Goal: Task Accomplishment & Management: Manage account settings

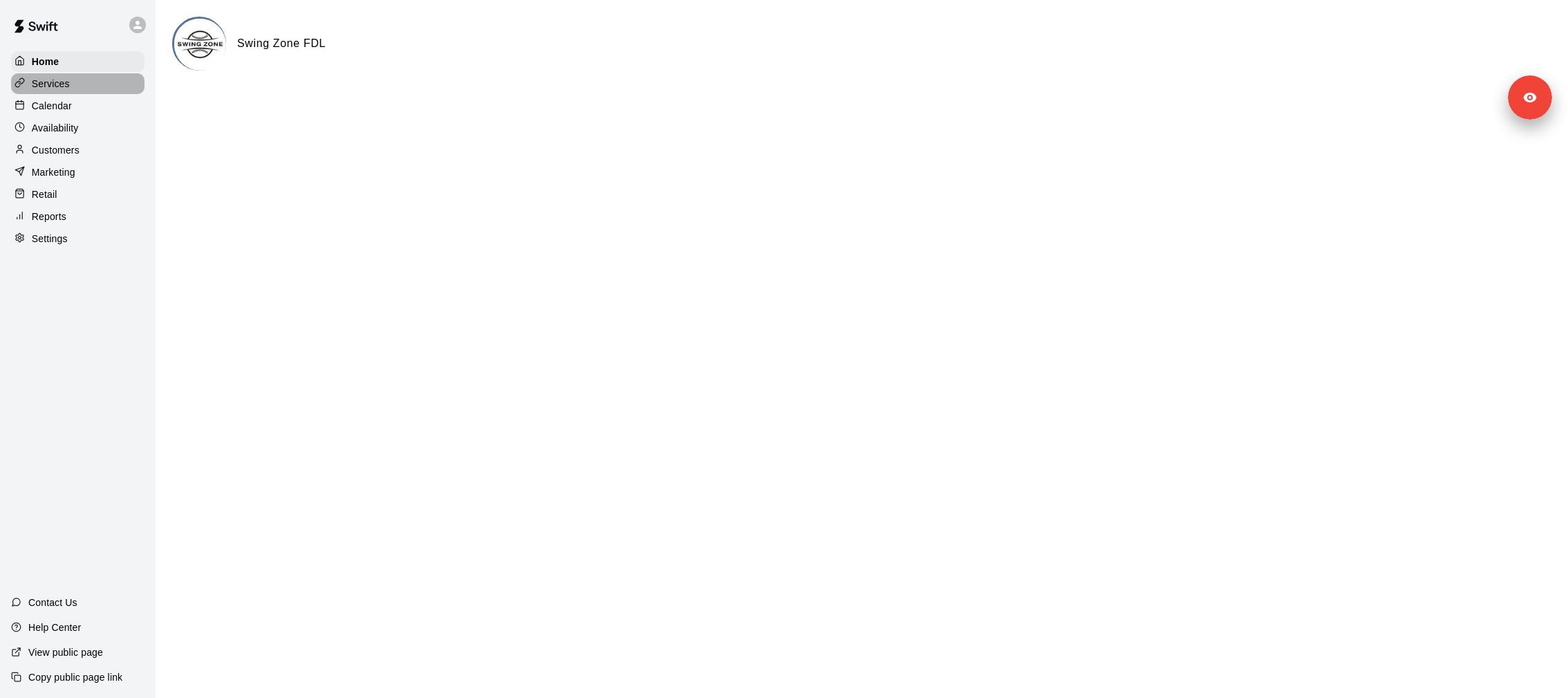
click at [49, 90] on div "Services" at bounding box center [78, 84] width 133 height 21
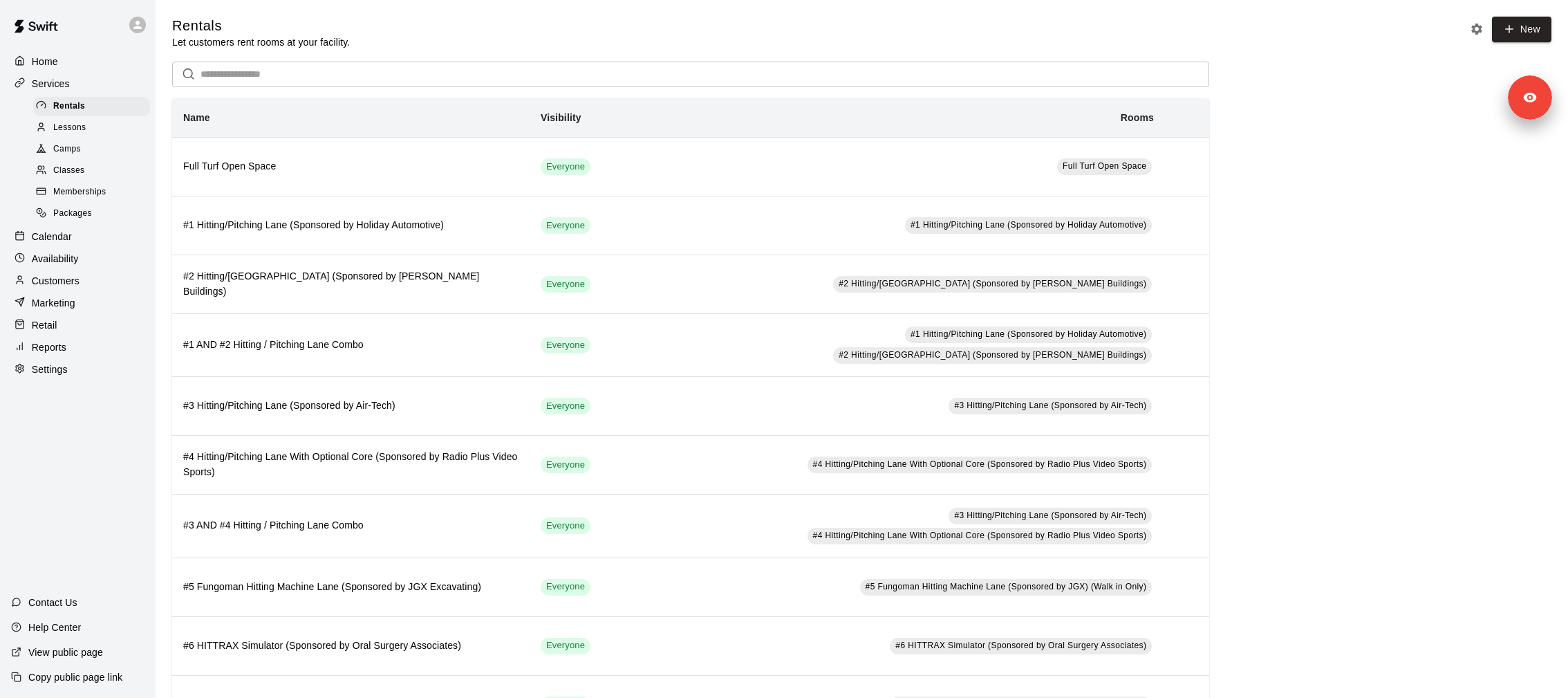
click at [32, 232] on p "Calendar" at bounding box center [52, 237] width 40 height 14
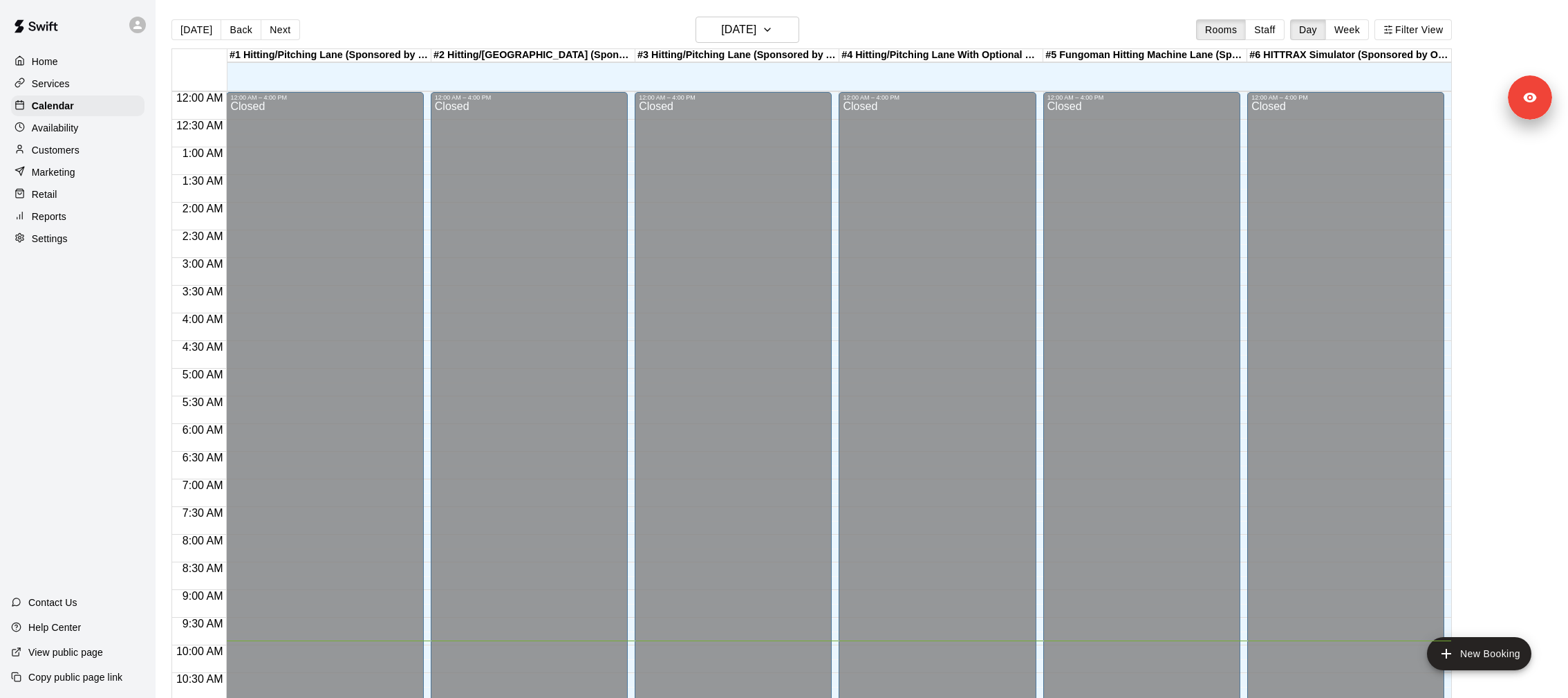
click at [767, 13] on main "Today Back Next Tuesday Oct 14 Rooms Staff Day Week Filter View #1 Hitting/Pitc…" at bounding box center [861, 360] width 1413 height 720
click at [757, 28] on h6 "[DATE]" at bounding box center [739, 30] width 35 height 19
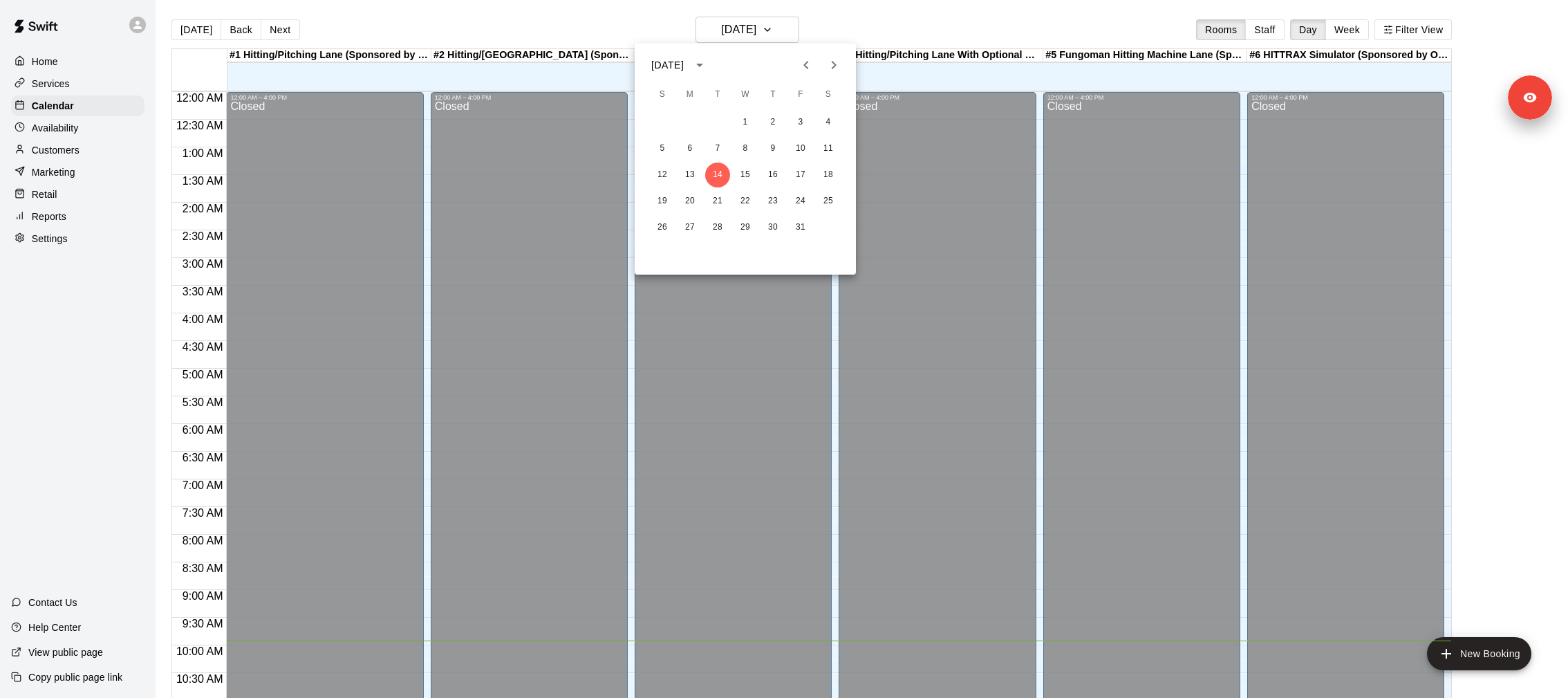
click at [839, 62] on icon "Next month" at bounding box center [834, 65] width 17 height 17
drag, startPoint x: 839, startPoint y: 63, endPoint x: 793, endPoint y: 158, distance: 105.6
click at [795, 156] on div "November 2025 S M T W T F S 1 2 3 4 5 6 7 8 9 10 11 12 13 14 15 16 17 18 19 20 …" at bounding box center [745, 159] width 221 height 231
click at [673, 153] on button "2" at bounding box center [662, 149] width 25 height 25
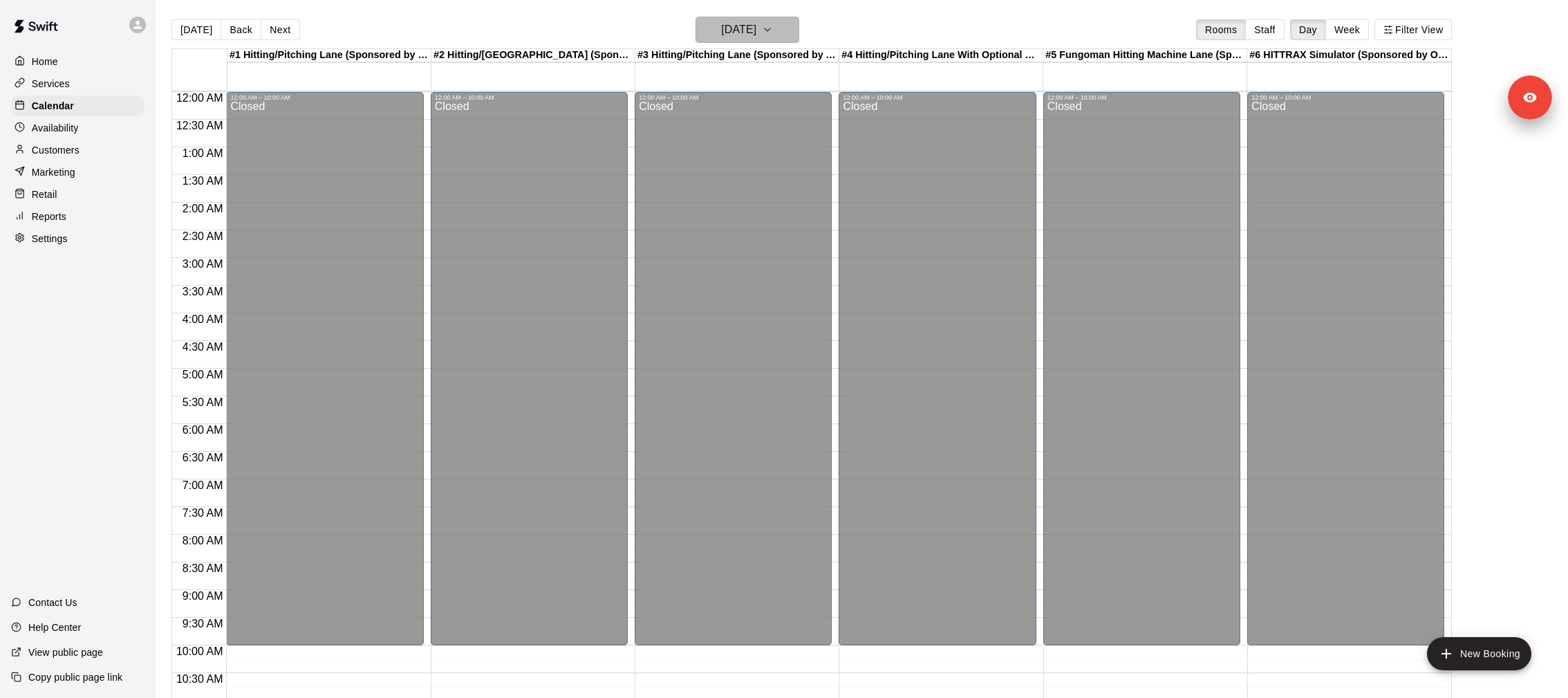
click at [793, 28] on button "Sunday Nov 02" at bounding box center [747, 30] width 103 height 26
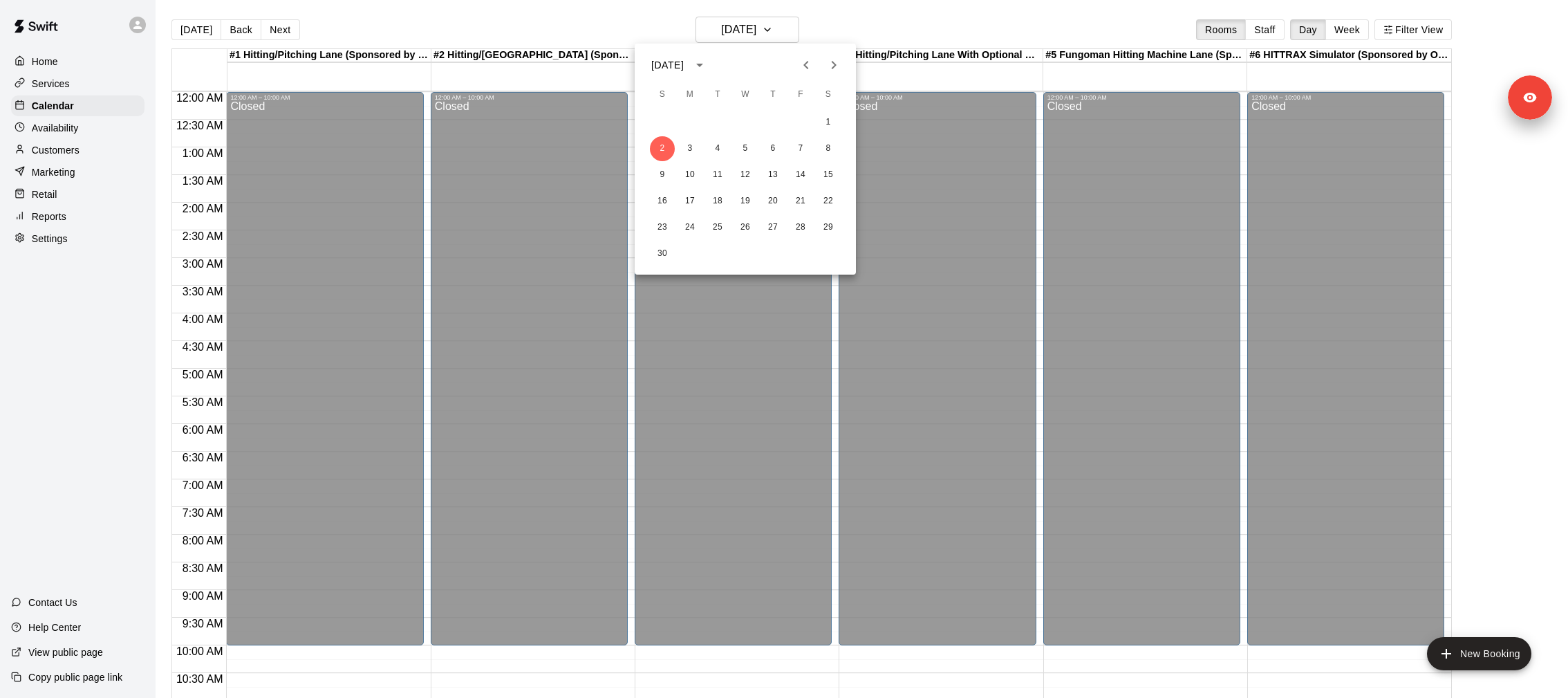
click at [834, 65] on icon "Next month" at bounding box center [834, 65] width 17 height 17
click at [834, 58] on icon "Next month" at bounding box center [834, 65] width 17 height 17
click at [804, 63] on icon "Previous month" at bounding box center [806, 65] width 17 height 17
click at [769, 201] on button "25" at bounding box center [773, 201] width 25 height 25
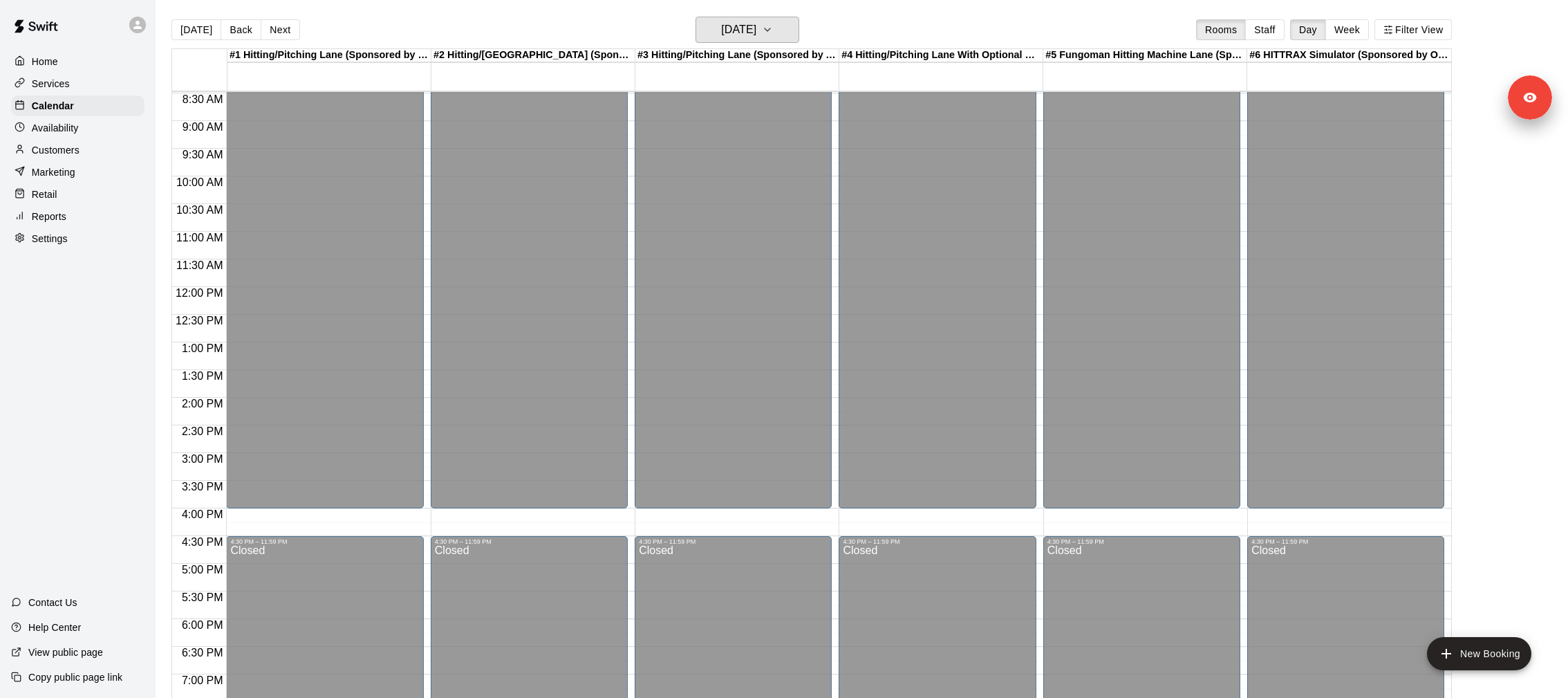
scroll to position [706, 0]
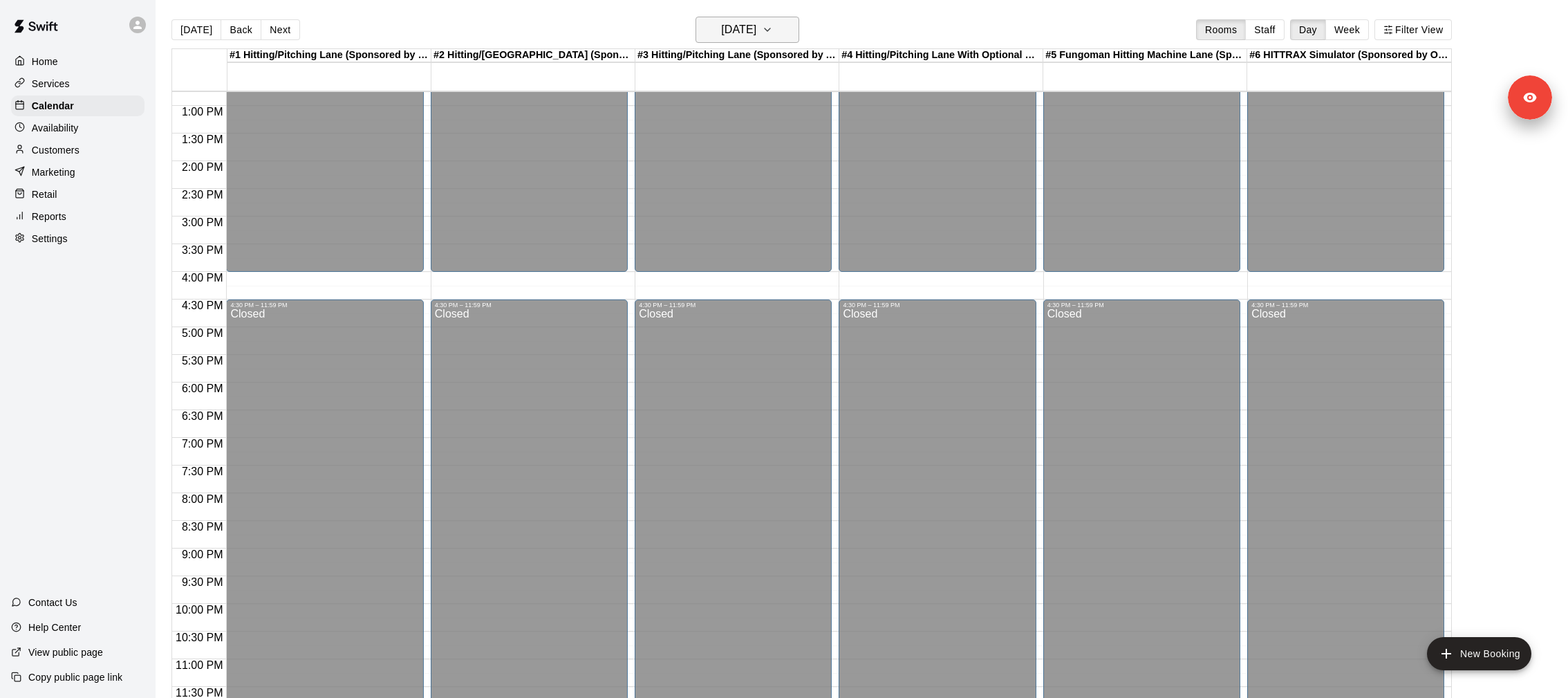
click at [757, 25] on h6 "Thursday Dec 25" at bounding box center [739, 30] width 35 height 19
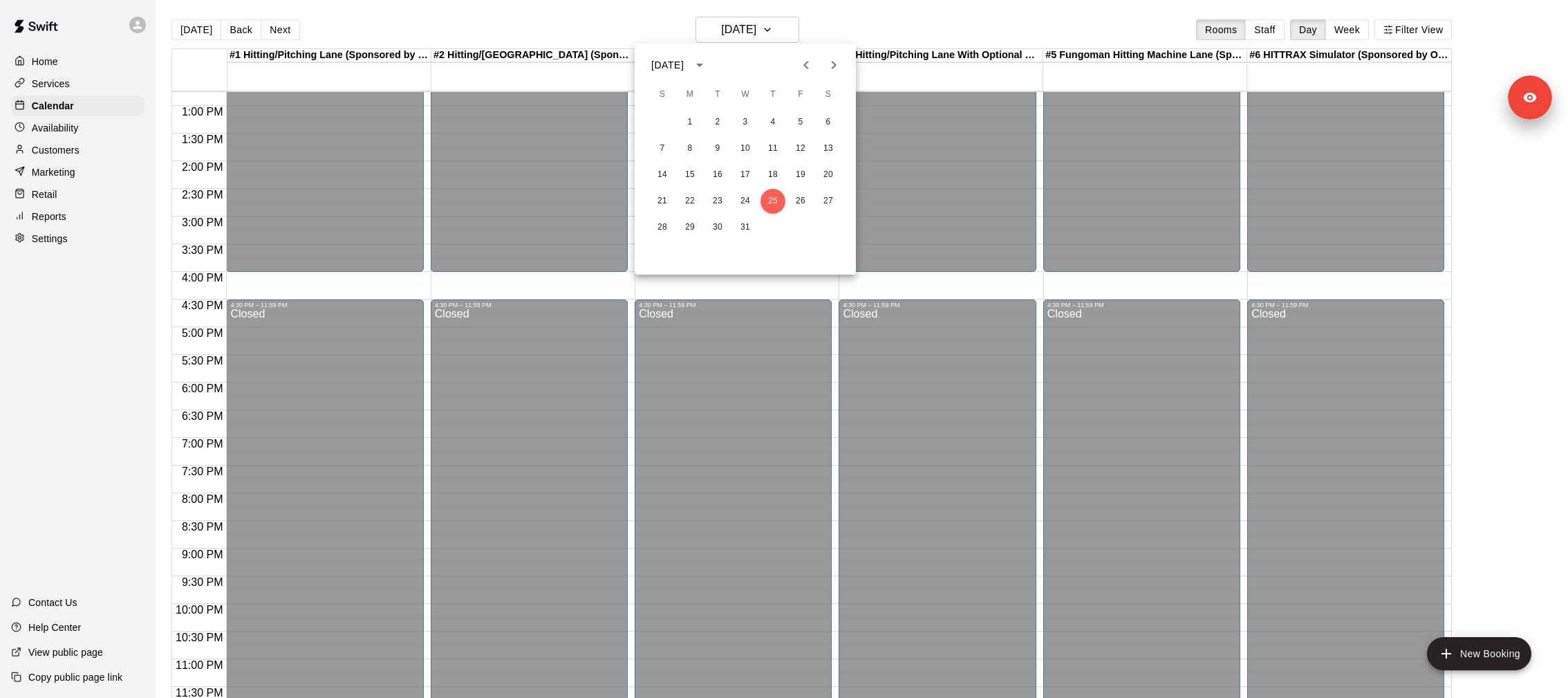
click at [831, 58] on icon "Next month" at bounding box center [834, 65] width 17 height 17
click at [684, 199] on div "22 23 24 25 26 27 28" at bounding box center [745, 201] width 221 height 25
click at [684, 199] on button "23" at bounding box center [690, 201] width 25 height 25
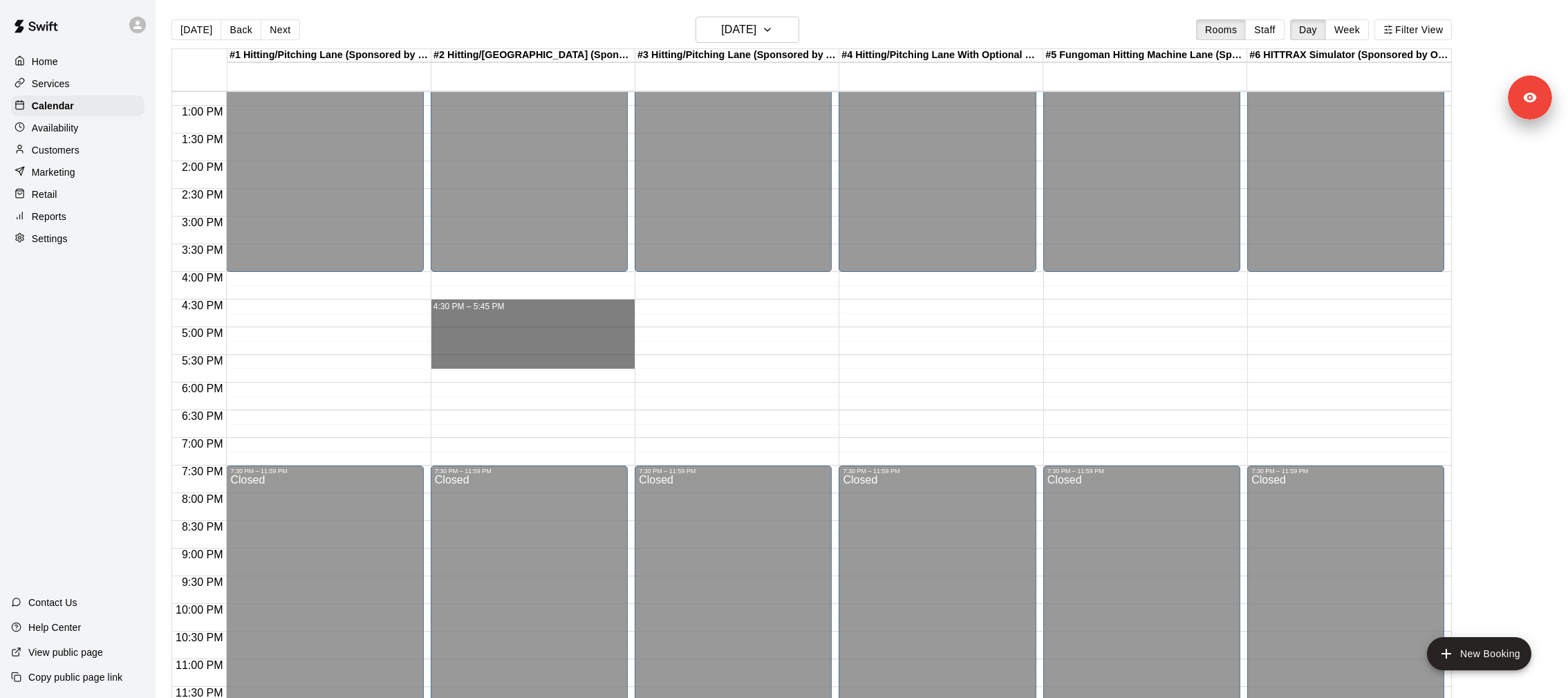
drag, startPoint x: 461, startPoint y: 304, endPoint x: 457, endPoint y: 358, distance: 54.1
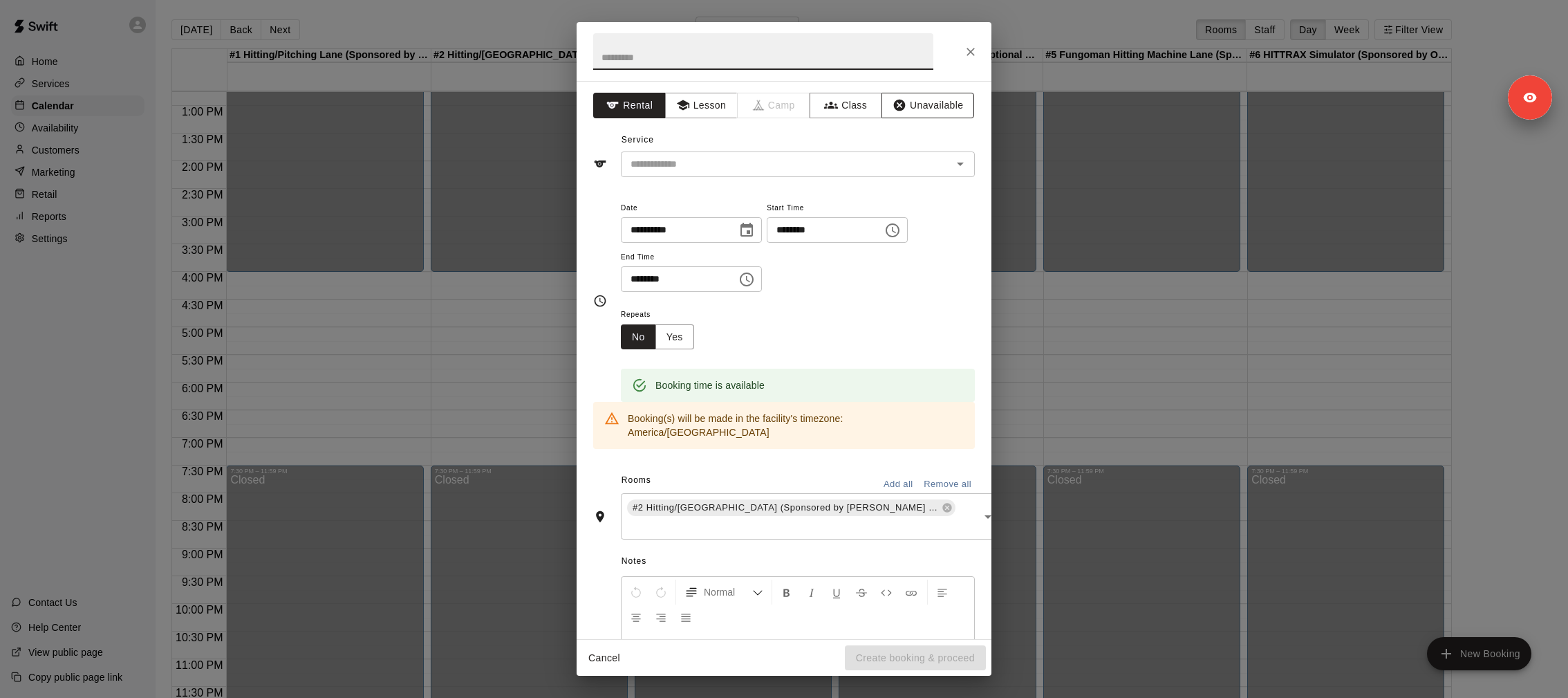
click at [910, 105] on button "Unavailable" at bounding box center [927, 105] width 92 height 26
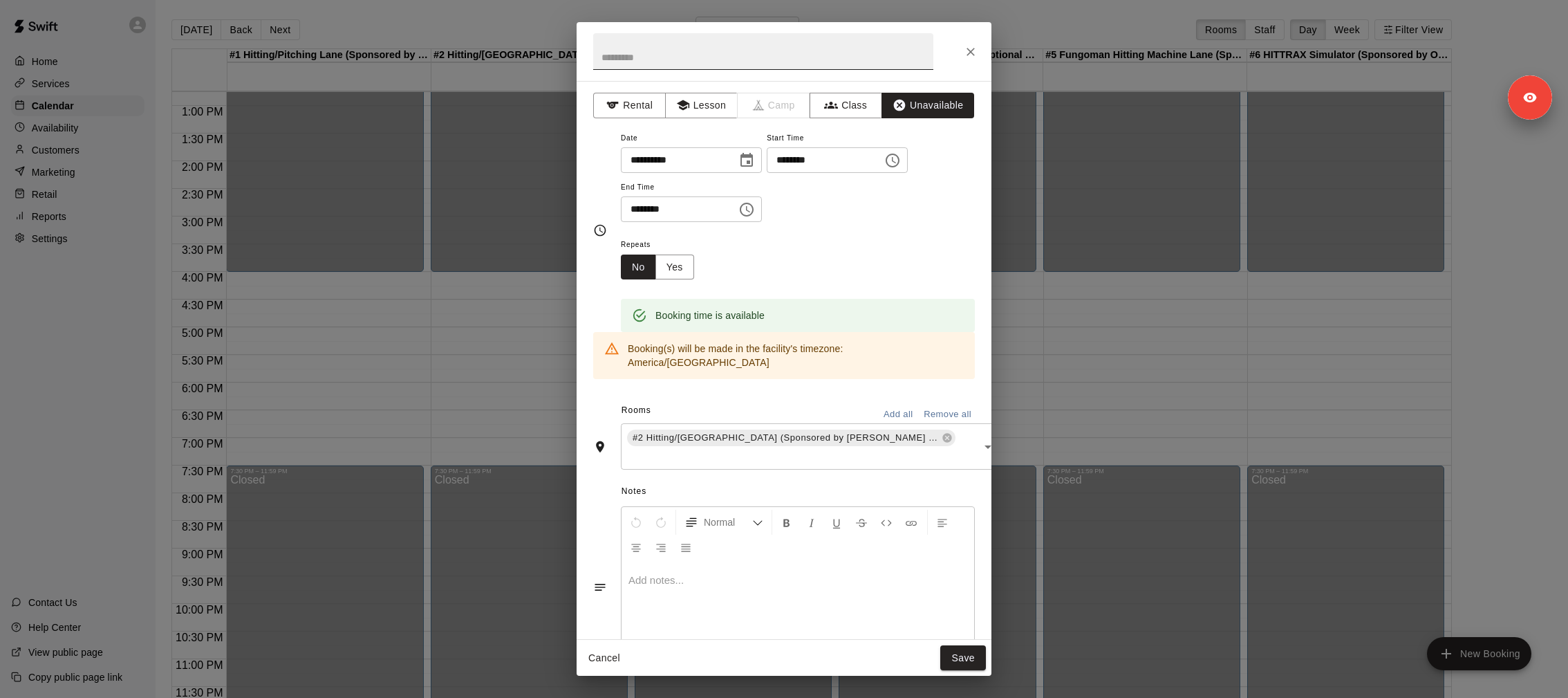
click at [693, 53] on input "text" at bounding box center [764, 51] width 340 height 37
type input "**********"
click at [782, 163] on input "********" at bounding box center [820, 160] width 106 height 26
type input "********"
click at [632, 214] on input "********" at bounding box center [673, 209] width 106 height 26
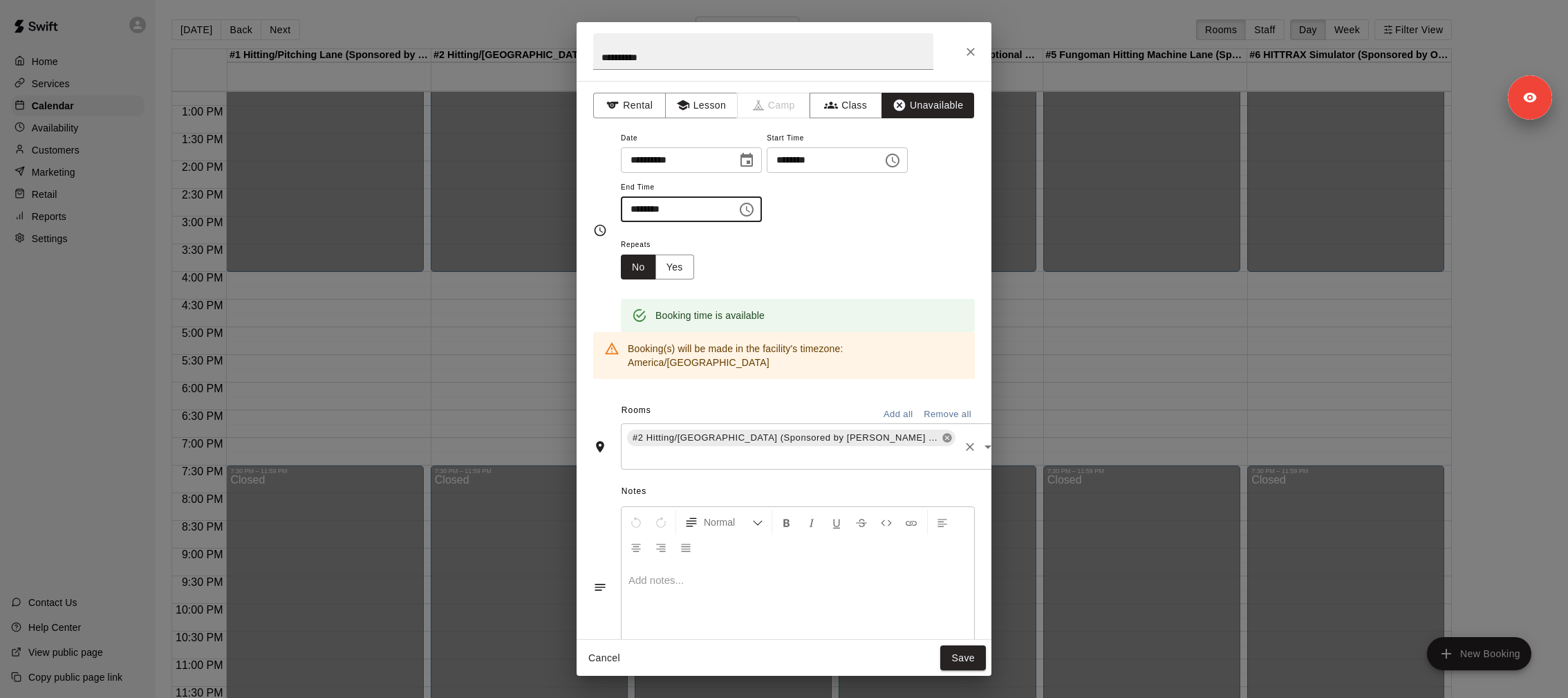
click at [943, 434] on icon at bounding box center [947, 438] width 9 height 9
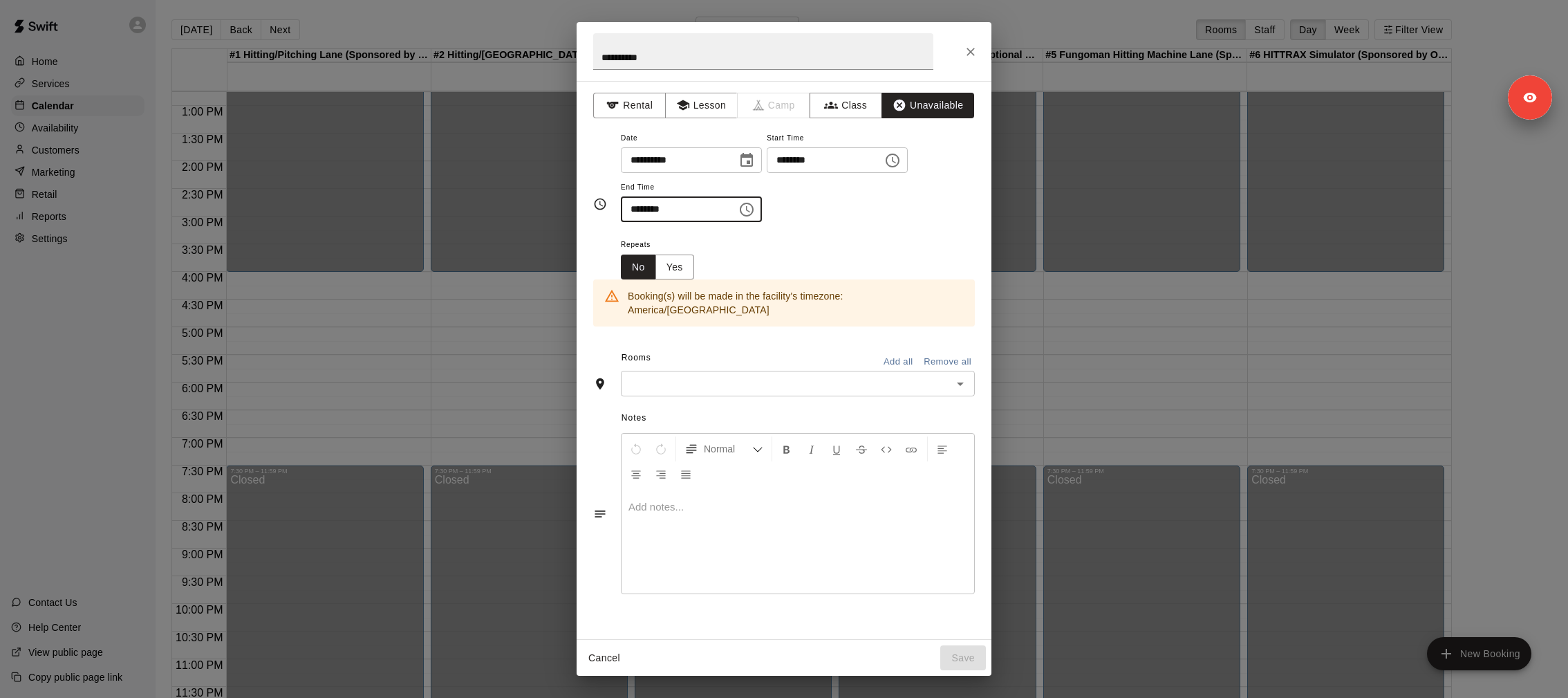
type input "********"
click at [777, 375] on input "text" at bounding box center [786, 383] width 323 height 17
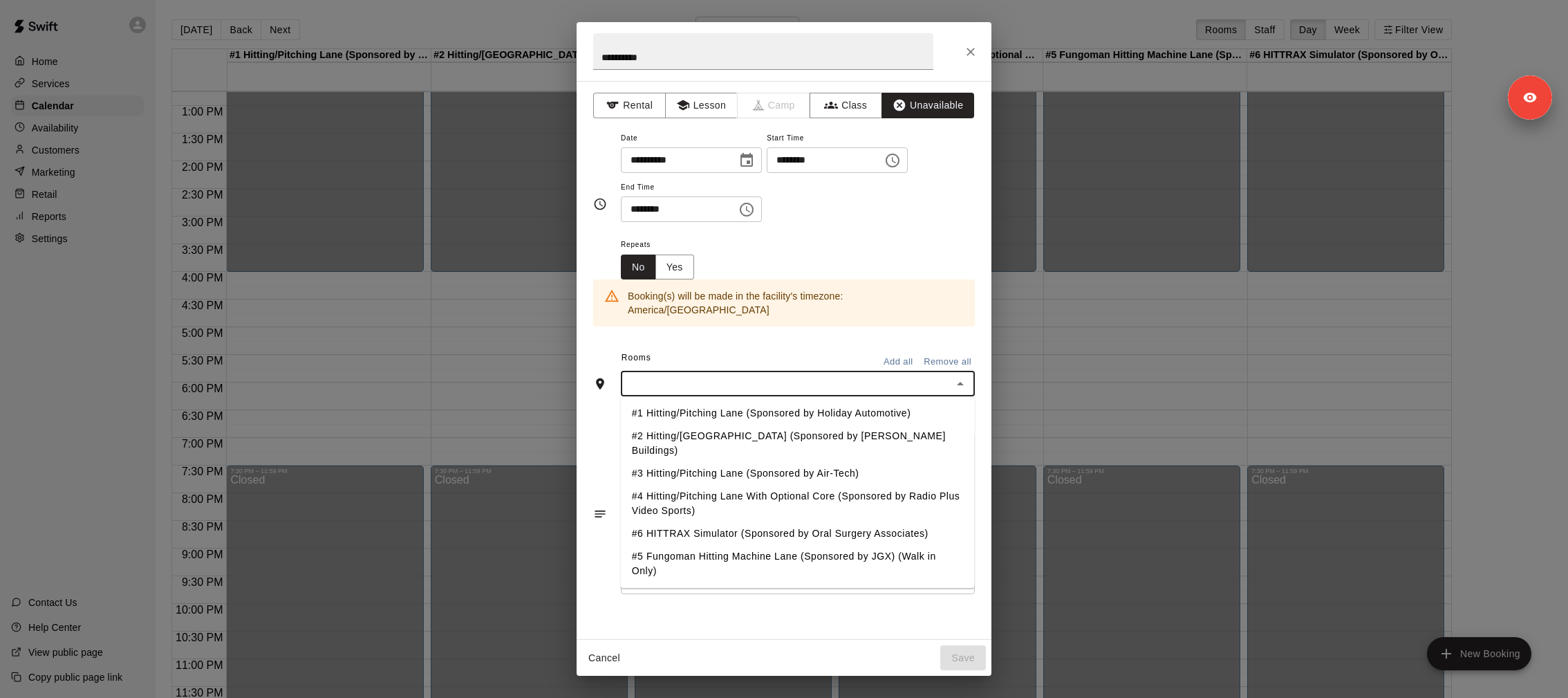
click at [735, 404] on li "#1 Hitting/Pitching Lane (Sponsored by Holiday Automotive)" at bounding box center [798, 414] width 354 height 23
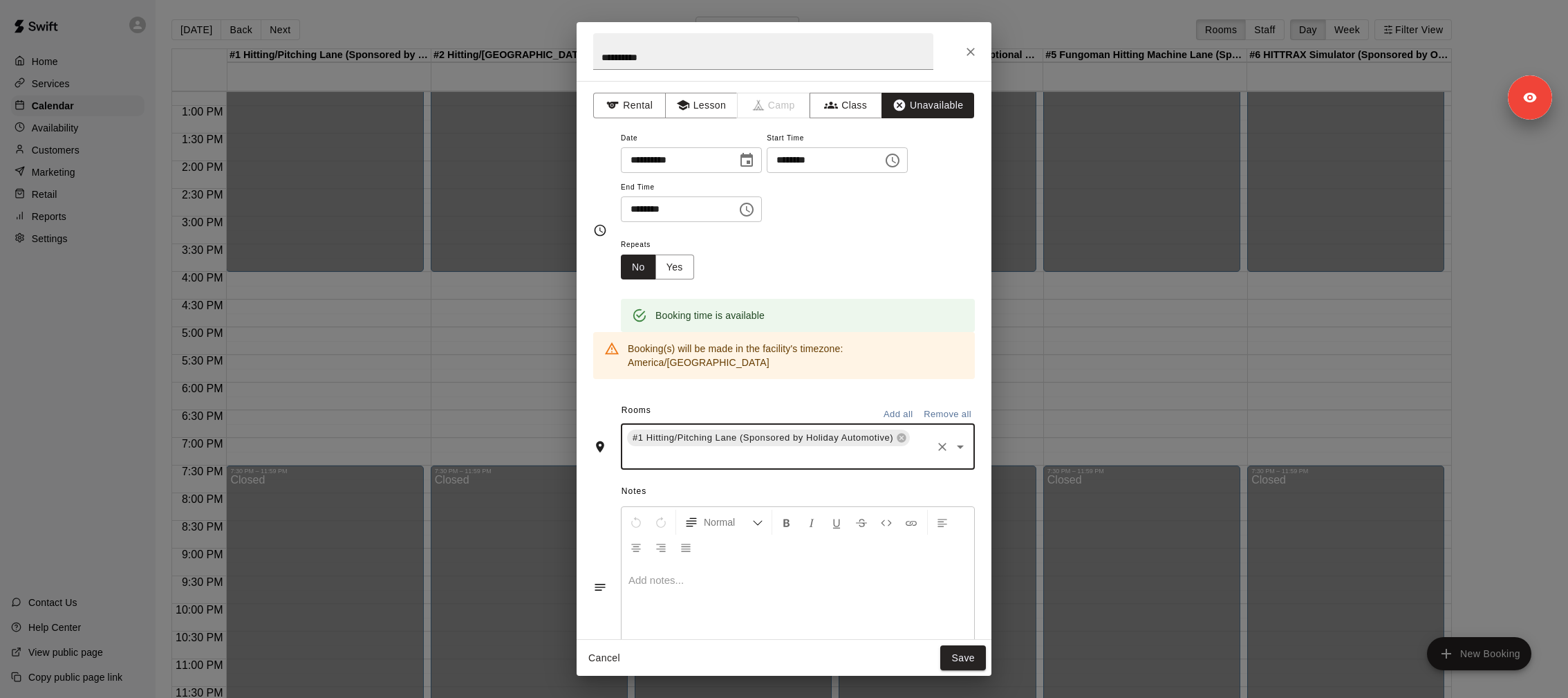
click at [843, 448] on input "text" at bounding box center [777, 456] width 305 height 17
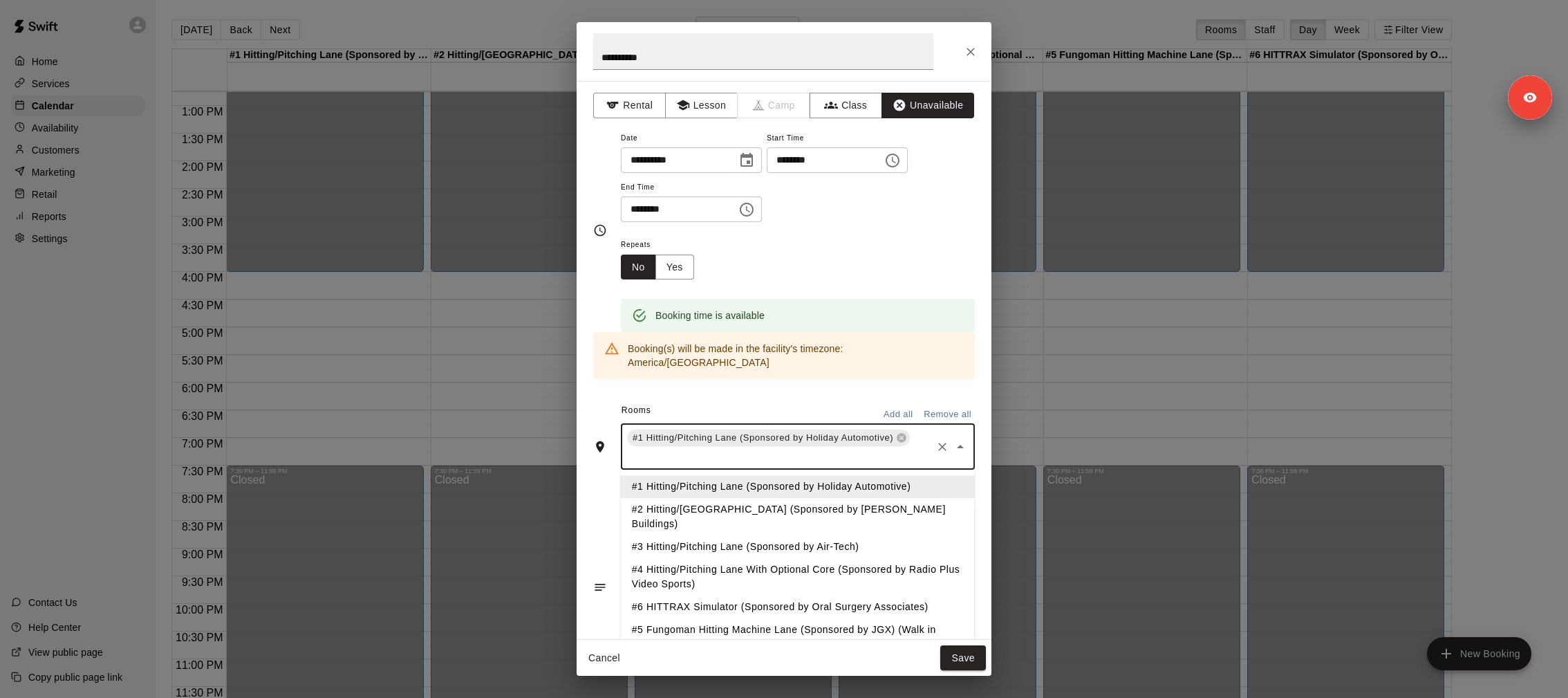
click at [813, 499] on li "#2 Hitting/Pitching Lane (Sponsored by Pinno Buildings)" at bounding box center [798, 517] width 354 height 38
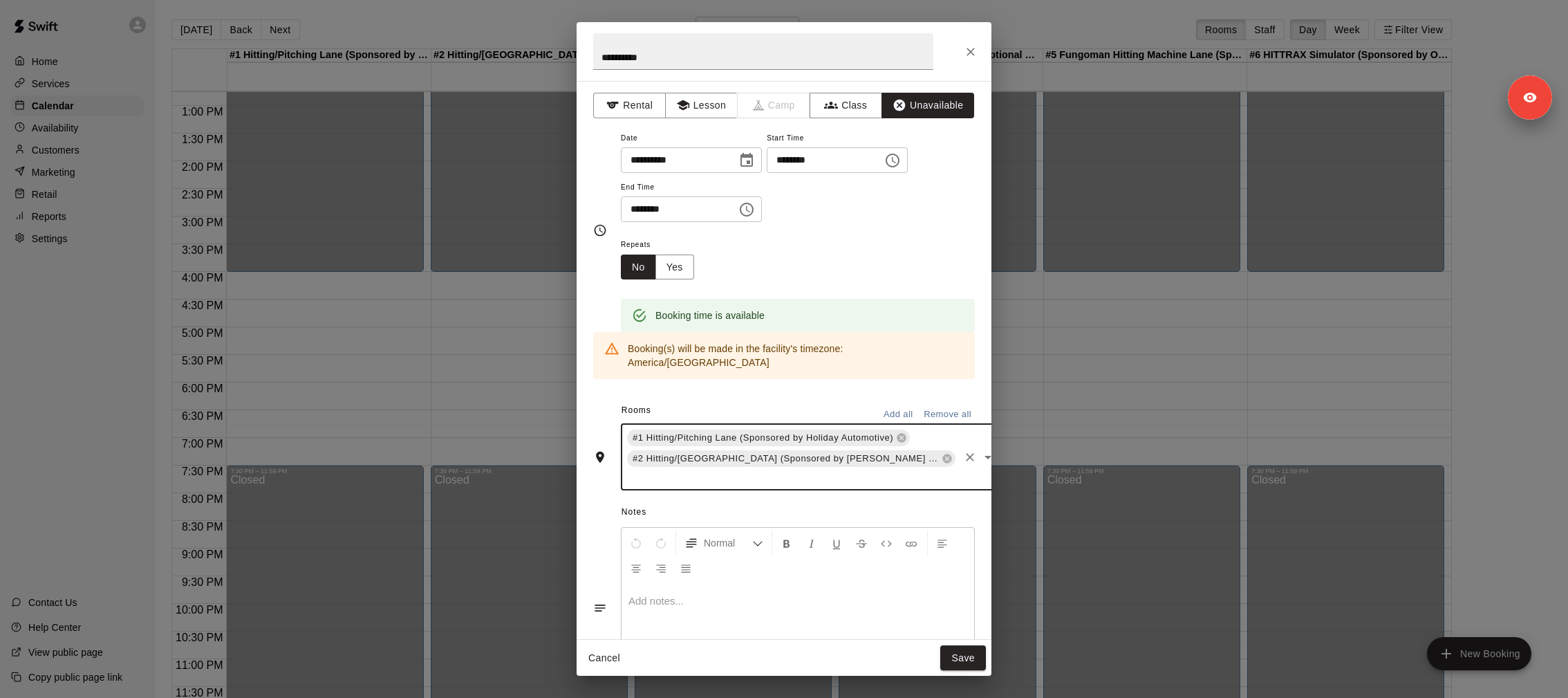
click at [907, 469] on input "text" at bounding box center [791, 477] width 332 height 17
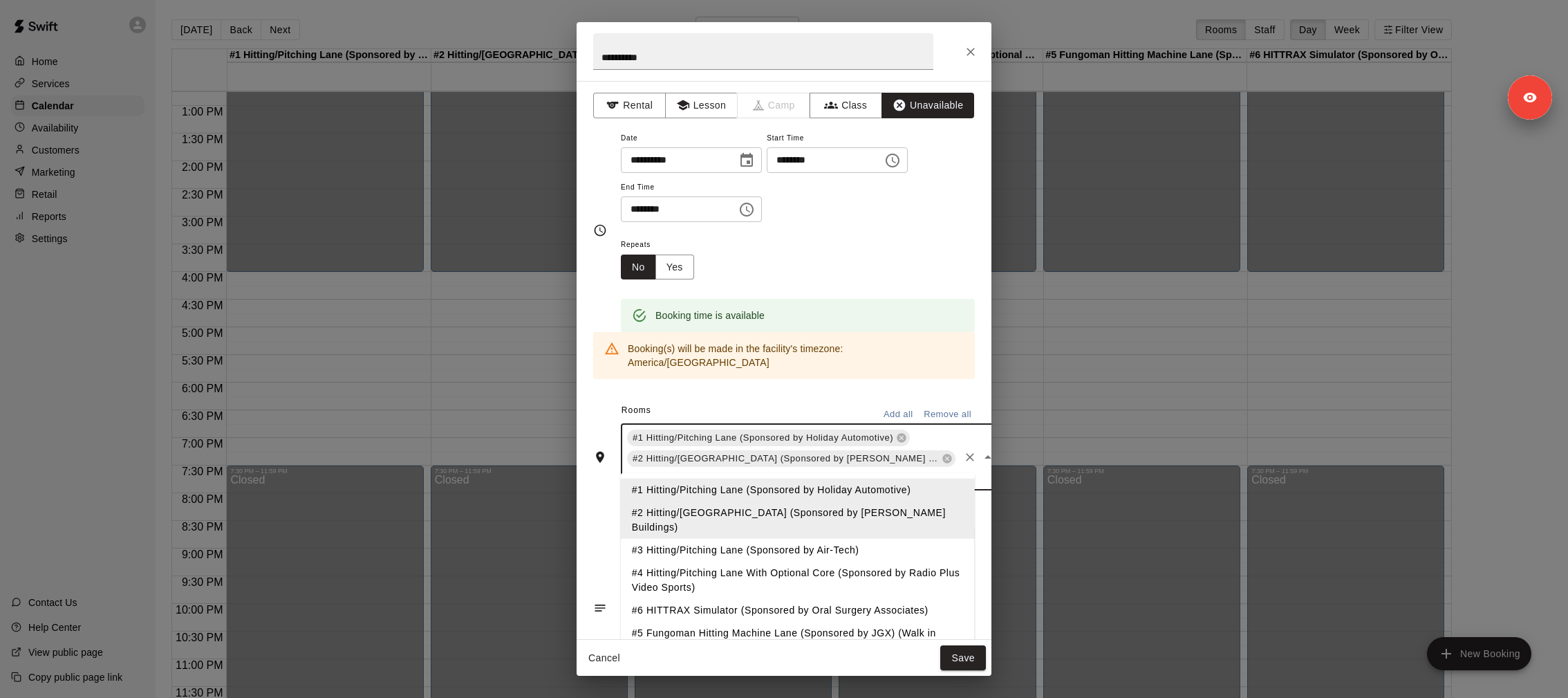
click at [820, 539] on li "#3 Hitting/Pitching Lane (Sponsored by Air-Tech)" at bounding box center [798, 550] width 354 height 23
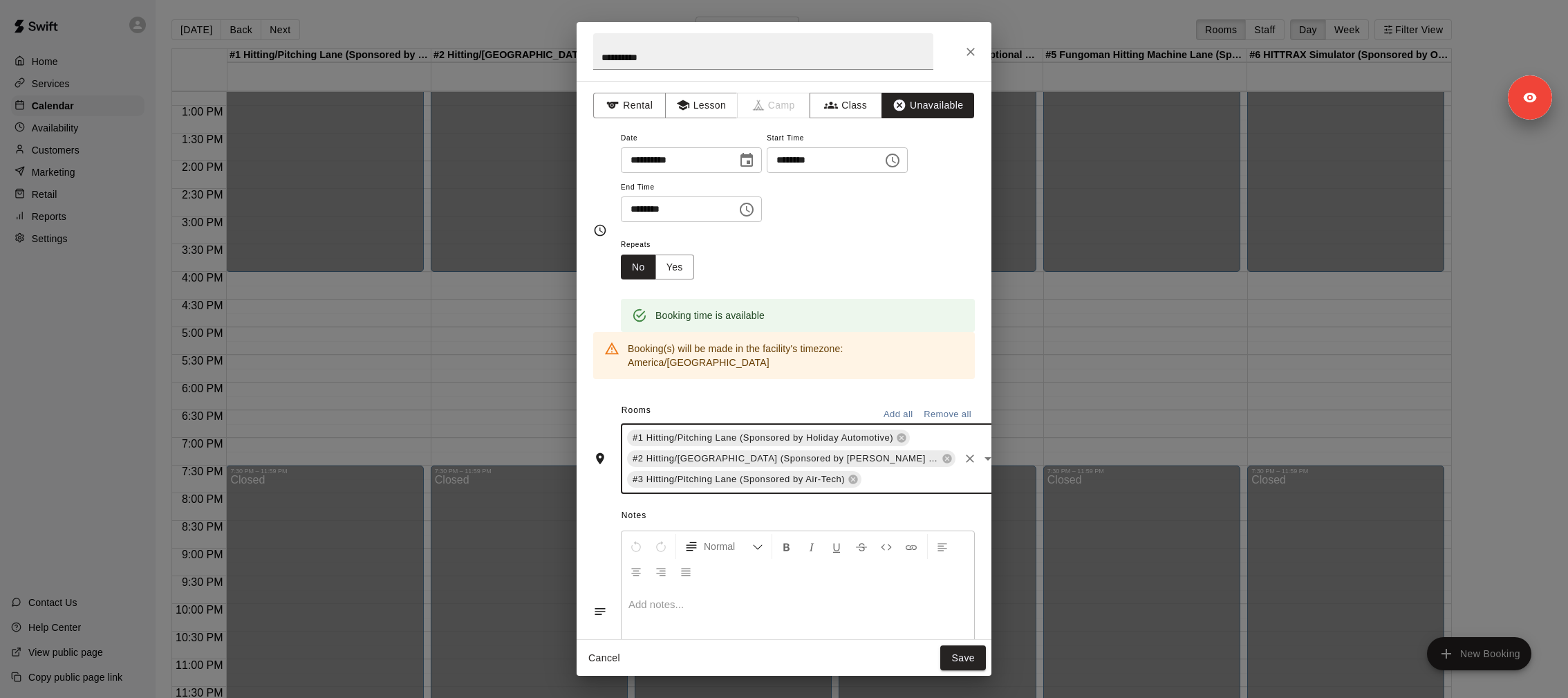
click at [893, 471] on input "text" at bounding box center [910, 479] width 94 height 17
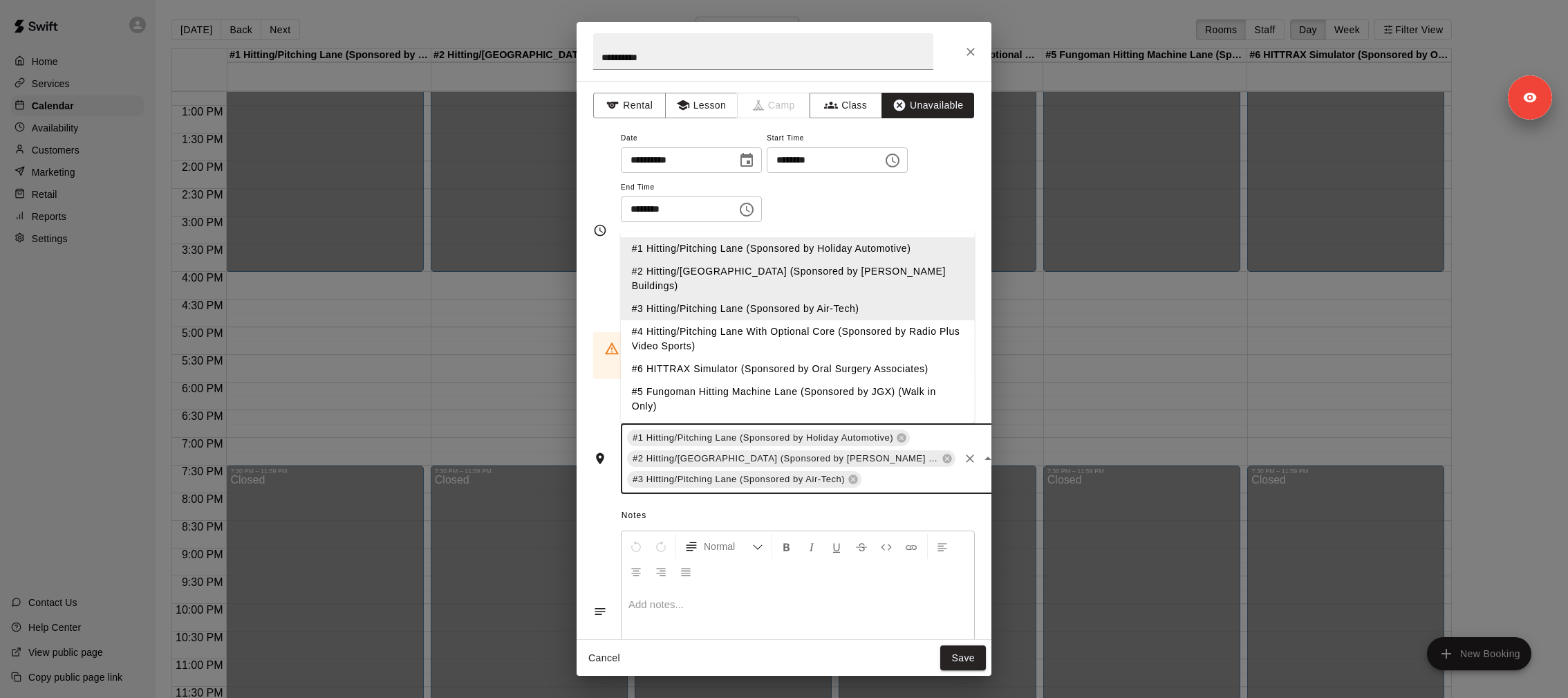
click at [848, 322] on li "#4 Hitting/Pitching Lane With Optional Core (Sponsored by Radio Plus Video Spor…" at bounding box center [798, 339] width 354 height 38
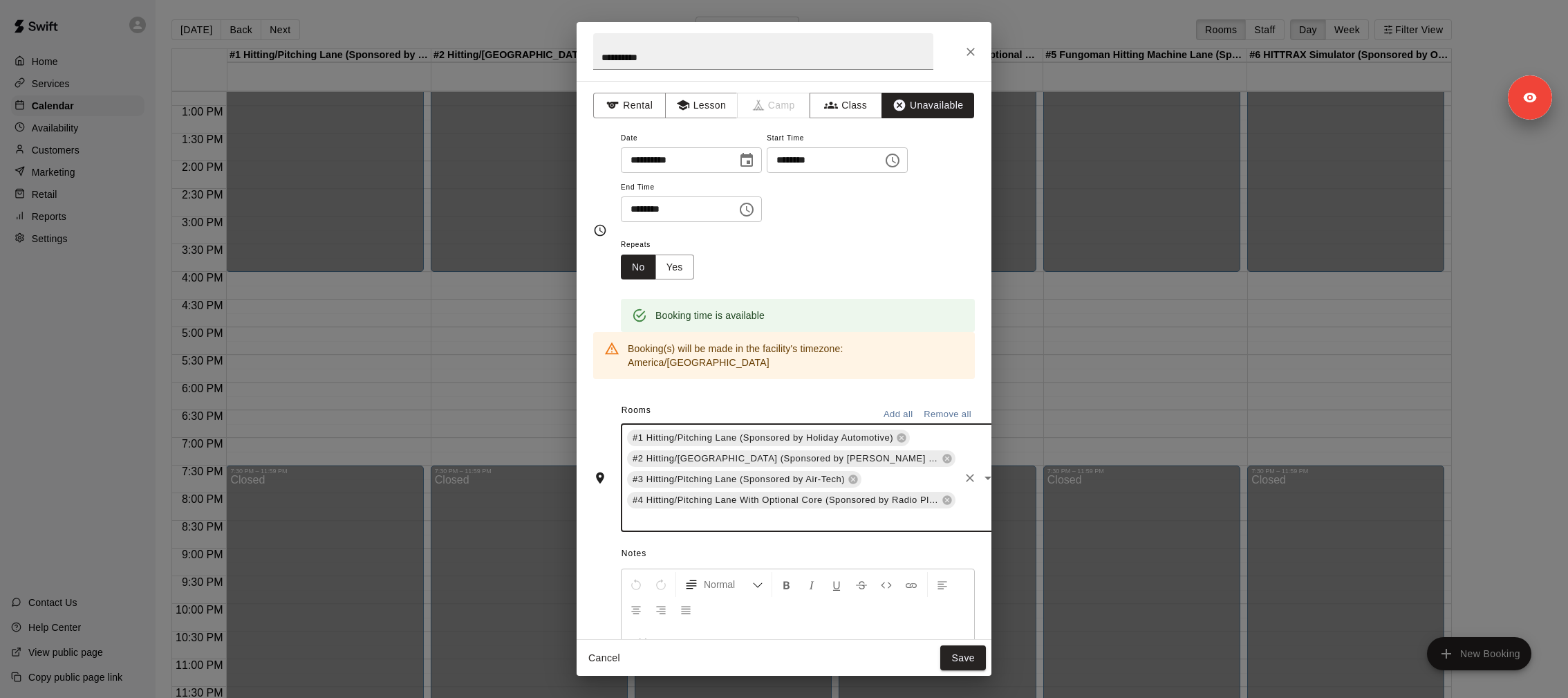
click at [894, 404] on button "Add all" at bounding box center [898, 415] width 44 height 22
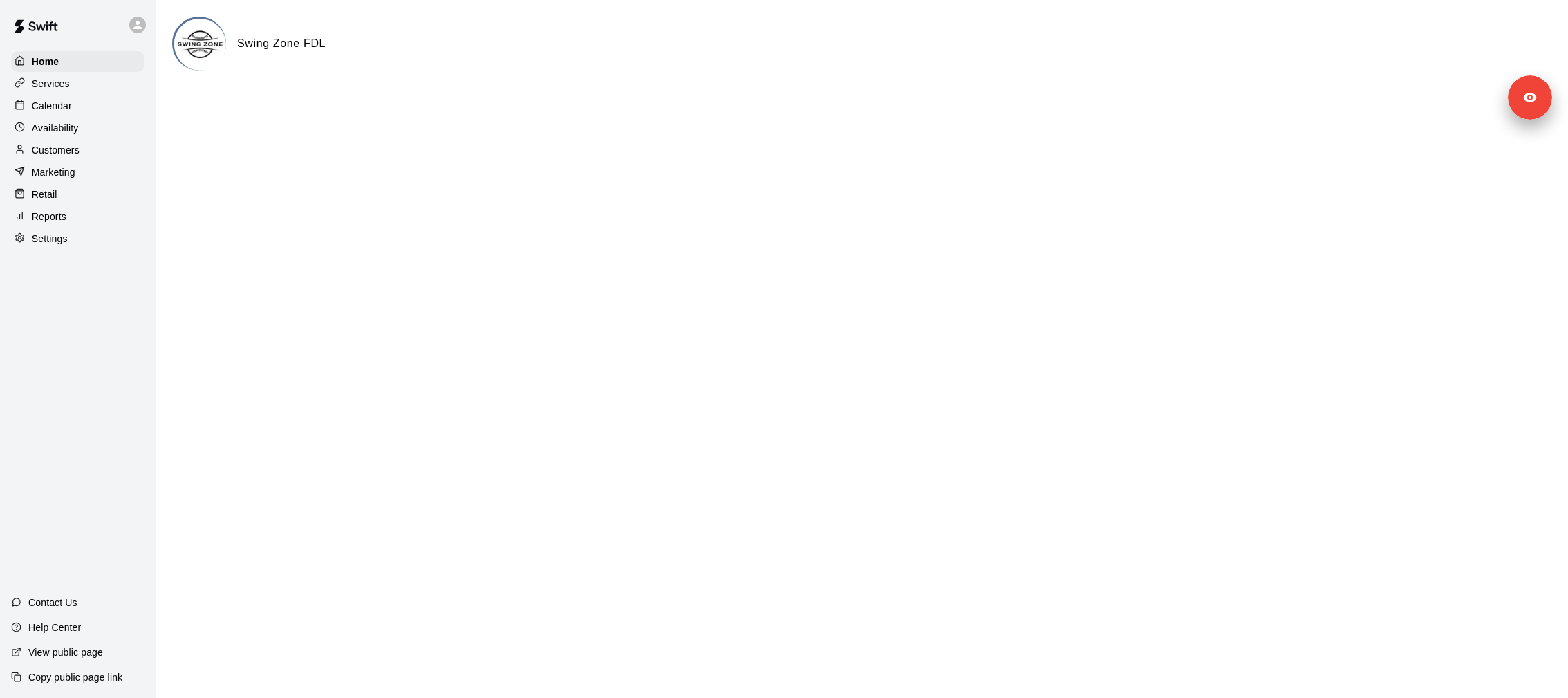
click at [101, 242] on div "Settings" at bounding box center [78, 239] width 133 height 21
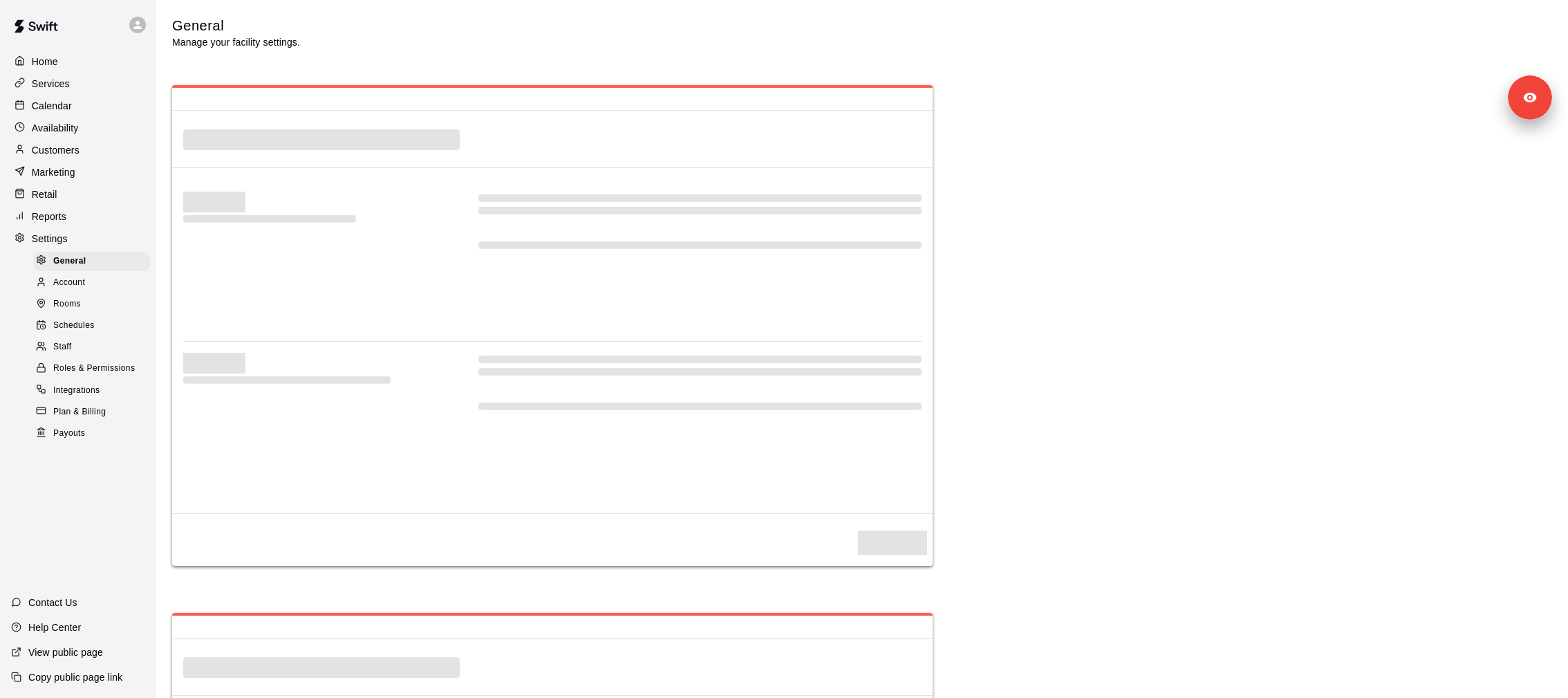
select select "**"
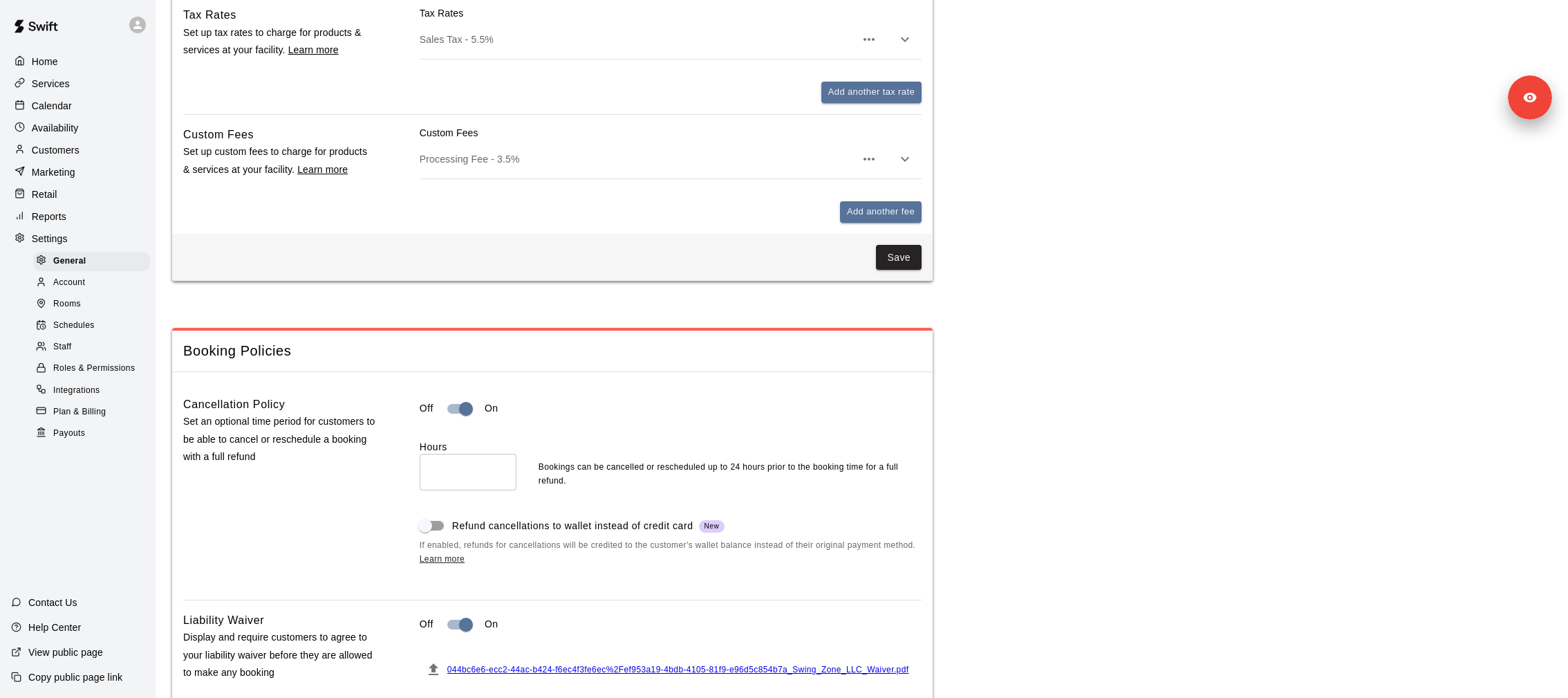
scroll to position [603, 0]
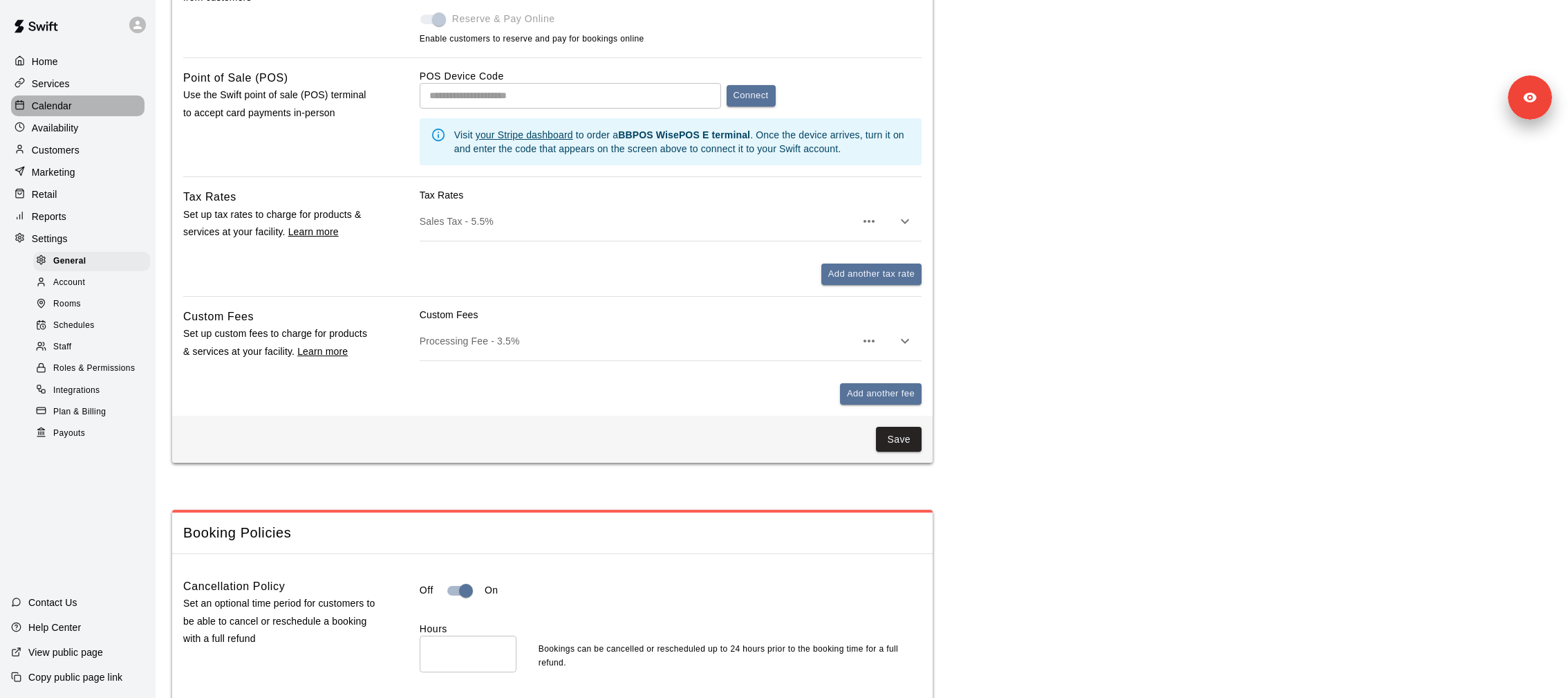
click at [71, 101] on p "Calendar" at bounding box center [52, 106] width 40 height 14
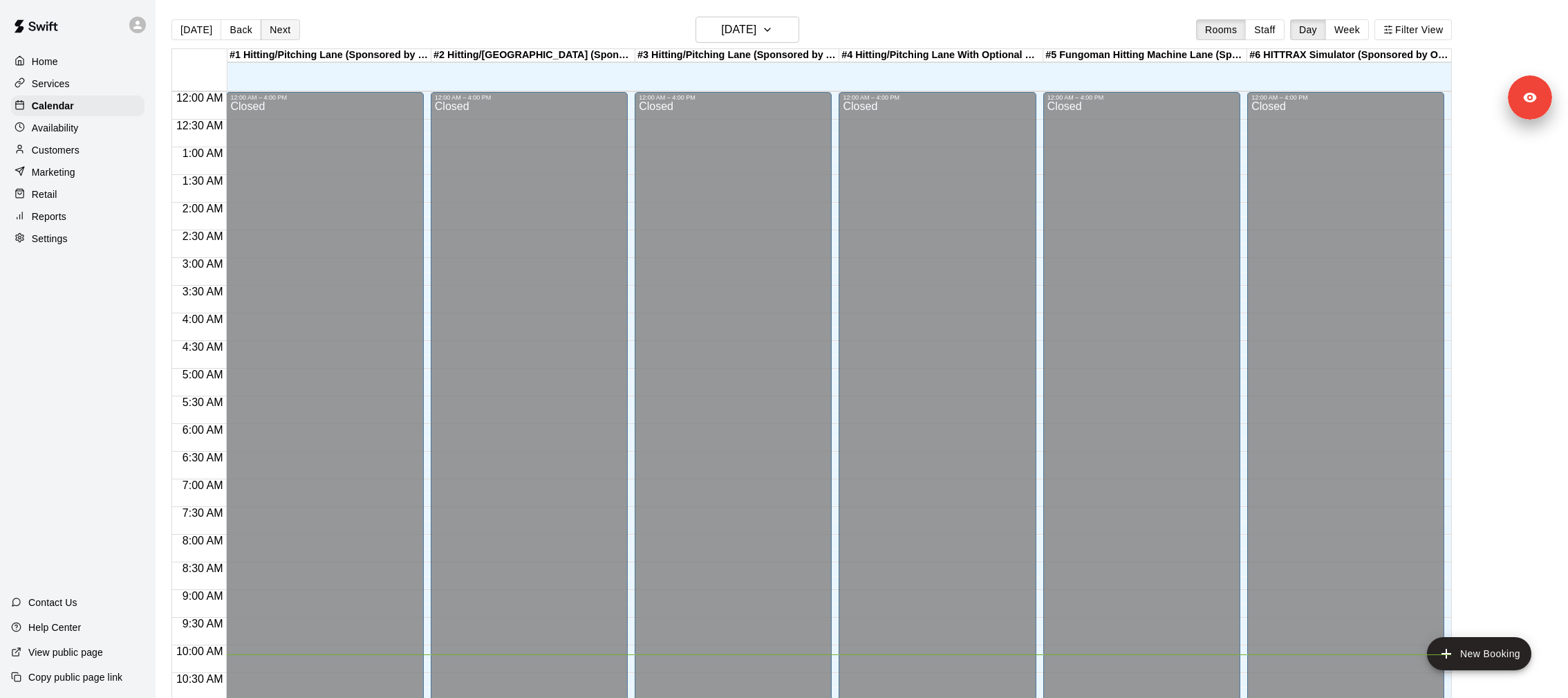
click at [280, 31] on button "Next" at bounding box center [280, 30] width 39 height 21
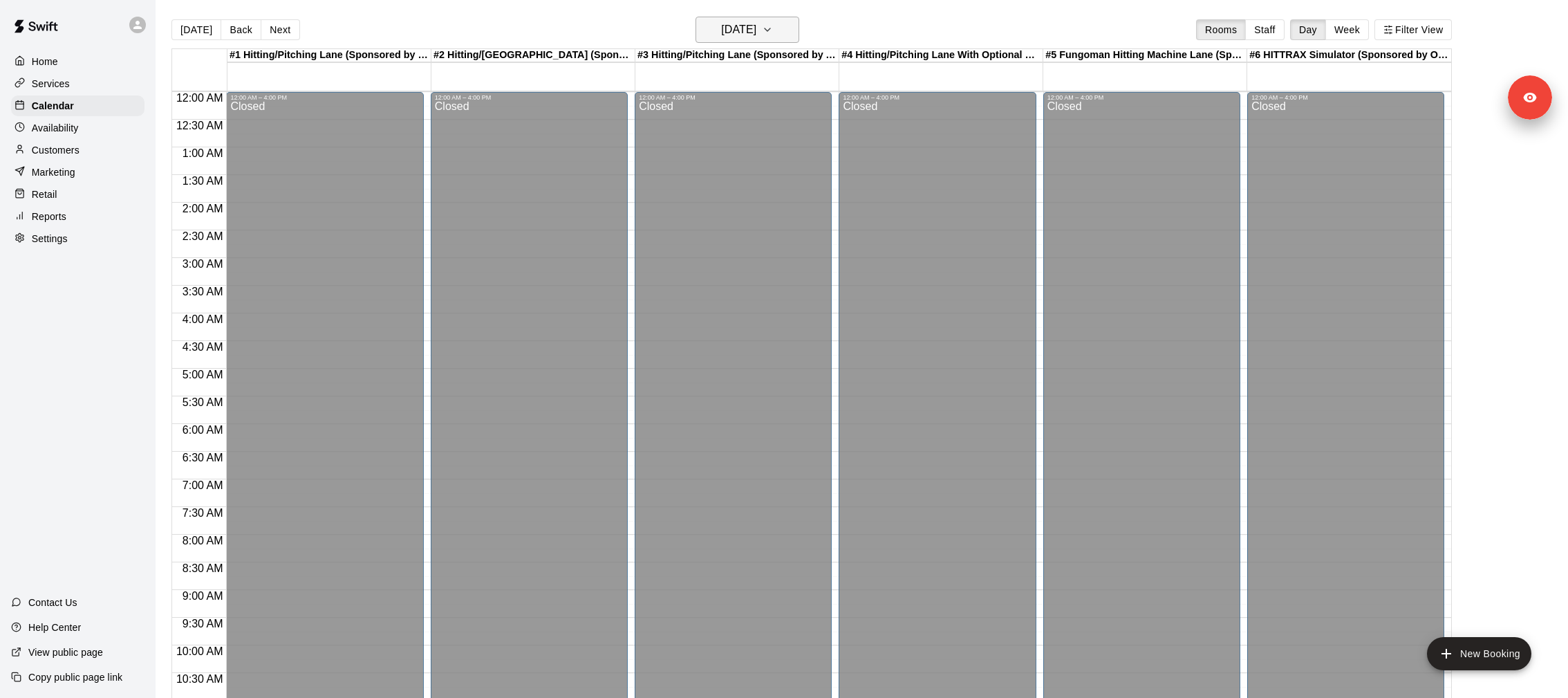
click at [773, 25] on icon "button" at bounding box center [768, 30] width 11 height 17
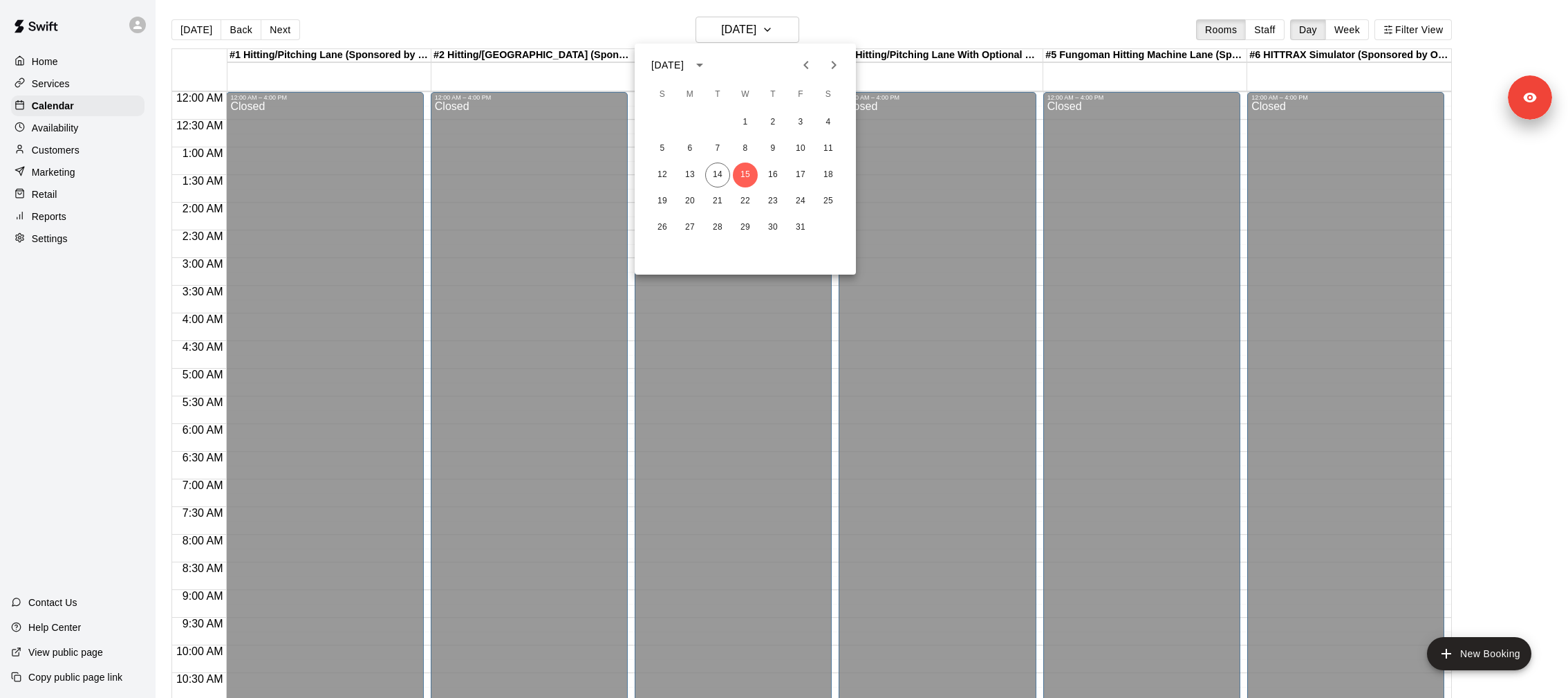
click at [830, 60] on icon "Next month" at bounding box center [834, 65] width 17 height 17
click at [760, 166] on div "11 12 13 14 15 16 17" at bounding box center [745, 175] width 221 height 25
click at [760, 177] on div "11 12 13 14 15 16 17" at bounding box center [745, 175] width 221 height 25
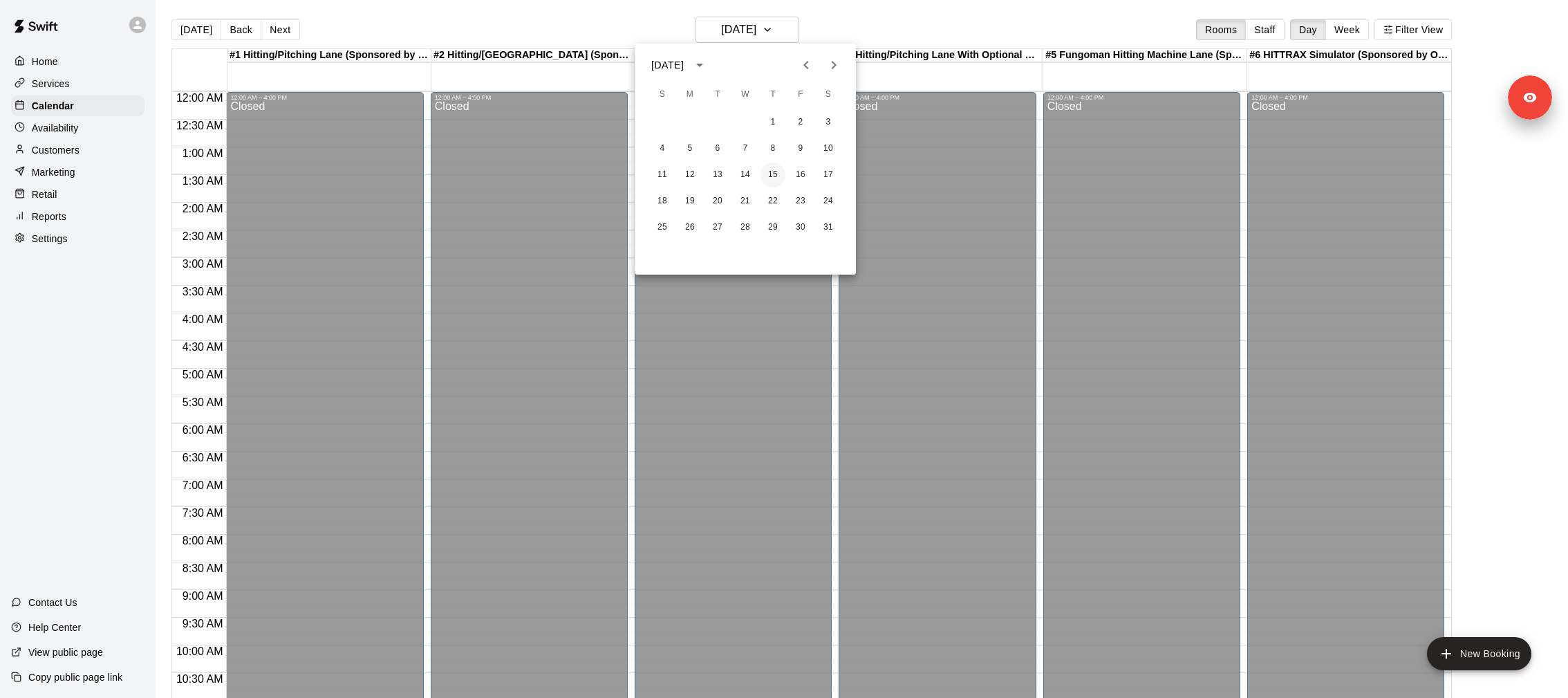
click at [761, 178] on button "15" at bounding box center [773, 175] width 25 height 25
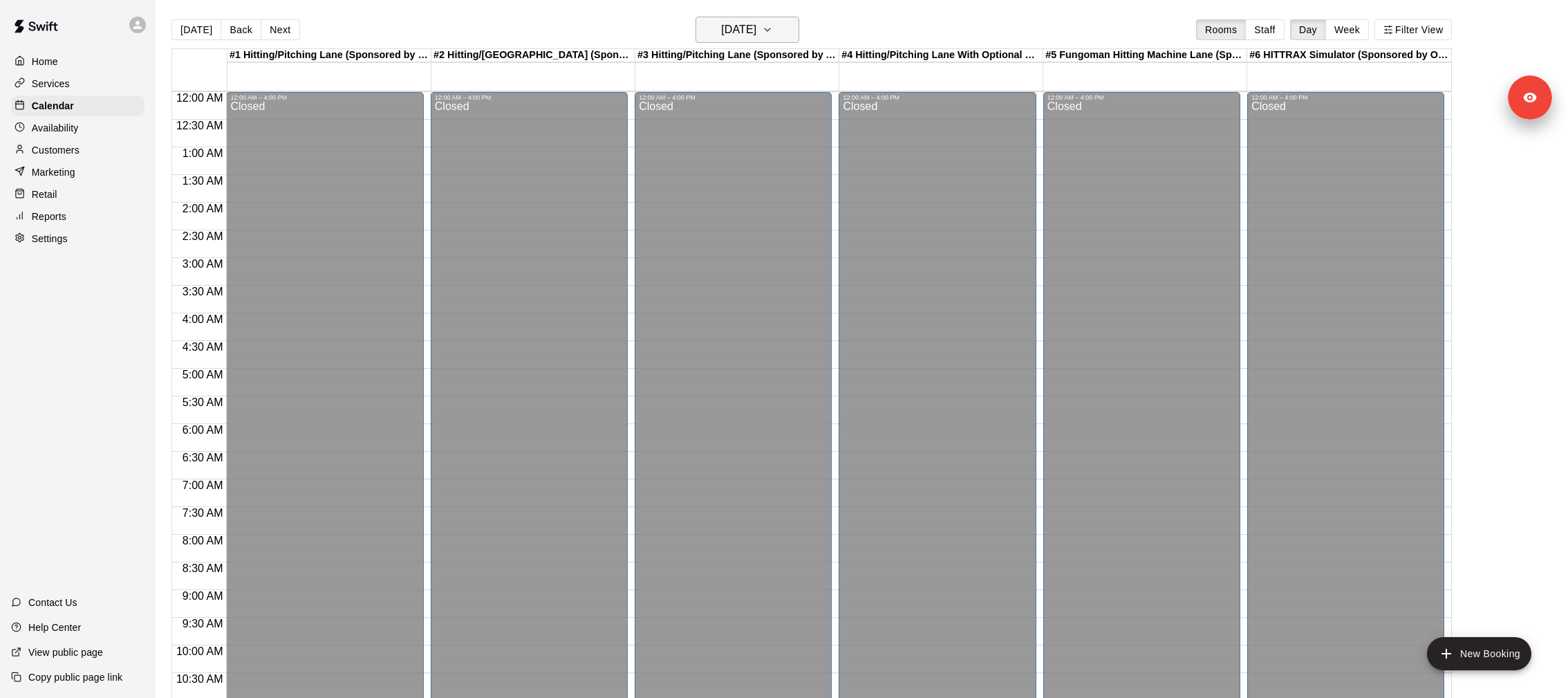
click at [773, 34] on icon "button" at bounding box center [768, 30] width 11 height 17
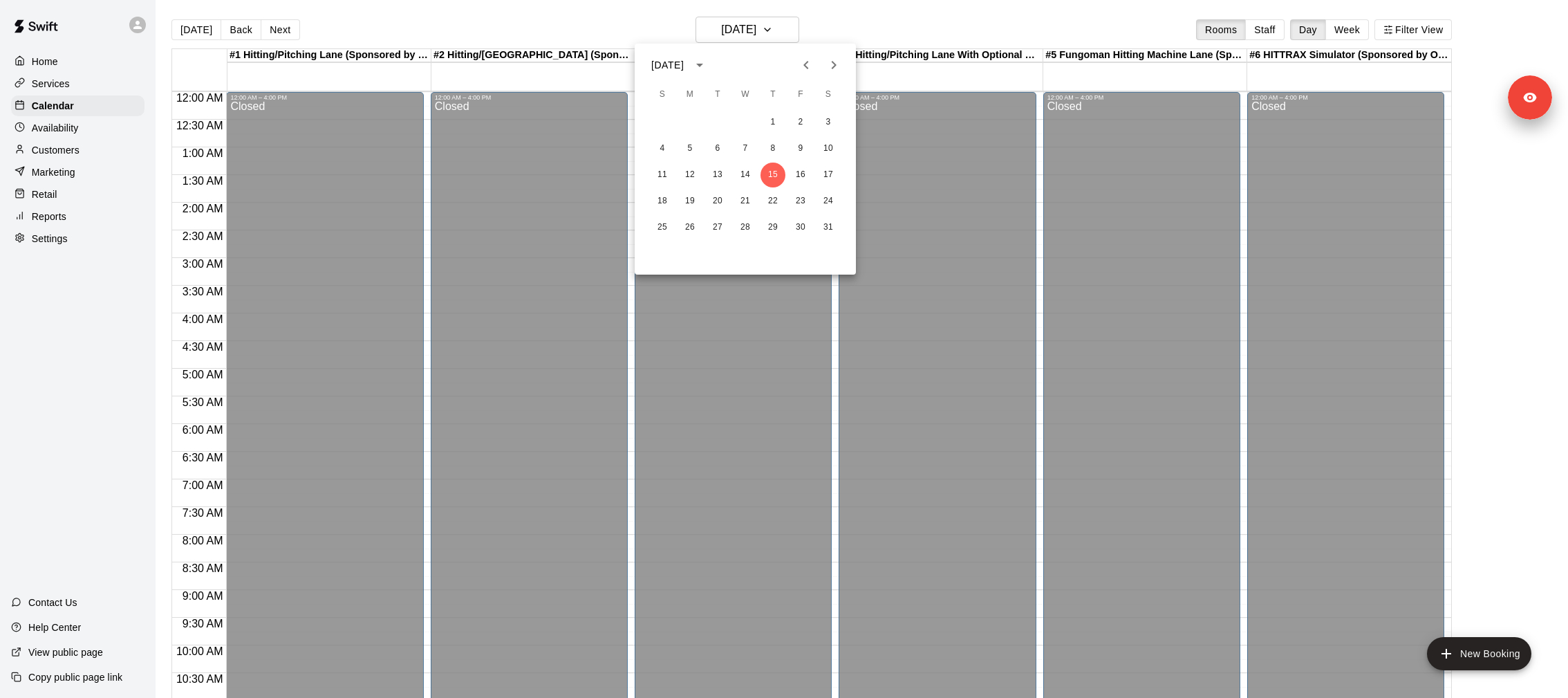
click at [825, 61] on icon "Next month" at bounding box center [834, 65] width 17 height 17
click at [731, 210] on div "17 18 19 20 21 22 23" at bounding box center [745, 201] width 221 height 25
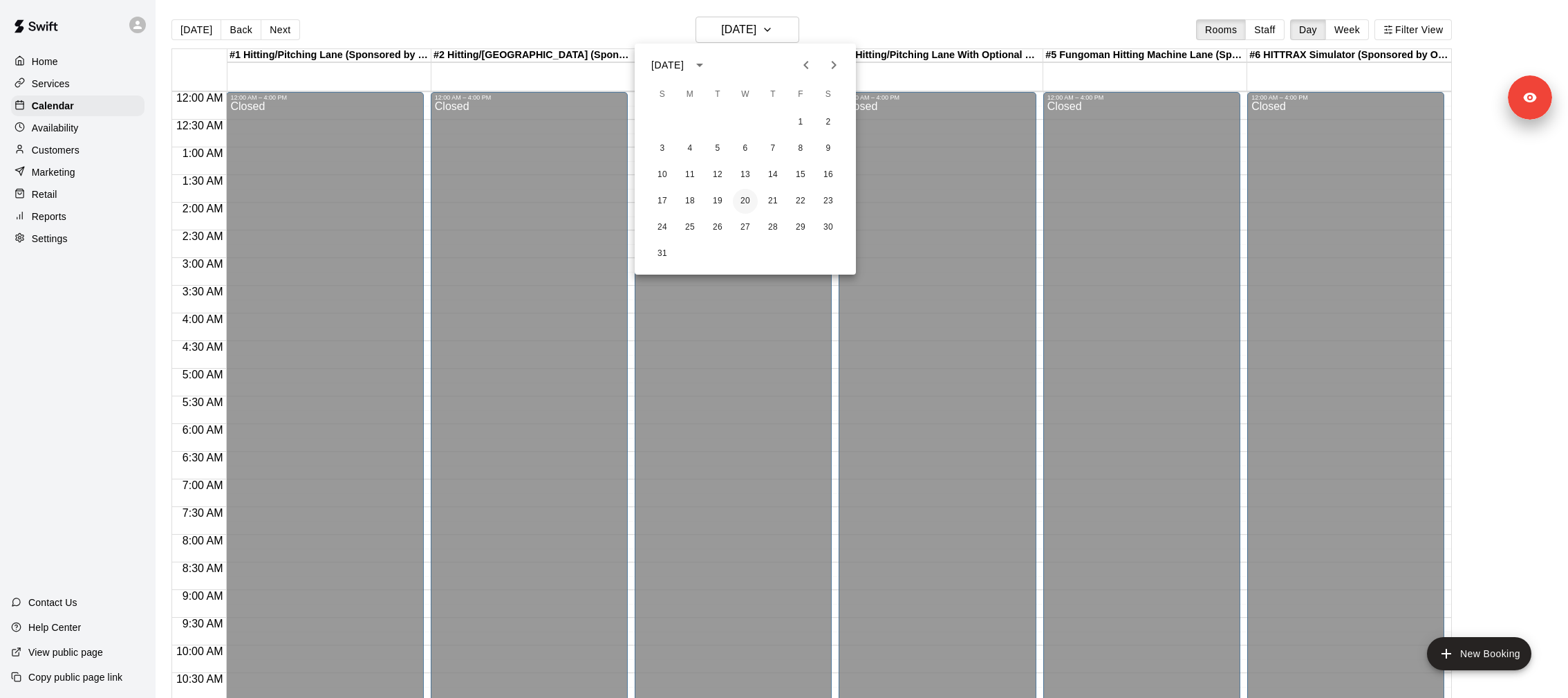
click at [753, 201] on button "20" at bounding box center [745, 201] width 25 height 25
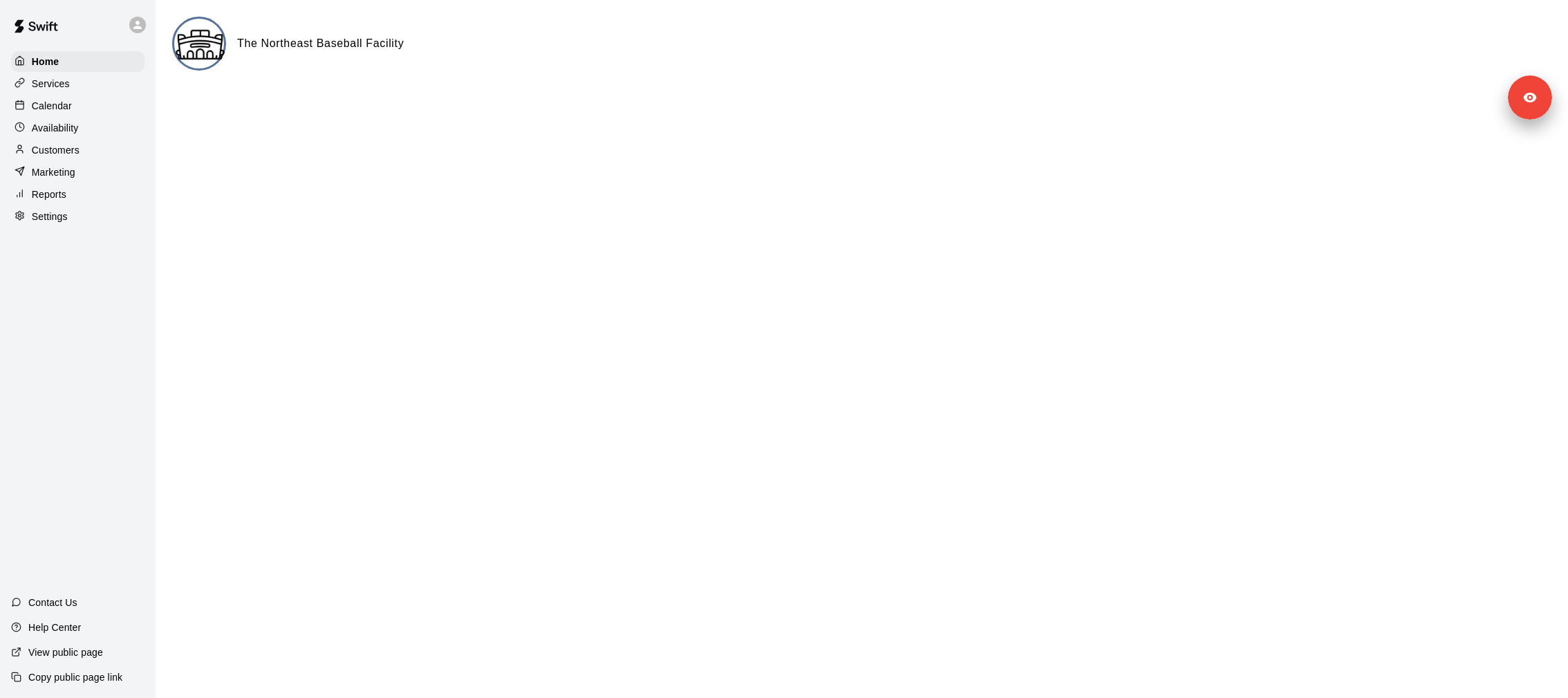
click at [74, 87] on div "Services" at bounding box center [78, 84] width 133 height 21
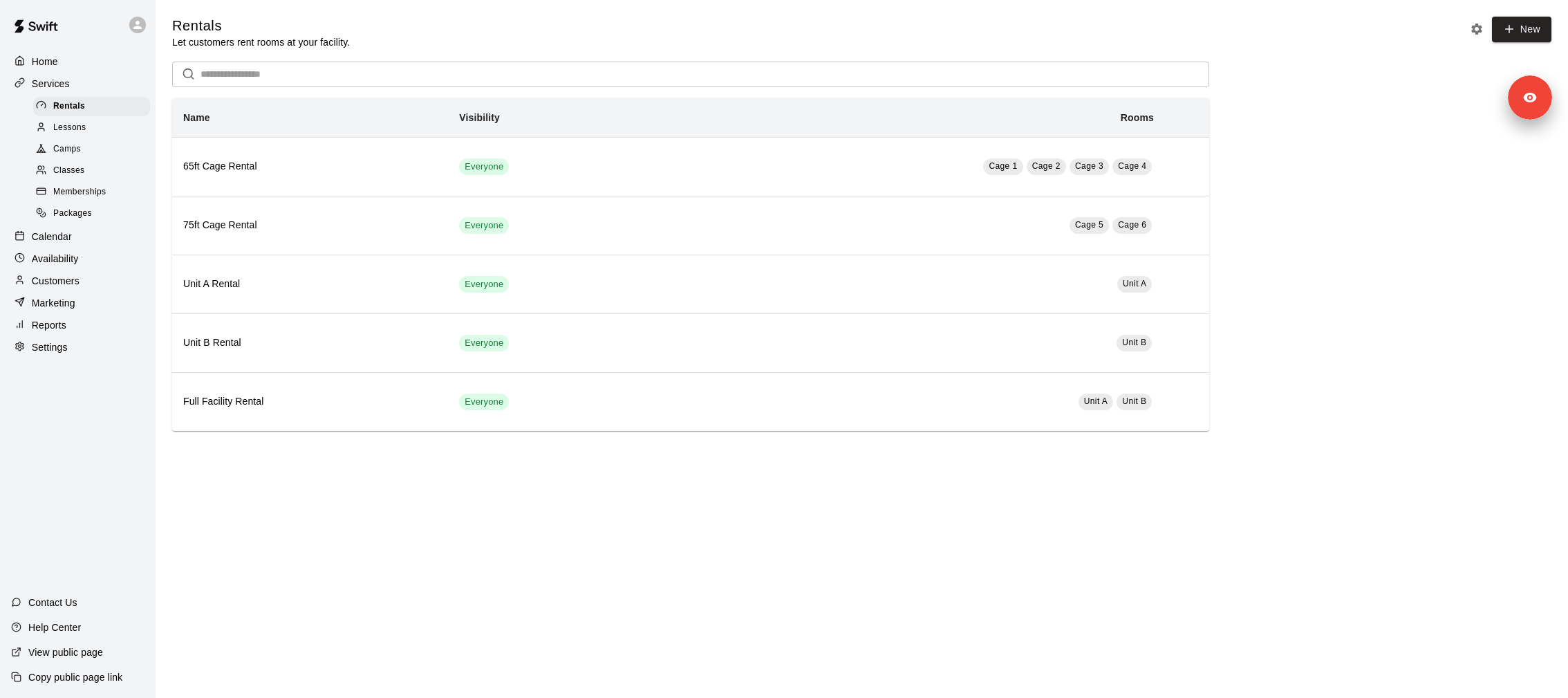
click at [72, 242] on div "Calendar" at bounding box center [78, 237] width 133 height 21
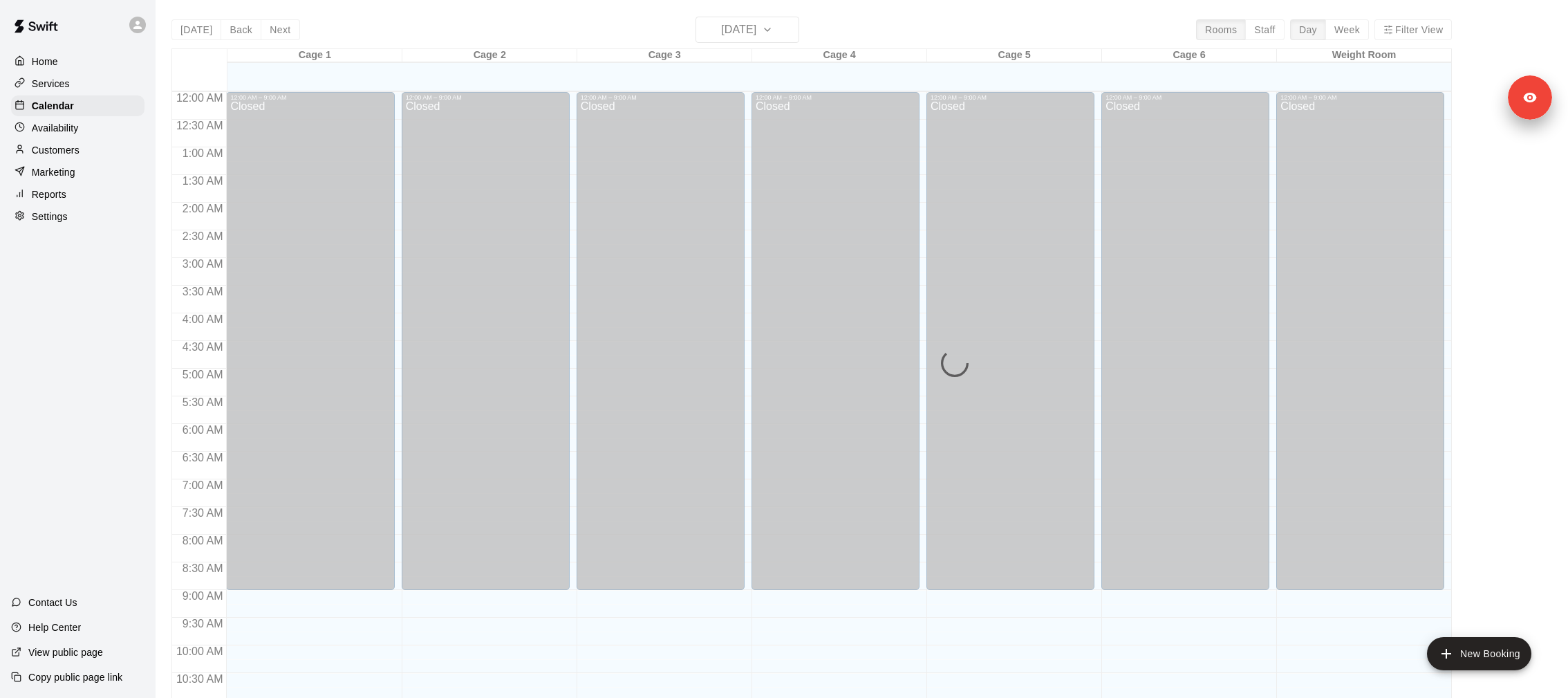
scroll to position [631, 0]
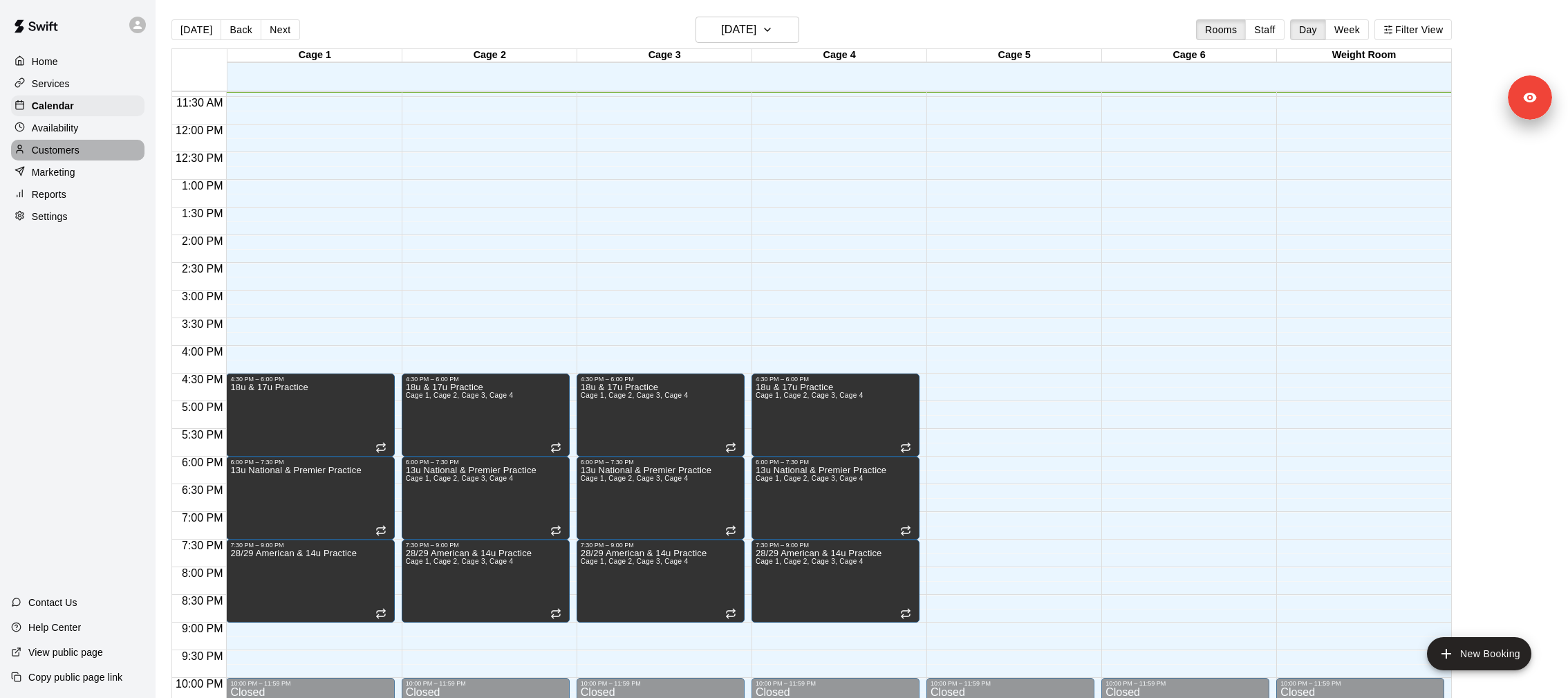
click at [79, 151] on p "Customers" at bounding box center [56, 150] width 48 height 14
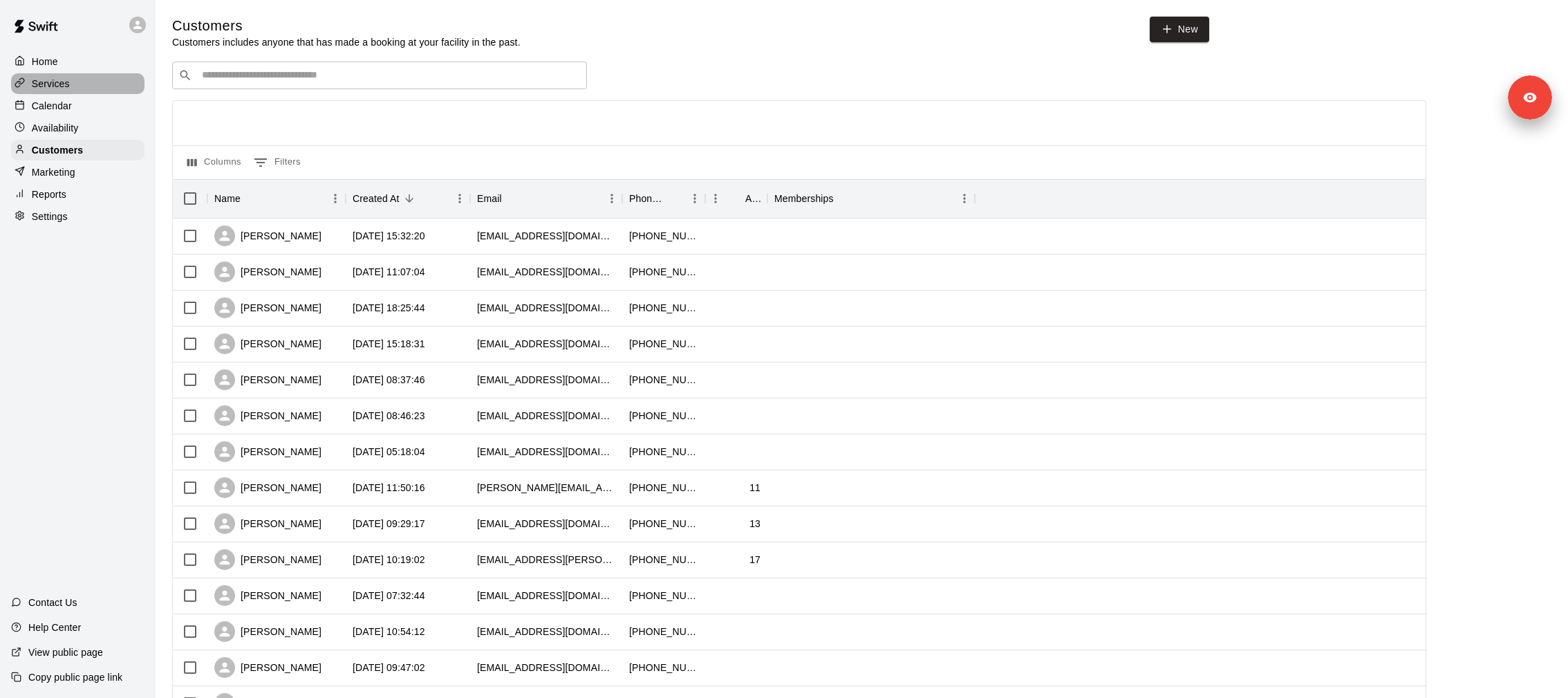
click at [68, 90] on div "Services" at bounding box center [78, 84] width 133 height 21
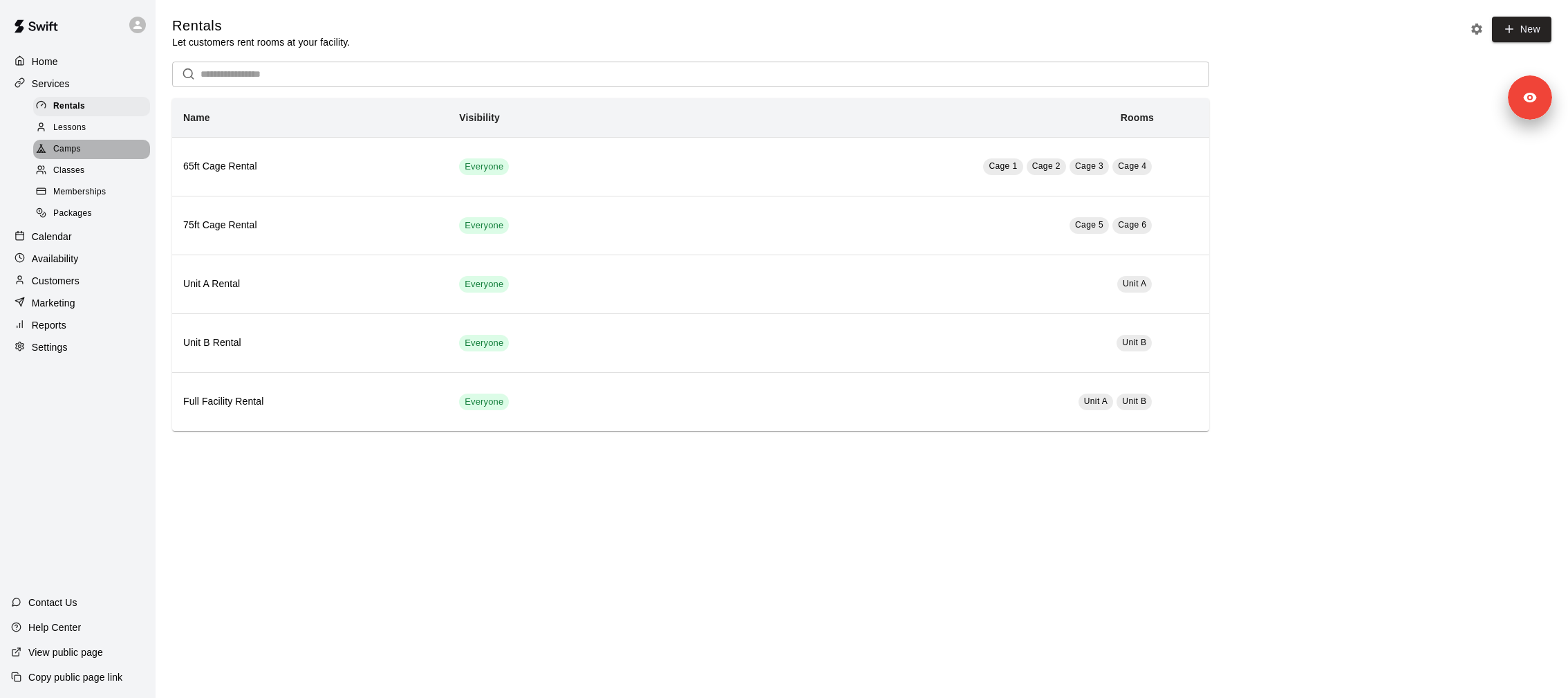
click at [77, 150] on span "Camps" at bounding box center [67, 149] width 28 height 14
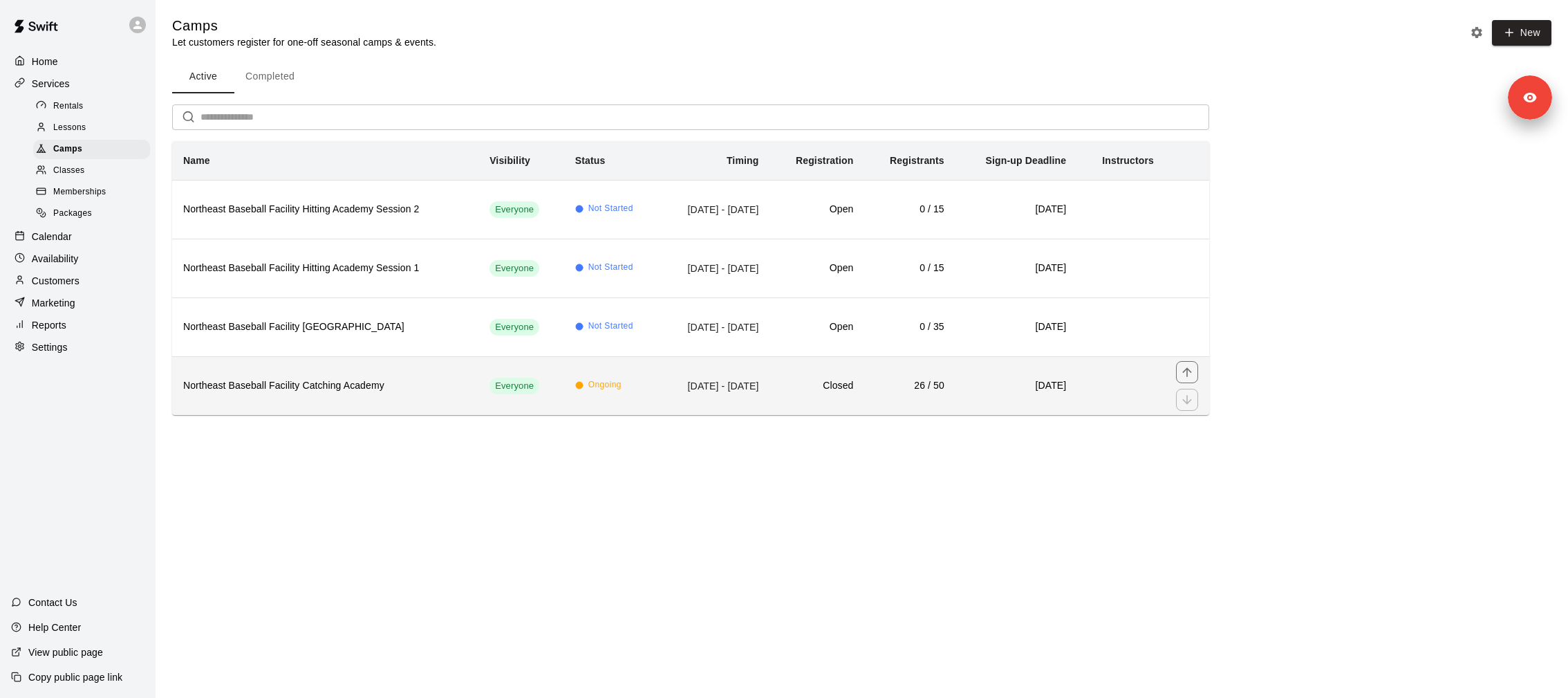
click at [278, 390] on h6 "Northeast Baseball Facility Catching Academy" at bounding box center [325, 386] width 284 height 15
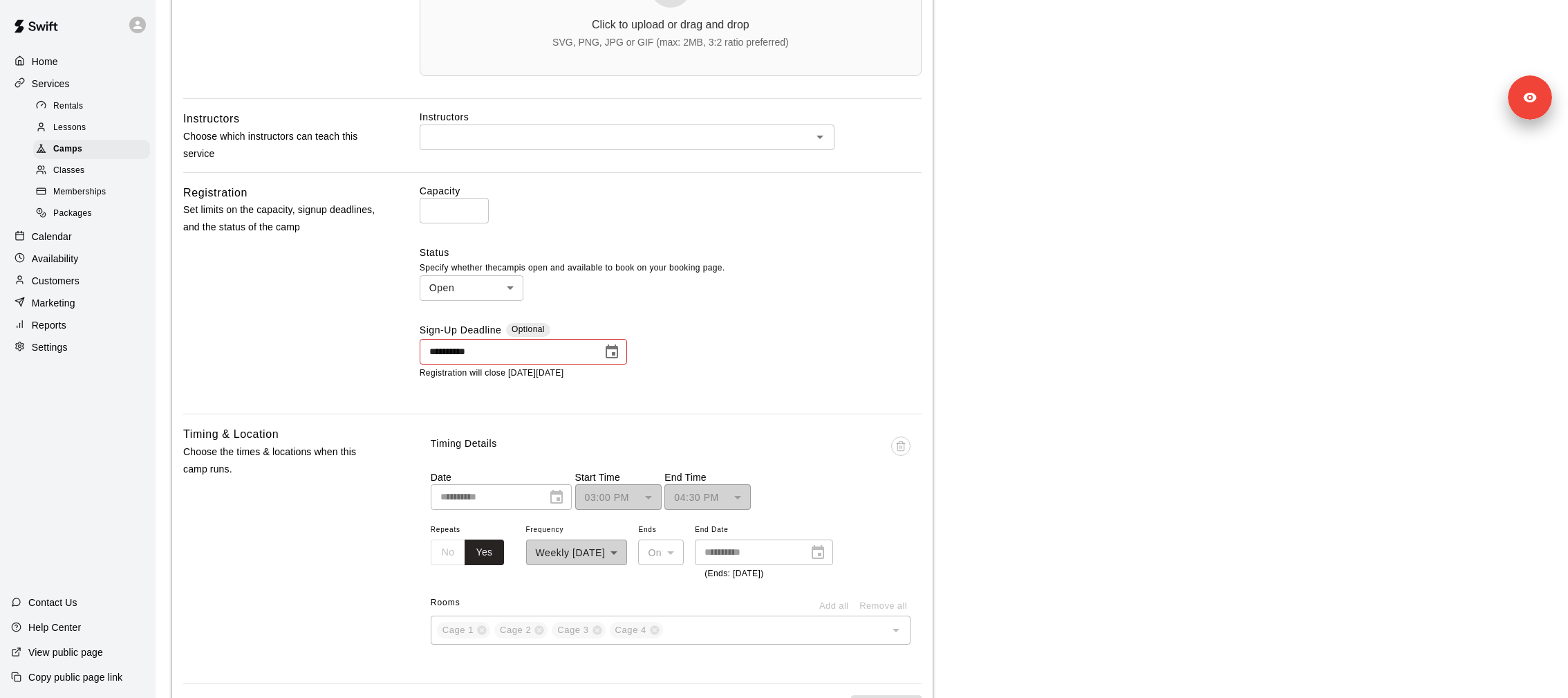
scroll to position [592, 0]
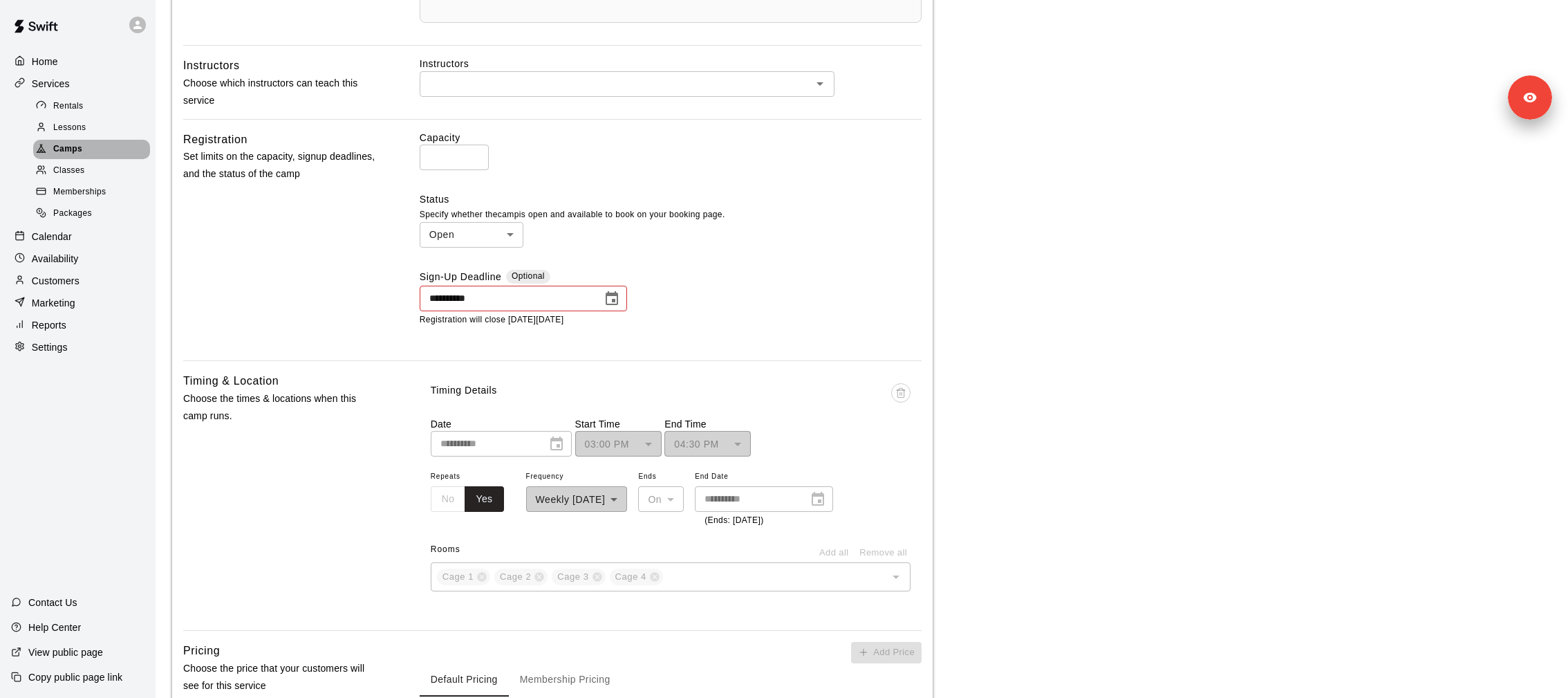
click at [111, 151] on div "Camps" at bounding box center [92, 149] width 117 height 19
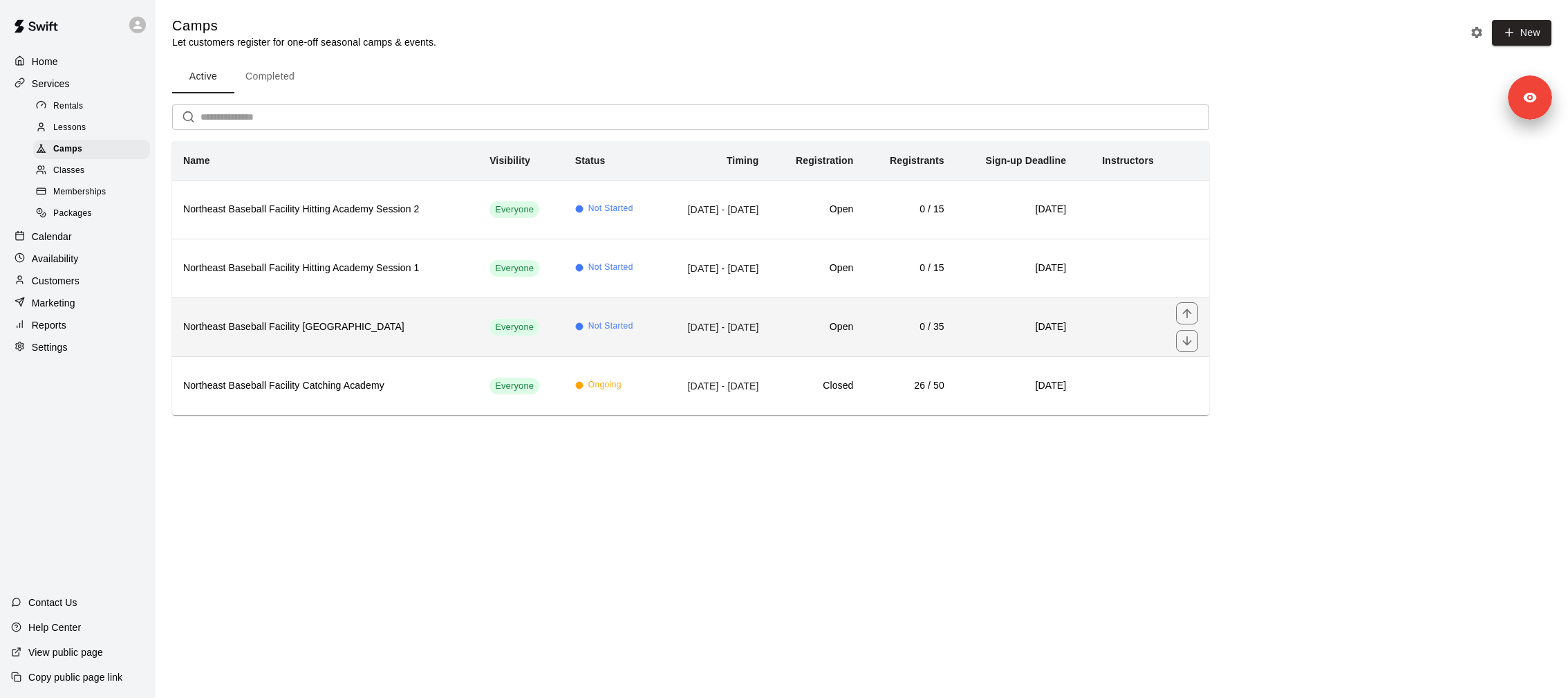
click at [344, 329] on h6 "Northeast Baseball Facility Fielding Academy" at bounding box center [325, 327] width 284 height 15
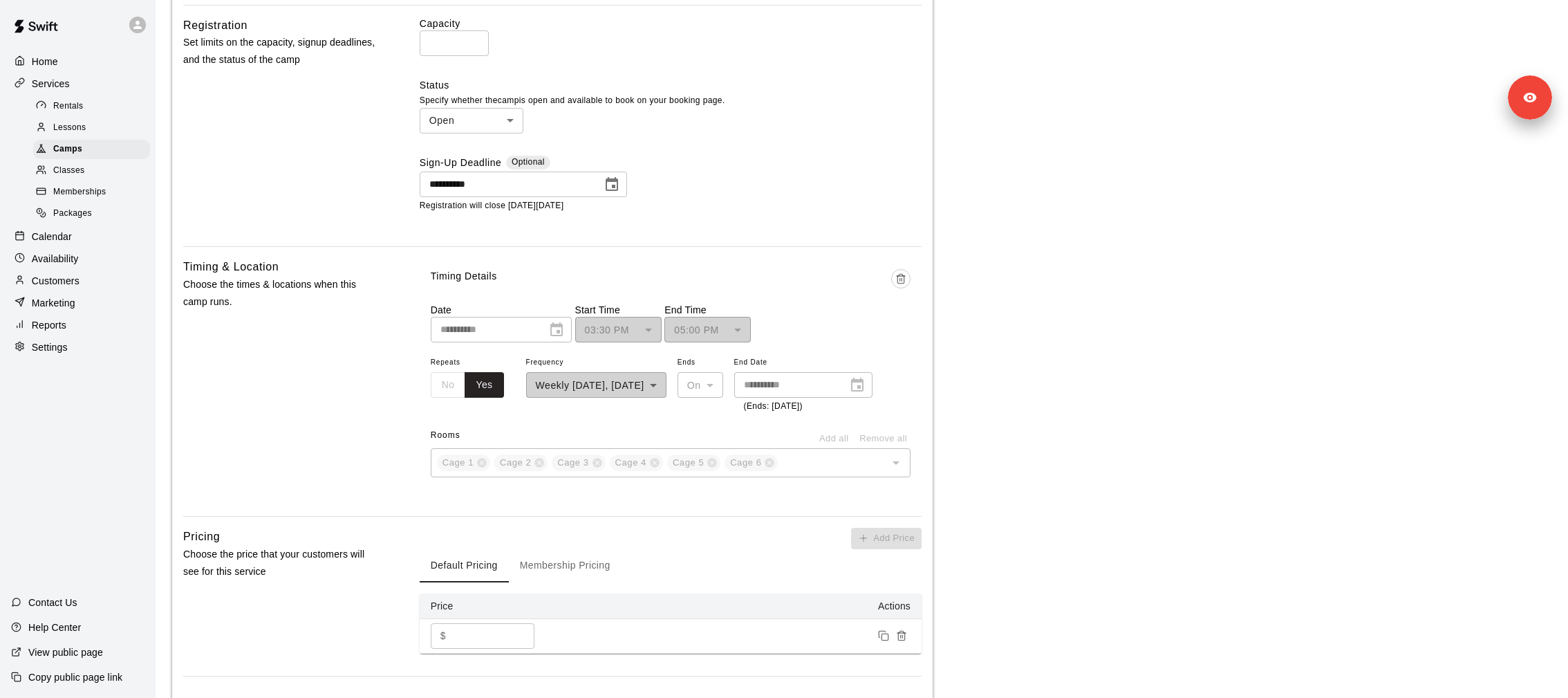
scroll to position [713, 0]
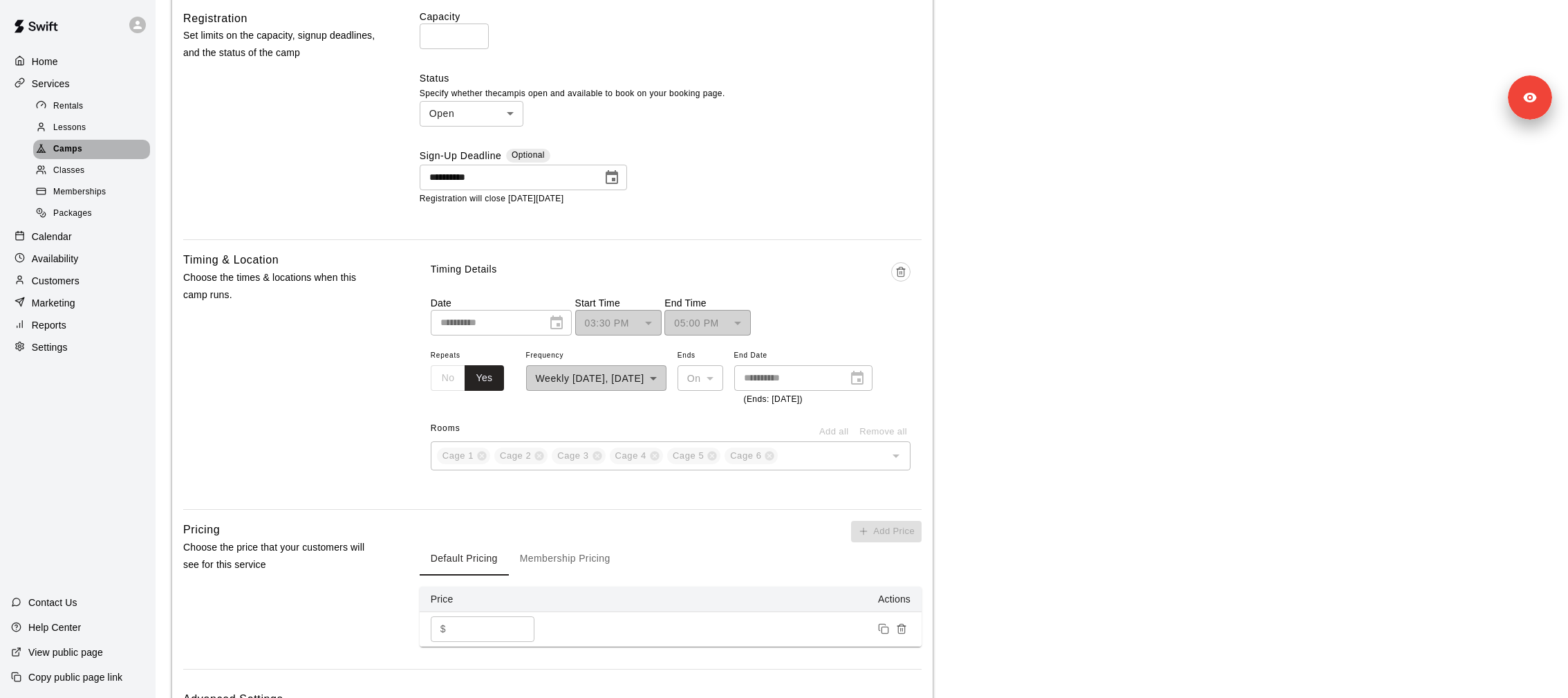
click at [117, 150] on div "Camps" at bounding box center [92, 149] width 117 height 19
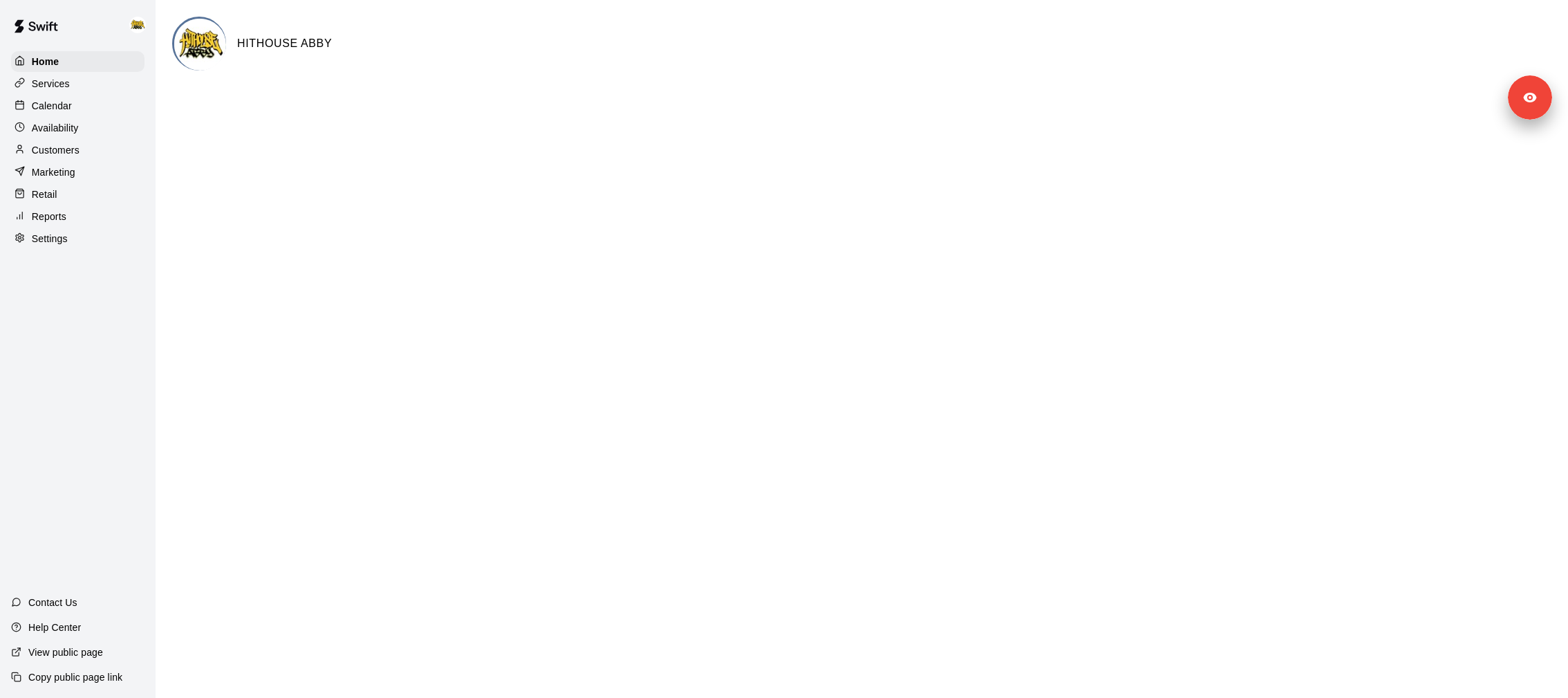
click at [69, 113] on div "Calendar" at bounding box center [78, 106] width 133 height 21
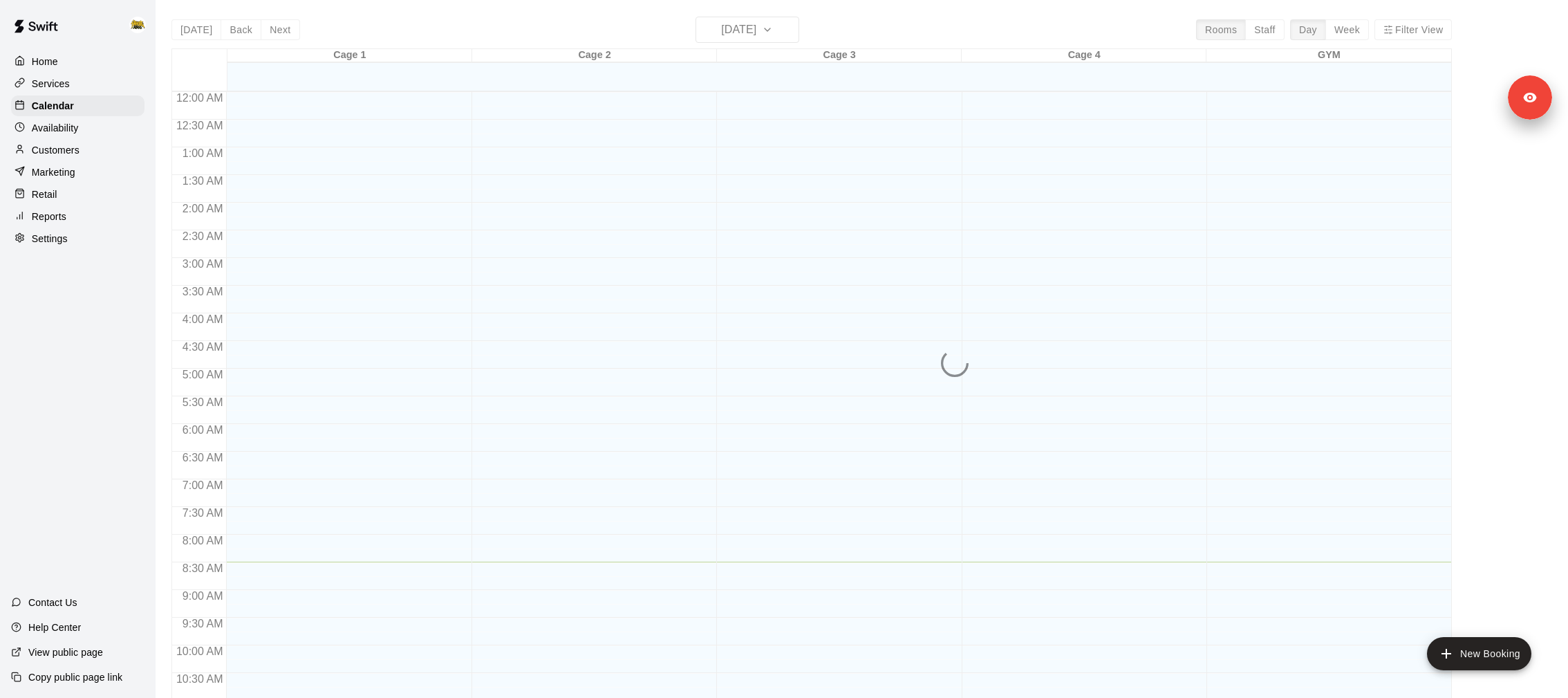
scroll to position [469, 0]
click at [757, 32] on h6 "[DATE]" at bounding box center [739, 30] width 35 height 19
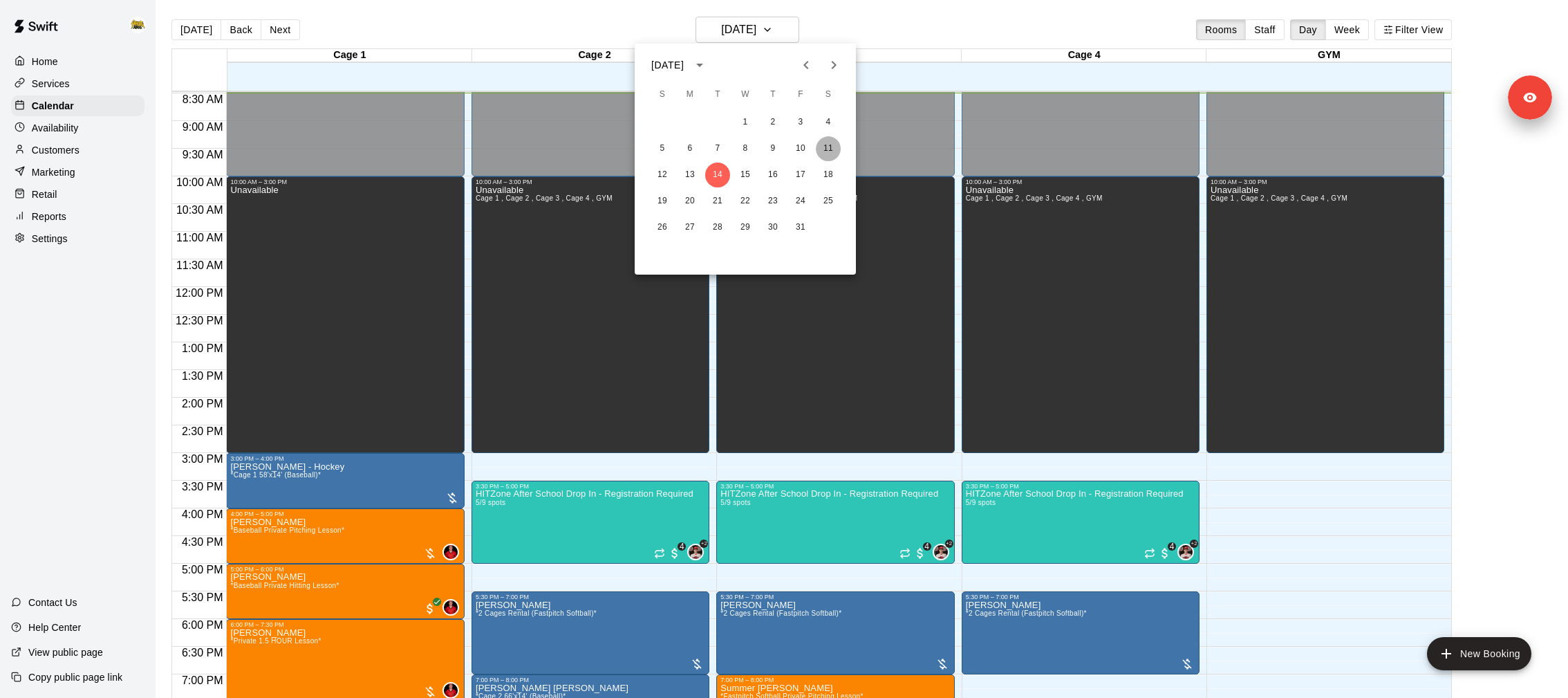
click at [828, 149] on button "11" at bounding box center [828, 149] width 25 height 25
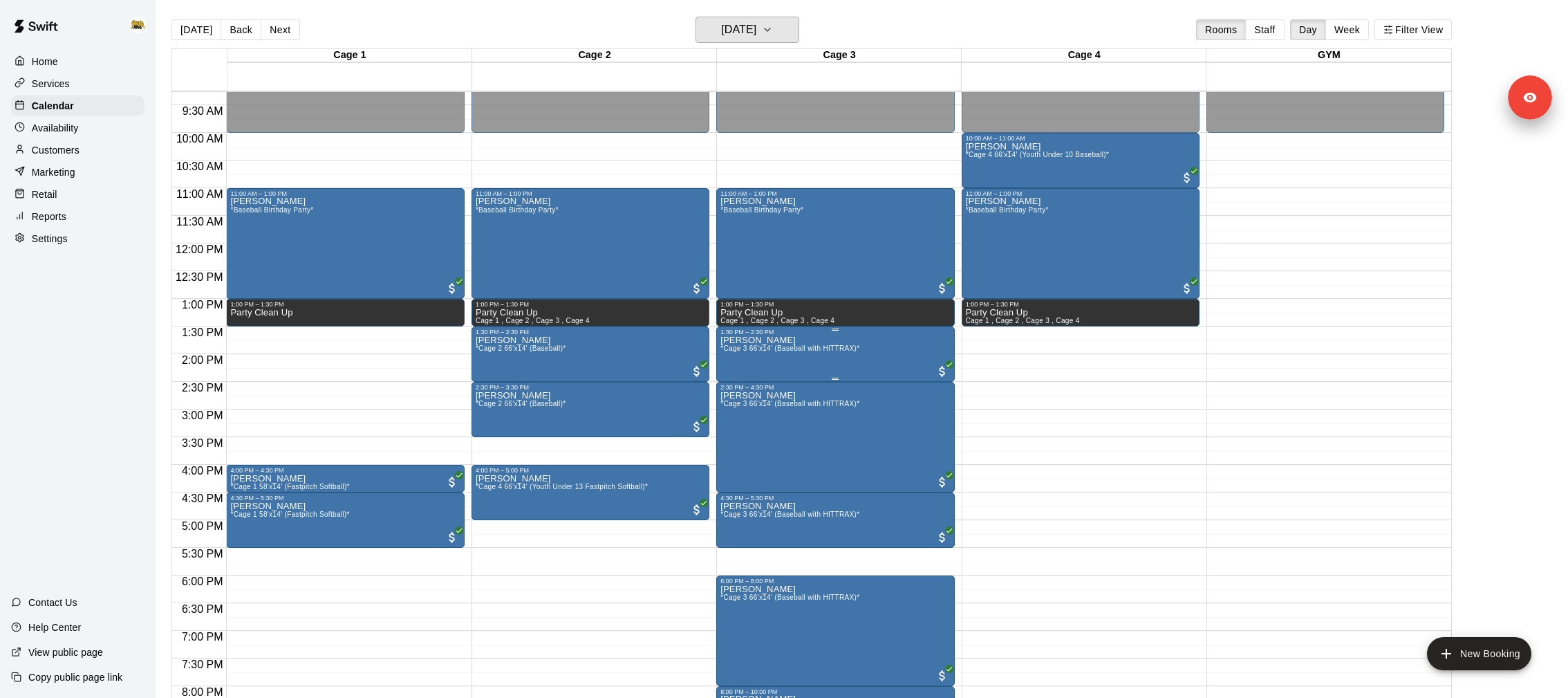
scroll to position [515, 0]
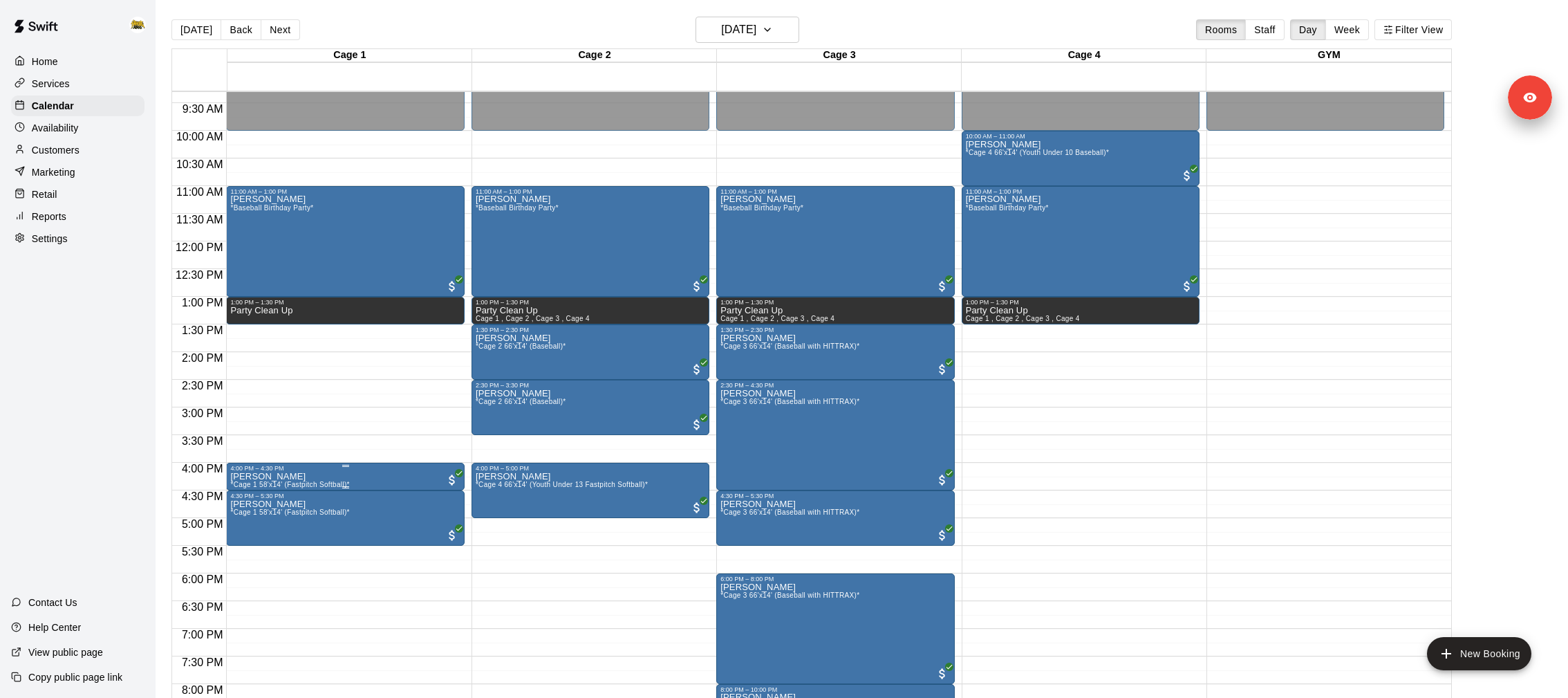
click at [238, 477] on icon "edit" at bounding box center [244, 485] width 17 height 17
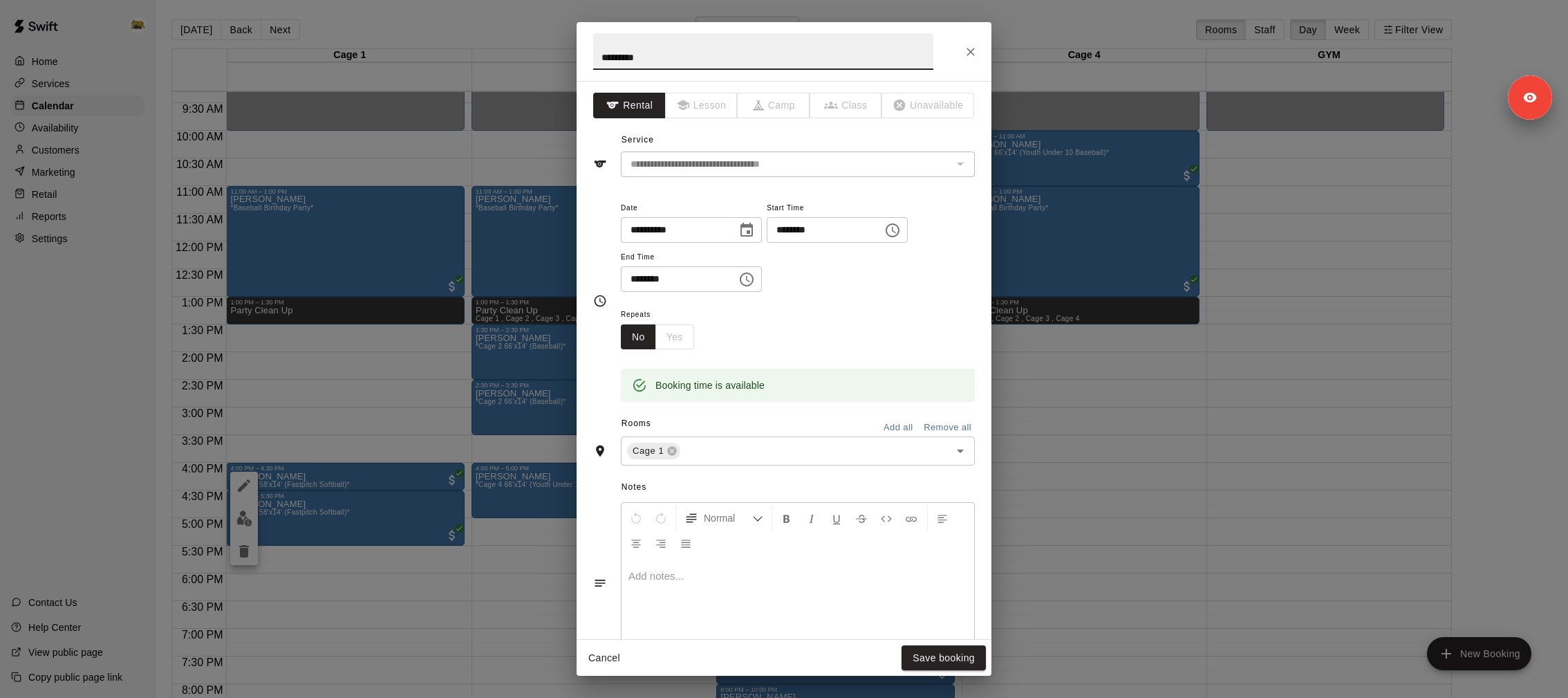
scroll to position [178, 0]
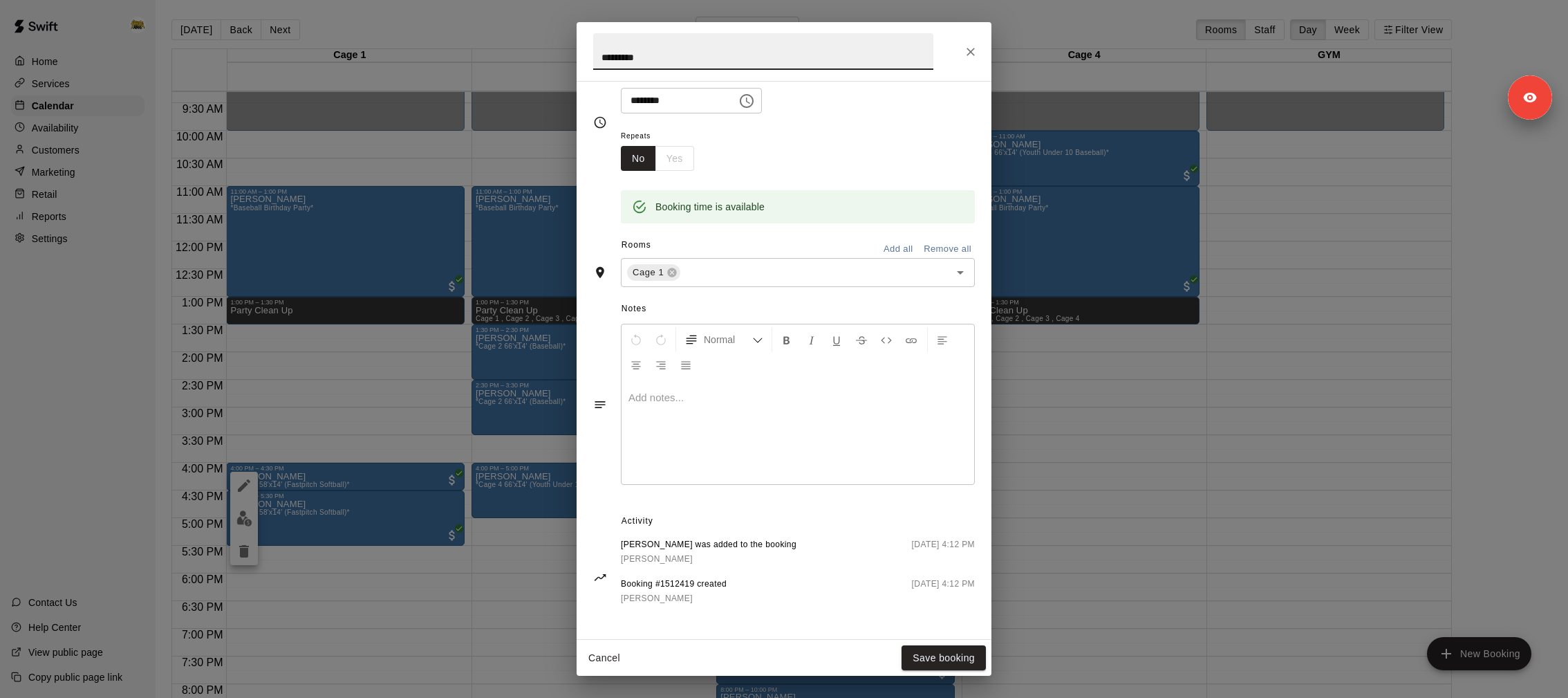
click at [972, 51] on icon "Close" at bounding box center [970, 52] width 8 height 8
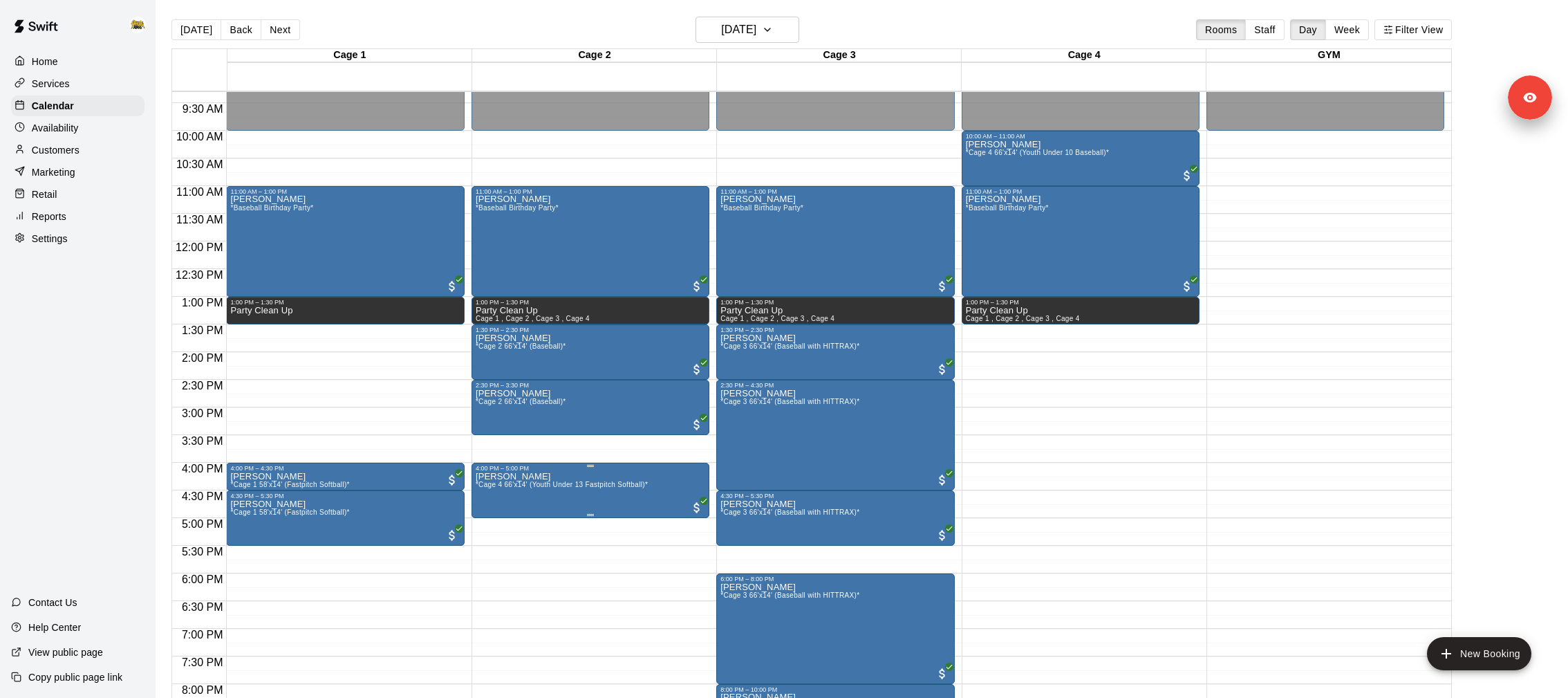
click at [557, 487] on span "*Cage 4 66'x14' (Youth Under 13 Fastpitch Softball)*" at bounding box center [562, 484] width 172 height 8
click at [493, 492] on icon "edit" at bounding box center [489, 495] width 17 height 17
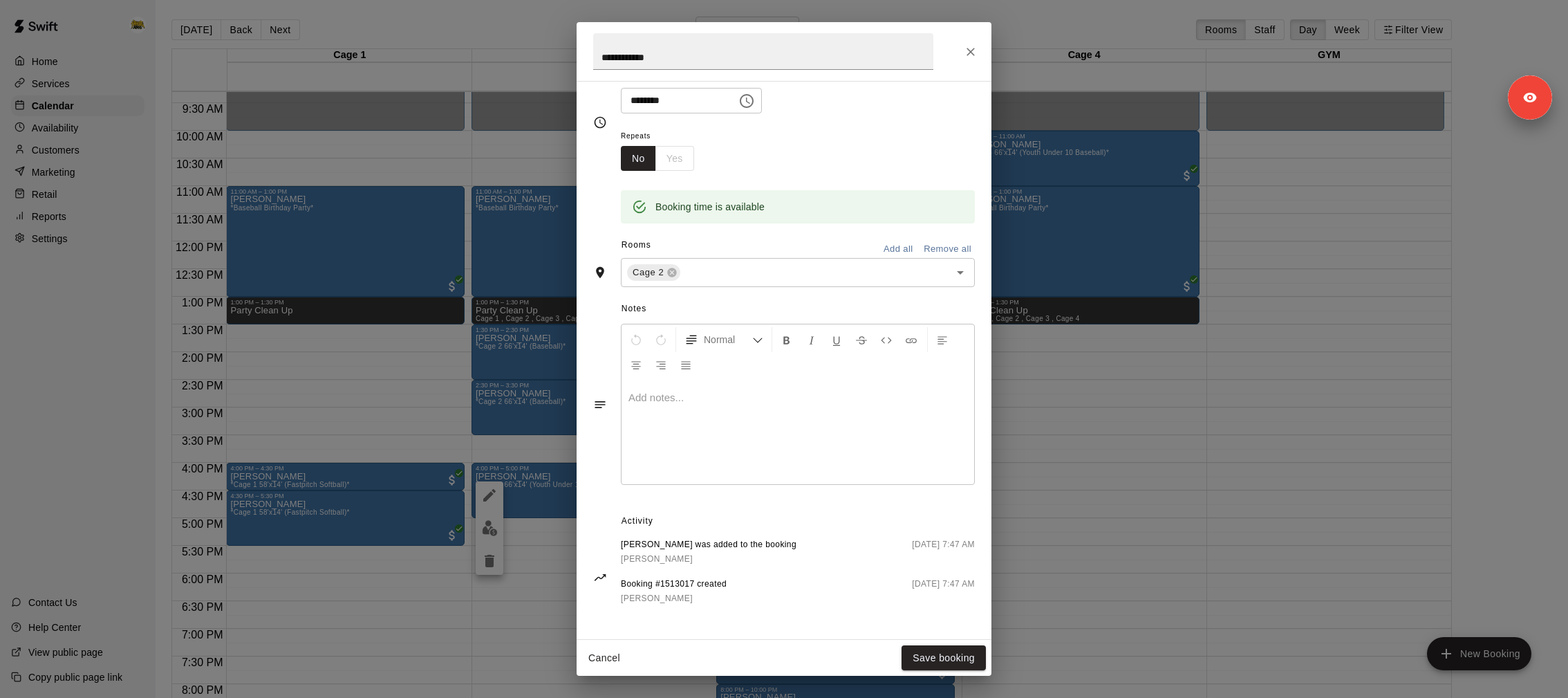
click at [522, 565] on div "**********" at bounding box center [784, 349] width 1568 height 698
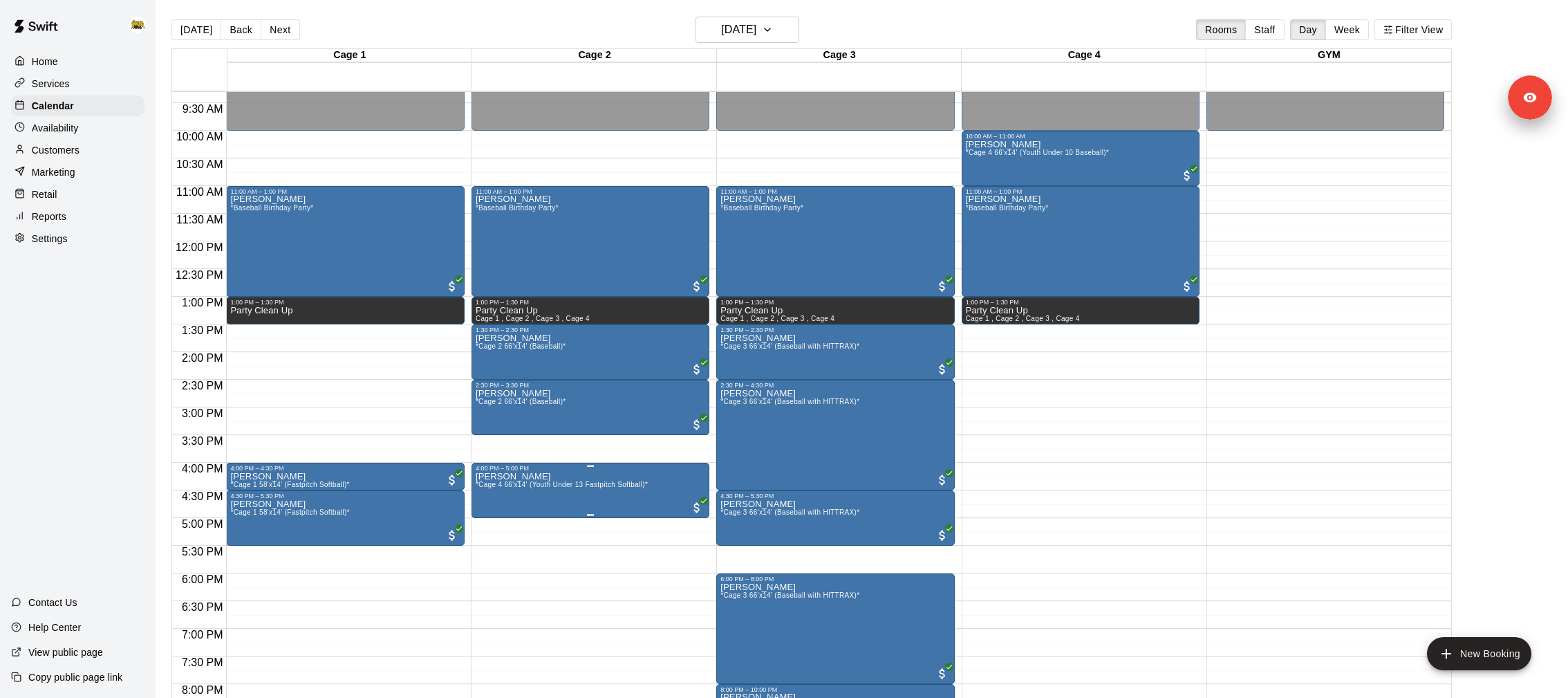
click at [482, 516] on img "edit" at bounding box center [489, 518] width 16 height 16
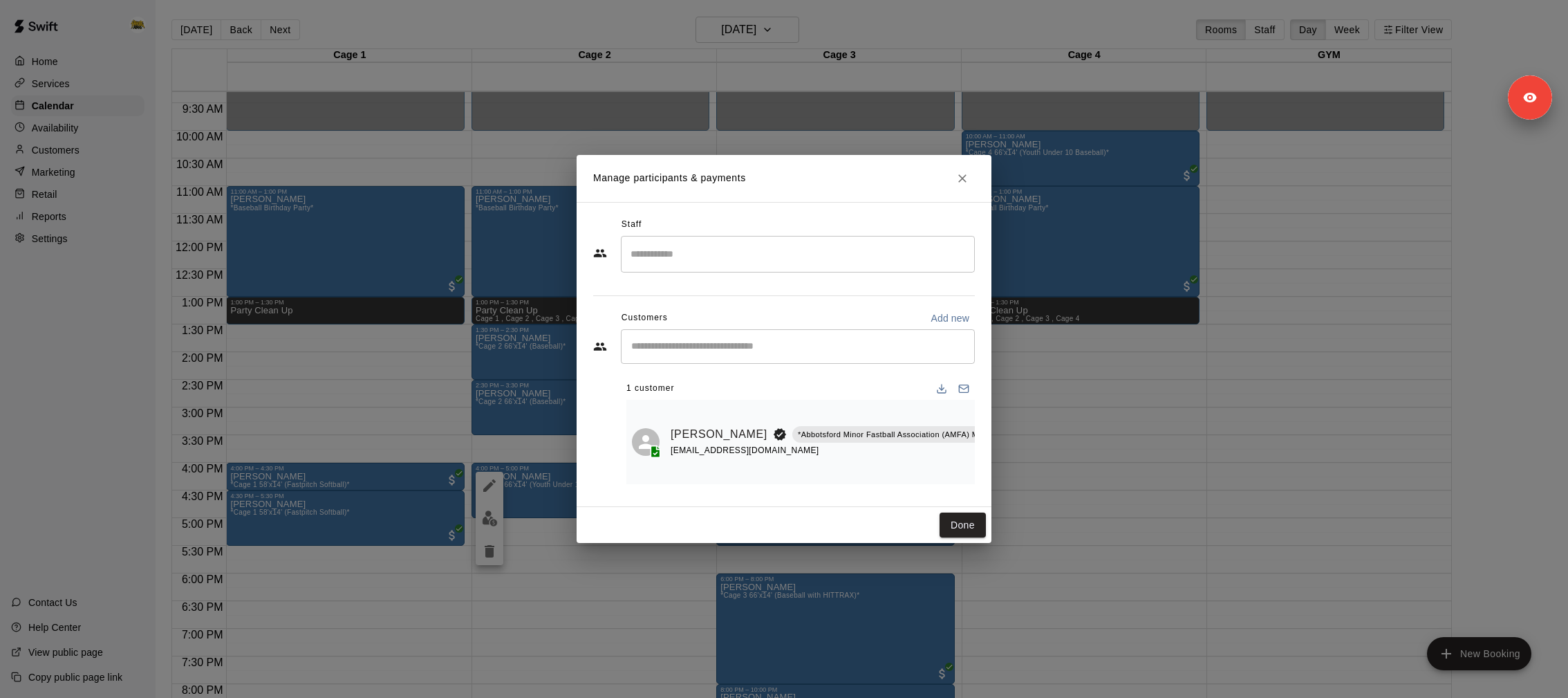
click at [966, 181] on icon "Close" at bounding box center [963, 178] width 14 height 14
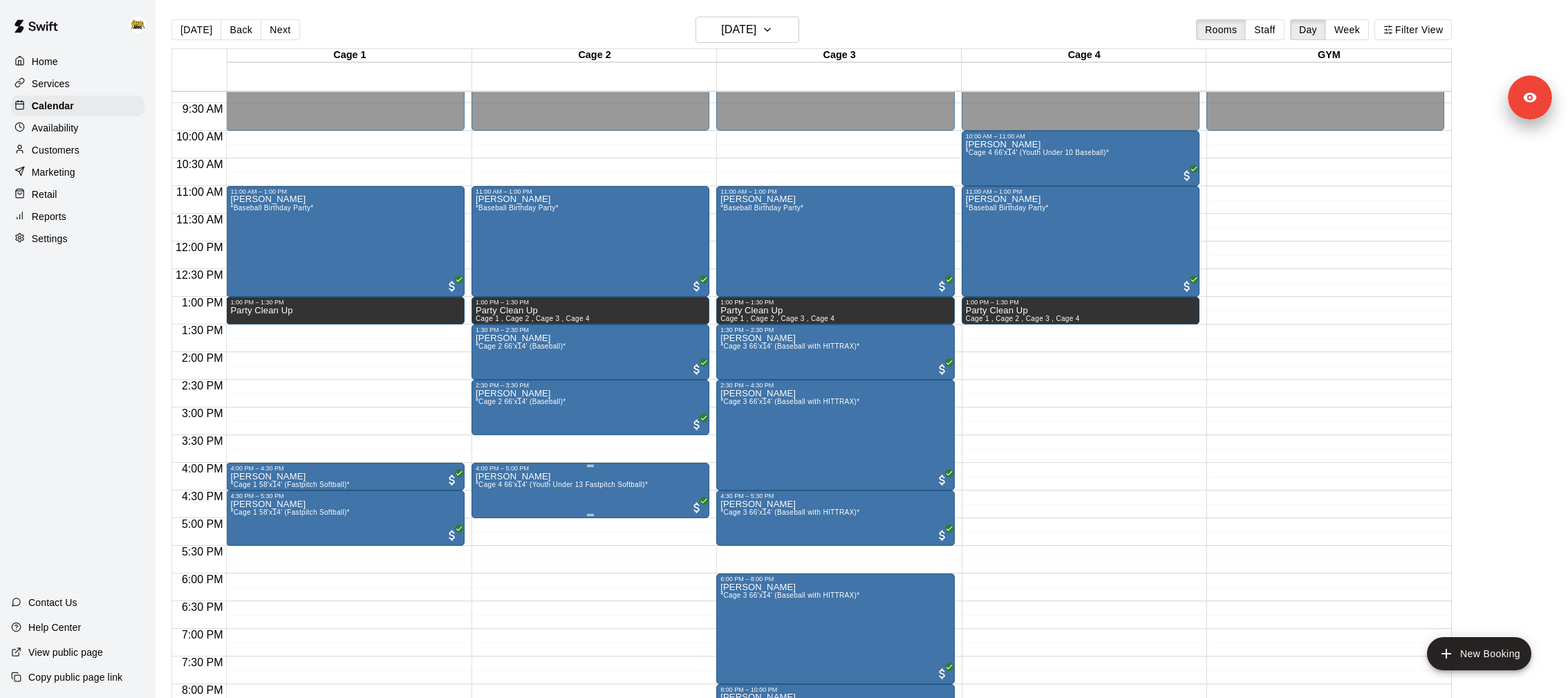
click at [487, 490] on icon "edit" at bounding box center [489, 485] width 12 height 13
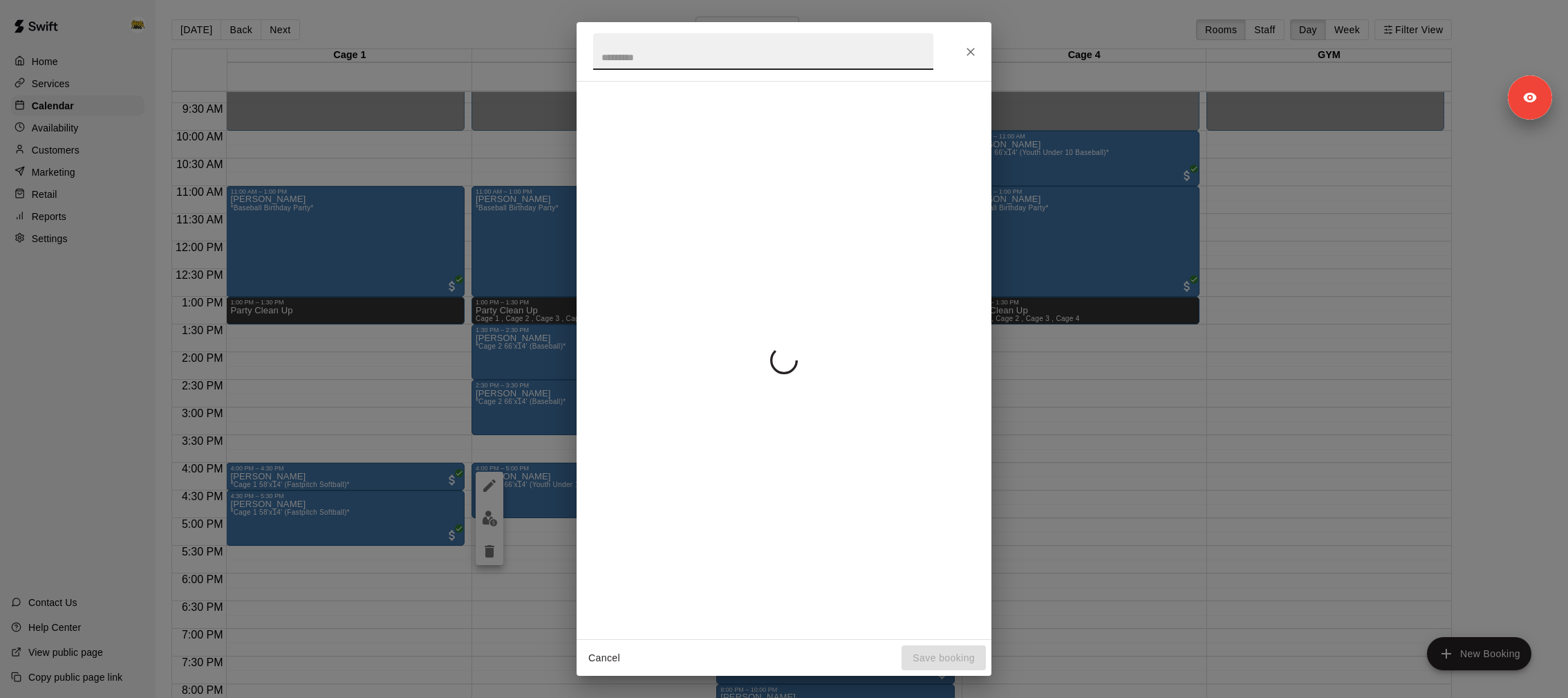
click at [970, 51] on icon "Close" at bounding box center [970, 52] width 14 height 14
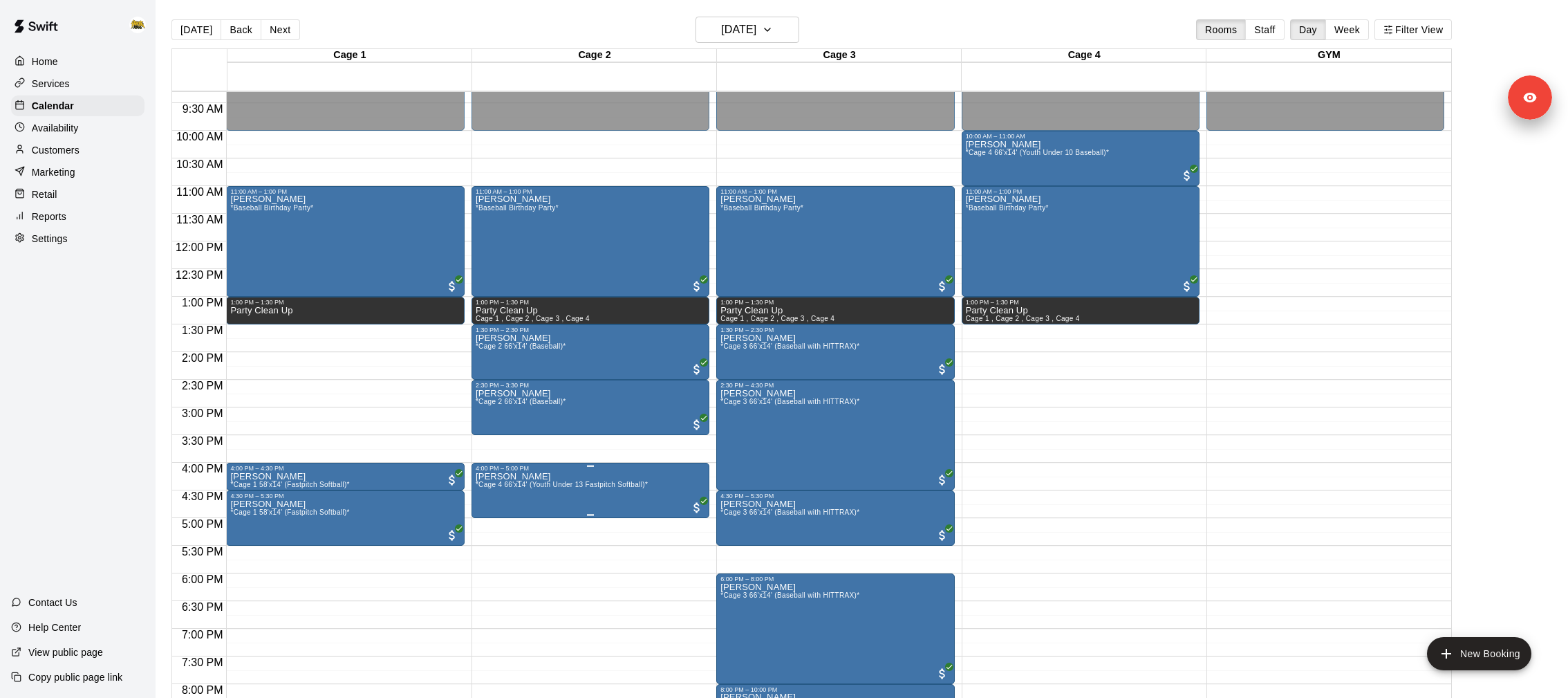
click at [497, 482] on icon "edit" at bounding box center [489, 485] width 17 height 17
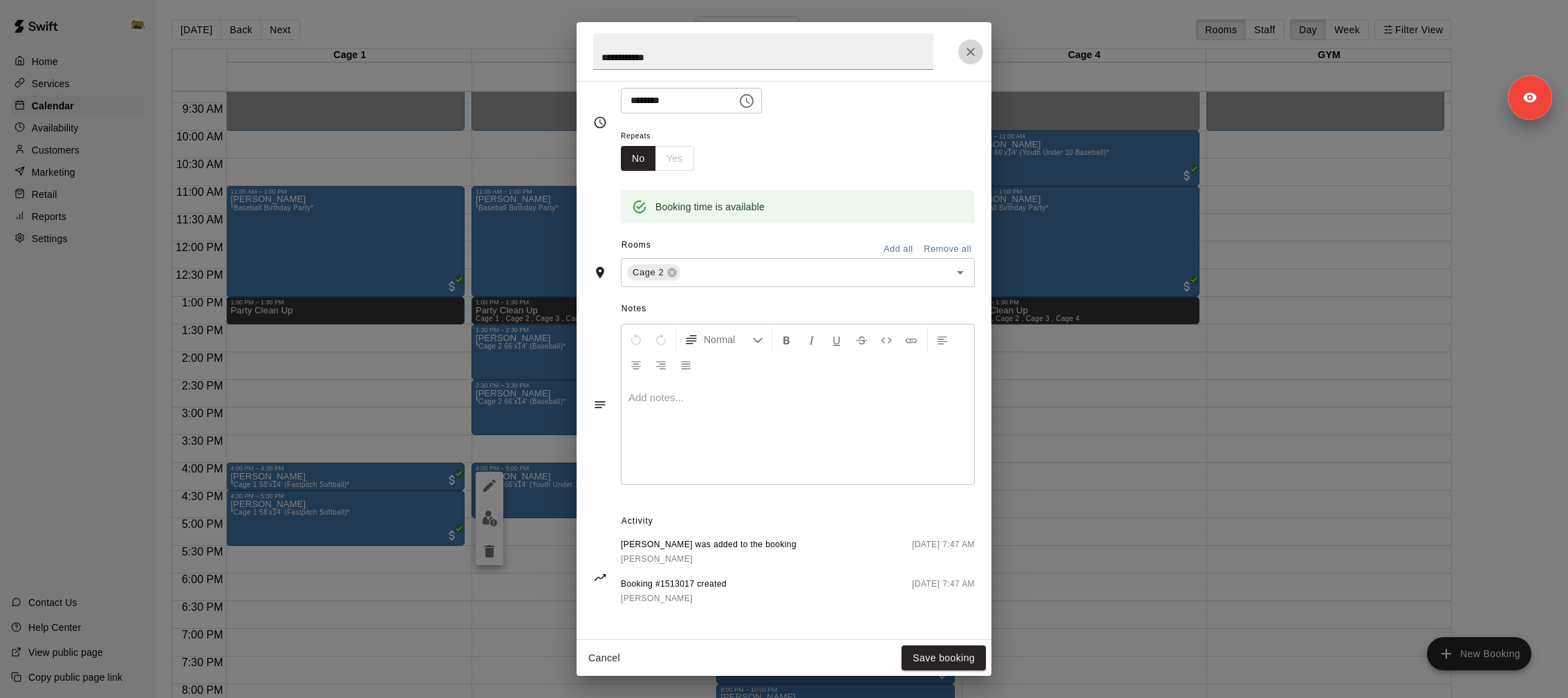
click at [961, 46] on button "Close" at bounding box center [971, 52] width 25 height 25
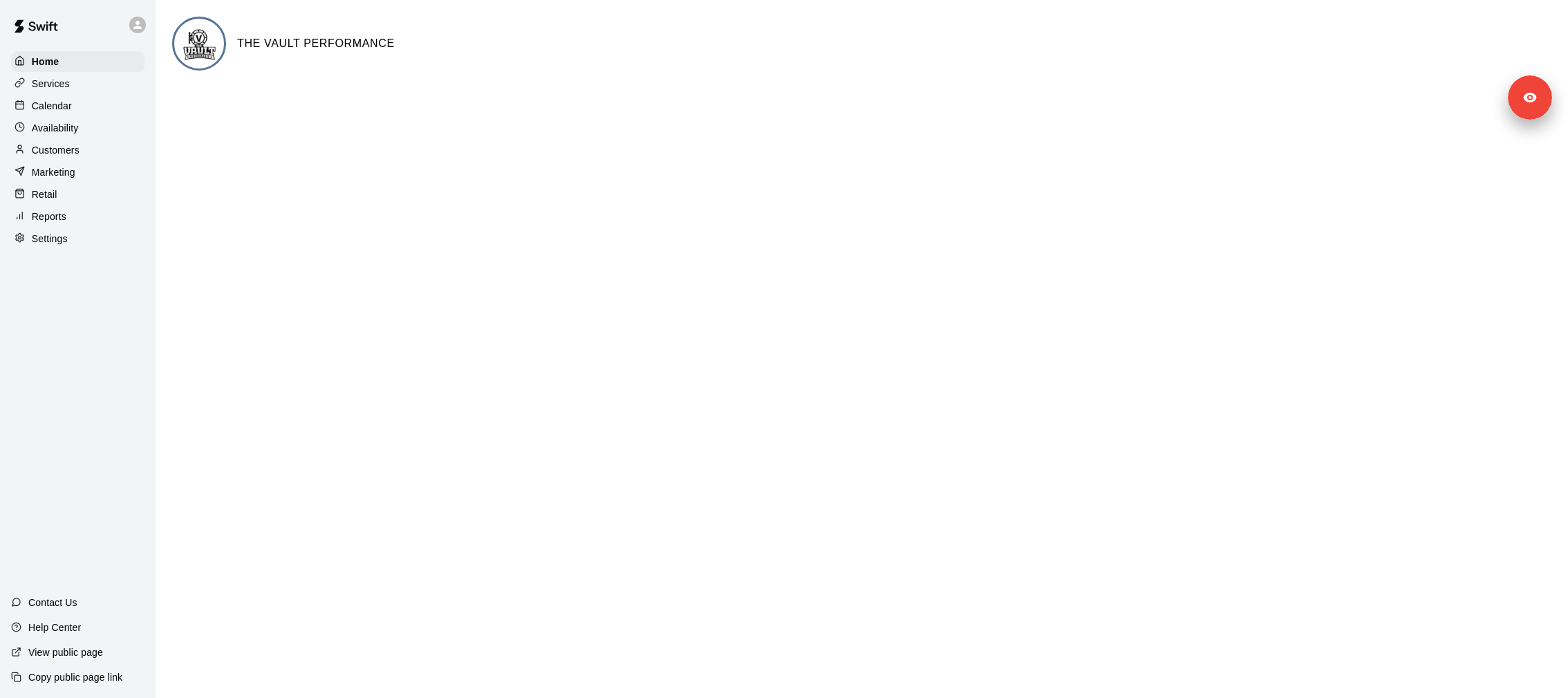
click at [55, 150] on p "Customers" at bounding box center [56, 150] width 48 height 14
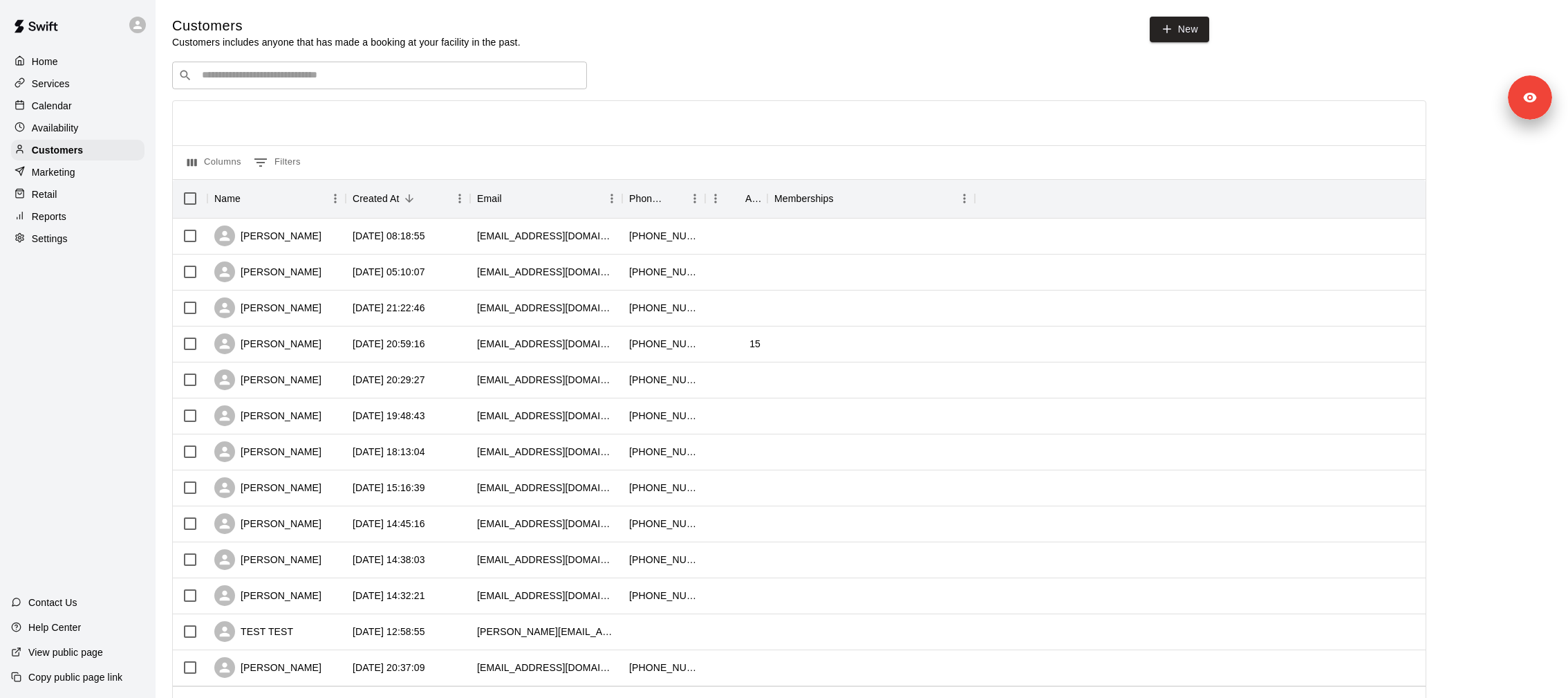
click at [371, 65] on div "​ ​" at bounding box center [380, 76] width 415 height 28
paste input "******"
type input "******"
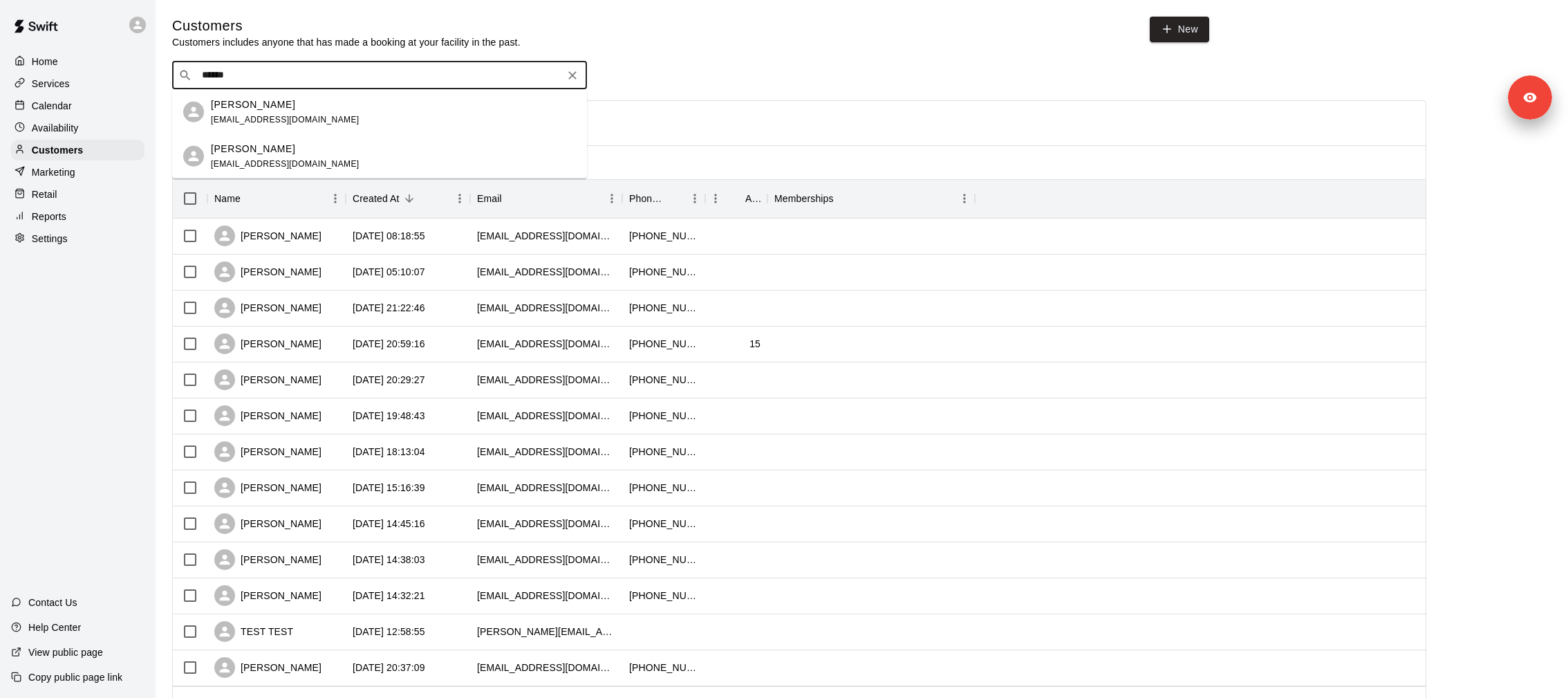
click at [454, 103] on div "Rafael Gonzalez rafaelg4655@yahoo.com" at bounding box center [394, 111] width 365 height 30
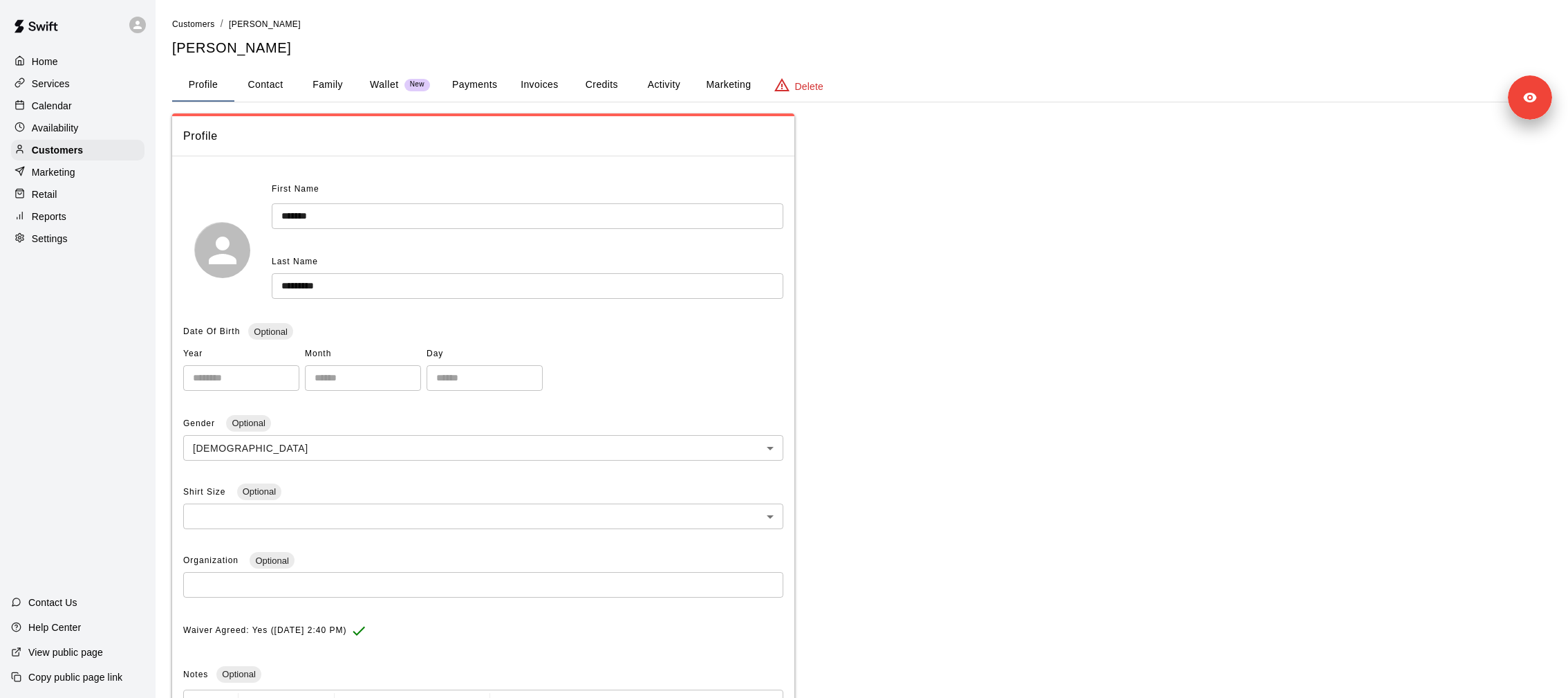
click at [590, 89] on button "Credits" at bounding box center [602, 85] width 62 height 33
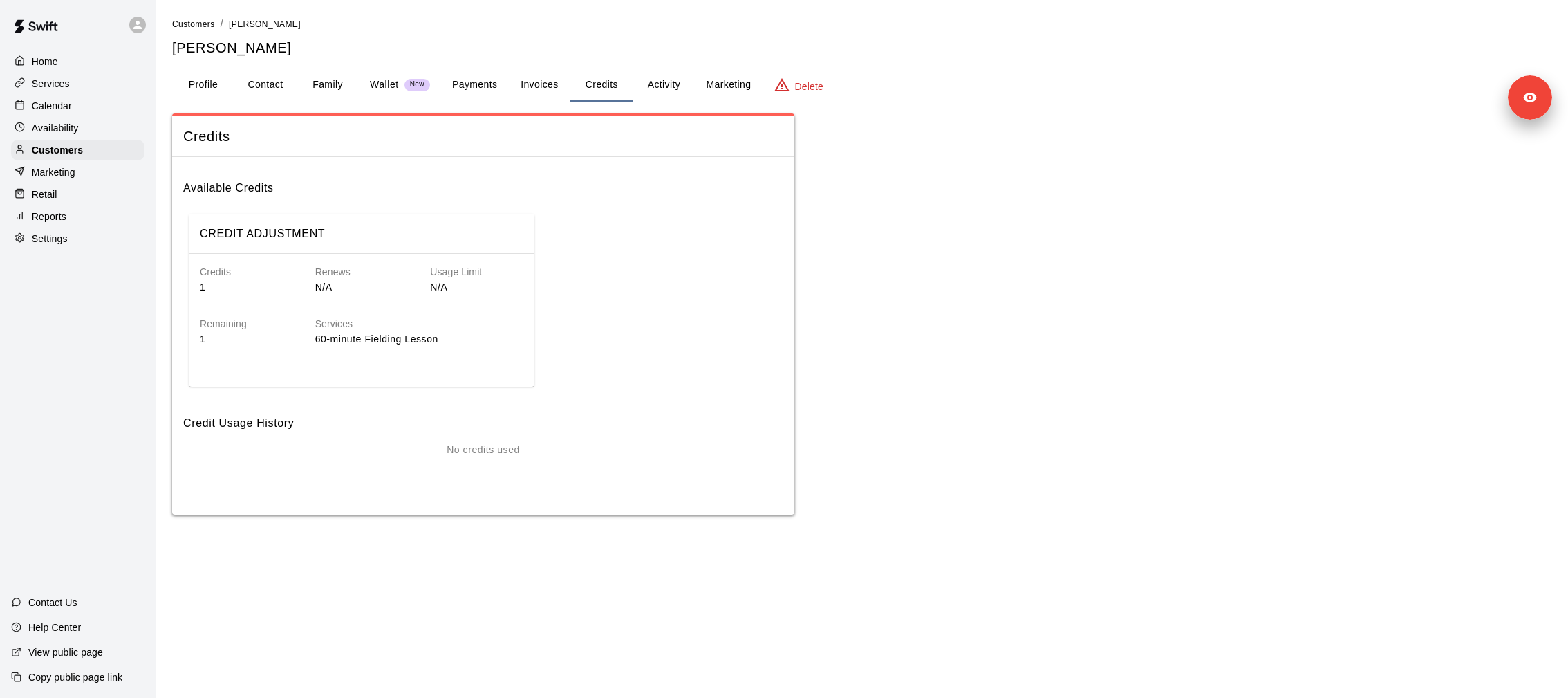
click at [394, 84] on p "Wallet" at bounding box center [385, 85] width 29 height 15
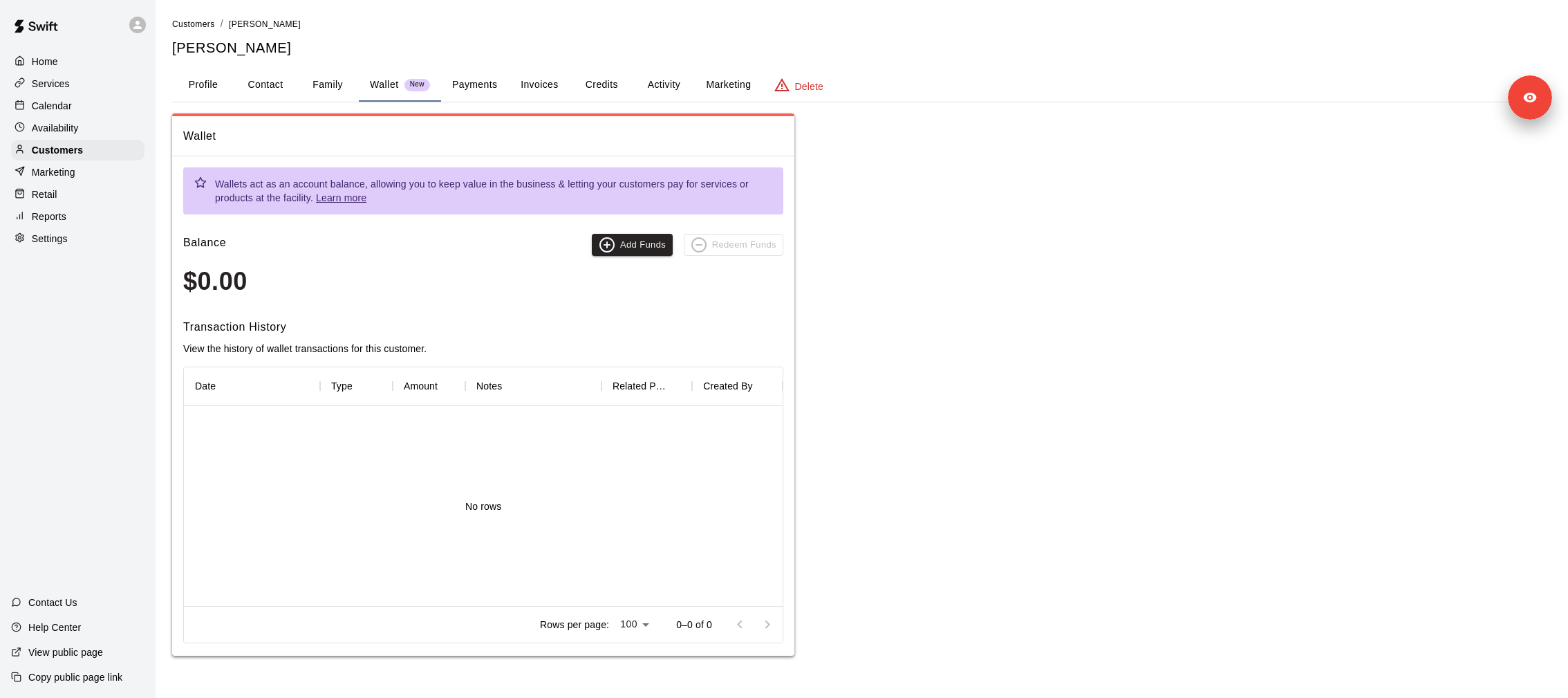
click at [652, 83] on button "Activity" at bounding box center [664, 85] width 62 height 33
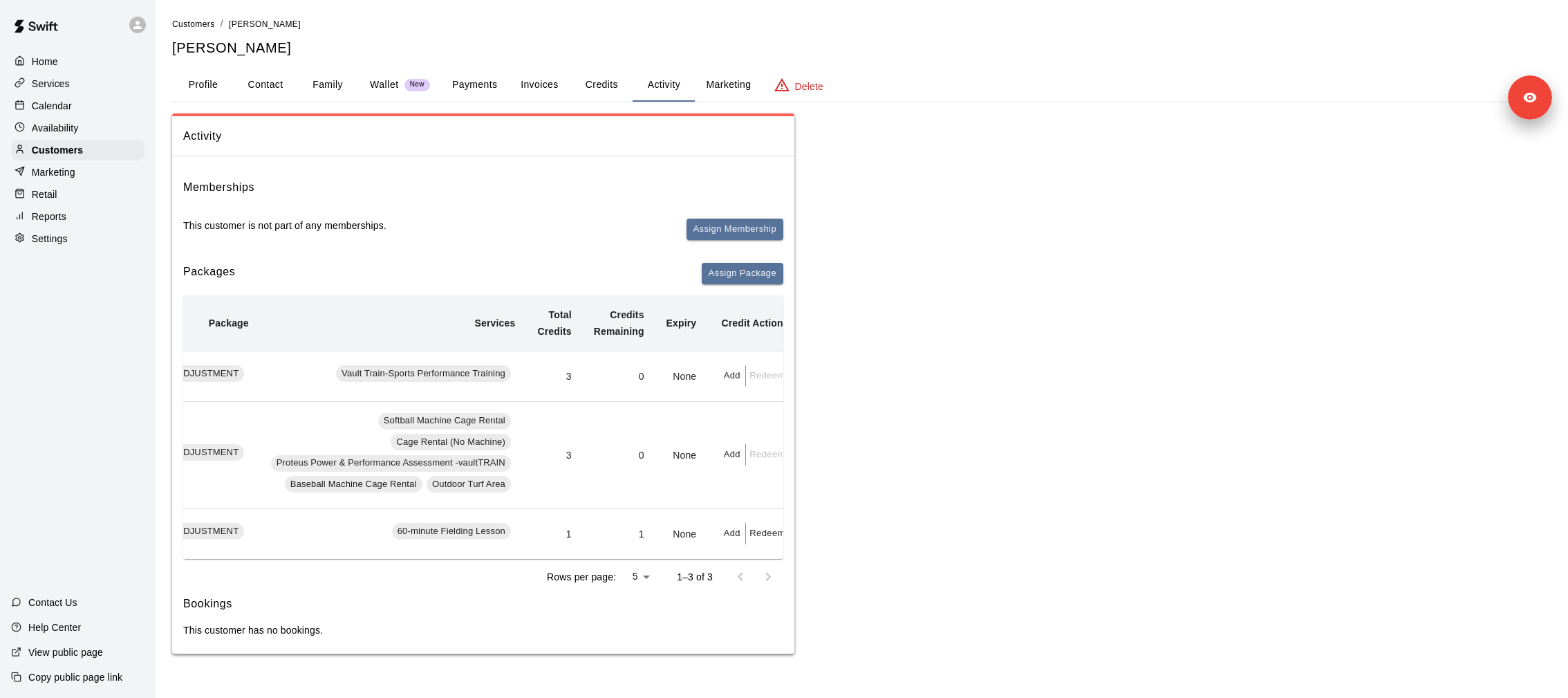
scroll to position [0, 141]
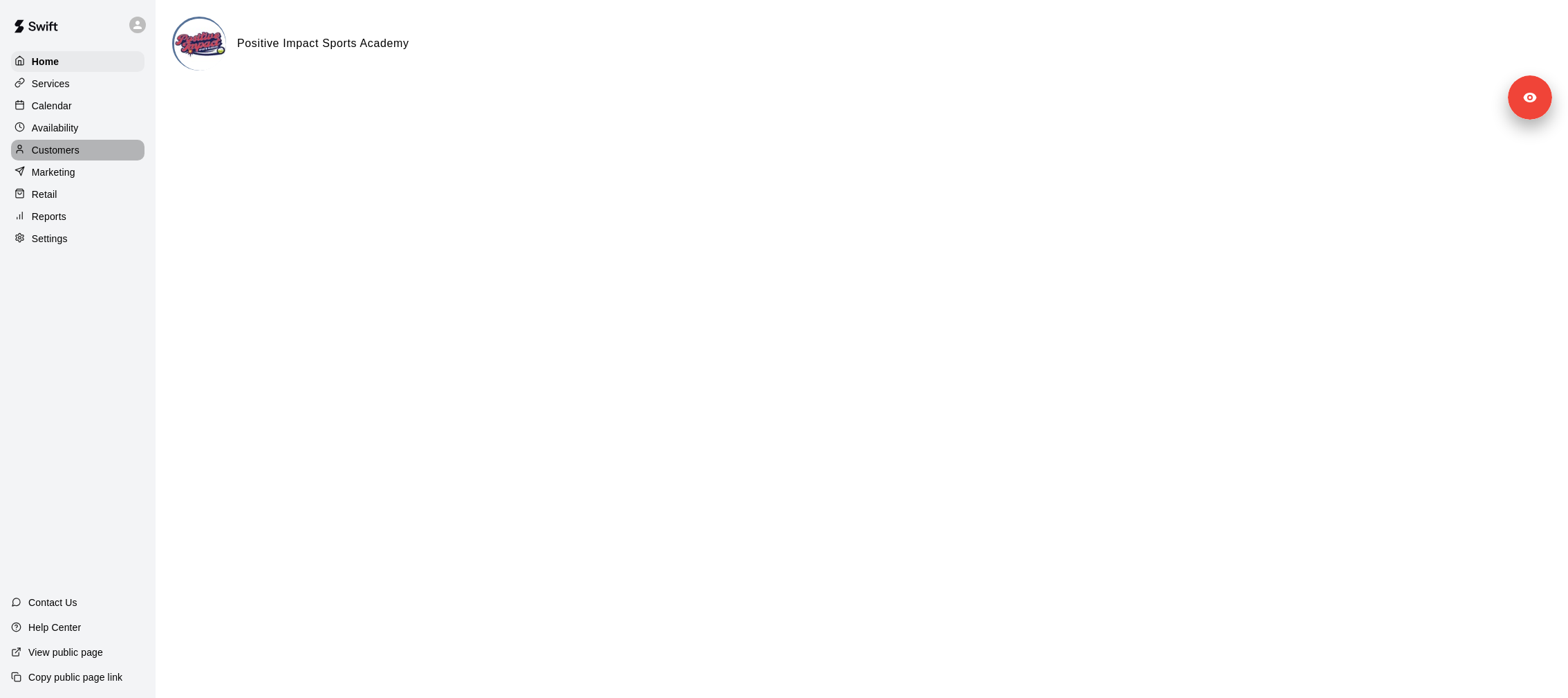
click at [72, 150] on p "Customers" at bounding box center [56, 150] width 48 height 14
click at [92, 143] on div "Customers" at bounding box center [78, 150] width 133 height 21
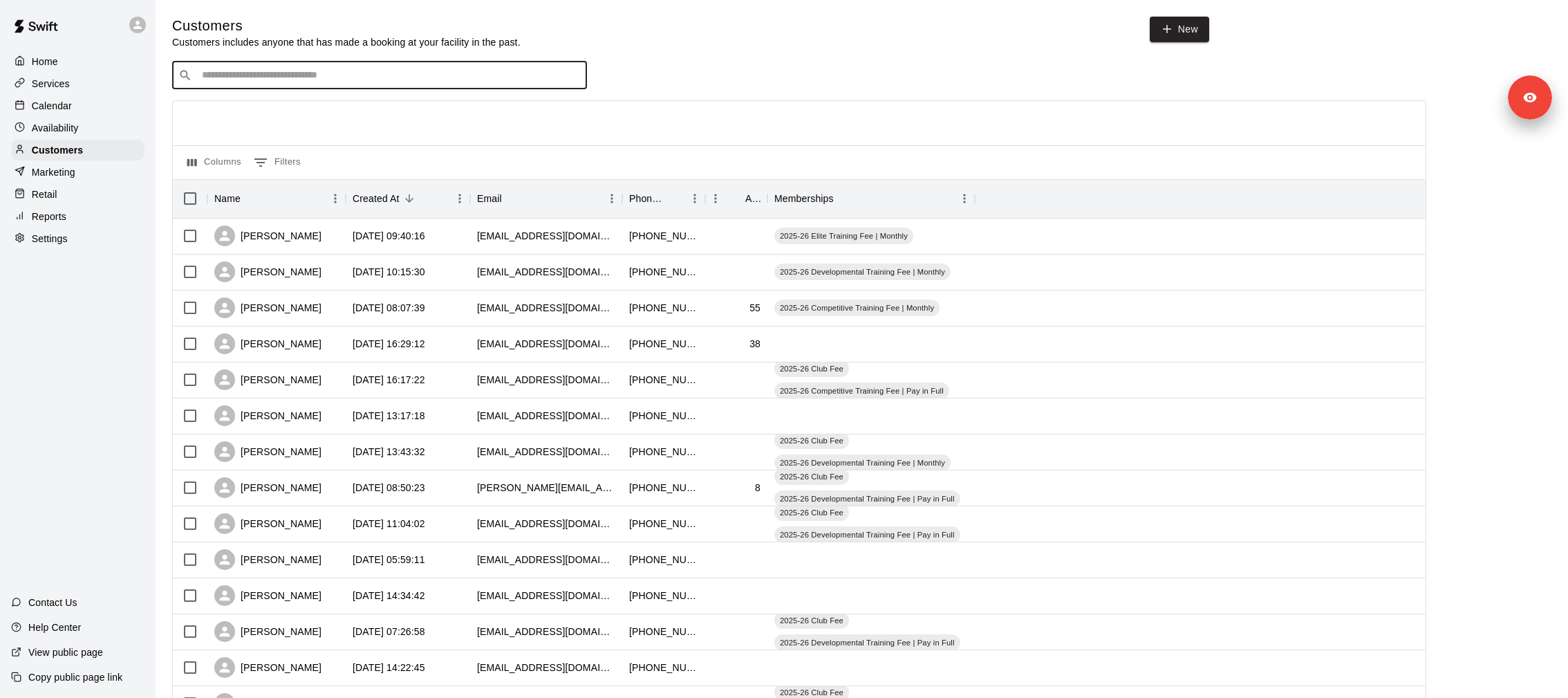
click at [262, 69] on input "Search customers by name or email" at bounding box center [389, 76] width 383 height 14
type input "***"
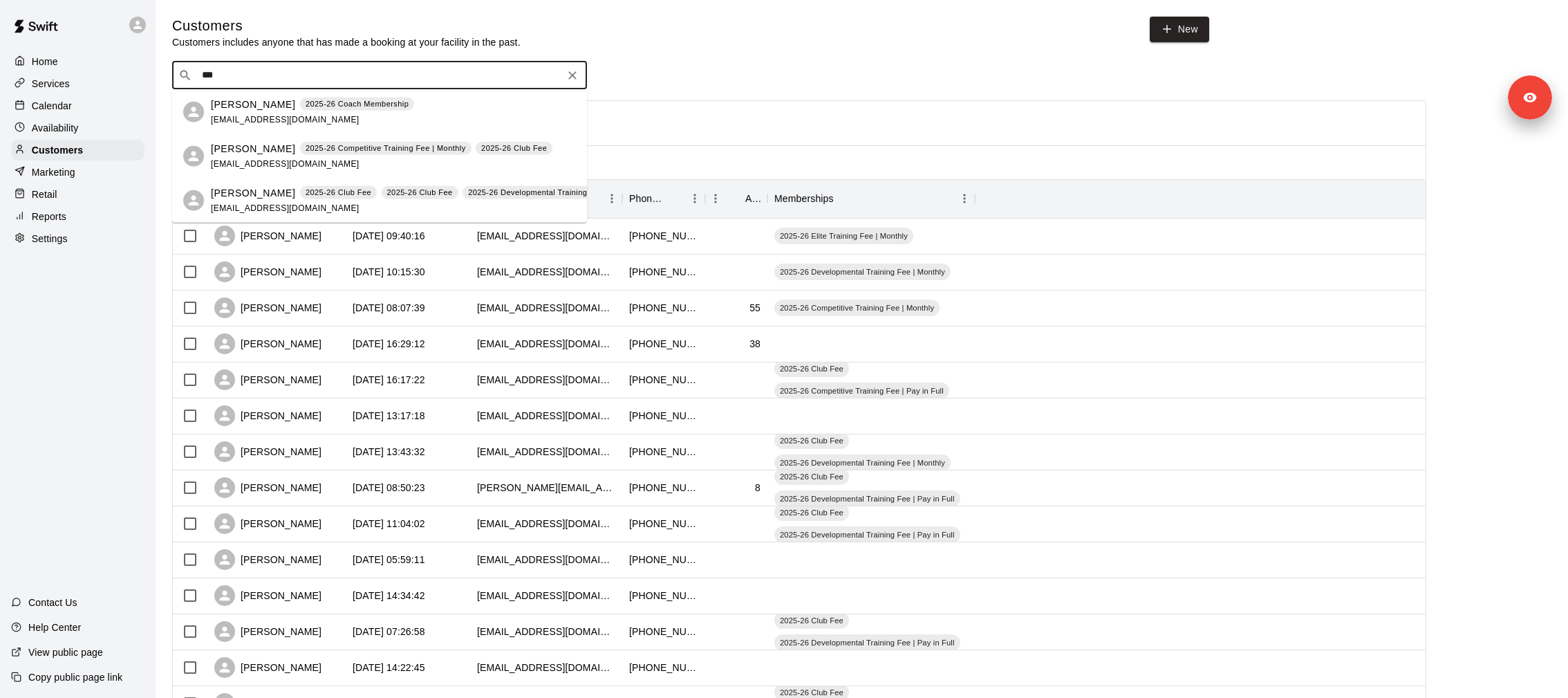
click at [305, 211] on span "[EMAIL_ADDRESS][DOMAIN_NAME]" at bounding box center [285, 208] width 149 height 10
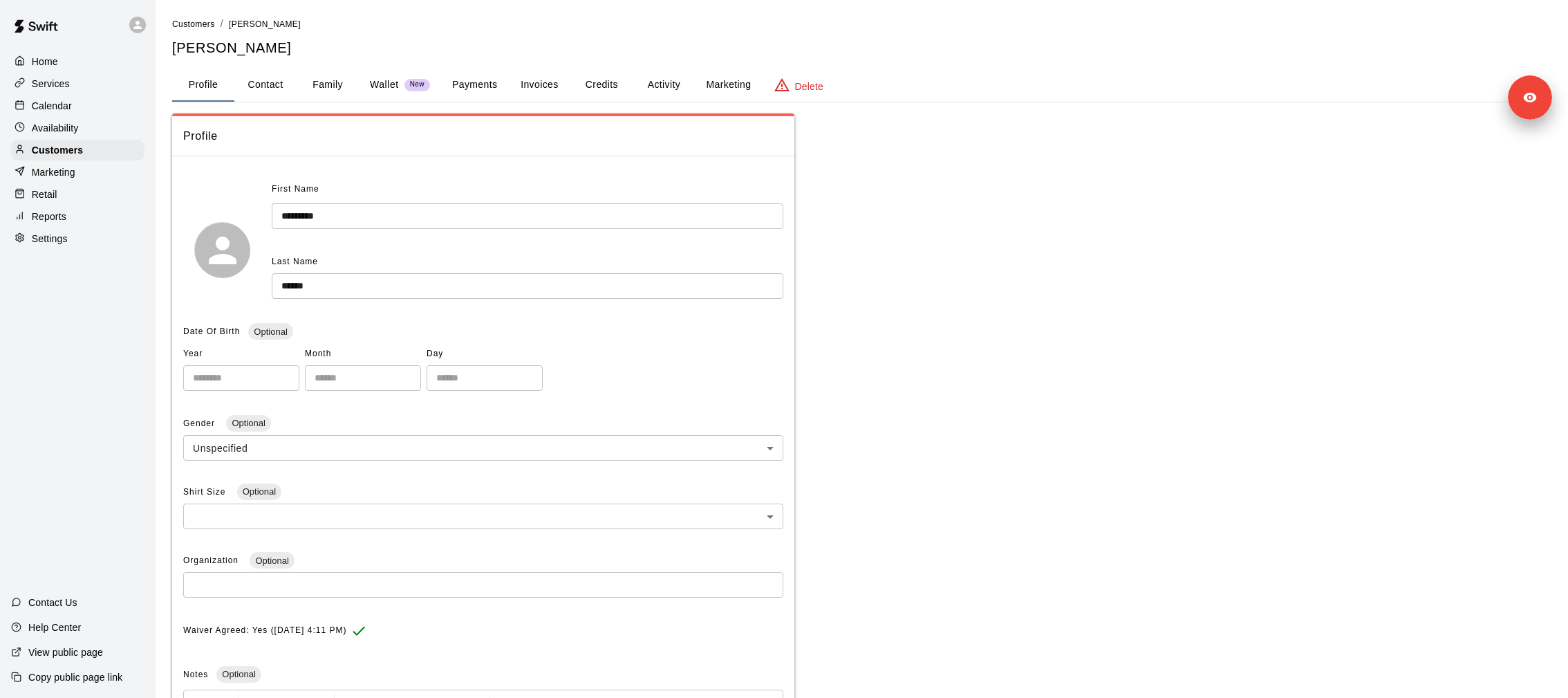
click at [267, 67] on div "**********" at bounding box center [861, 455] width 1379 height 877
click at [267, 78] on button "Contact" at bounding box center [266, 85] width 62 height 33
select select "**"
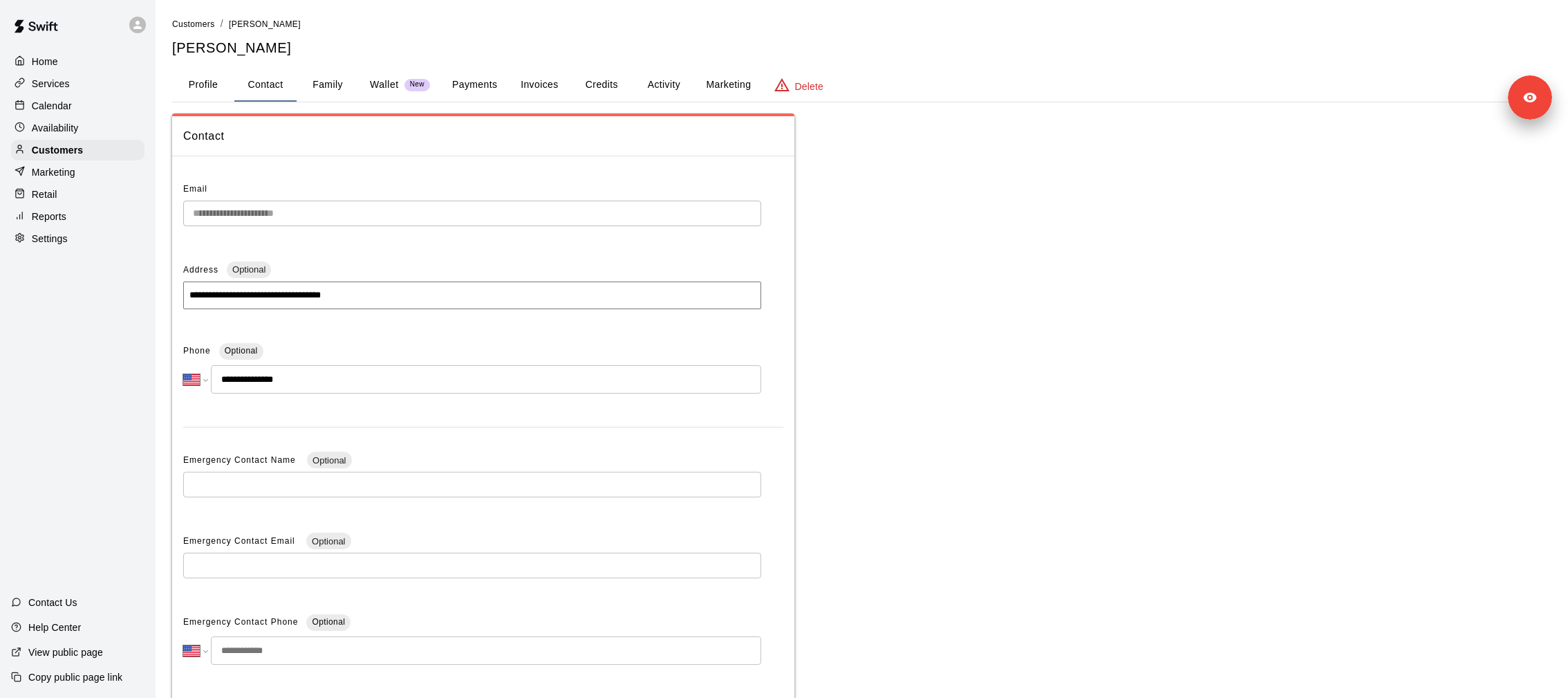
click at [264, 196] on div "Email" at bounding box center [472, 190] width 578 height 22
click at [87, 147] on div "Customers" at bounding box center [78, 150] width 133 height 21
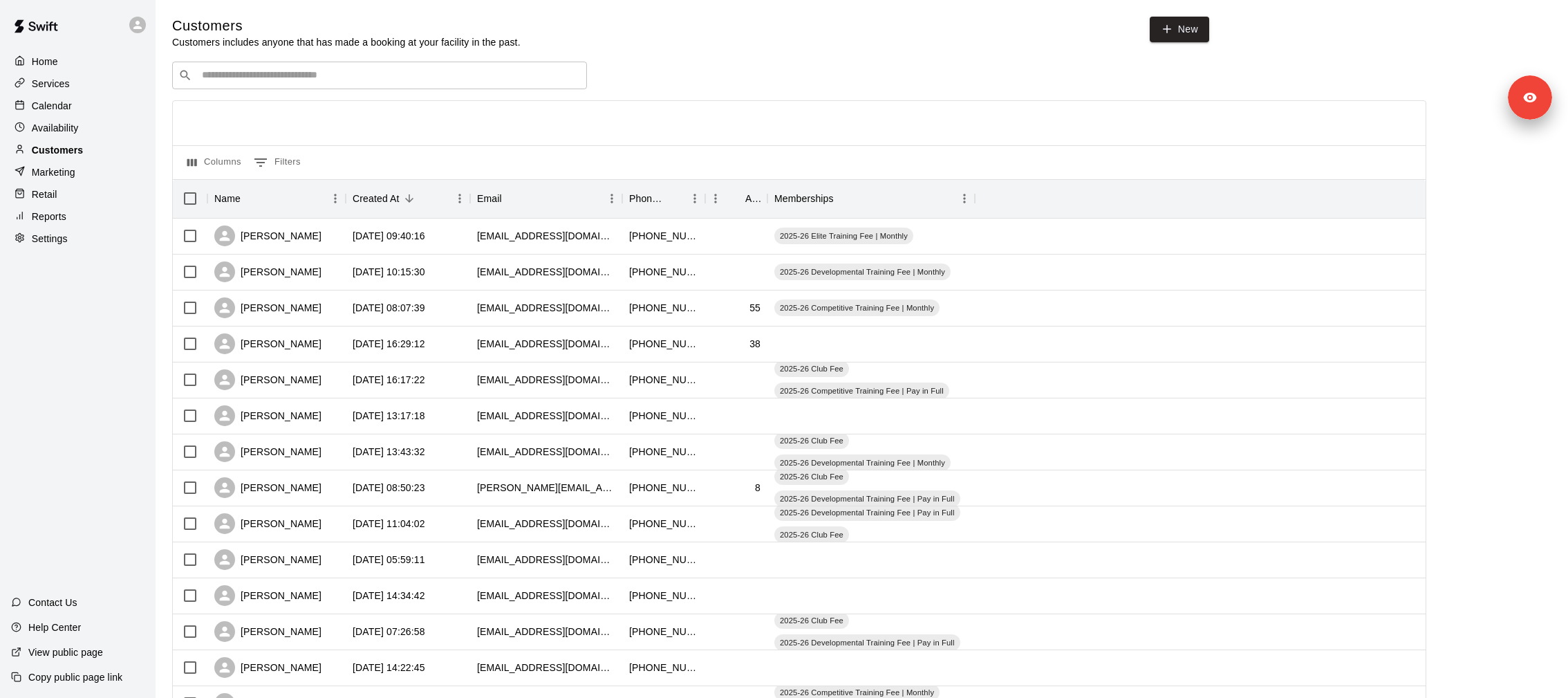
click at [107, 147] on div "Customers" at bounding box center [78, 150] width 133 height 21
click at [309, 66] on div "​ ​" at bounding box center [380, 76] width 415 height 28
paste input "**********"
type input "**********"
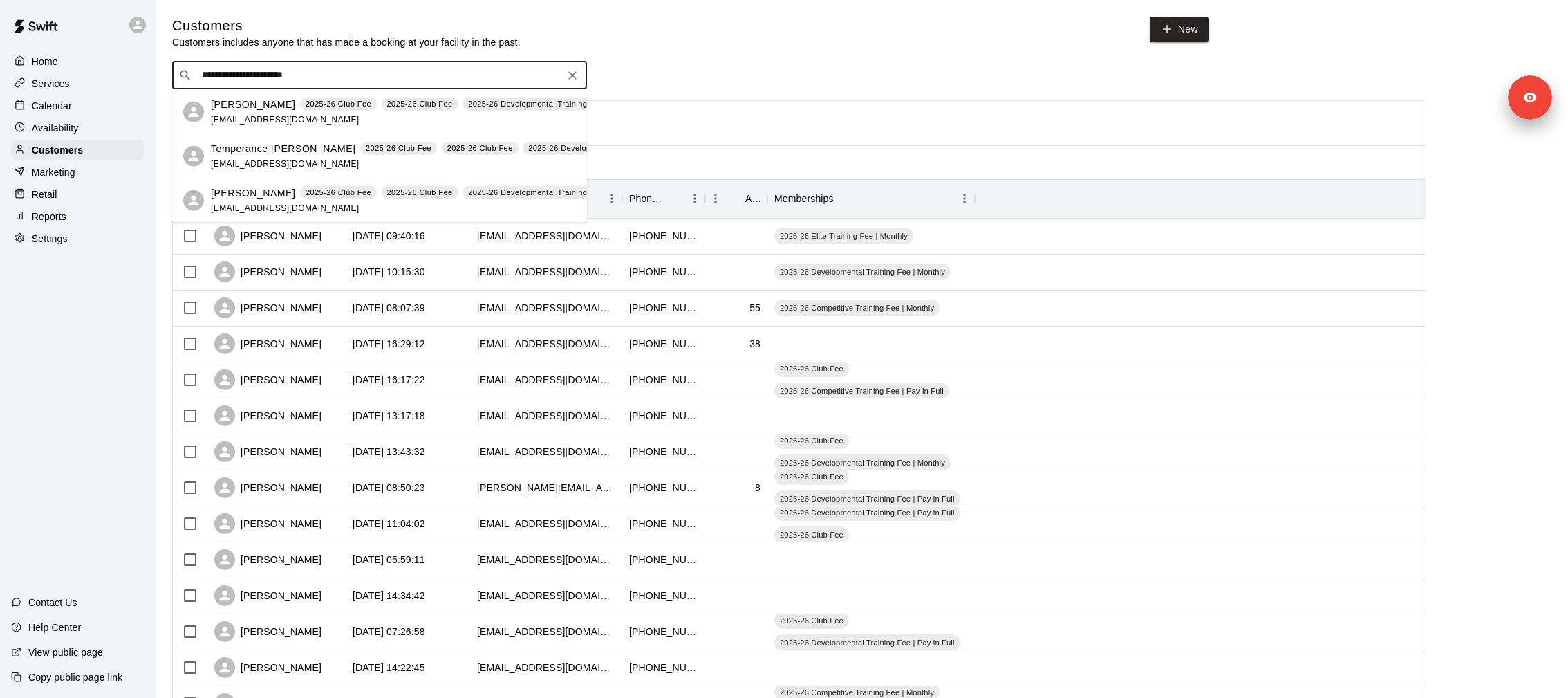
click at [290, 113] on div "stephanie snyder 2025-26 Club Fee 2025-26 Club Fee 2025-26 Developmental Traini…" at bounding box center [521, 111] width 621 height 30
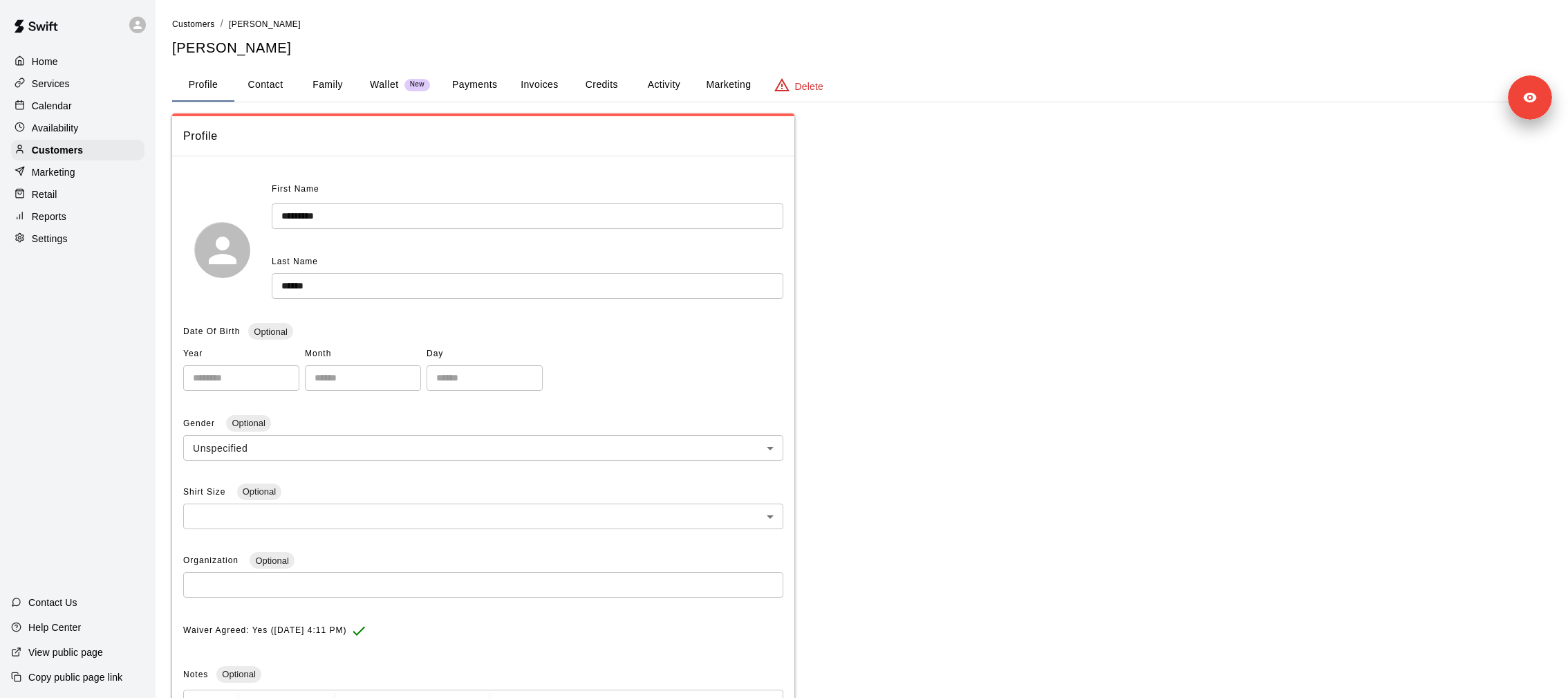
click at [403, 83] on div "Wallet New" at bounding box center [400, 85] width 60 height 15
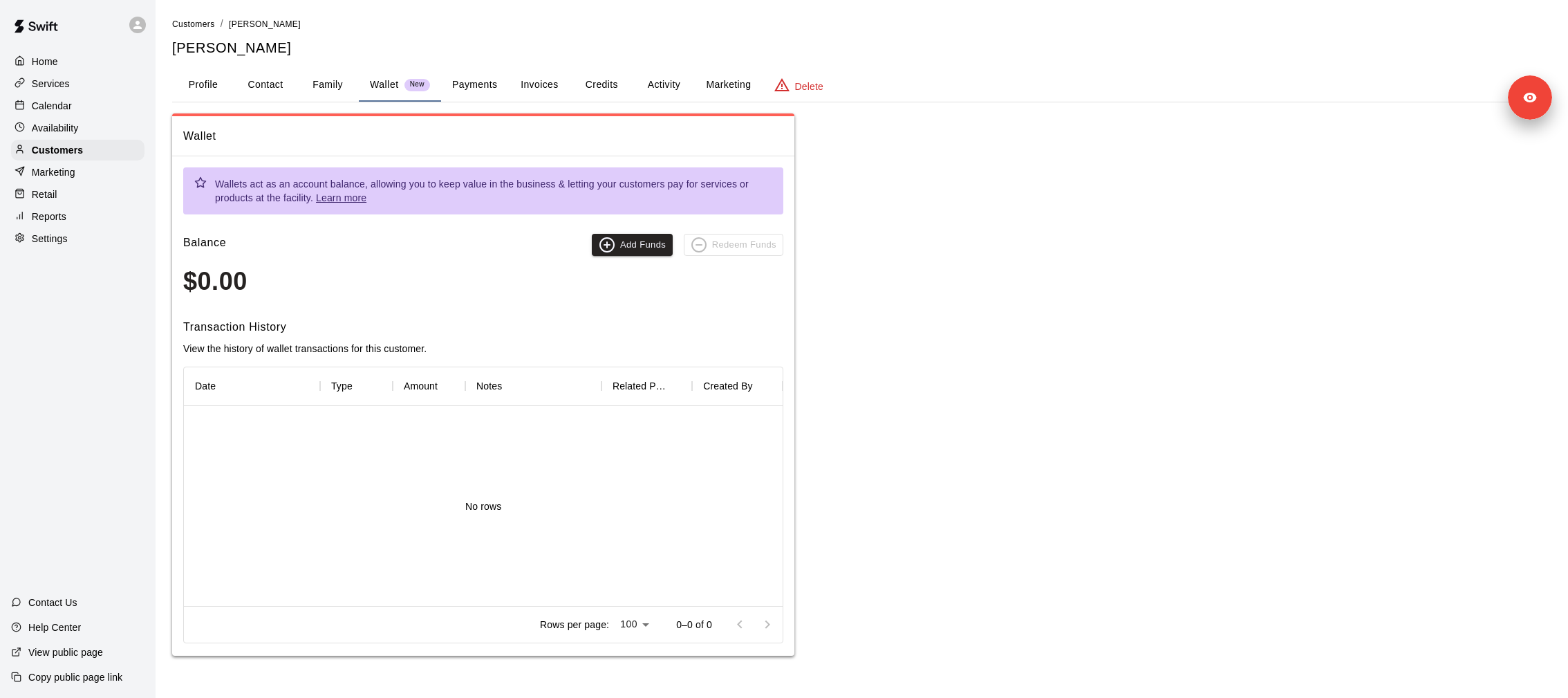
click at [313, 83] on button "Family" at bounding box center [328, 85] width 62 height 33
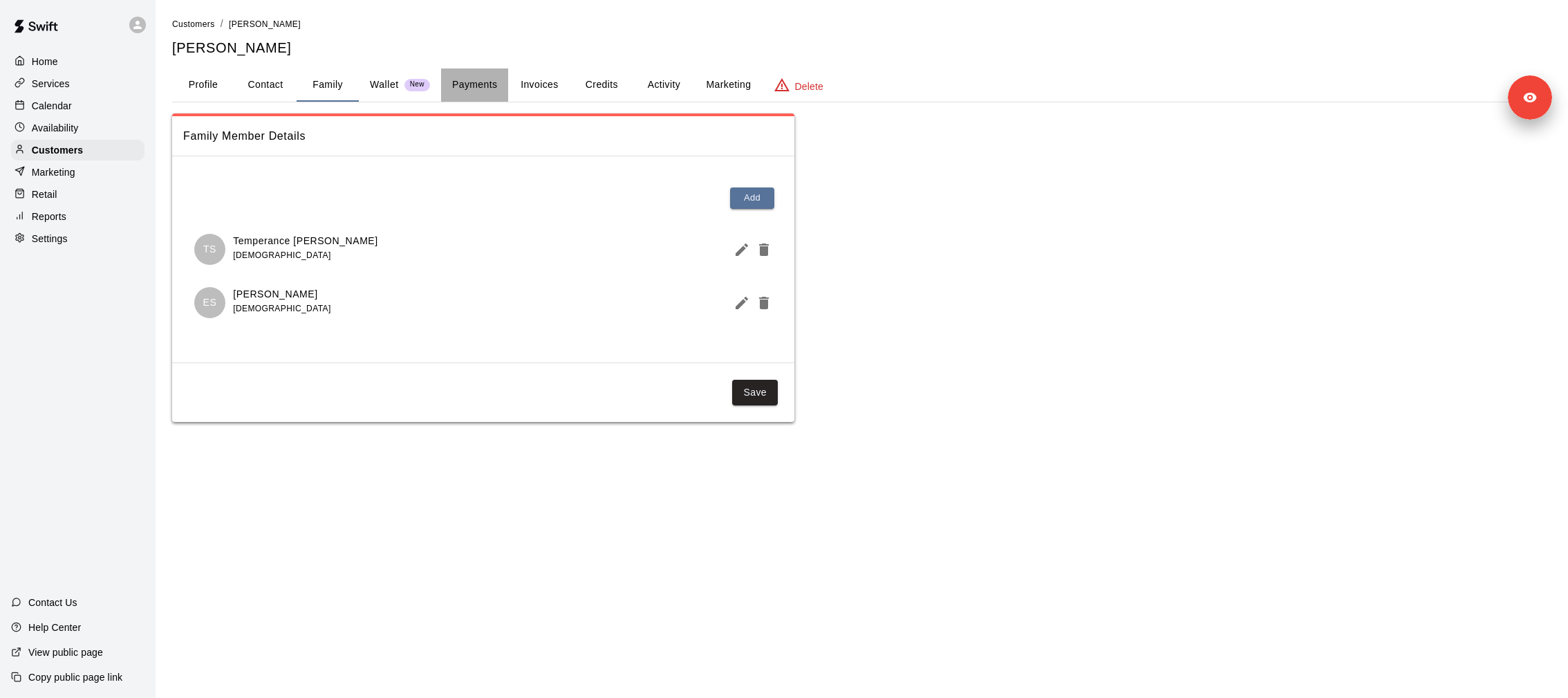
click at [471, 90] on button "Payments" at bounding box center [474, 85] width 67 height 33
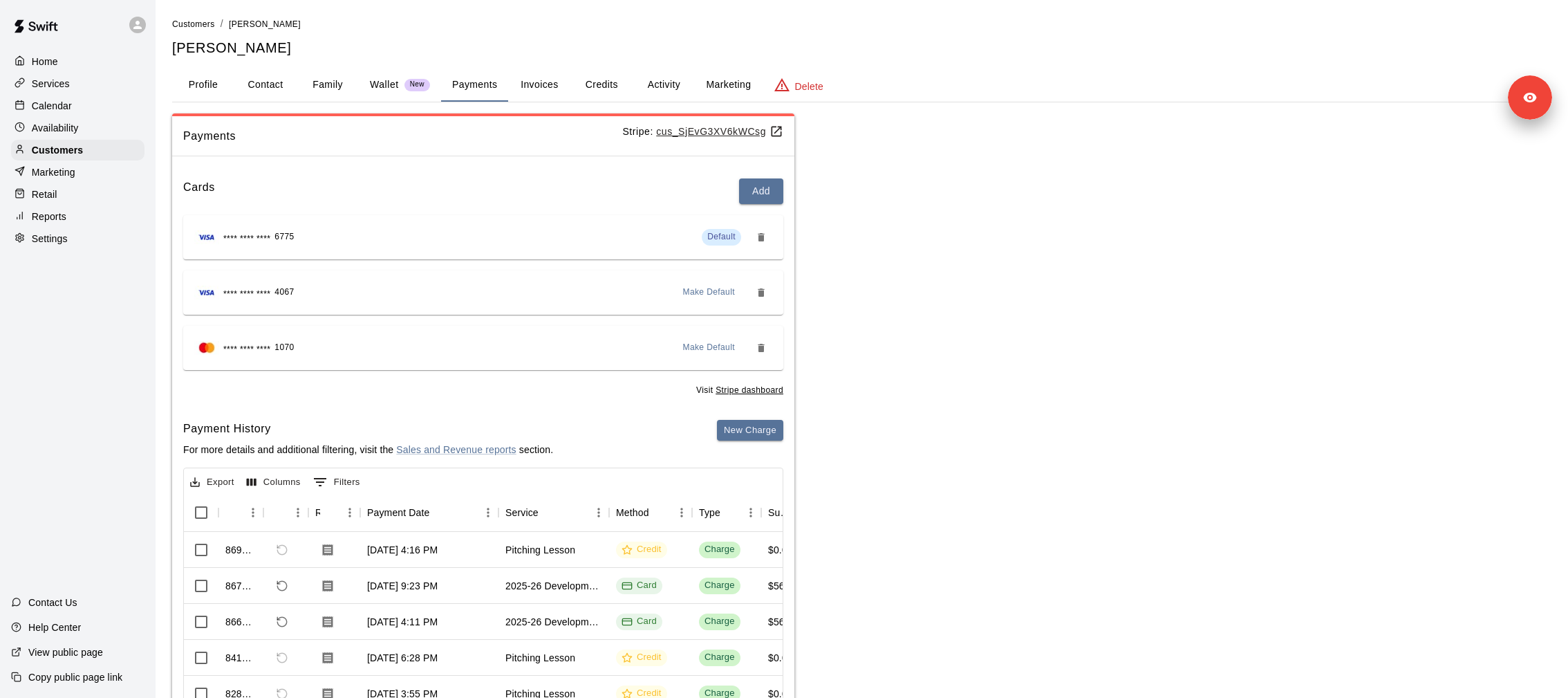
click at [401, 79] on div "Wallet New" at bounding box center [400, 85] width 60 height 15
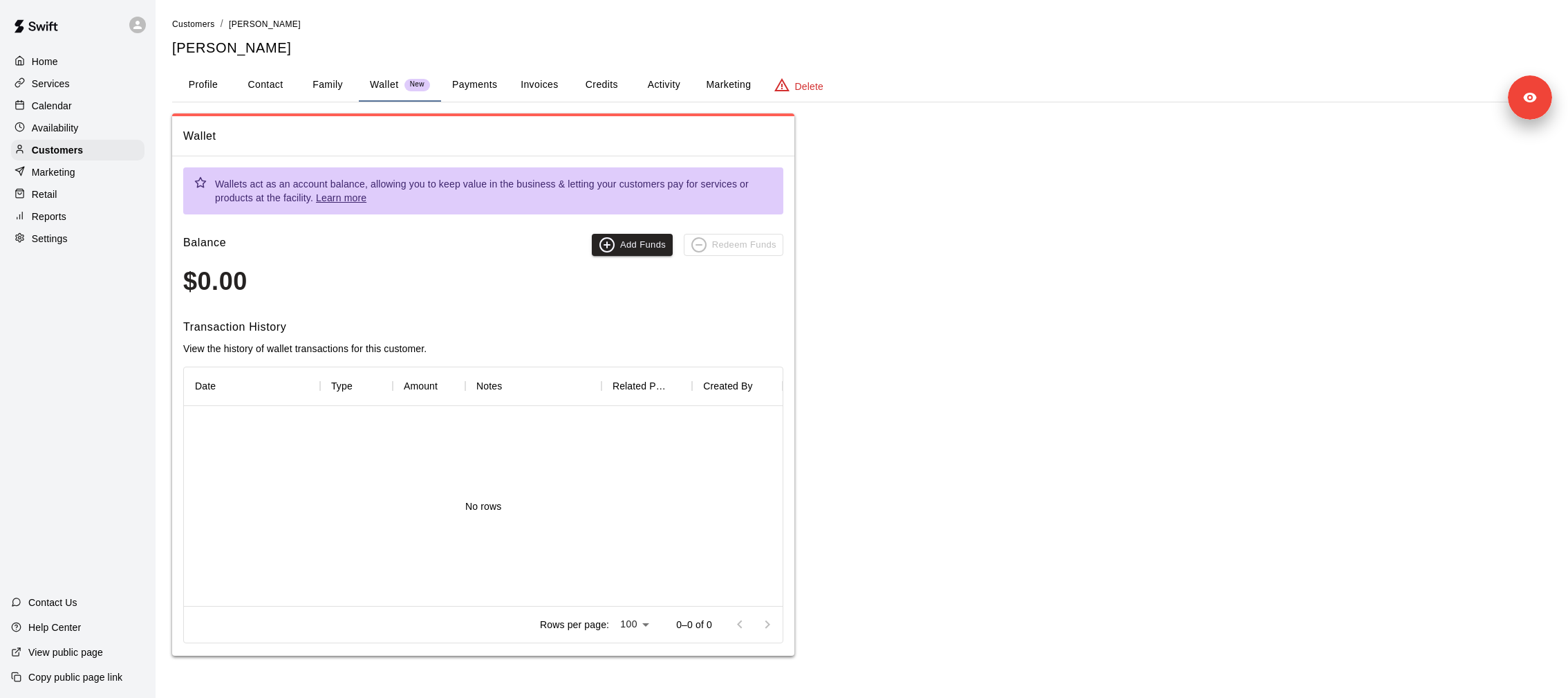
click at [602, 85] on button "Credits" at bounding box center [602, 85] width 62 height 33
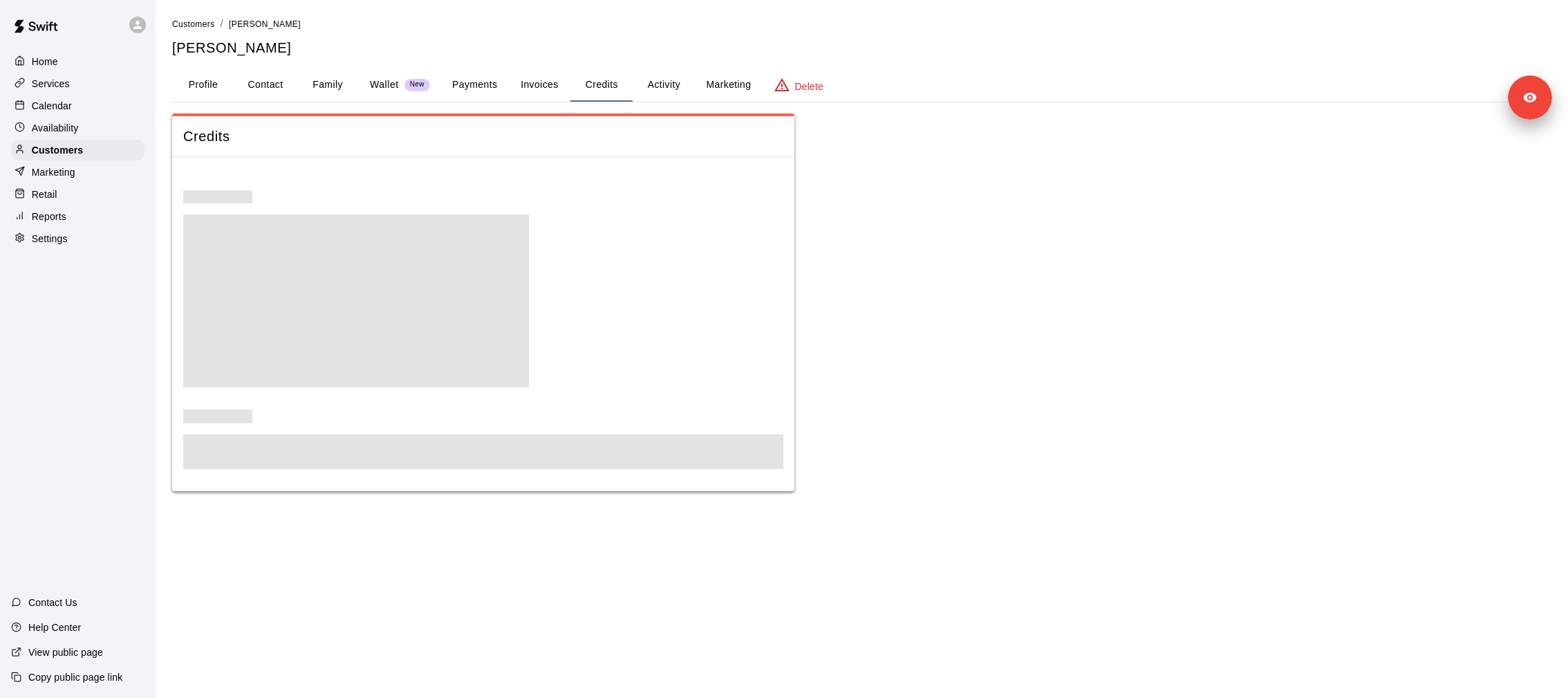
click at [661, 85] on button "Activity" at bounding box center [664, 85] width 62 height 33
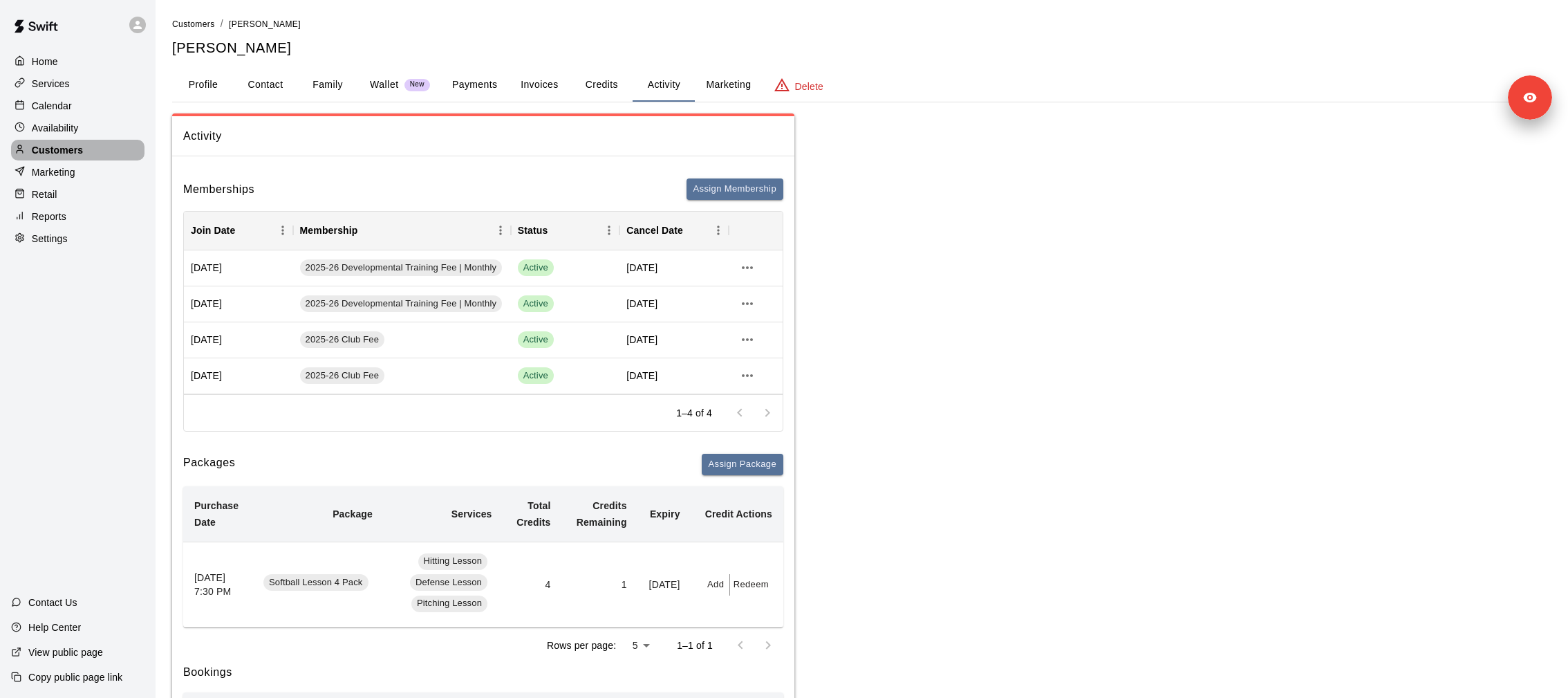
click at [96, 151] on div "Customers" at bounding box center [78, 150] width 133 height 21
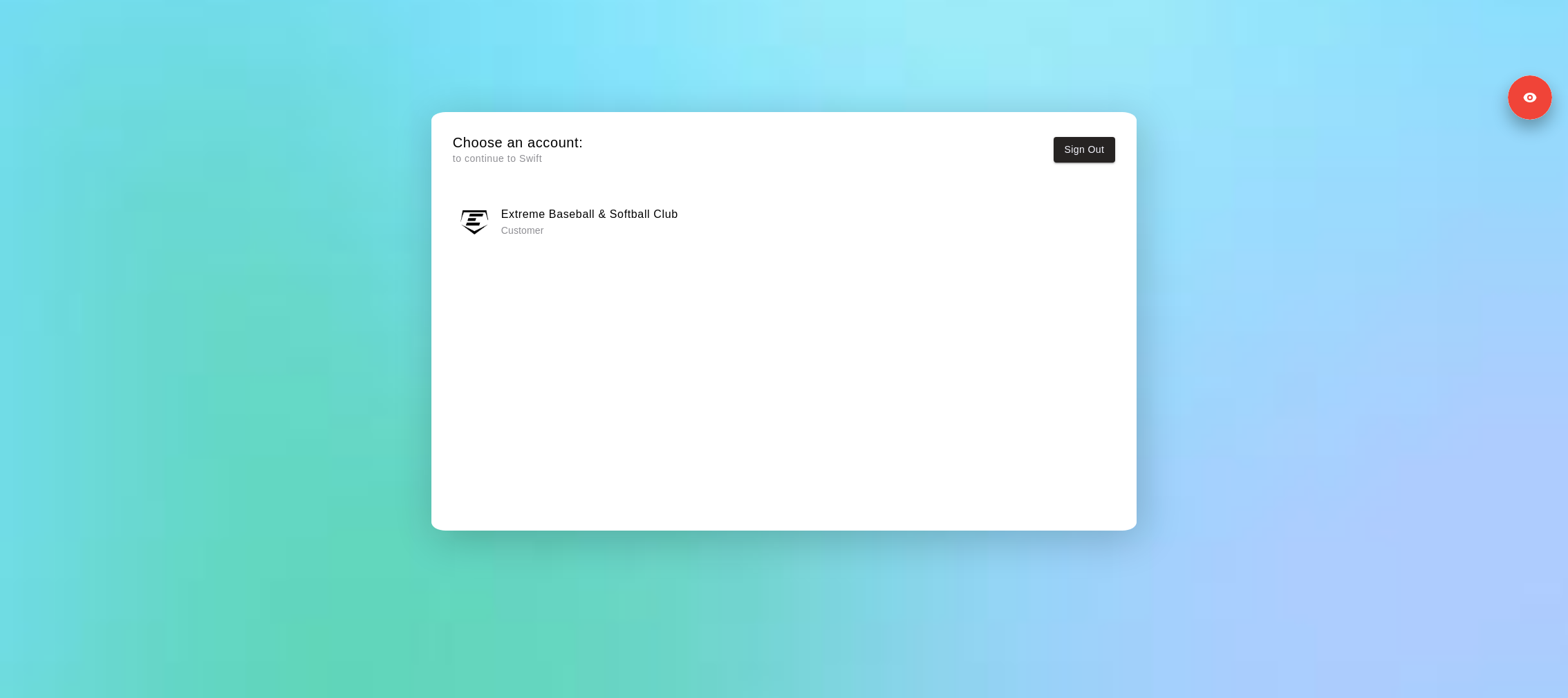
click at [685, 242] on button "Extreme Baseball & Softball Club Customer" at bounding box center [784, 221] width 663 height 44
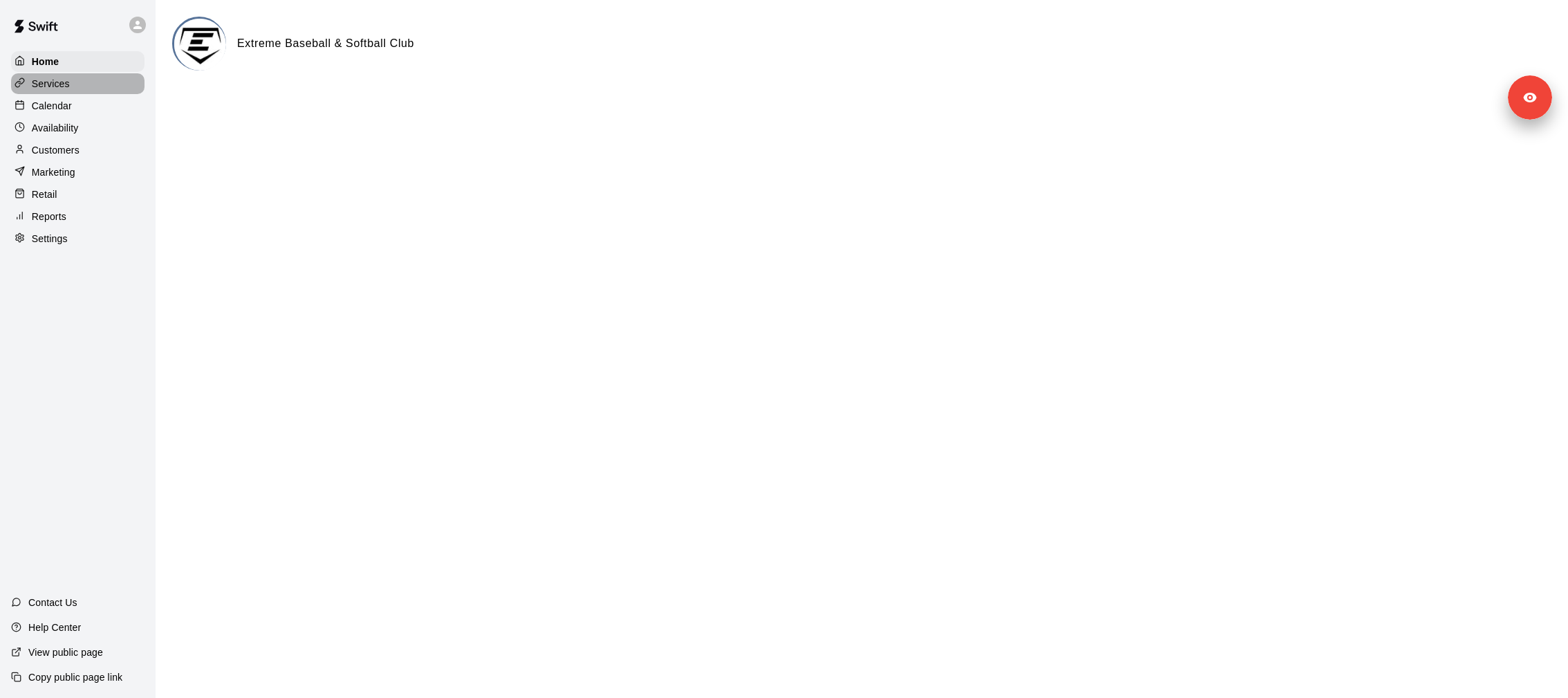
click at [96, 80] on div "Services" at bounding box center [78, 84] width 133 height 21
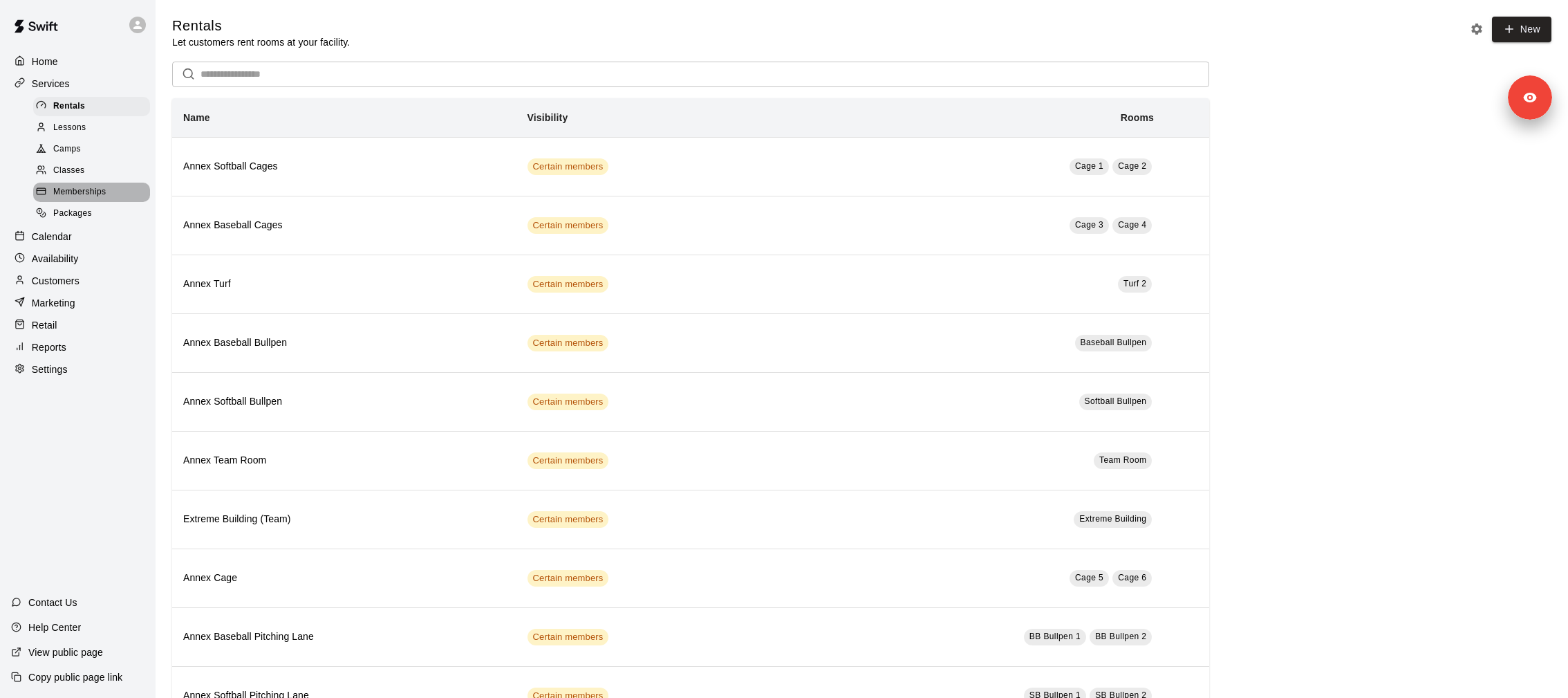
click at [103, 189] on span "Memberships" at bounding box center [80, 192] width 53 height 14
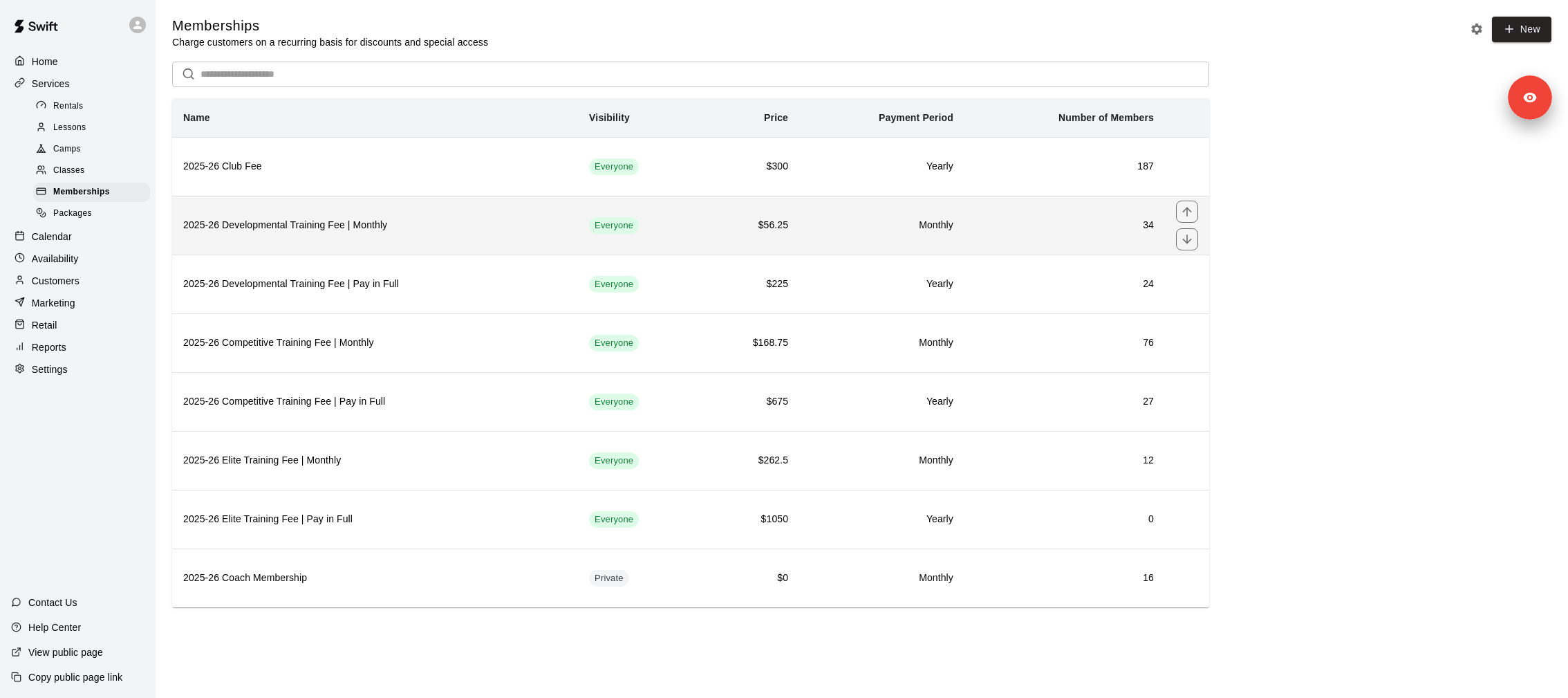
click at [326, 226] on h6 "2025-26 Developmental Training Fee | Monthly" at bounding box center [375, 226] width 384 height 15
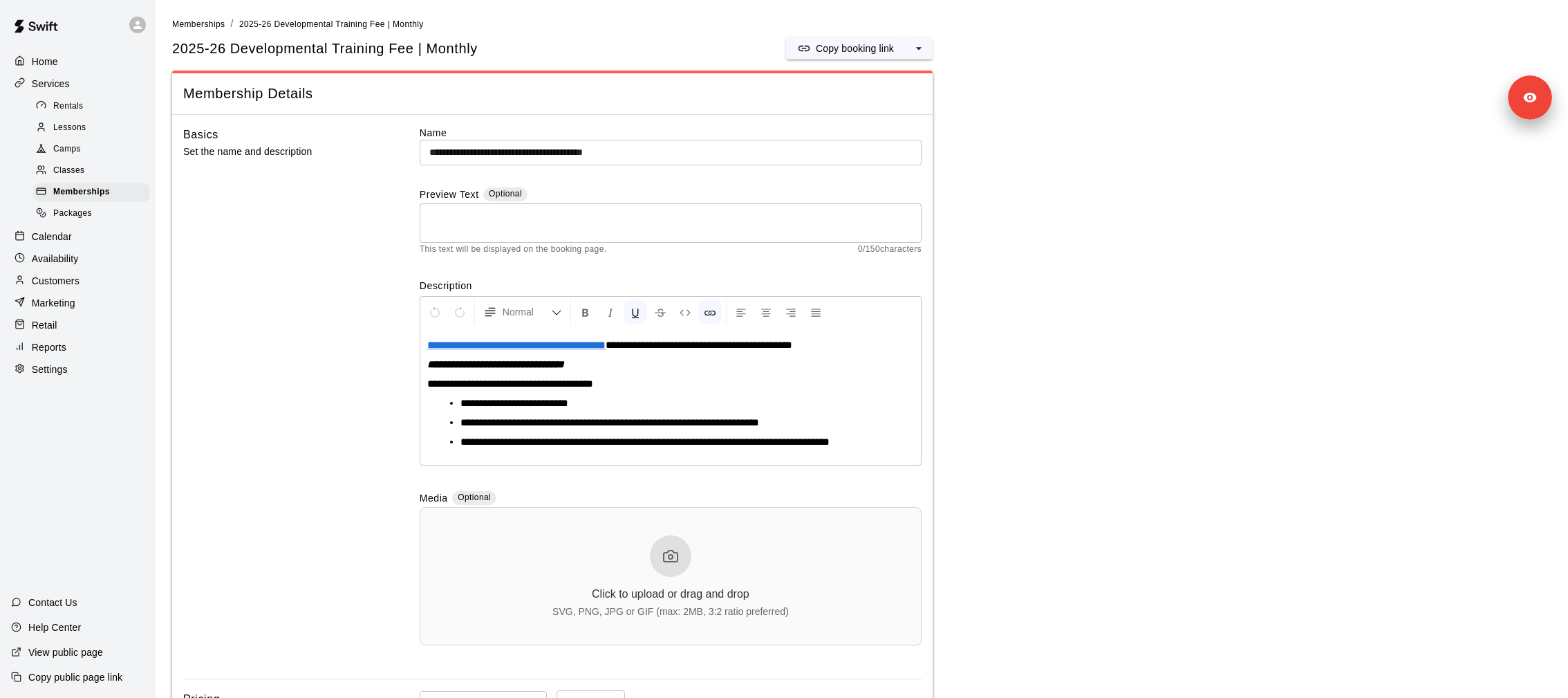
click at [590, 345] on span "**********" at bounding box center [516, 344] width 178 height 10
click at [554, 344] on span "**********" at bounding box center [516, 344] width 178 height 10
click at [641, 307] on button "Format Underline" at bounding box center [635, 312] width 24 height 25
click at [710, 317] on icon "Insert Link" at bounding box center [710, 313] width 12 height 13
click at [708, 399] on li "**********" at bounding box center [676, 404] width 432 height 14
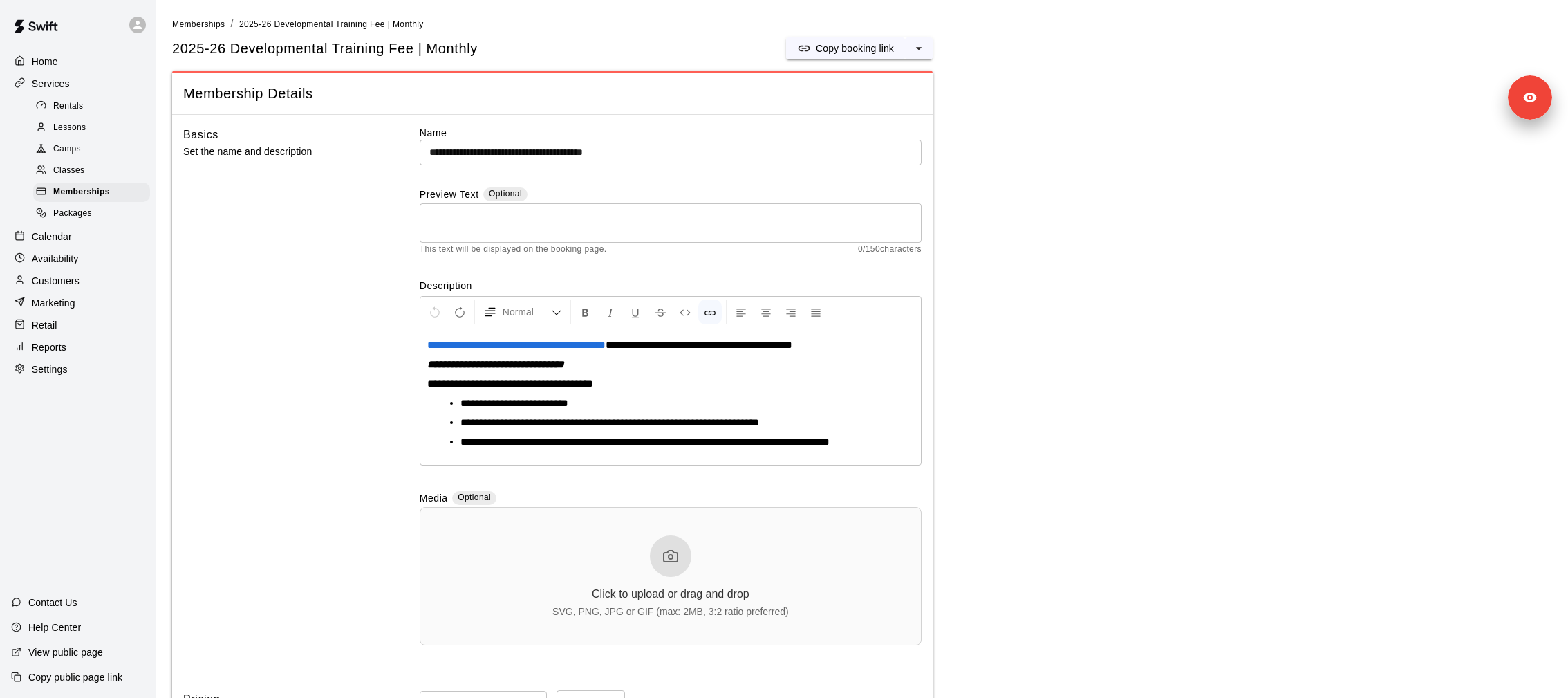
click at [606, 345] on span "**********" at bounding box center [516, 344] width 178 height 10
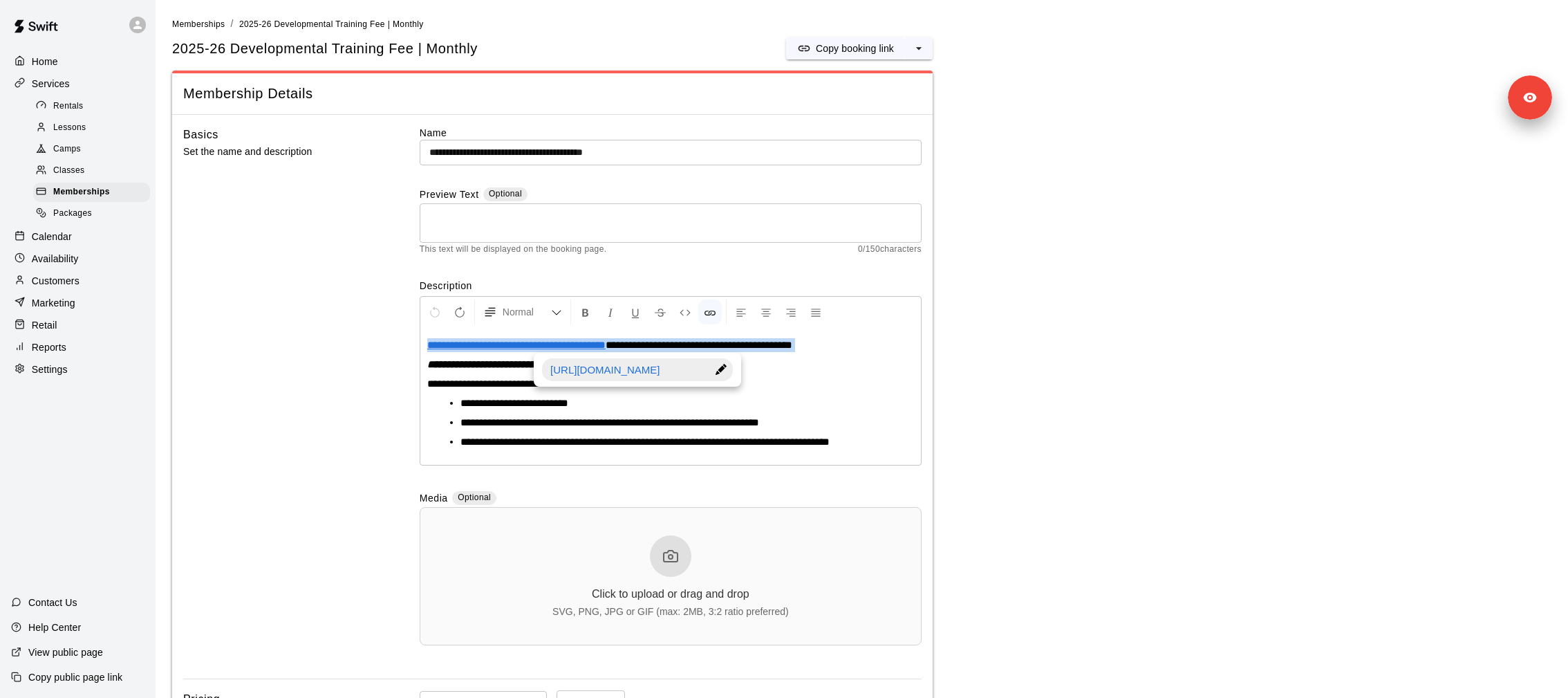
click at [606, 345] on span "**********" at bounding box center [516, 344] width 178 height 10
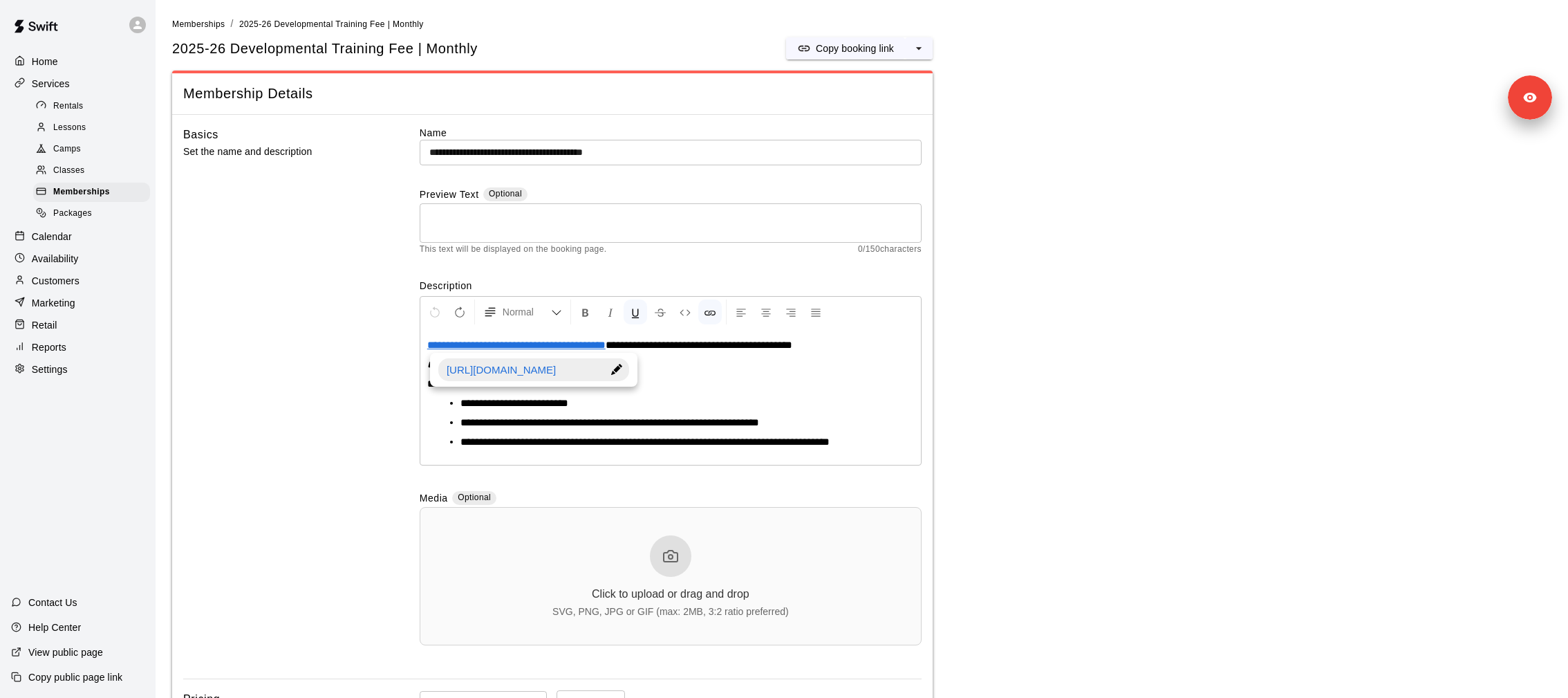
click at [618, 367] on div at bounding box center [617, 369] width 24 height 23
click at [582, 374] on input "**********" at bounding box center [533, 369] width 191 height 23
click at [751, 408] on li "**********" at bounding box center [676, 404] width 432 height 14
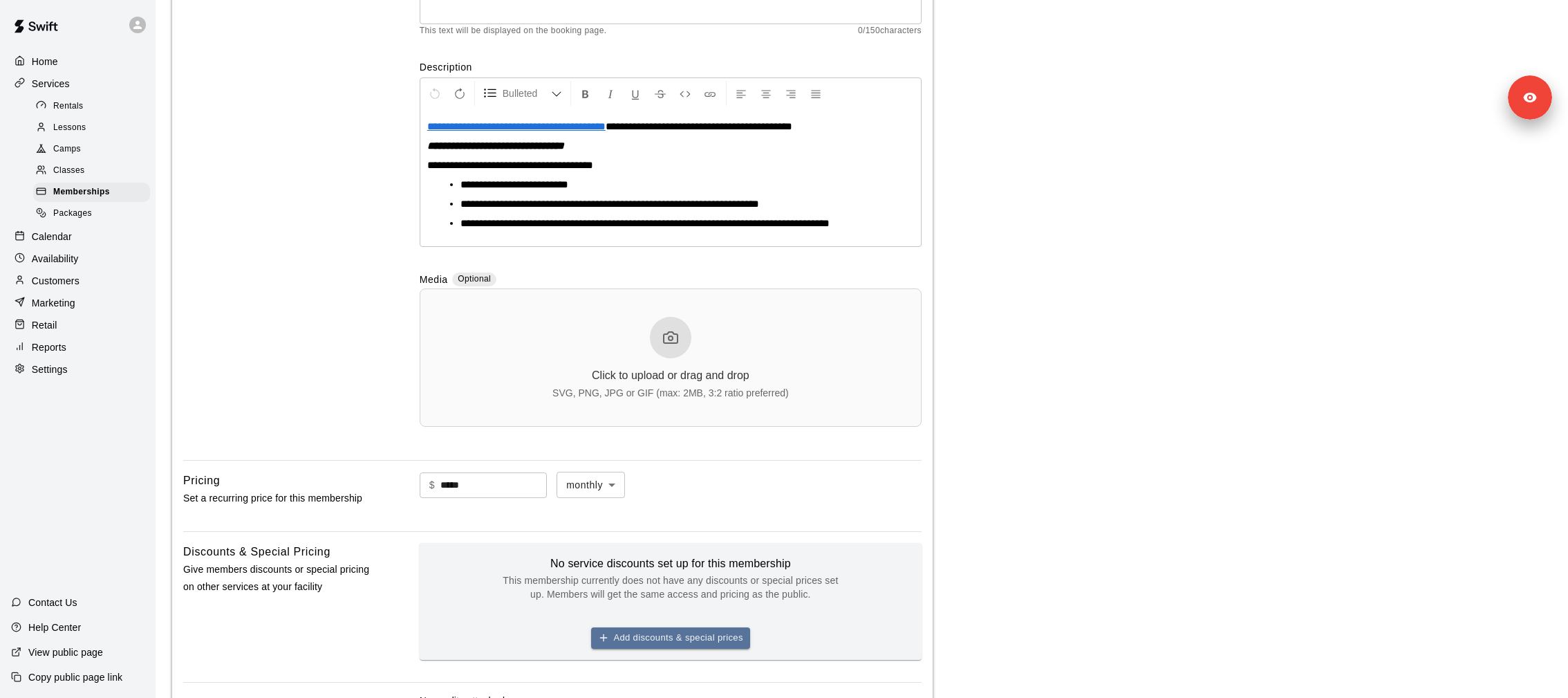
scroll to position [213, 0]
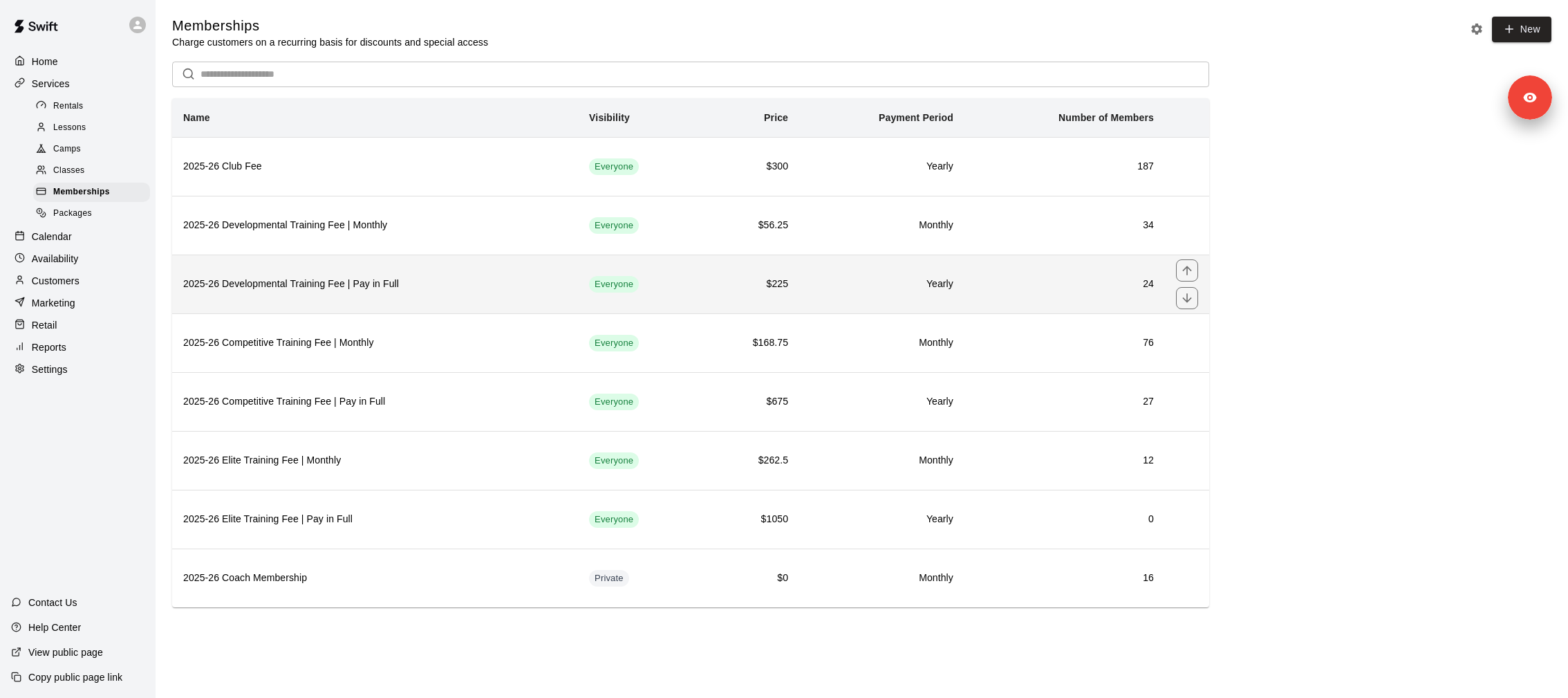
click at [419, 293] on th "2025-26 Developmental Training Fee | Pay in Full" at bounding box center [375, 284] width 406 height 59
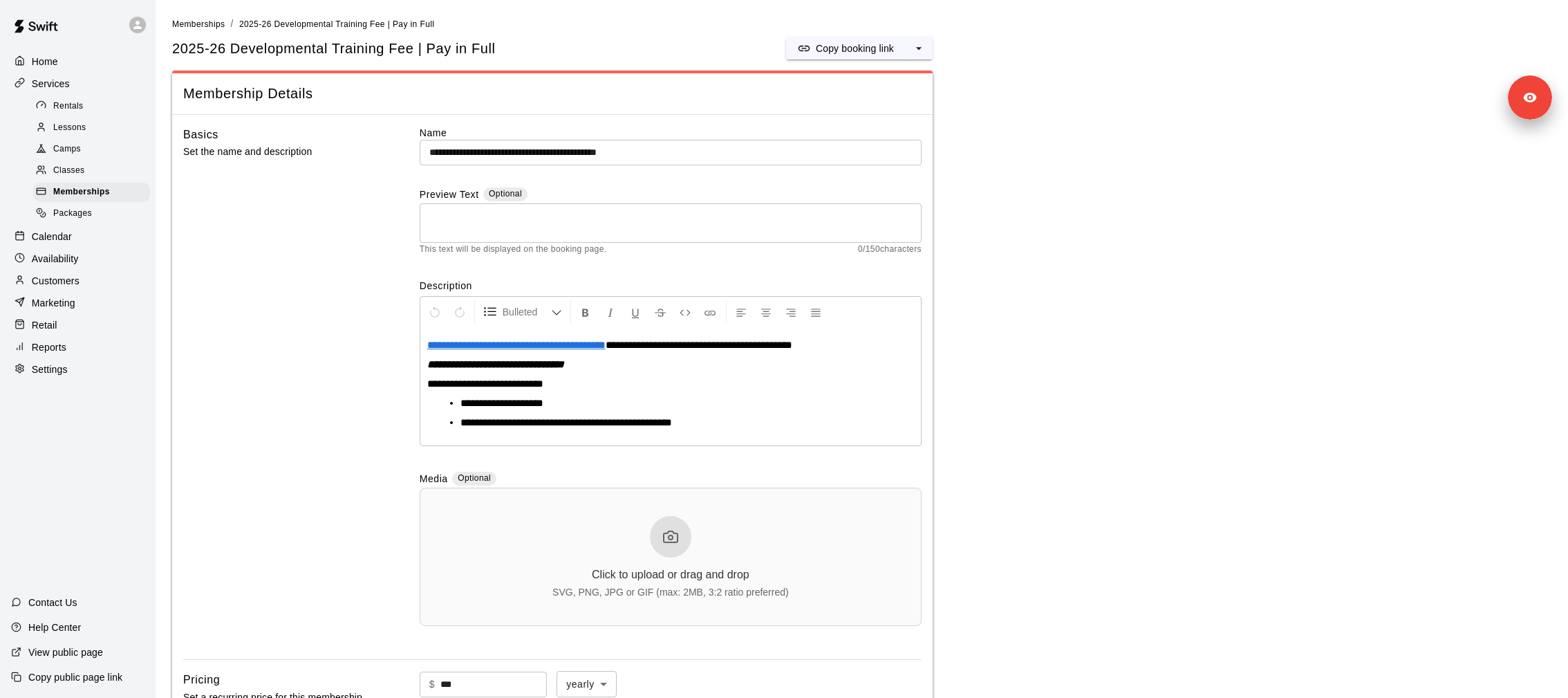
scroll to position [9, 0]
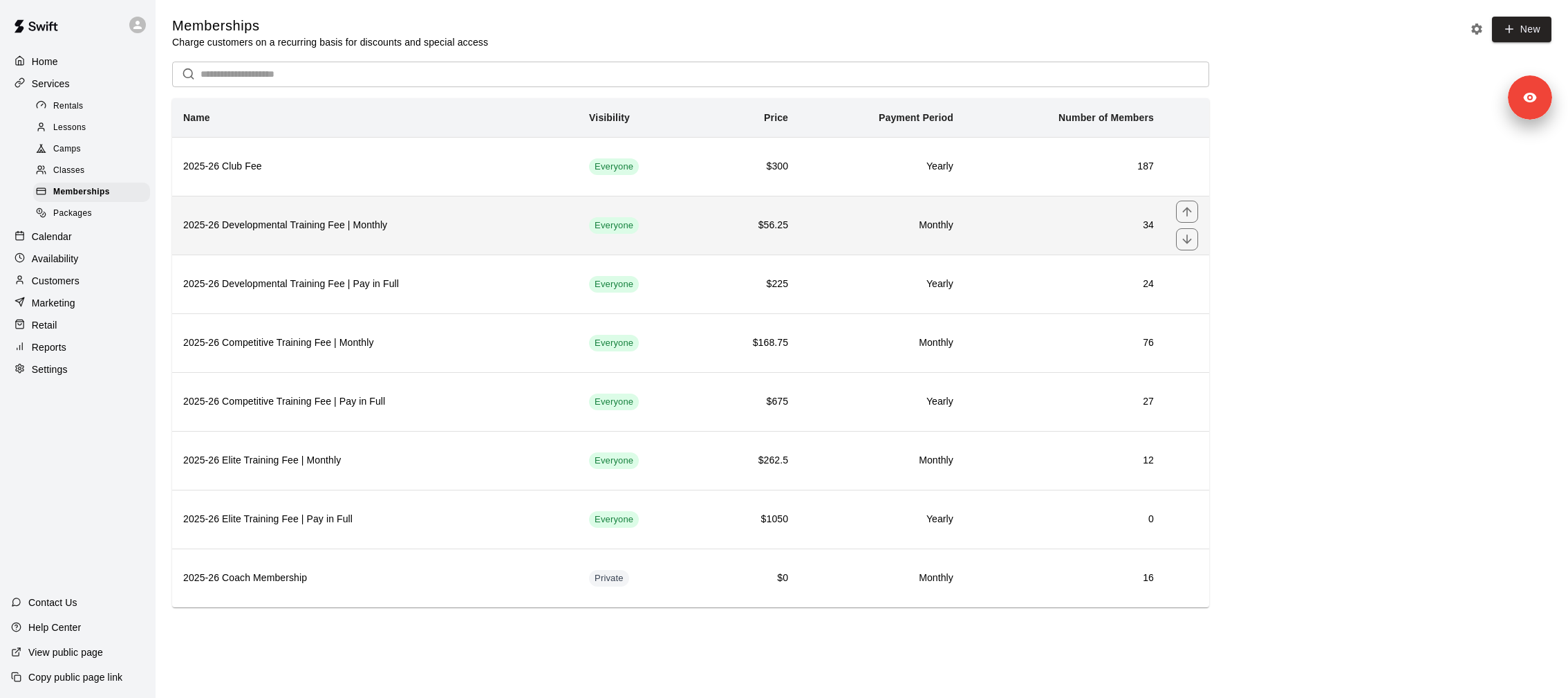
click at [332, 233] on th "2025-26 Developmental Training Fee | Monthly" at bounding box center [375, 225] width 406 height 59
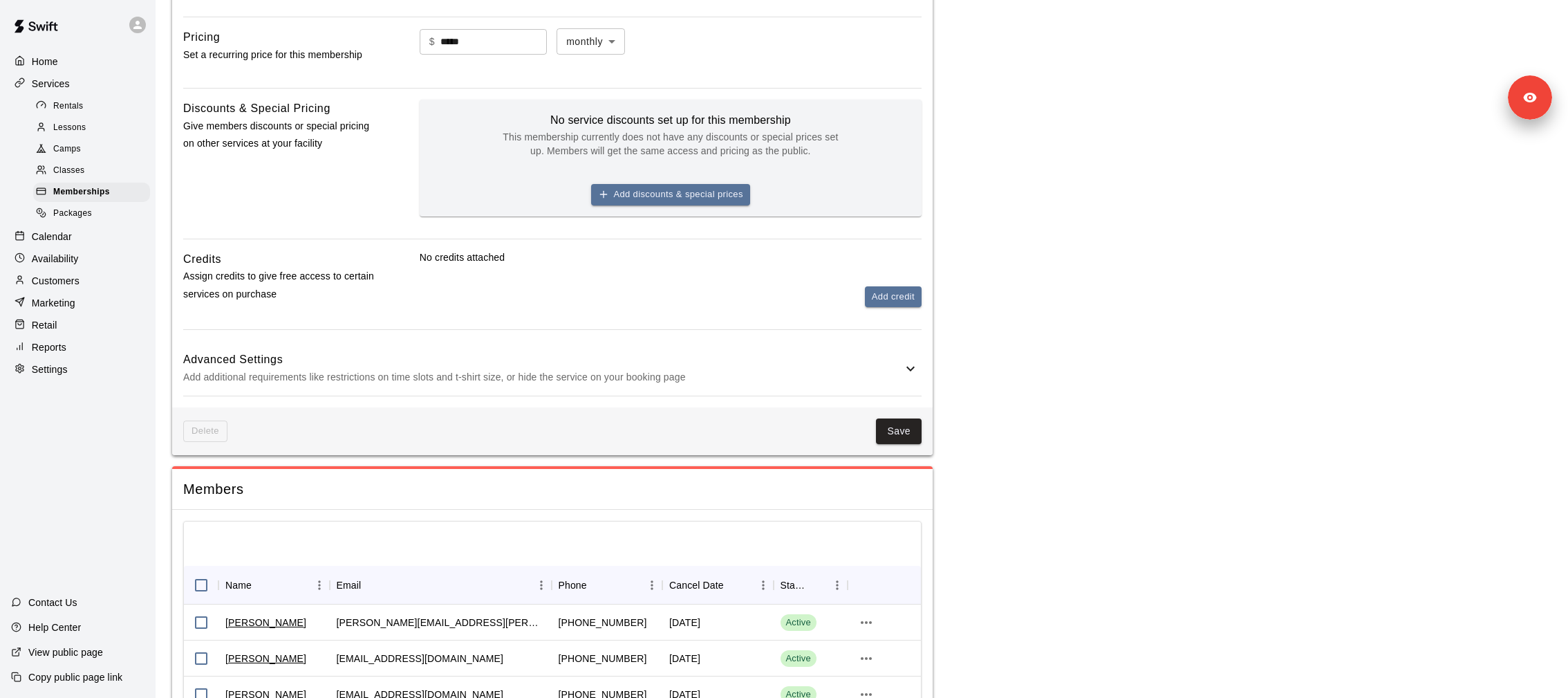
click at [508, 386] on p "Add additional requirements like restrictions on time slots and t-shirt size, o…" at bounding box center [543, 377] width 719 height 17
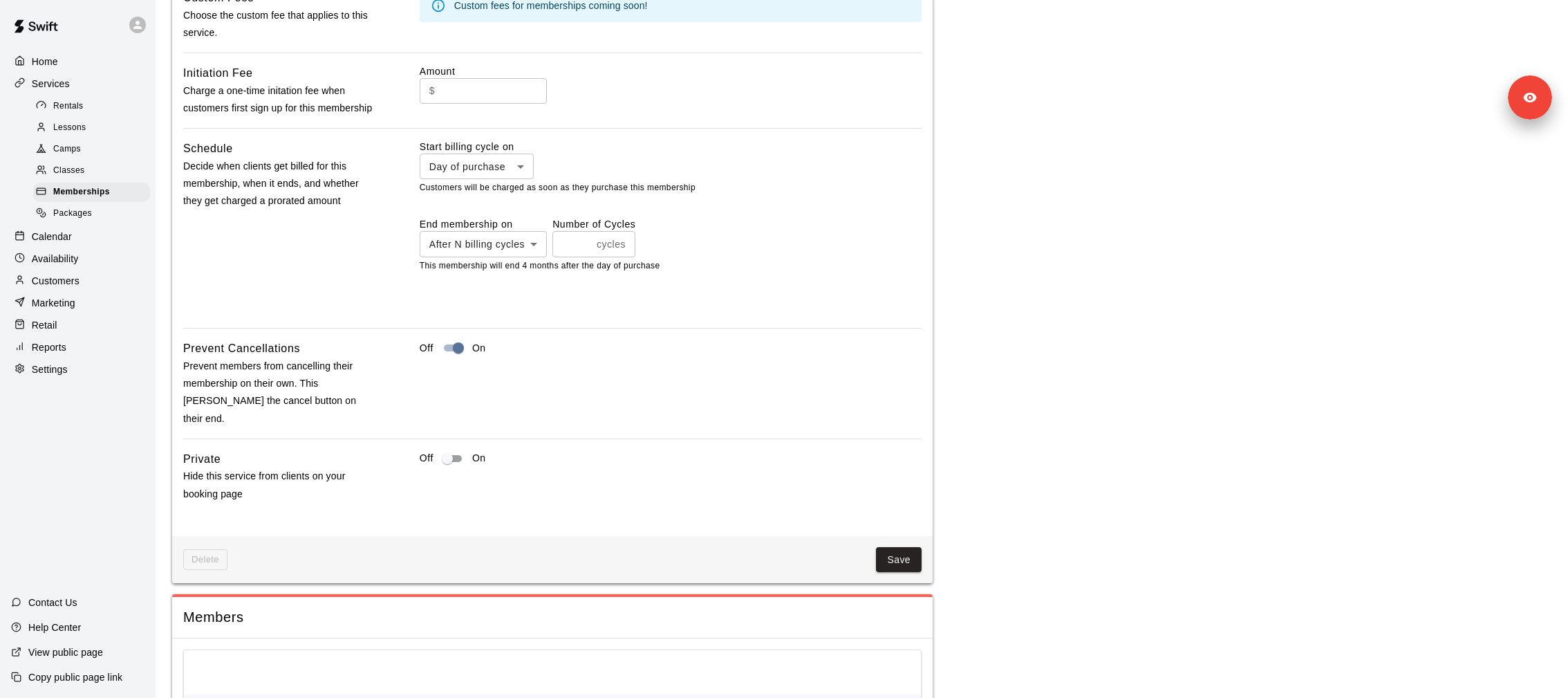
scroll to position [1343, 0]
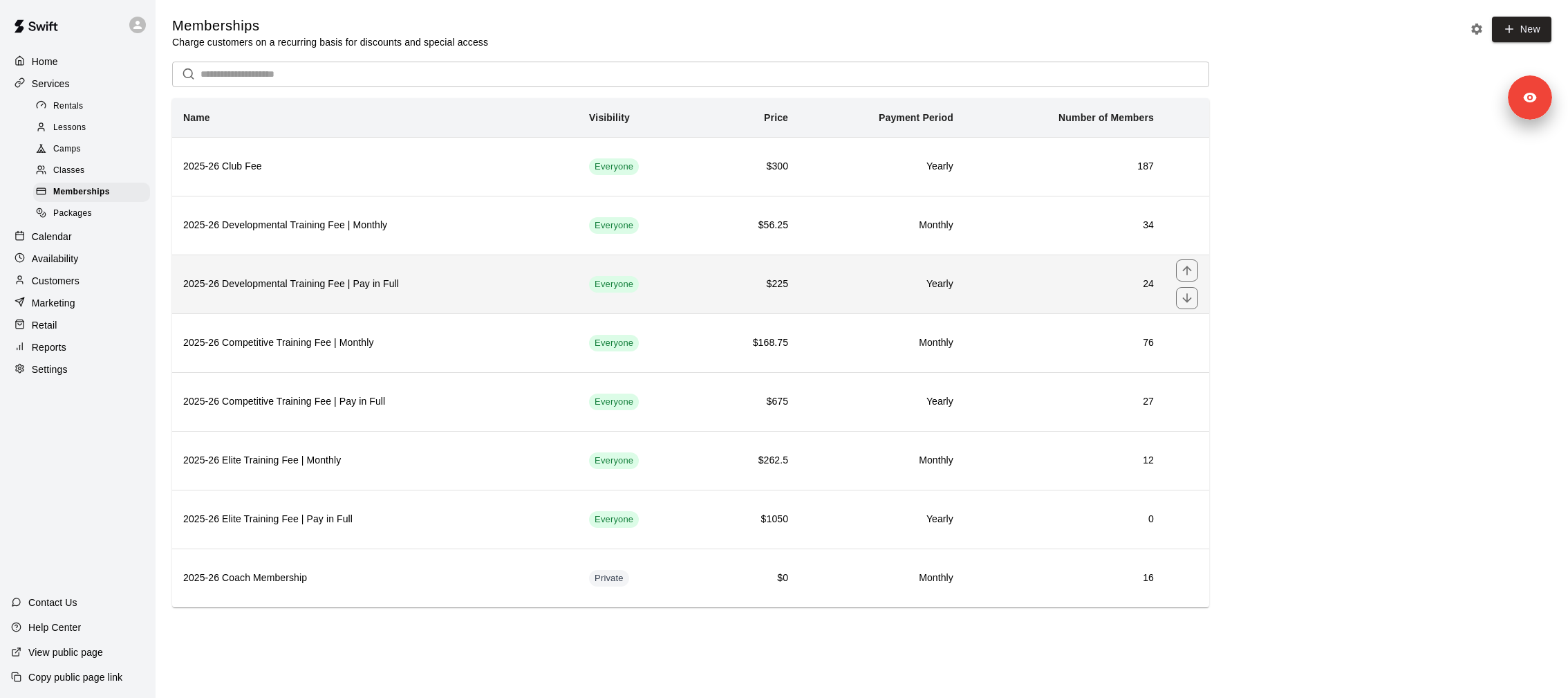
click at [348, 267] on th "2025-26 Developmental Training Fee | Pay in Full" at bounding box center [375, 284] width 406 height 59
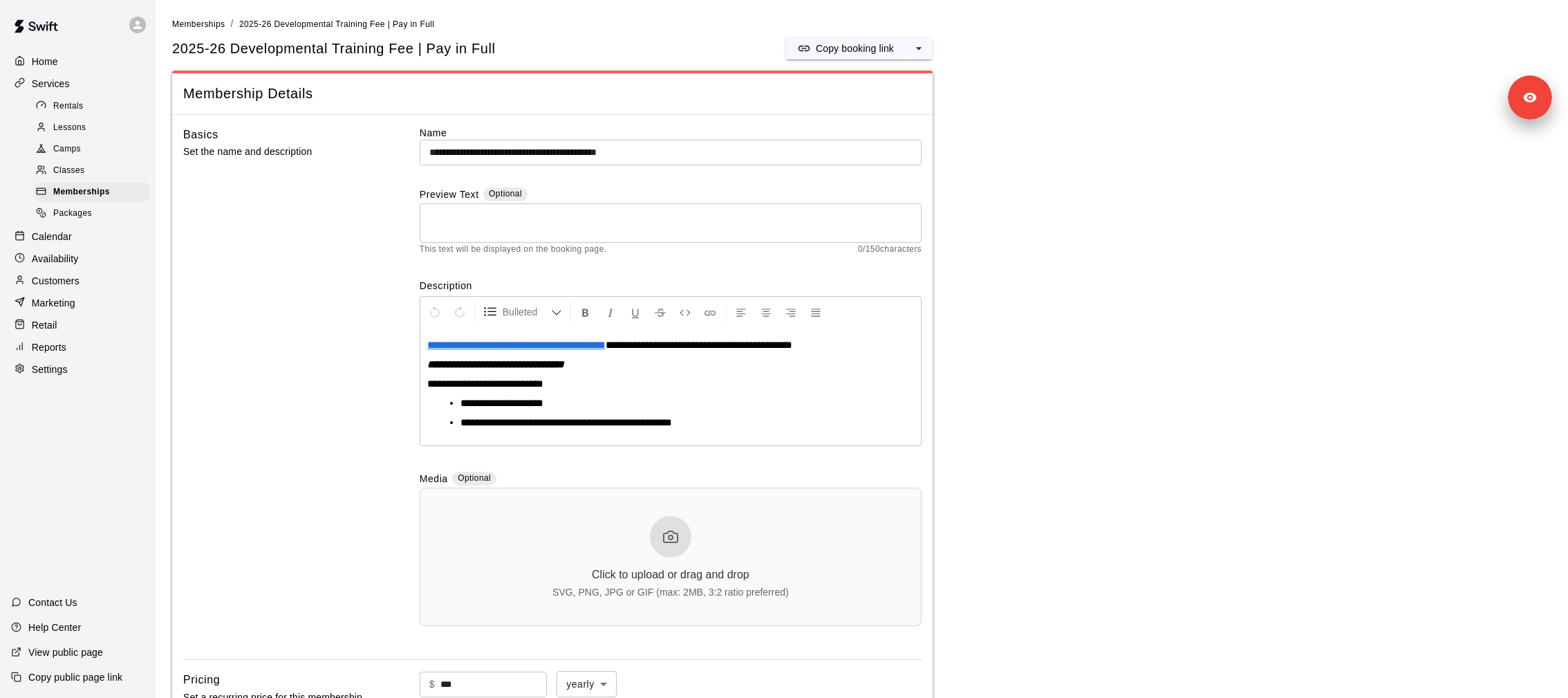
scroll to position [15, 0]
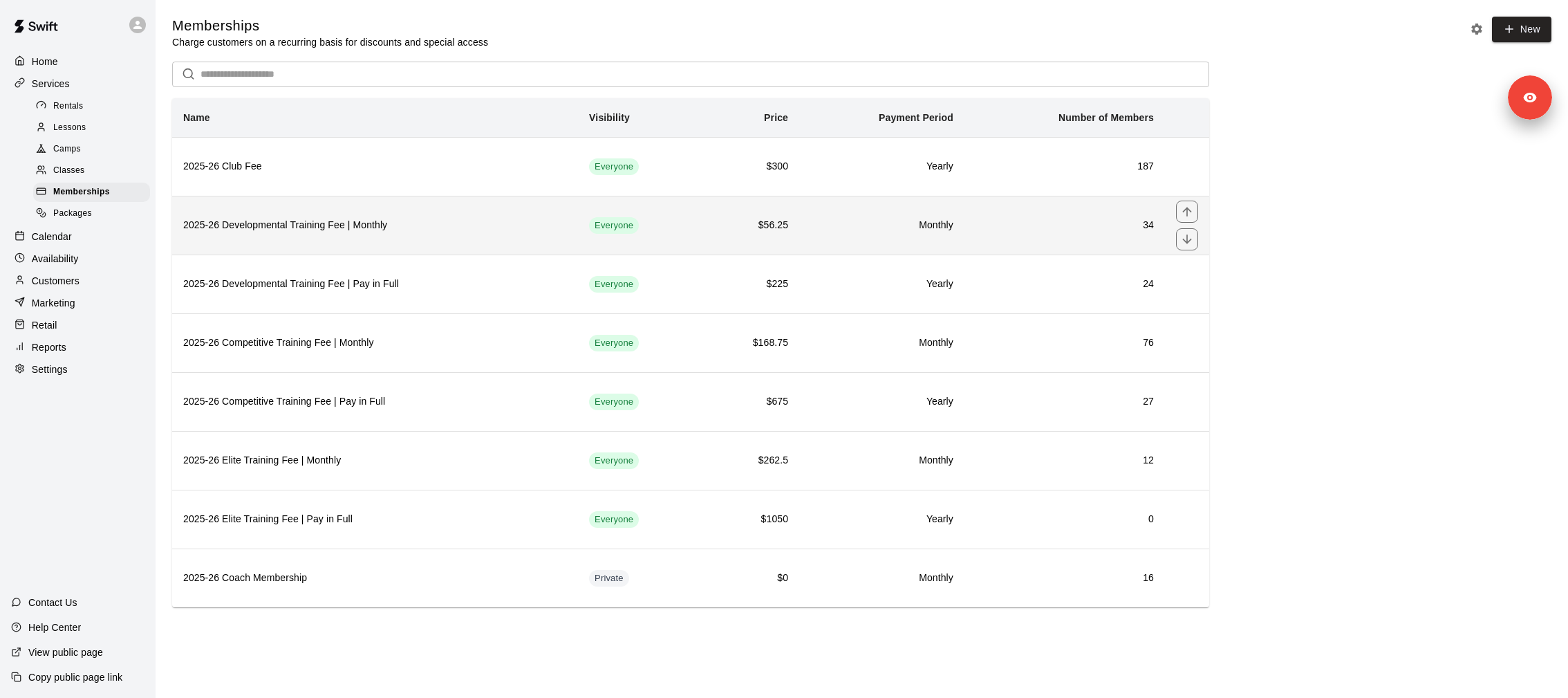
click at [385, 240] on th "2025-26 Developmental Training Fee | Monthly" at bounding box center [375, 225] width 406 height 59
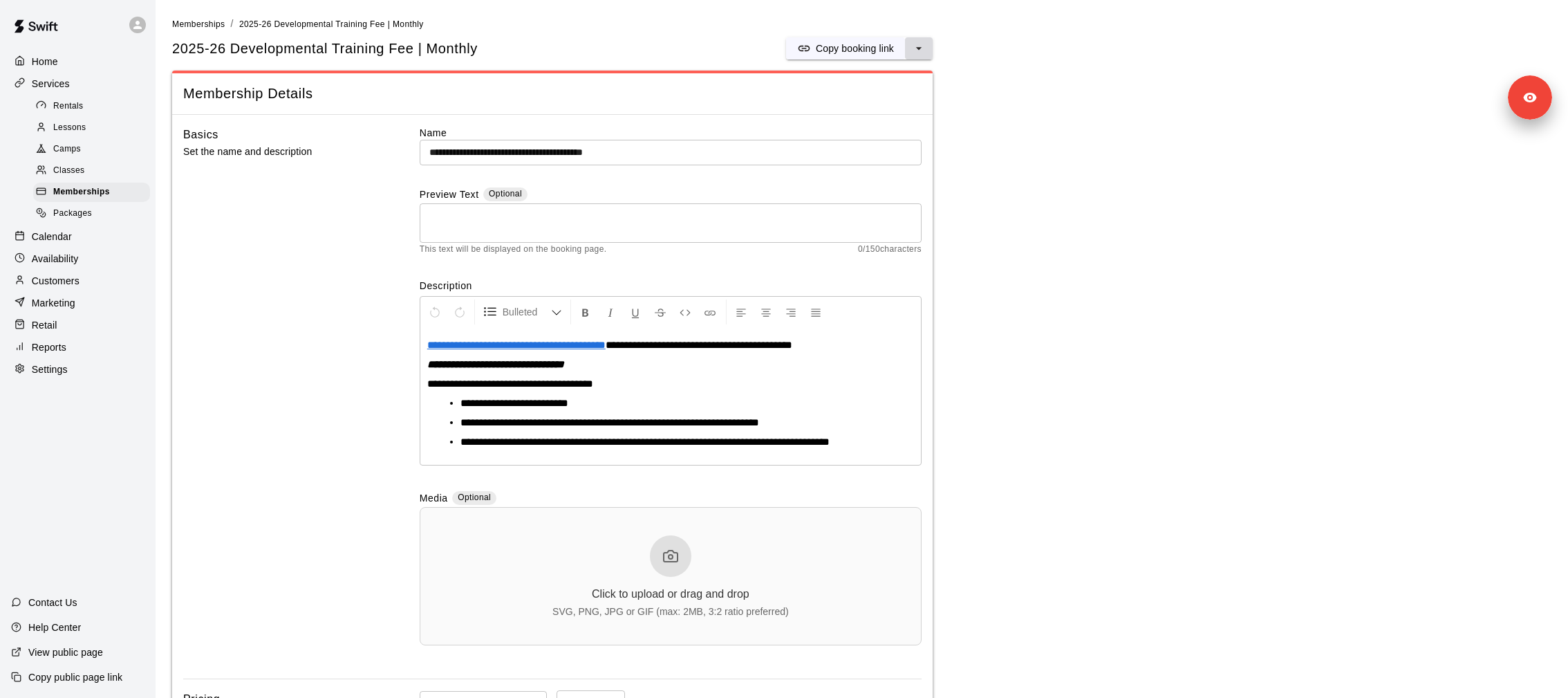
click at [916, 54] on icon "select merge strategy" at bounding box center [919, 49] width 14 height 14
click at [867, 53] on p "Copy booking link" at bounding box center [854, 49] width 78 height 14
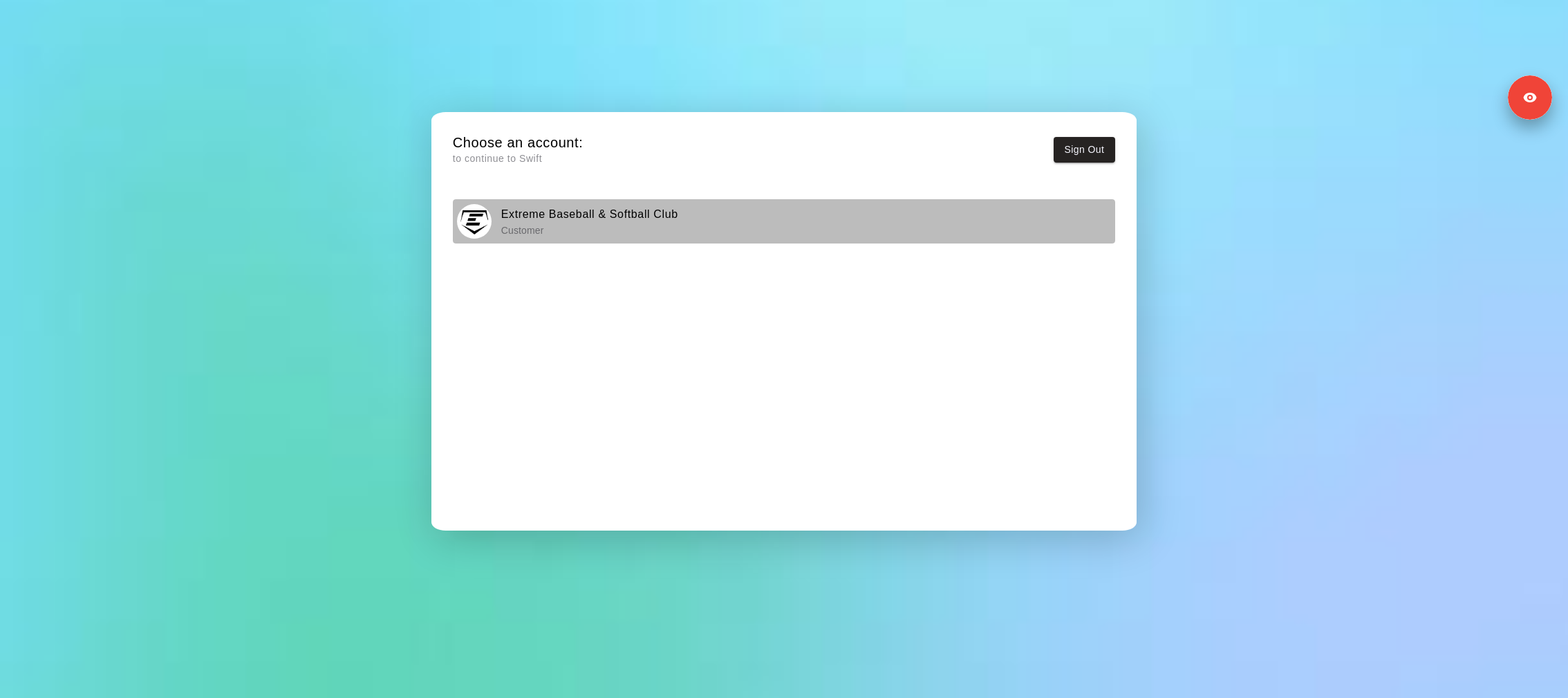
click at [602, 224] on p "Customer" at bounding box center [589, 231] width 177 height 14
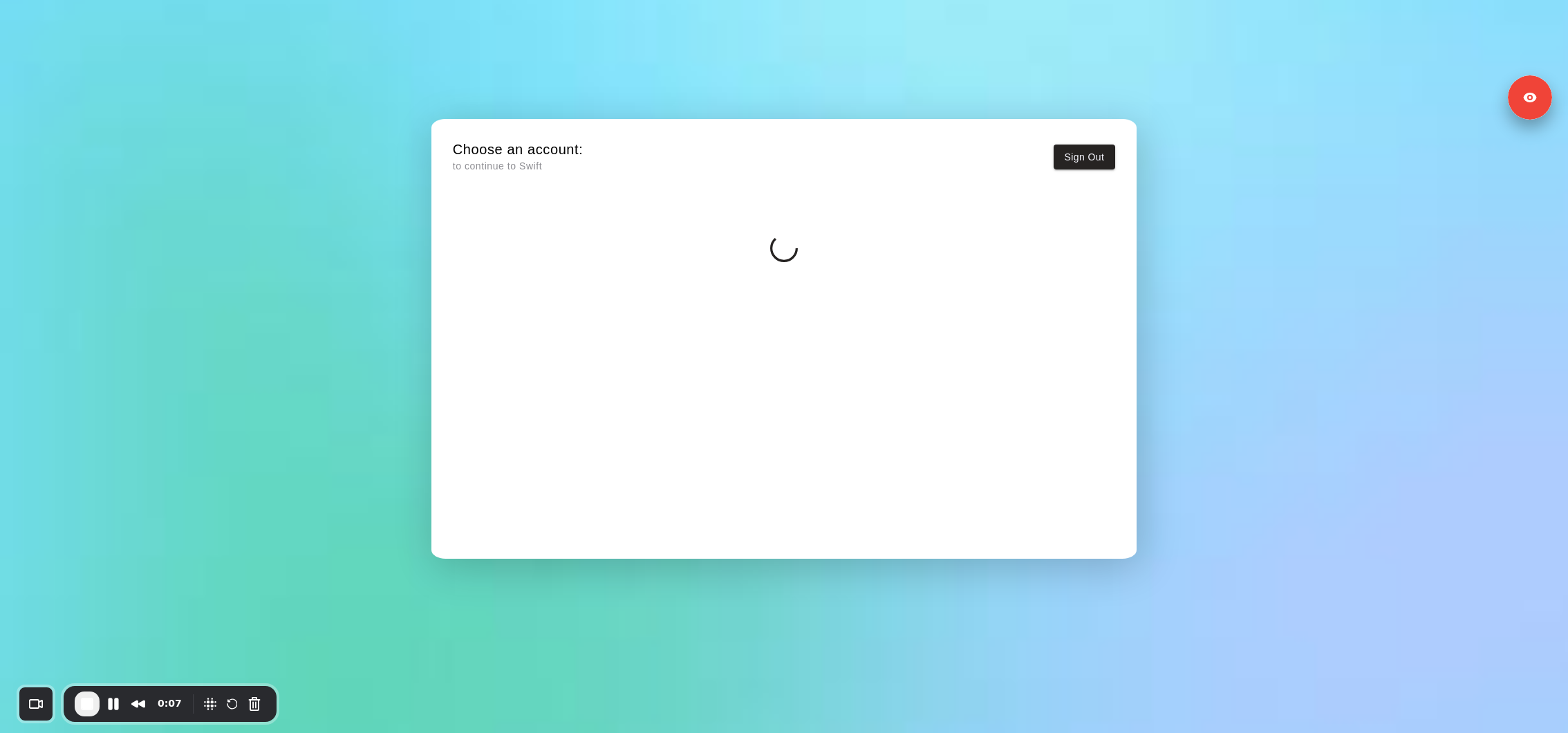
click at [546, 266] on div at bounding box center [784, 380] width 663 height 346
click at [597, 248] on div at bounding box center [784, 235] width 663 height 56
click at [498, 214] on div "Extreme Baseball & Softball Club Customer" at bounding box center [783, 228] width 653 height 35
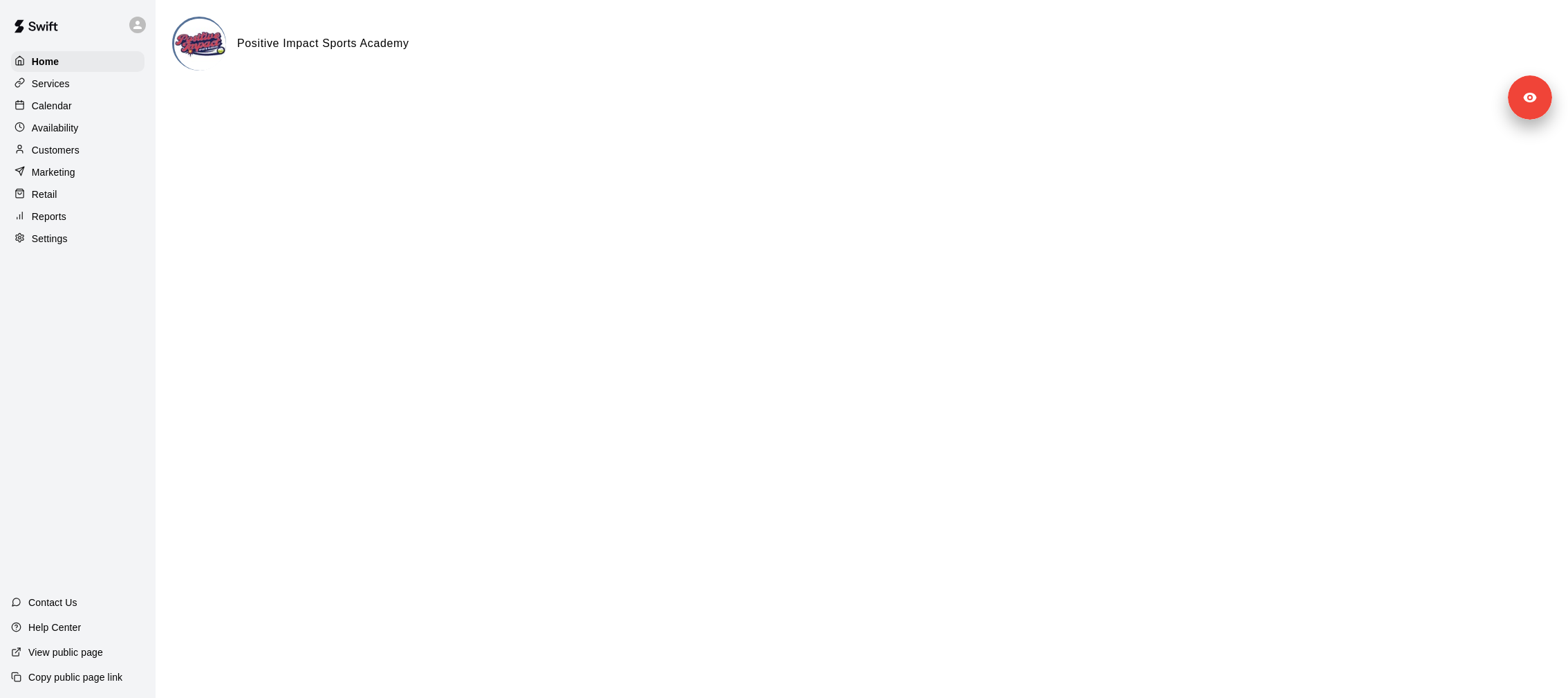
click at [77, 151] on p "Customers" at bounding box center [56, 150] width 48 height 14
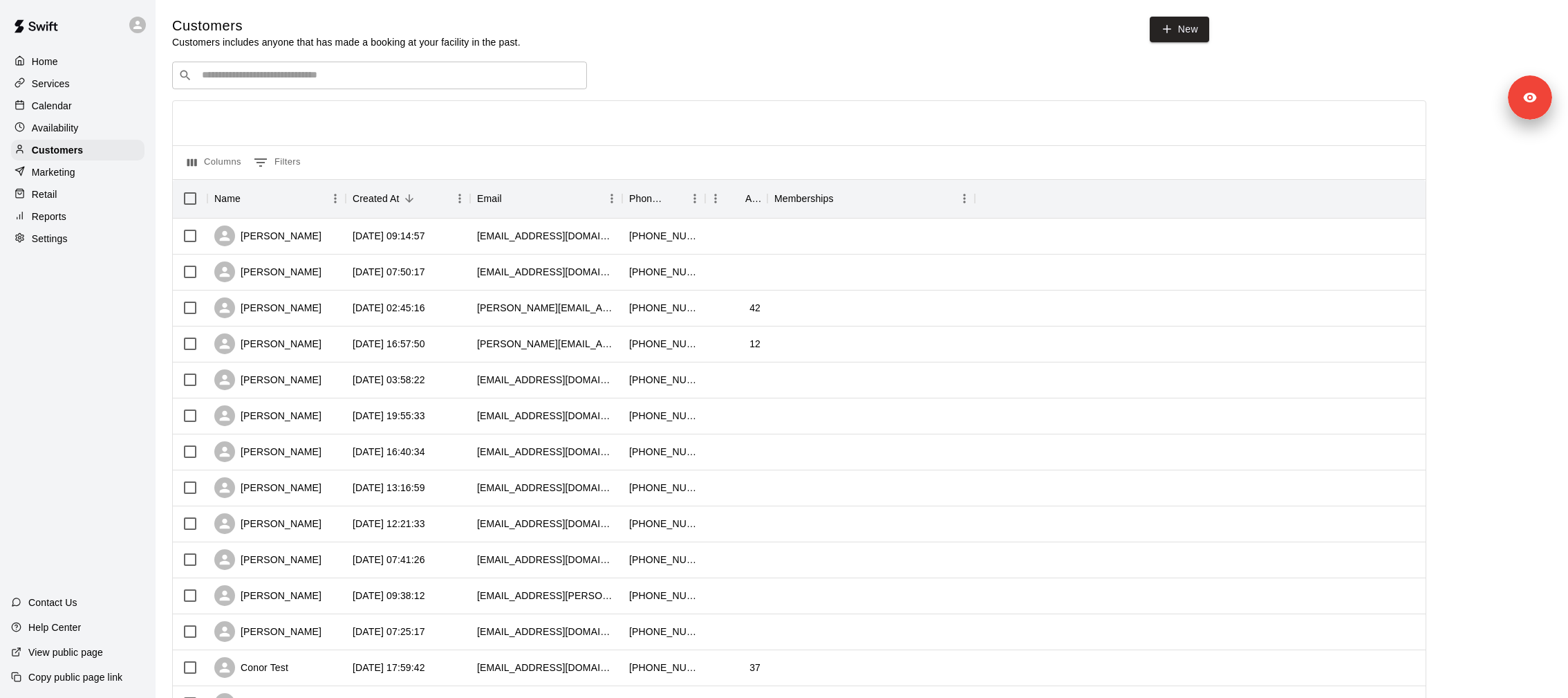
click at [456, 81] on input "Search customers by name or email" at bounding box center [389, 76] width 383 height 14
paste input "******"
type input "******"
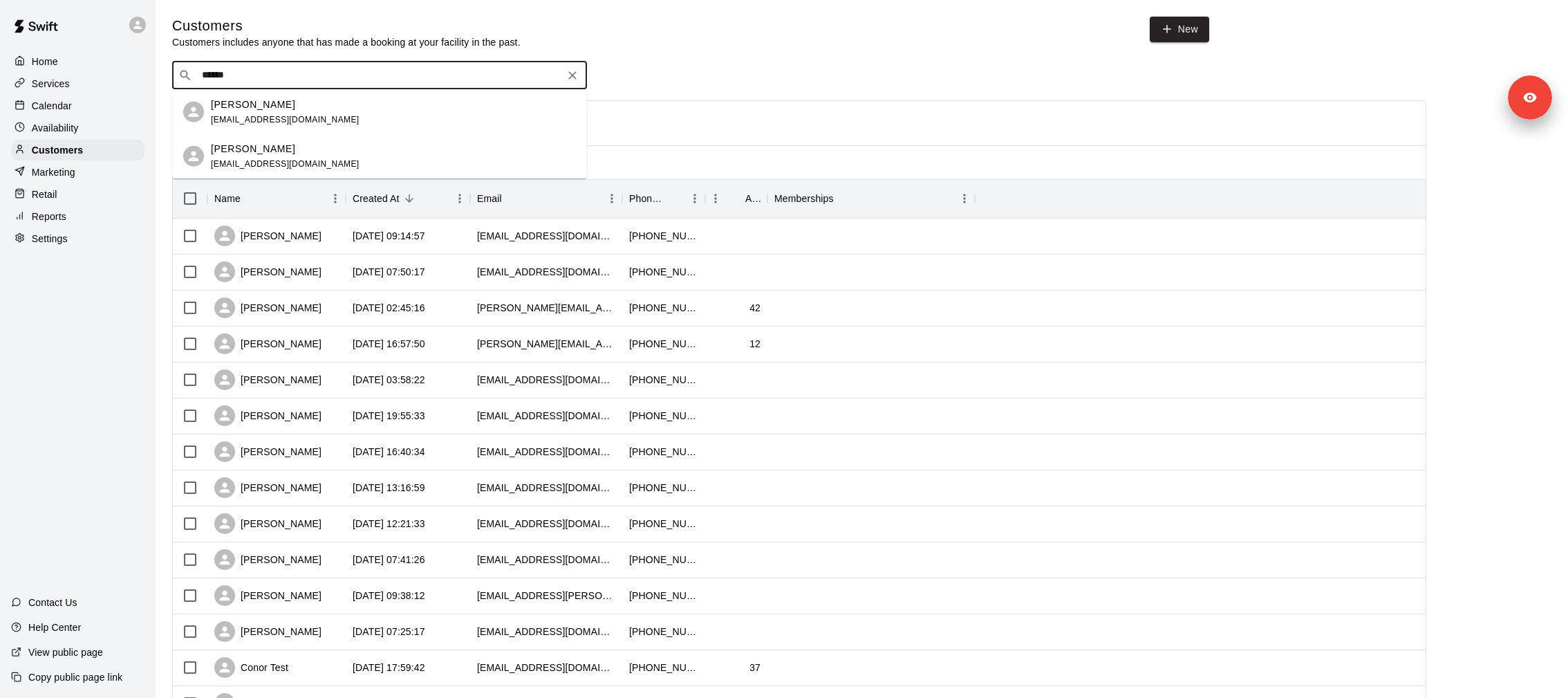
click at [361, 106] on div "Nicole Piazza anicolepiazza@gmail.com" at bounding box center [394, 111] width 365 height 30
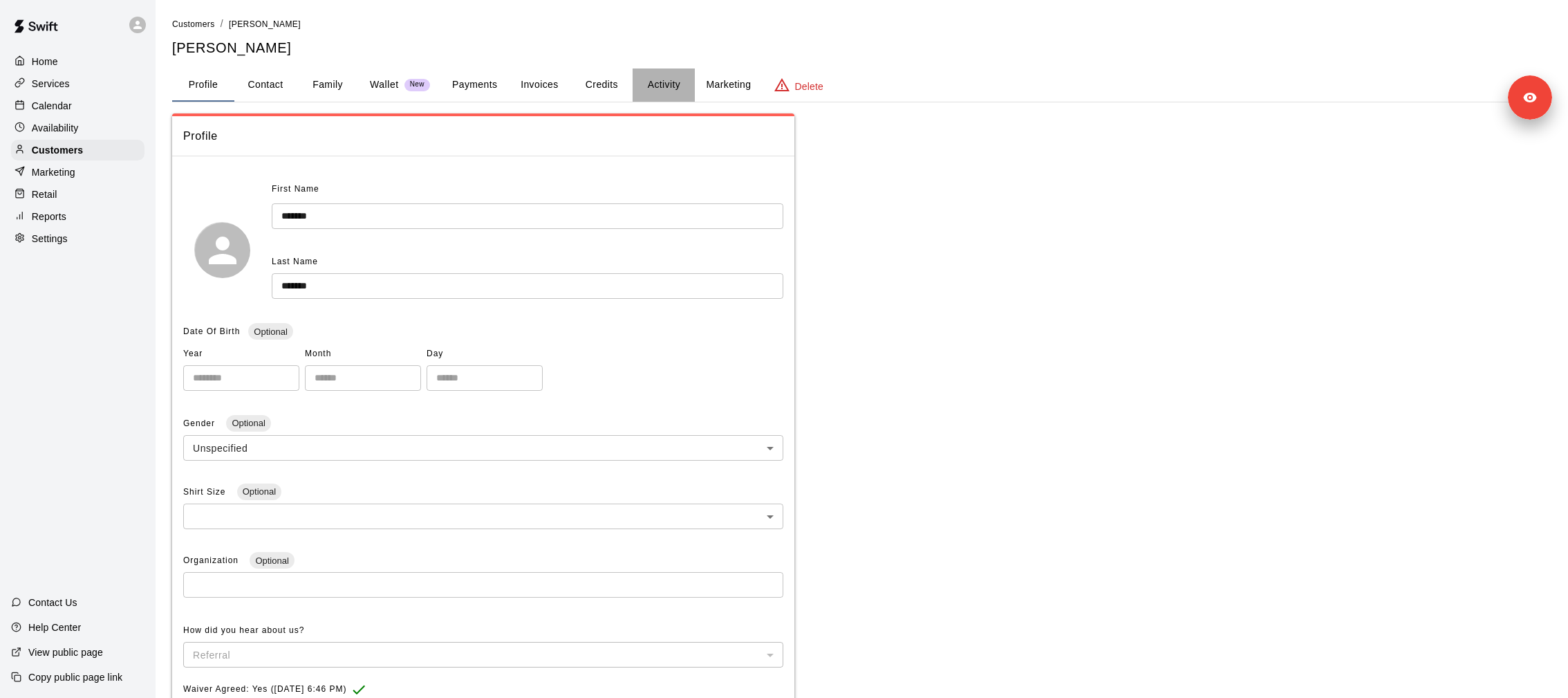
click at [652, 87] on button "Activity" at bounding box center [664, 85] width 62 height 33
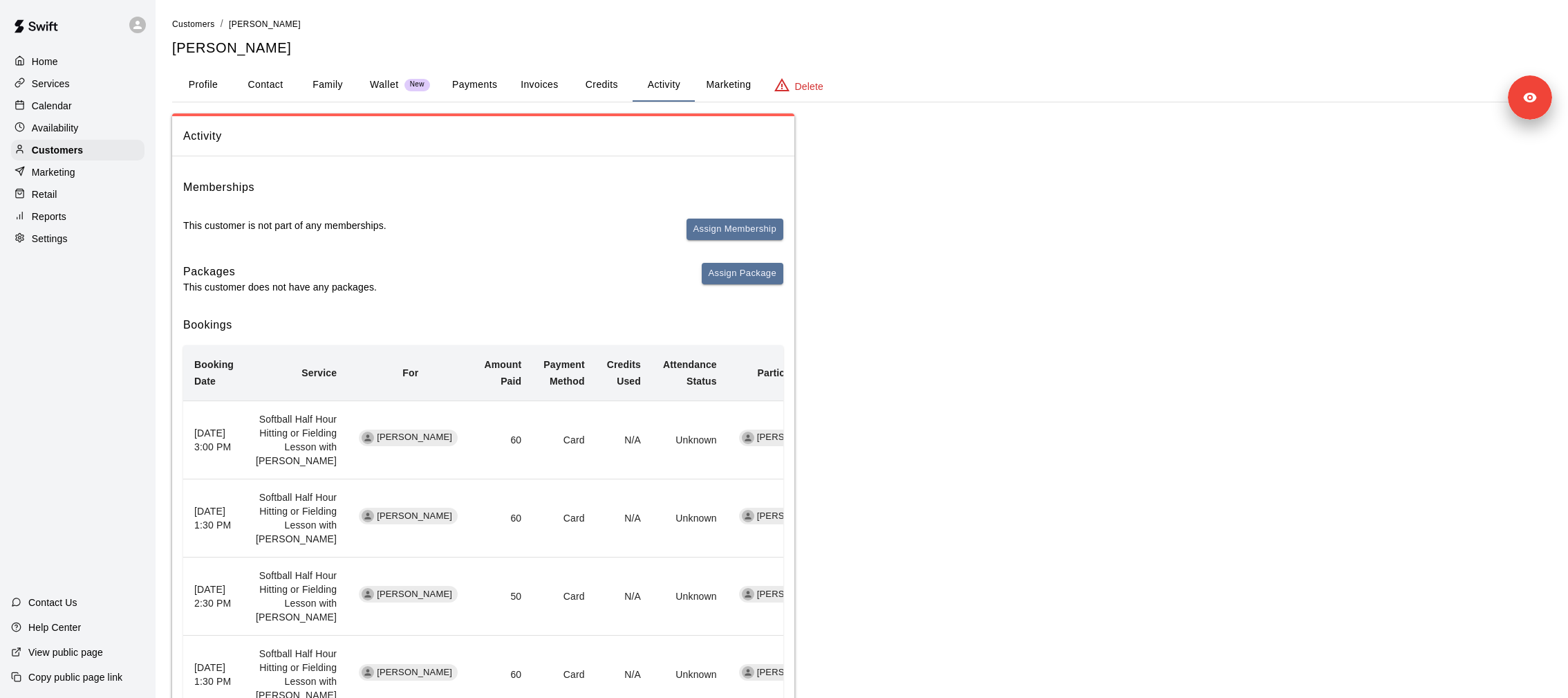
click at [447, 81] on button "Payments" at bounding box center [474, 85] width 67 height 33
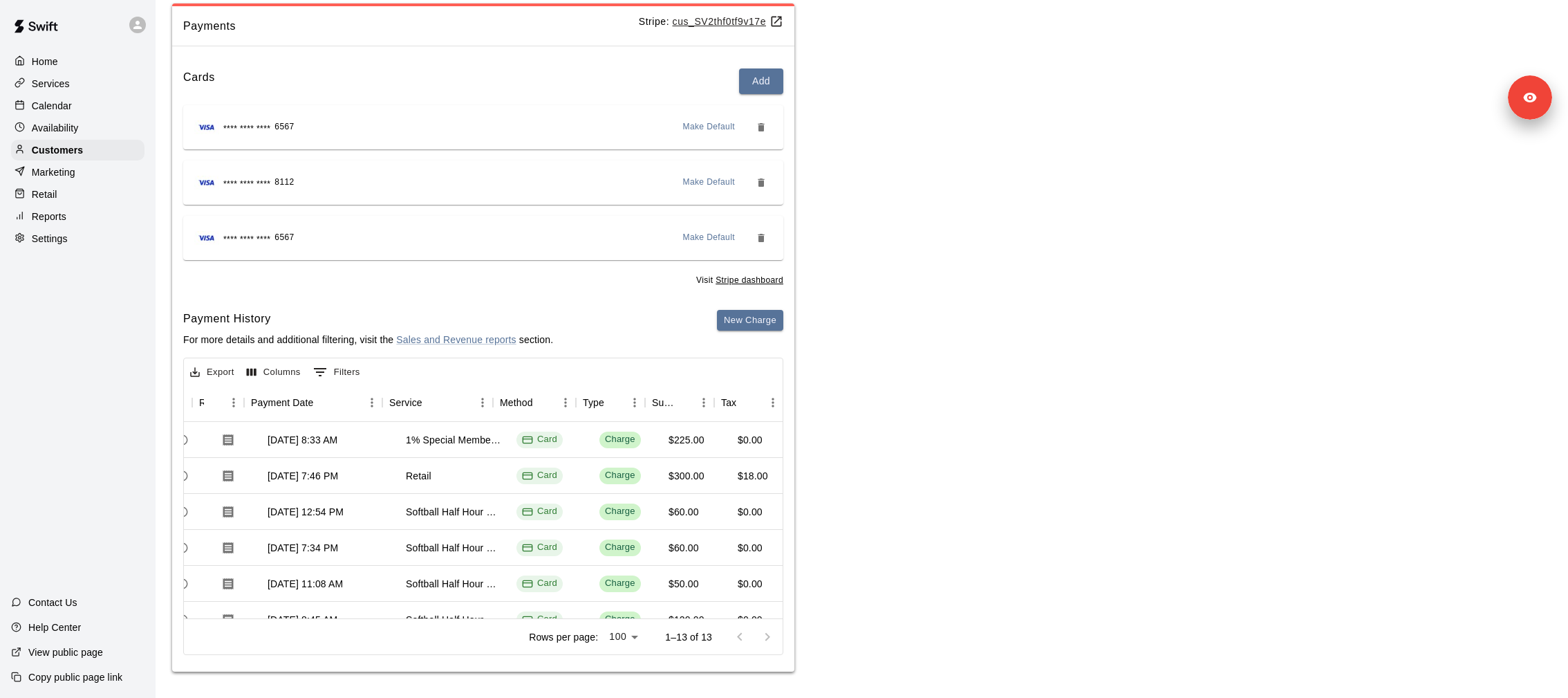
scroll to position [0, 120]
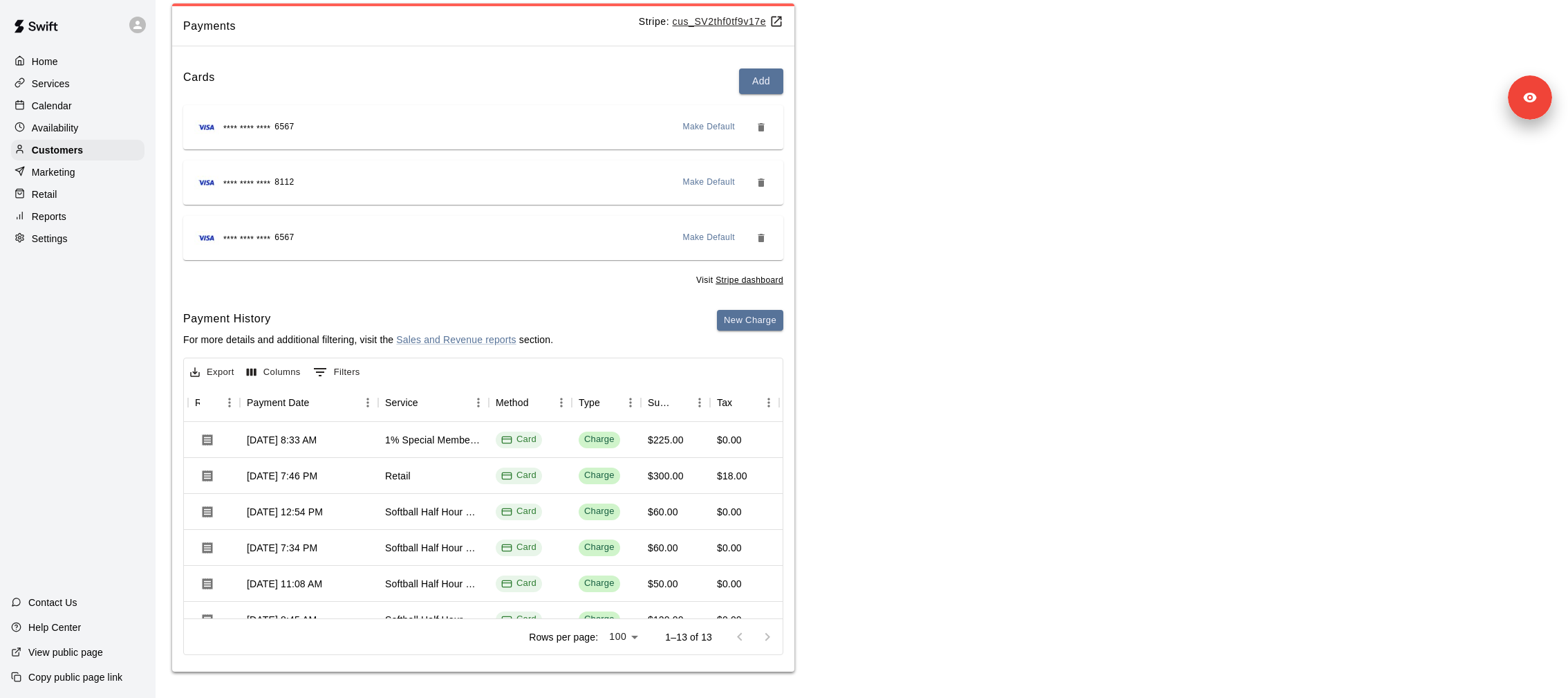
click at [92, 75] on div "Services" at bounding box center [78, 84] width 133 height 21
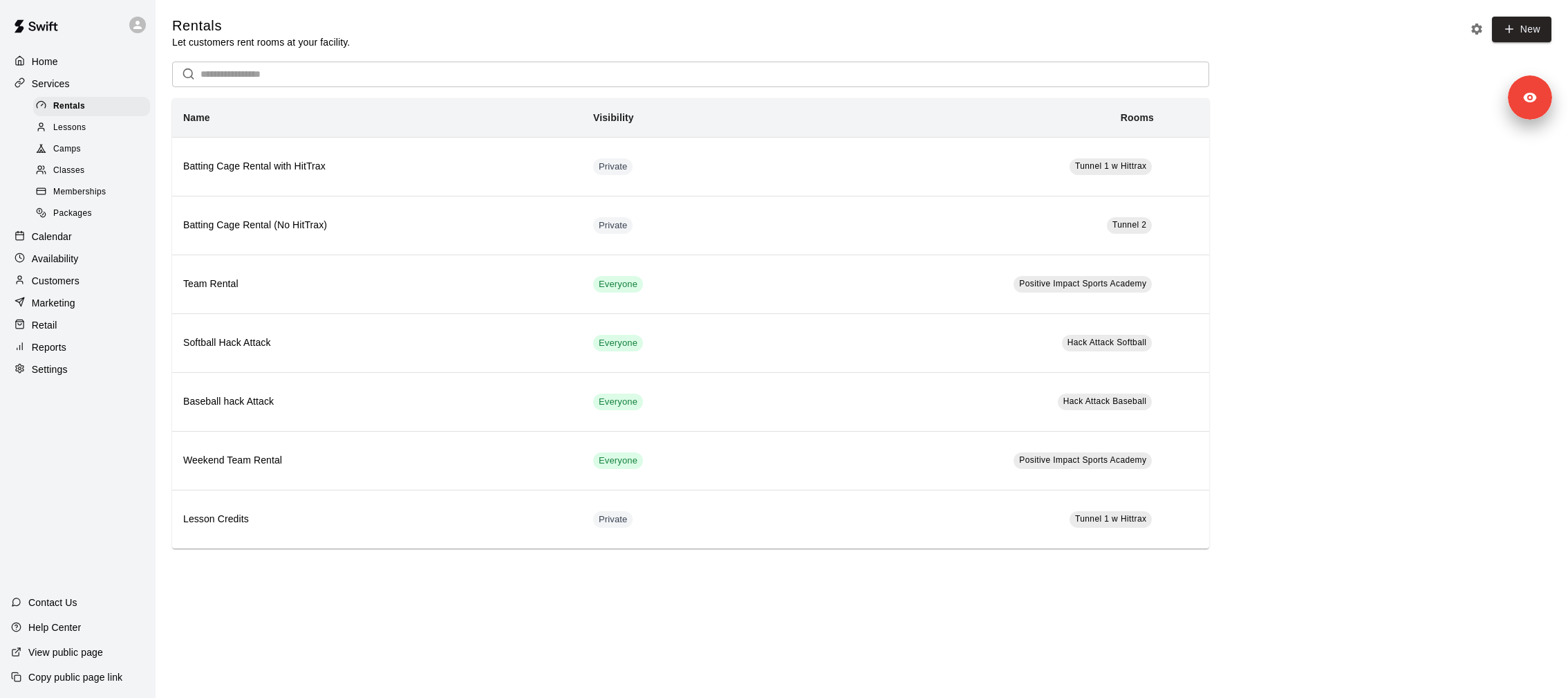
click at [109, 182] on link "Memberships" at bounding box center [94, 192] width 122 height 22
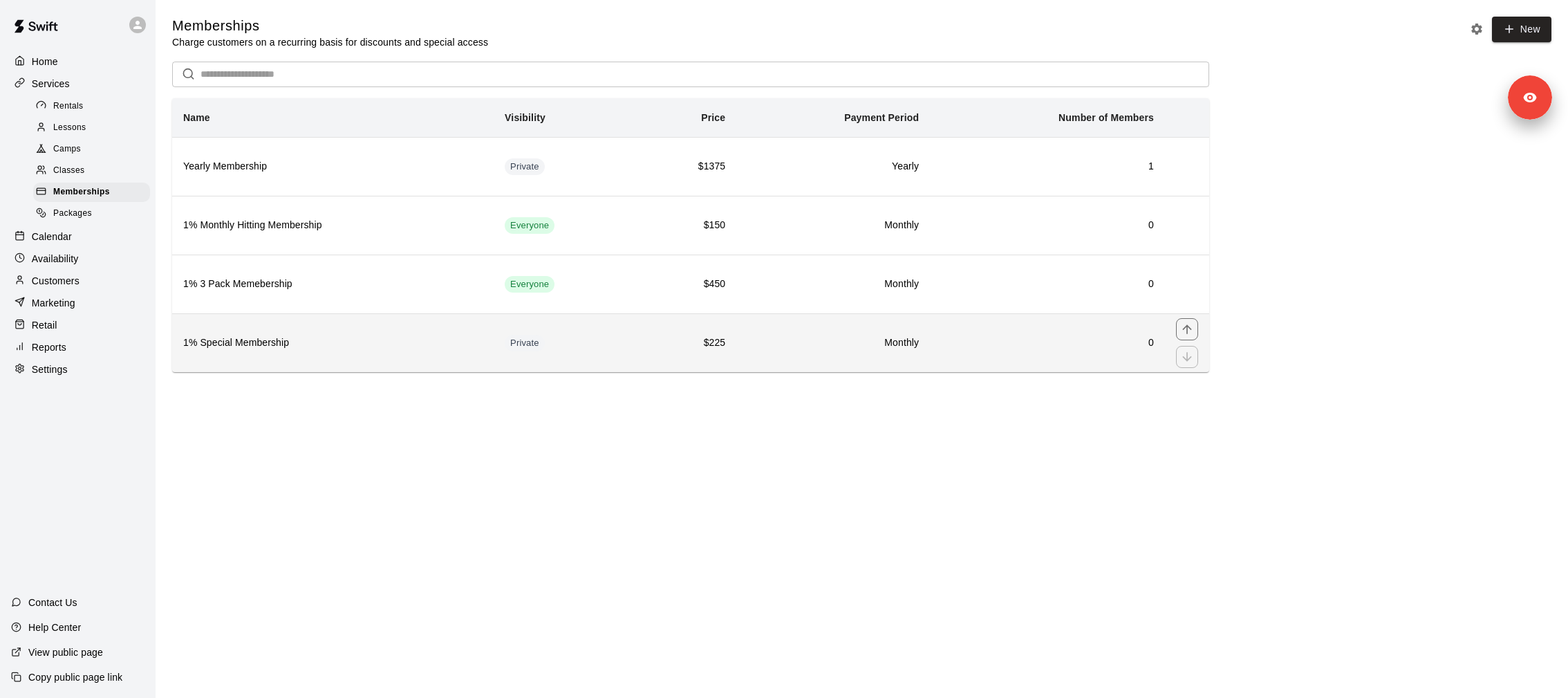
click at [294, 346] on h6 "1% Special Membership" at bounding box center [332, 343] width 299 height 15
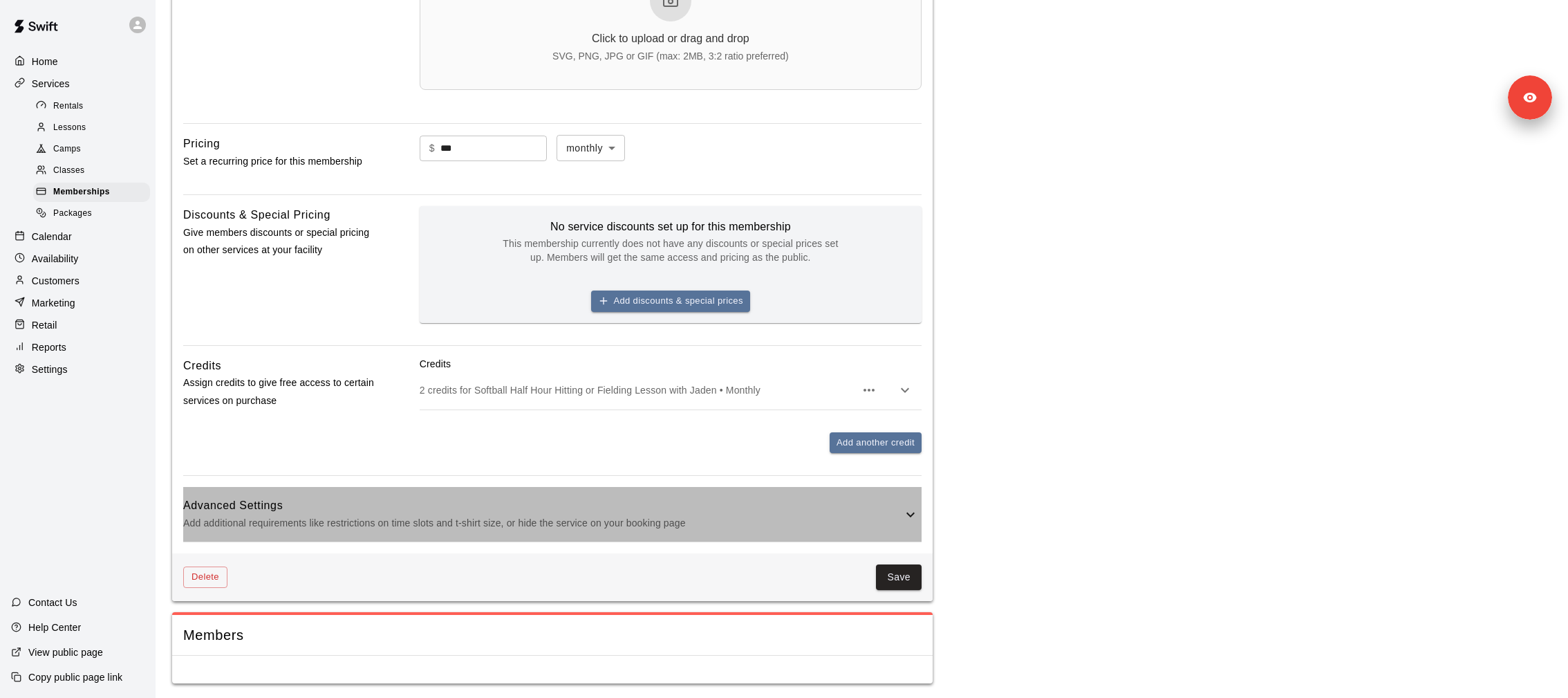
click at [418, 465] on p "Add additional requirements like restrictions on time slots and t-shirt size, o…" at bounding box center [543, 523] width 719 height 17
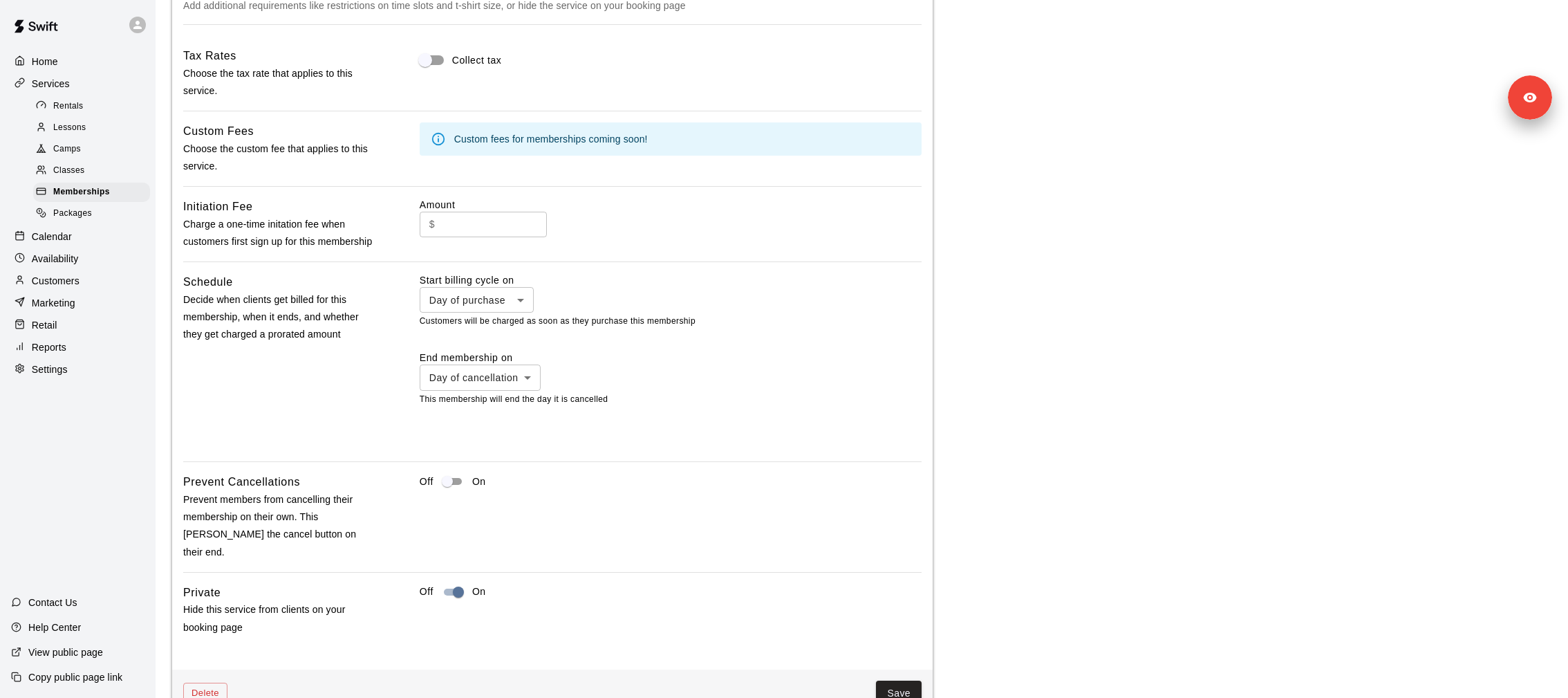
scroll to position [1137, 0]
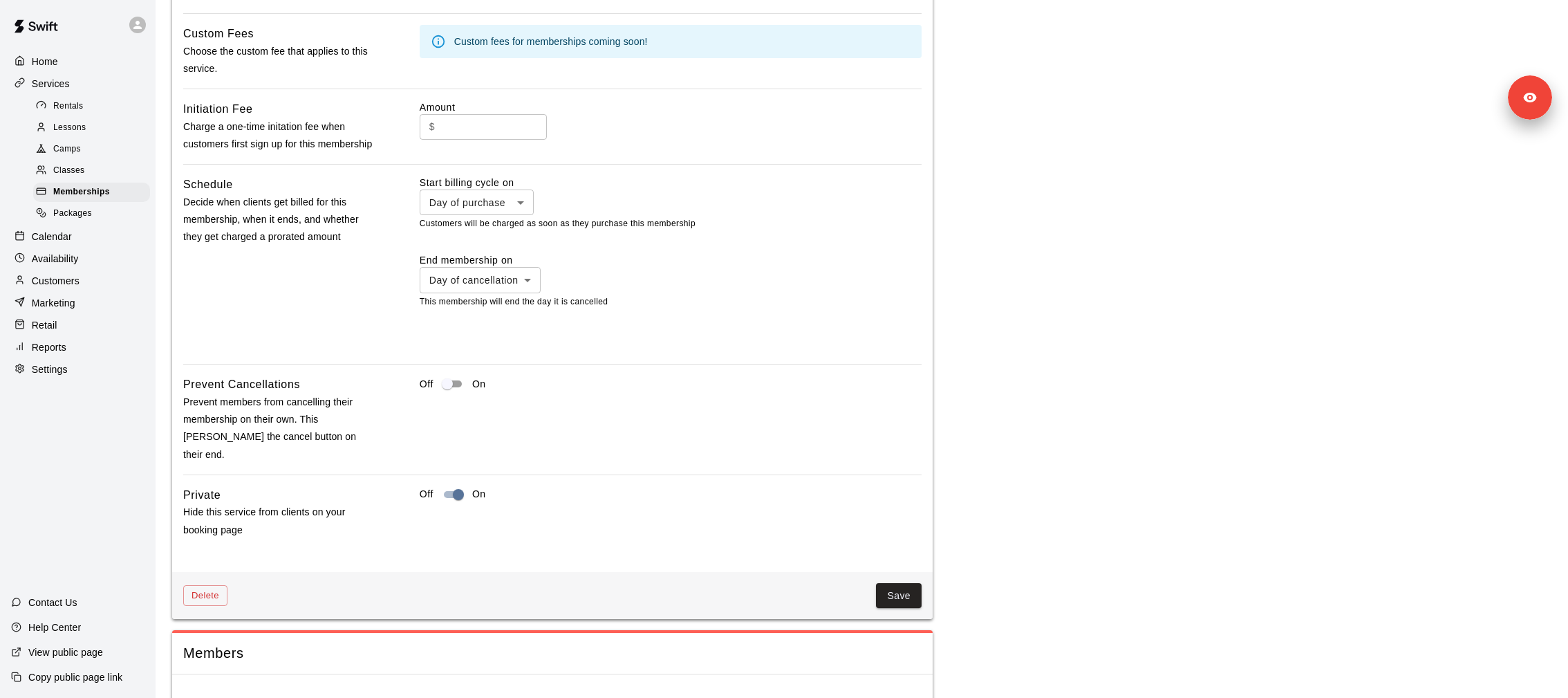
click at [90, 274] on div "Customers" at bounding box center [78, 281] width 133 height 21
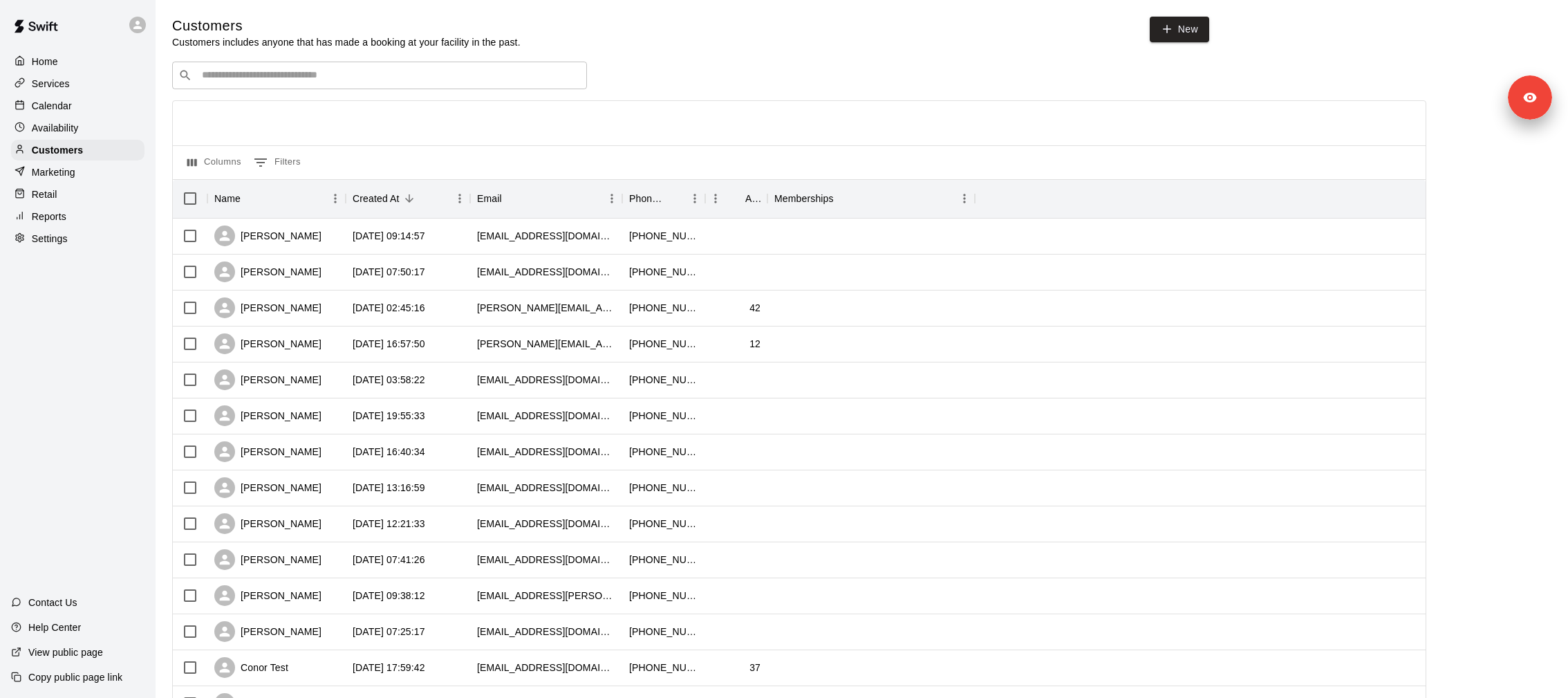
click at [303, 88] on div "​ ​" at bounding box center [380, 76] width 415 height 28
click at [307, 76] on input "********" at bounding box center [379, 76] width 362 height 14
type input "******"
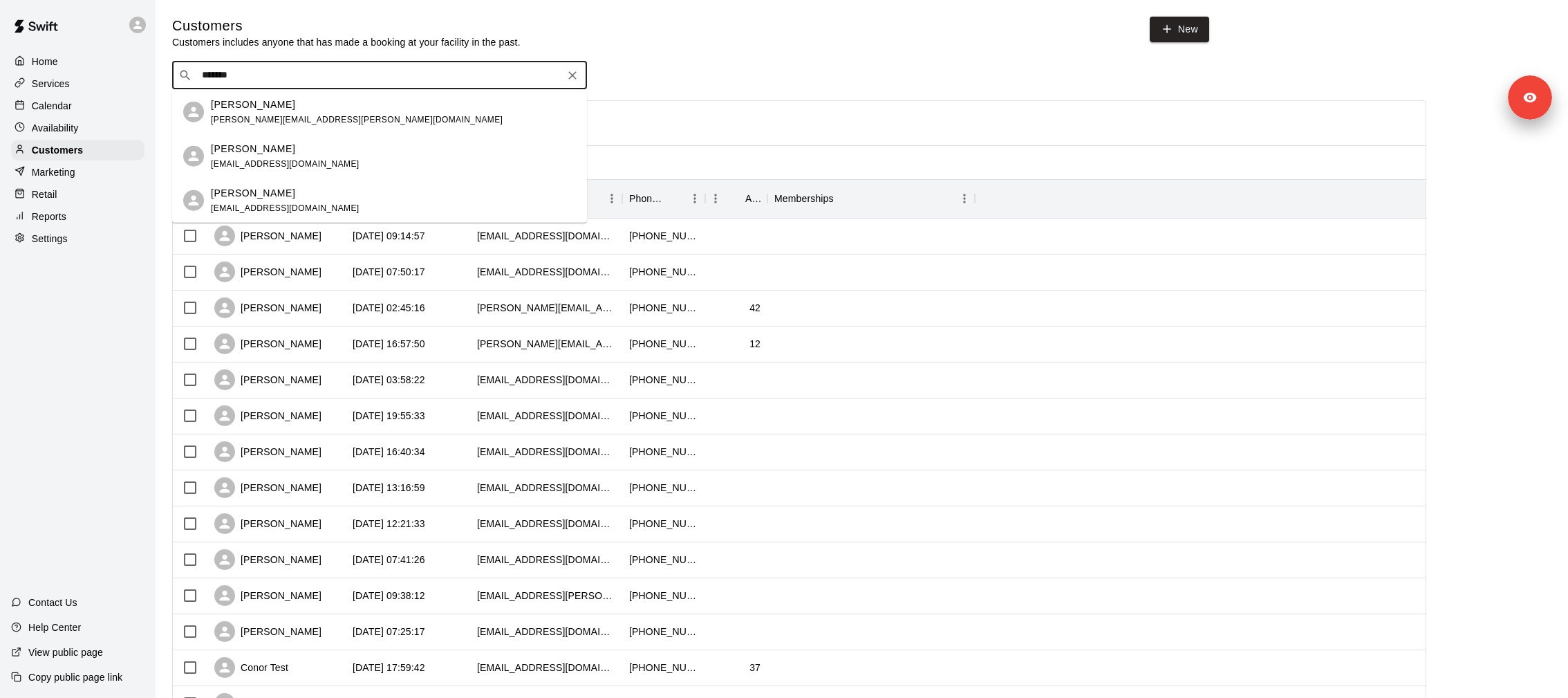
click at [271, 144] on p "Nicole Piazza" at bounding box center [253, 148] width 85 height 15
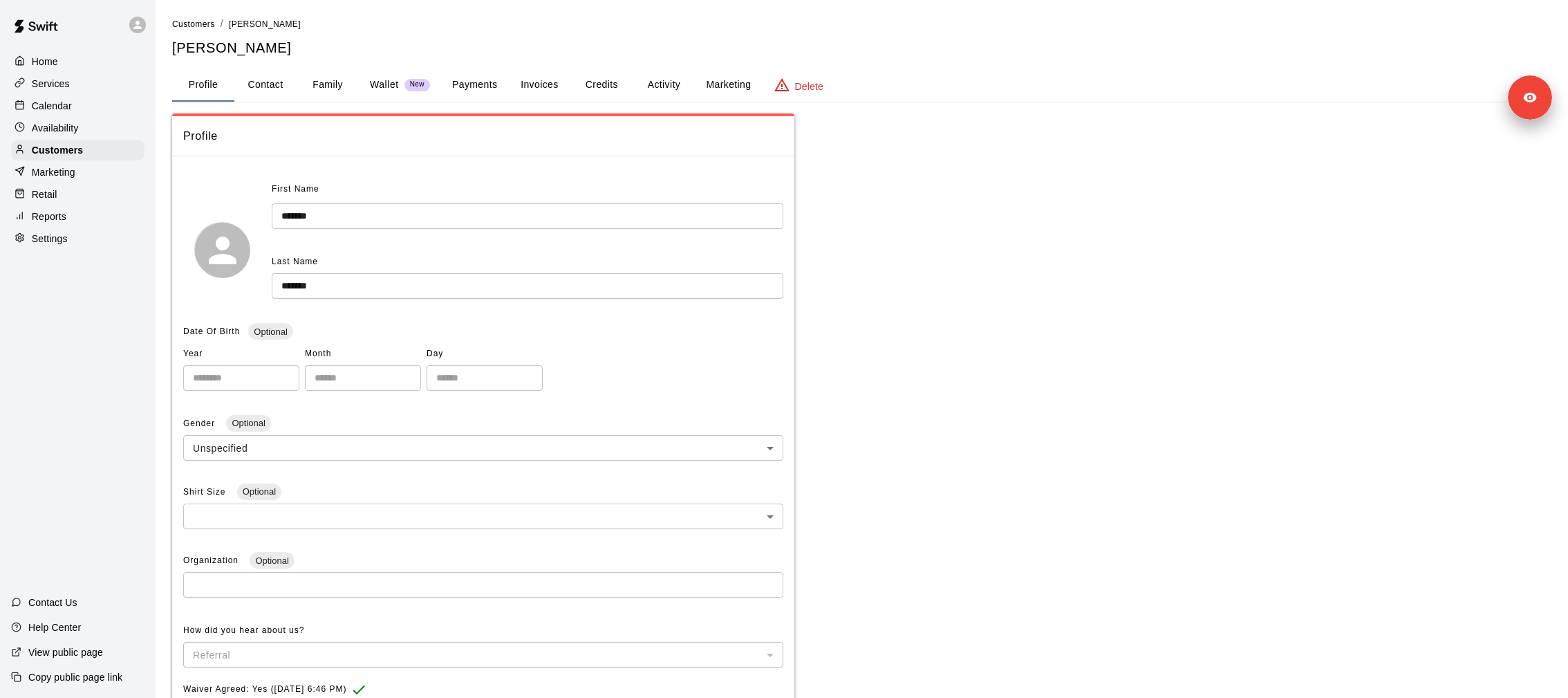
click at [462, 74] on button "Payments" at bounding box center [474, 85] width 67 height 33
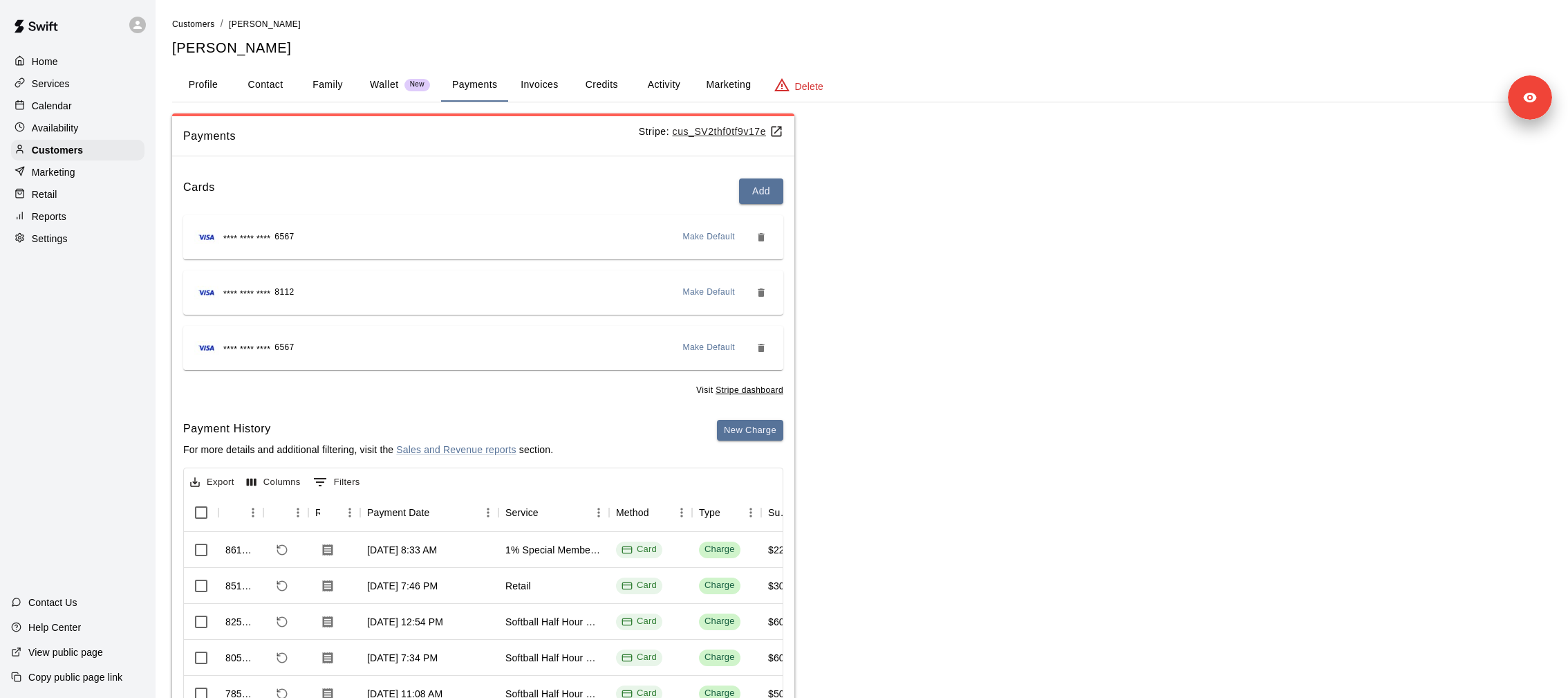
click at [671, 78] on button "Activity" at bounding box center [664, 85] width 62 height 33
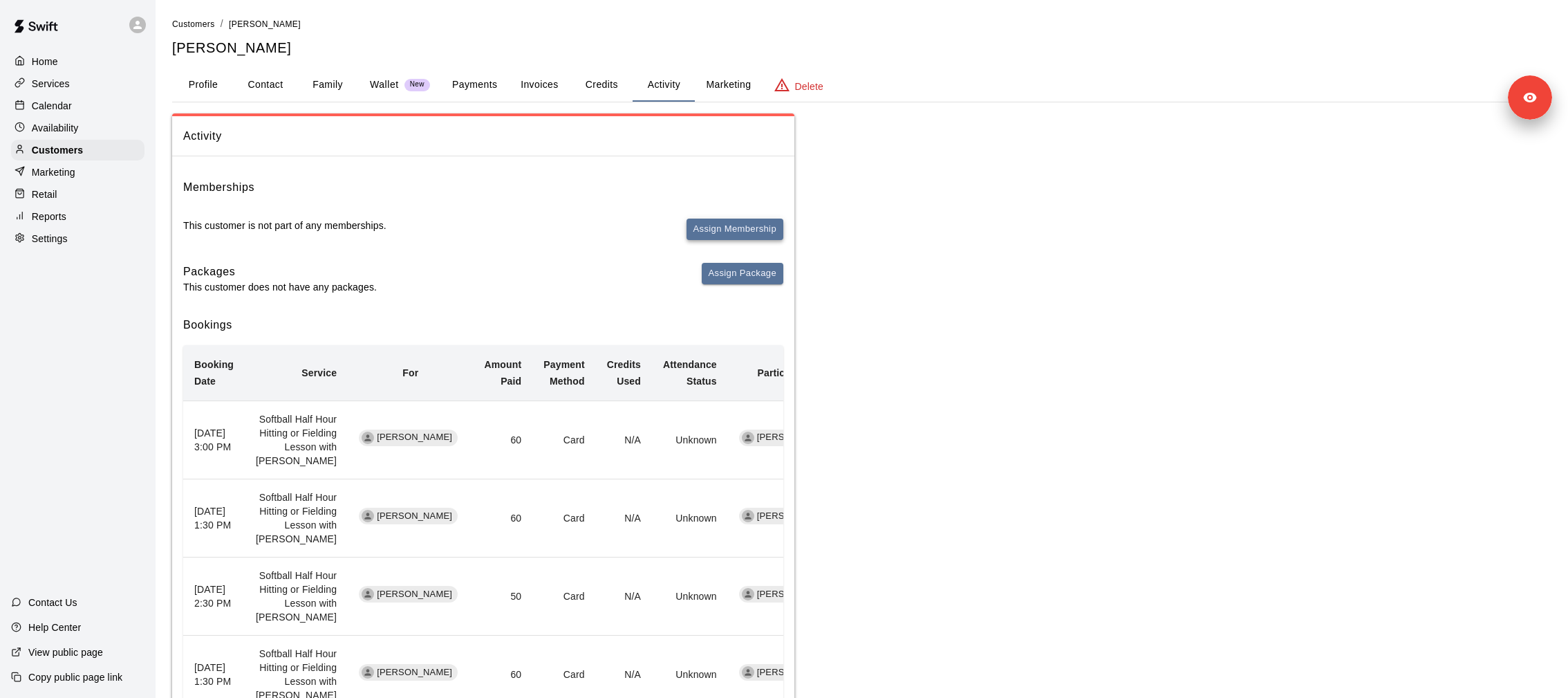
click at [730, 230] on button "Assign Membership" at bounding box center [734, 229] width 96 height 22
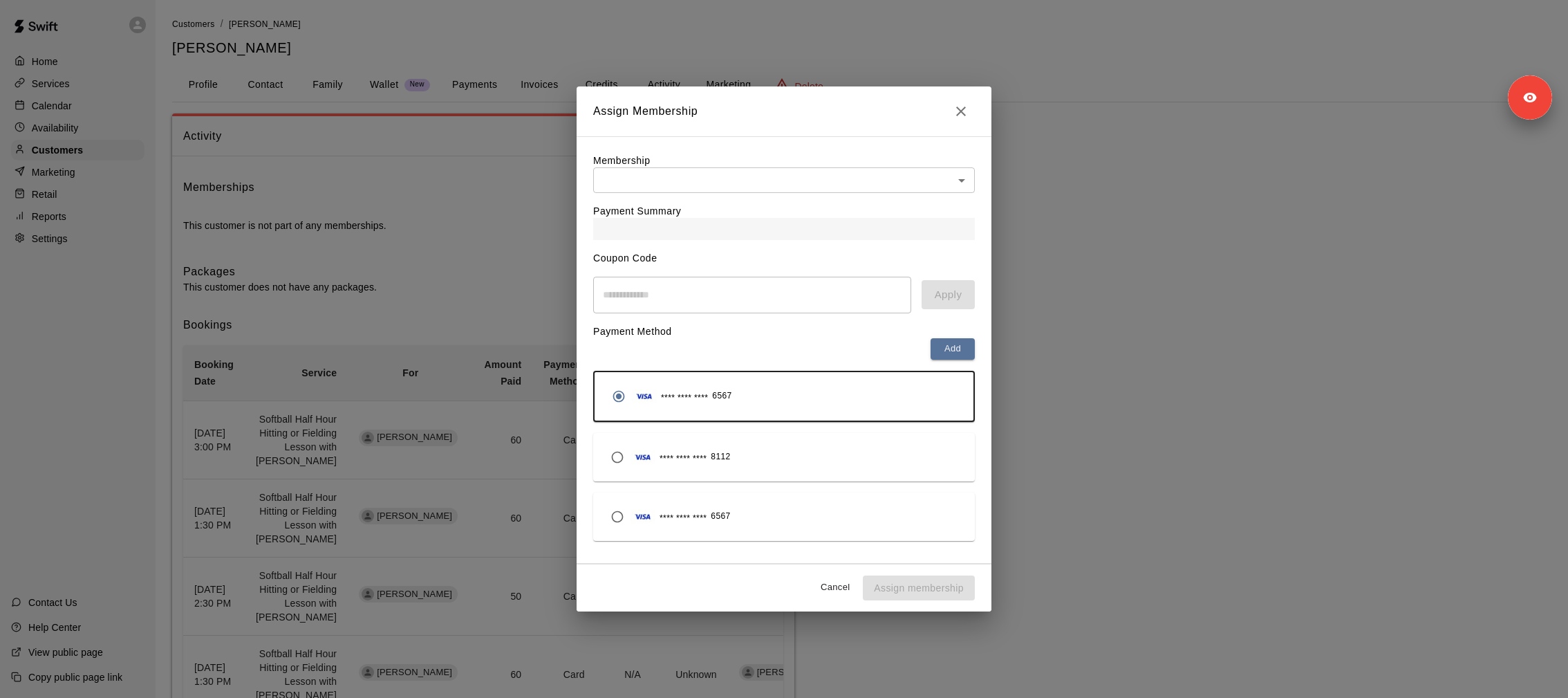
click at [720, 252] on div "Coupon Code ​ Apply" at bounding box center [784, 276] width 382 height 73
click at [693, 194] on div "Payment Summary" at bounding box center [784, 217] width 382 height 47
click at [958, 106] on icon "Close" at bounding box center [961, 111] width 10 height 10
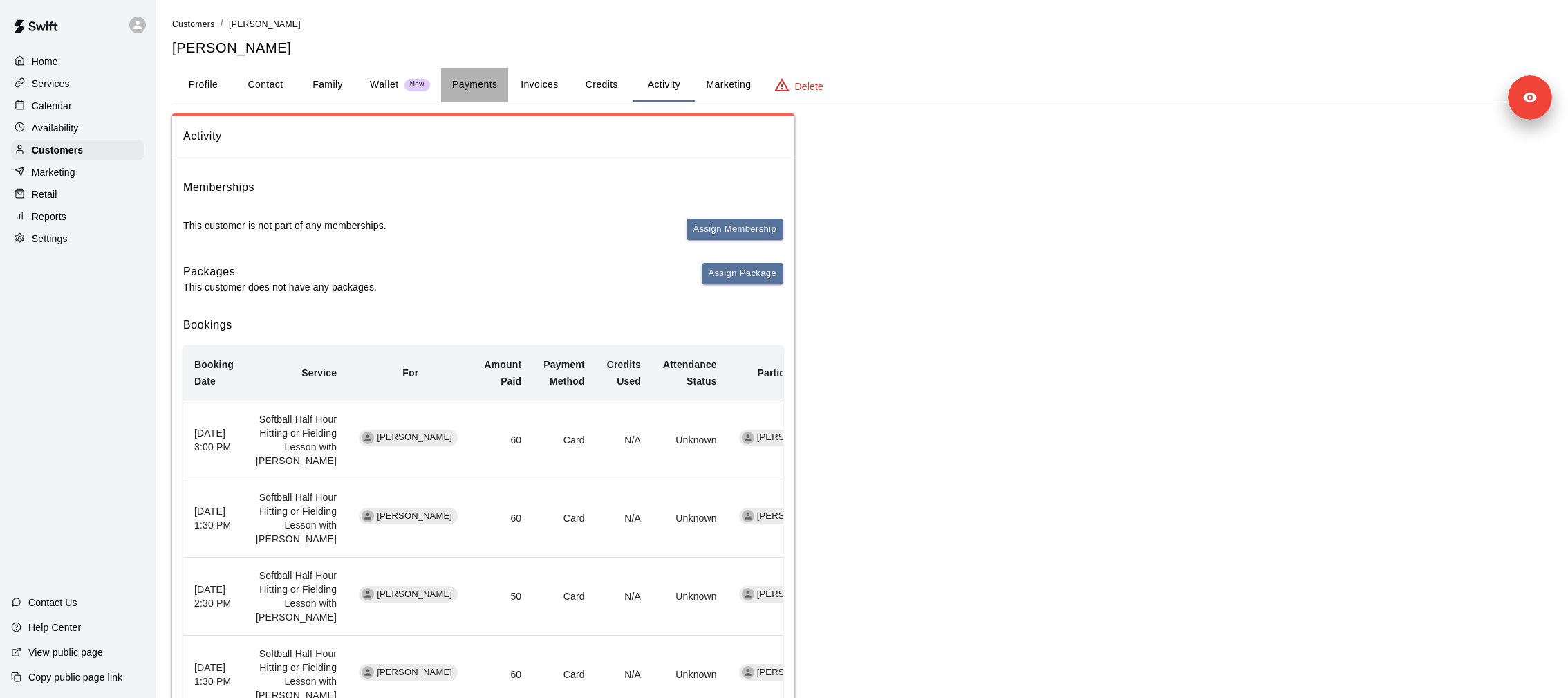
click at [483, 88] on button "Payments" at bounding box center [474, 85] width 67 height 33
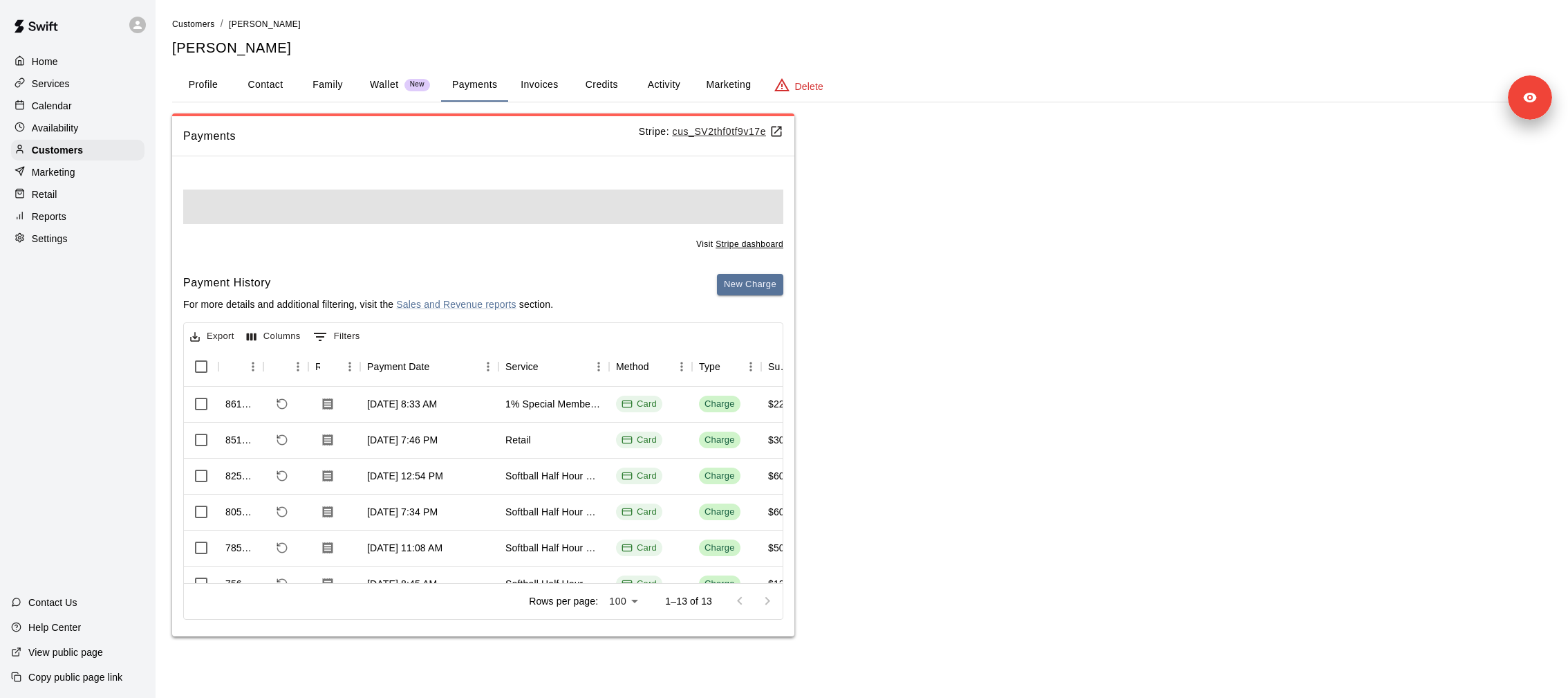
click at [728, 131] on u "cus_SV2thf0tf9v17e" at bounding box center [727, 131] width 110 height 11
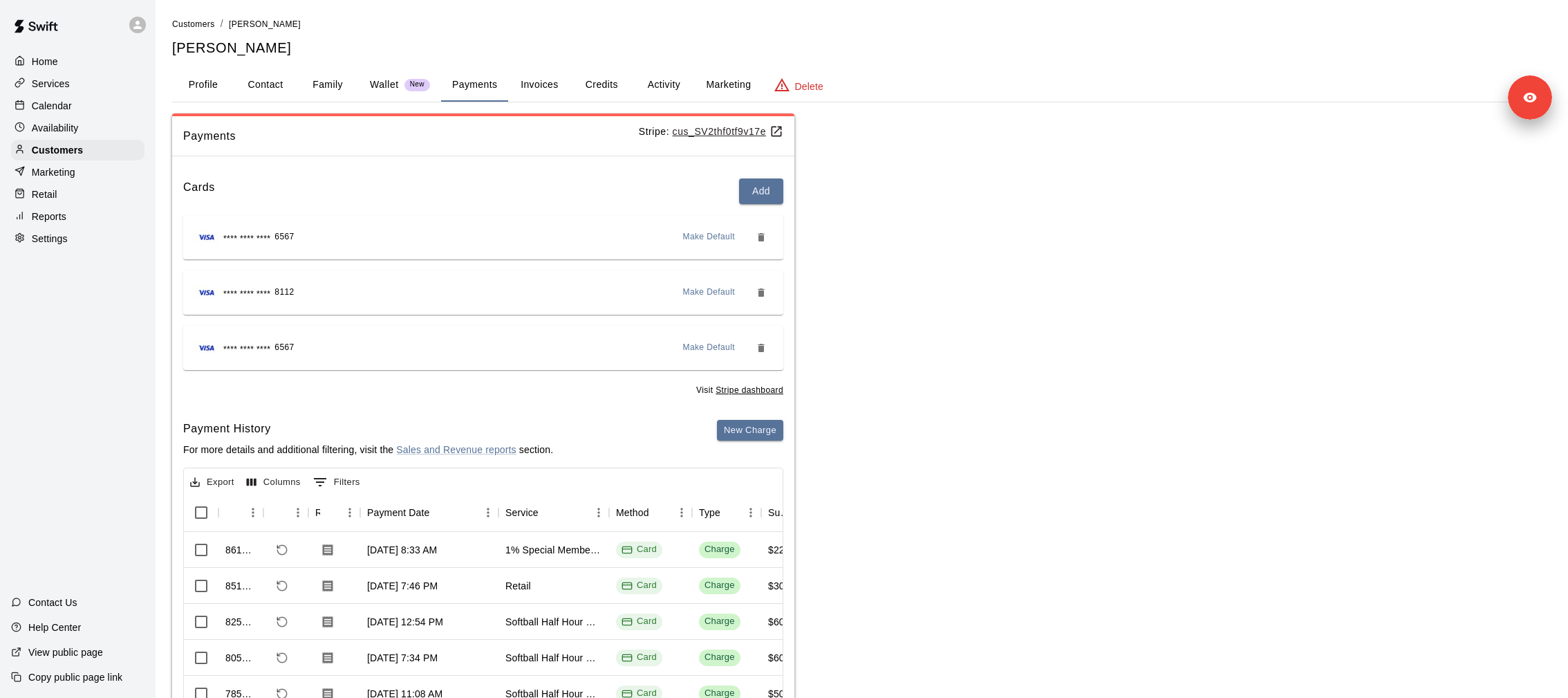
click at [45, 77] on p "Services" at bounding box center [51, 84] width 38 height 14
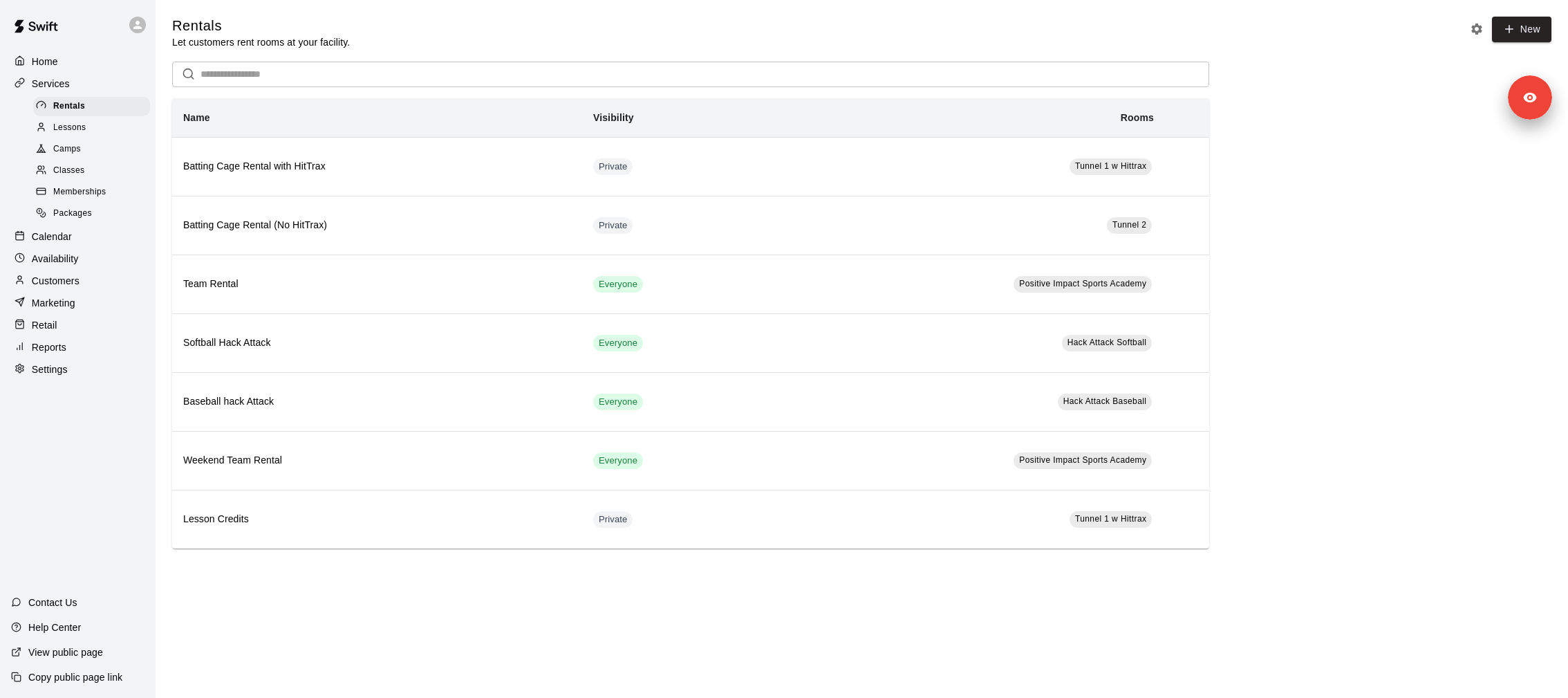
click at [102, 198] on span "Memberships" at bounding box center [80, 192] width 53 height 14
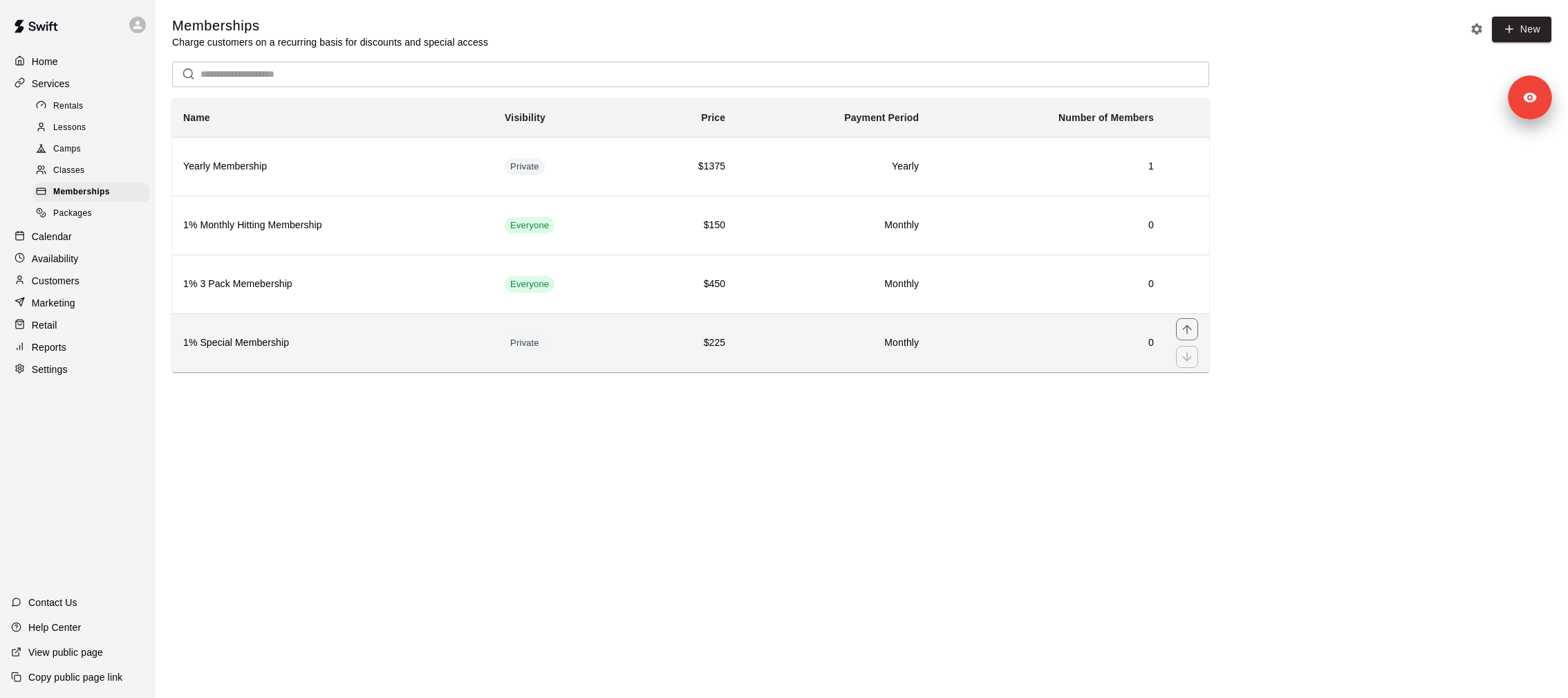
click at [260, 353] on th "1% Special Membership" at bounding box center [332, 342] width 321 height 59
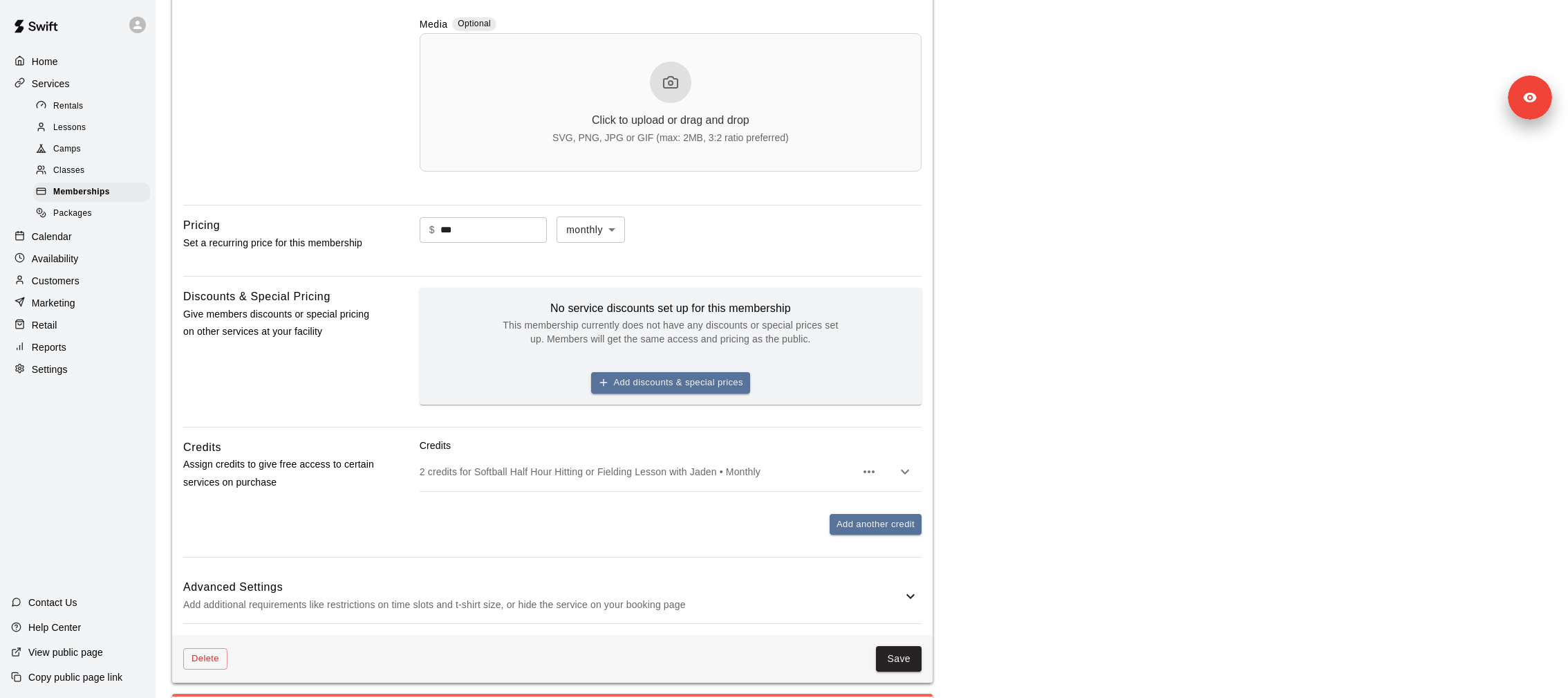
click at [317, 465] on p "Assign credits to give free access to certain services on purchase" at bounding box center [279, 473] width 192 height 35
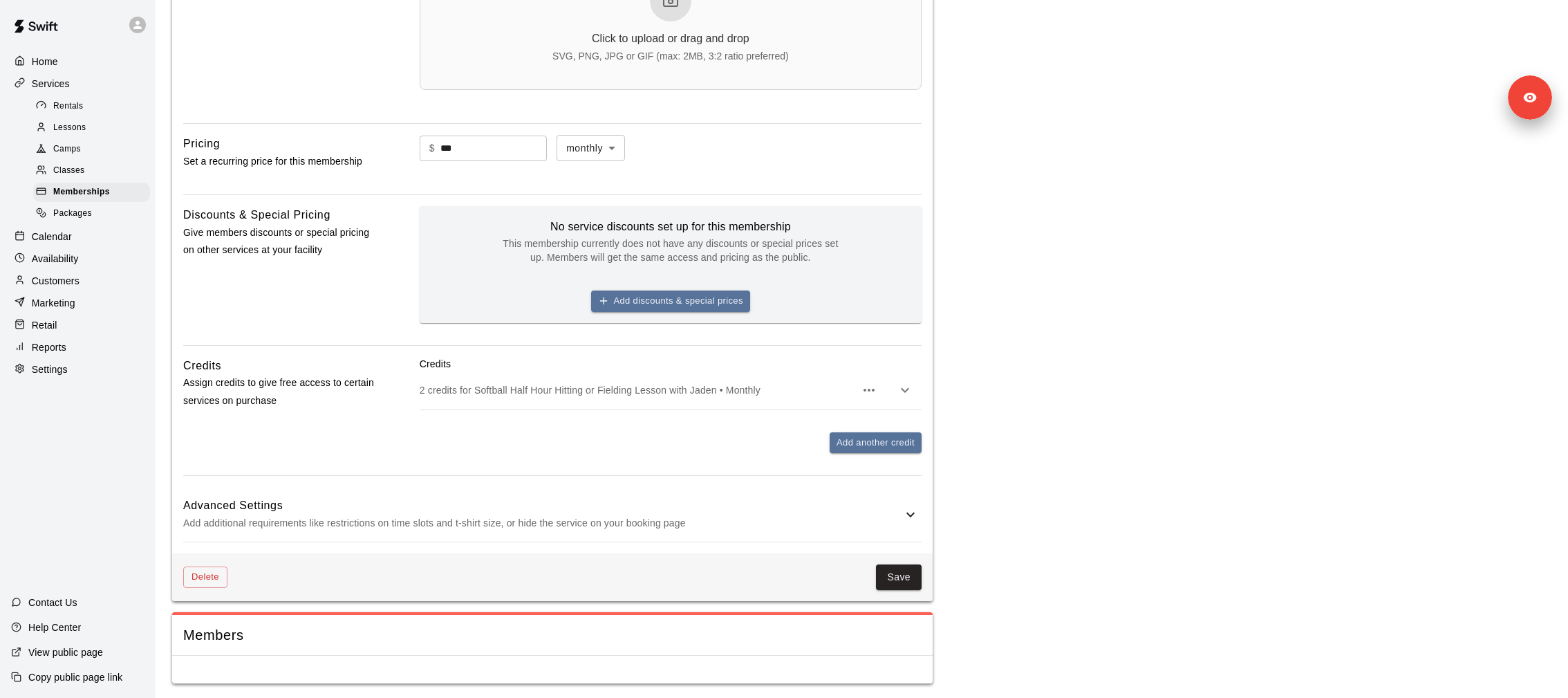
click at [357, 465] on div "Delete Save" at bounding box center [553, 577] width 761 height 48
click at [357, 465] on p "Add additional requirements like restrictions on time slots and t-shirt size, o…" at bounding box center [543, 523] width 719 height 17
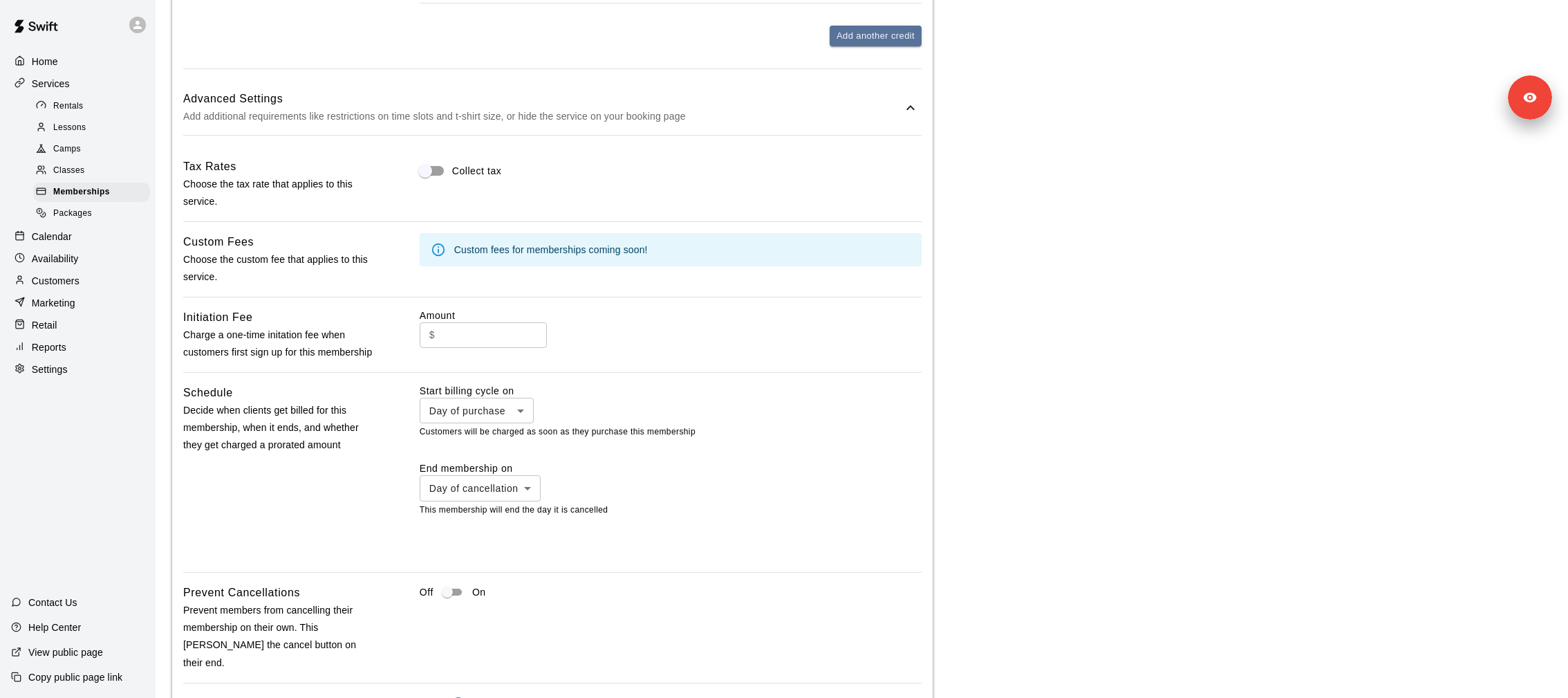
scroll to position [1017, 0]
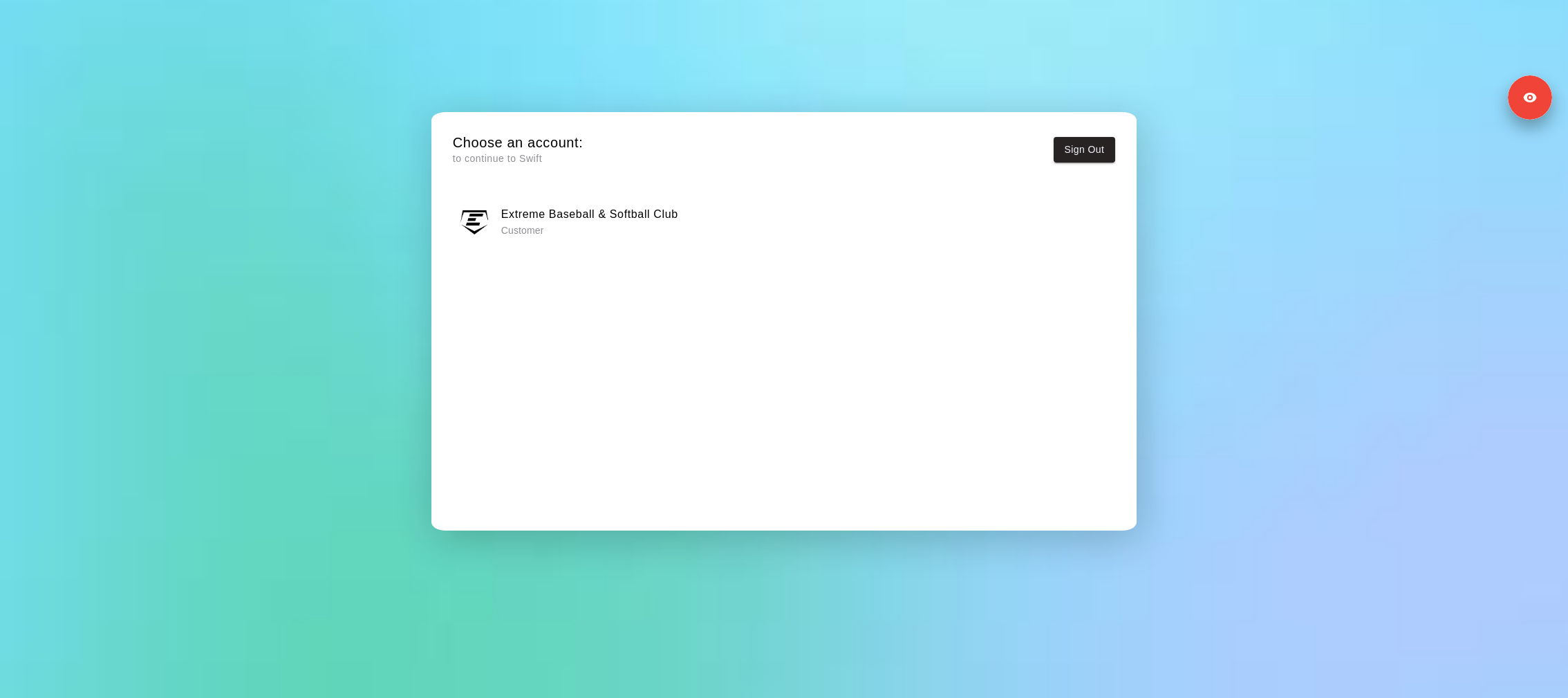
click at [539, 206] on h6 "Extreme Baseball & Softball Club" at bounding box center [589, 215] width 177 height 18
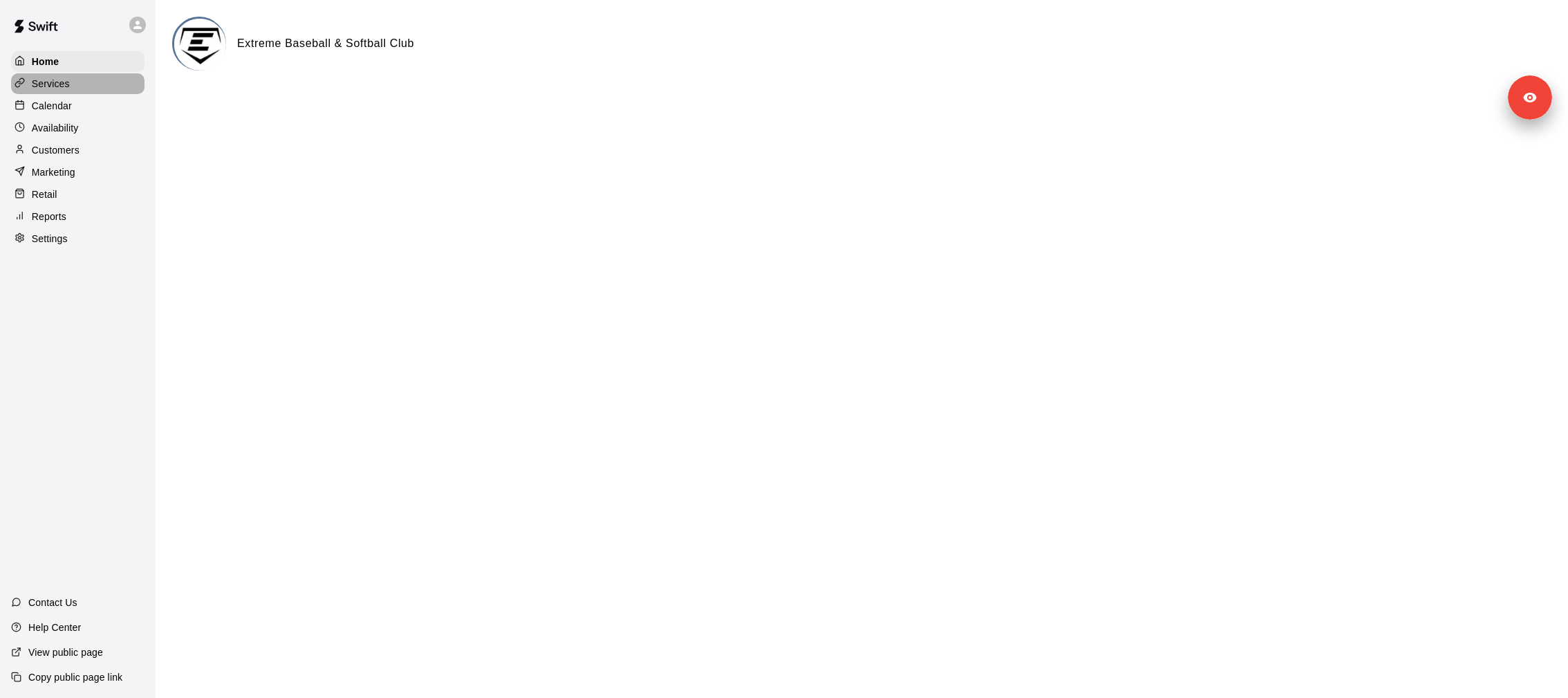
click at [78, 83] on div "Services" at bounding box center [78, 84] width 133 height 21
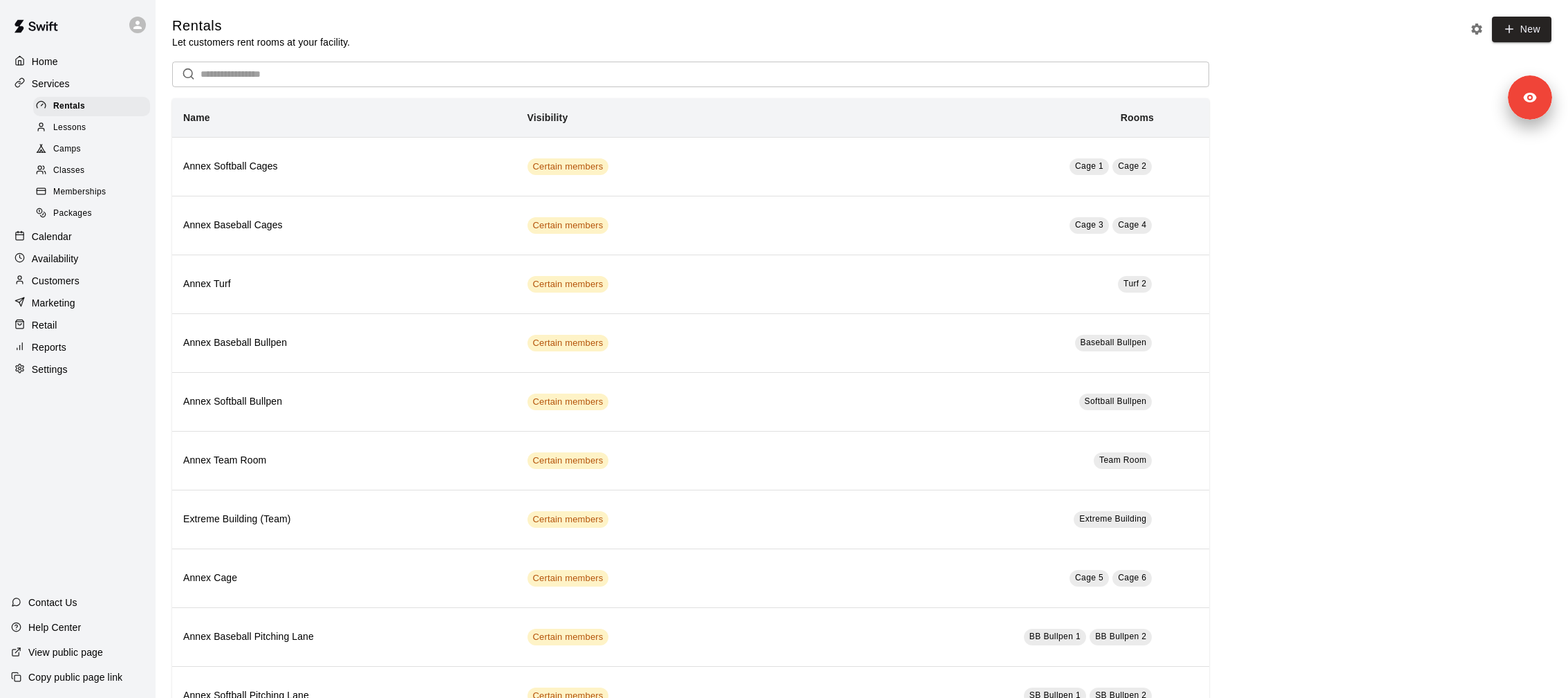
click at [92, 188] on span "Memberships" at bounding box center [80, 192] width 53 height 14
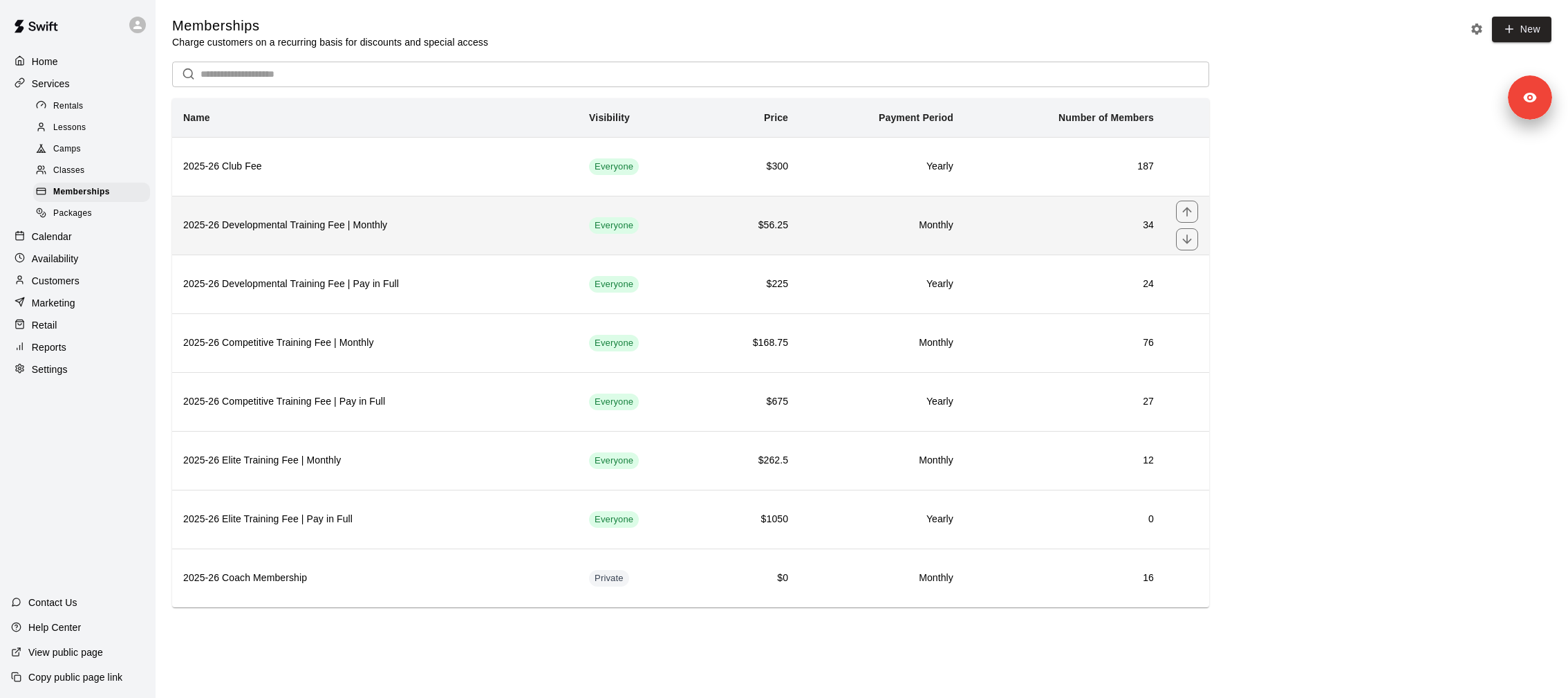
click at [362, 233] on th "2025-26 Developmental Training Fee | Monthly" at bounding box center [375, 225] width 406 height 59
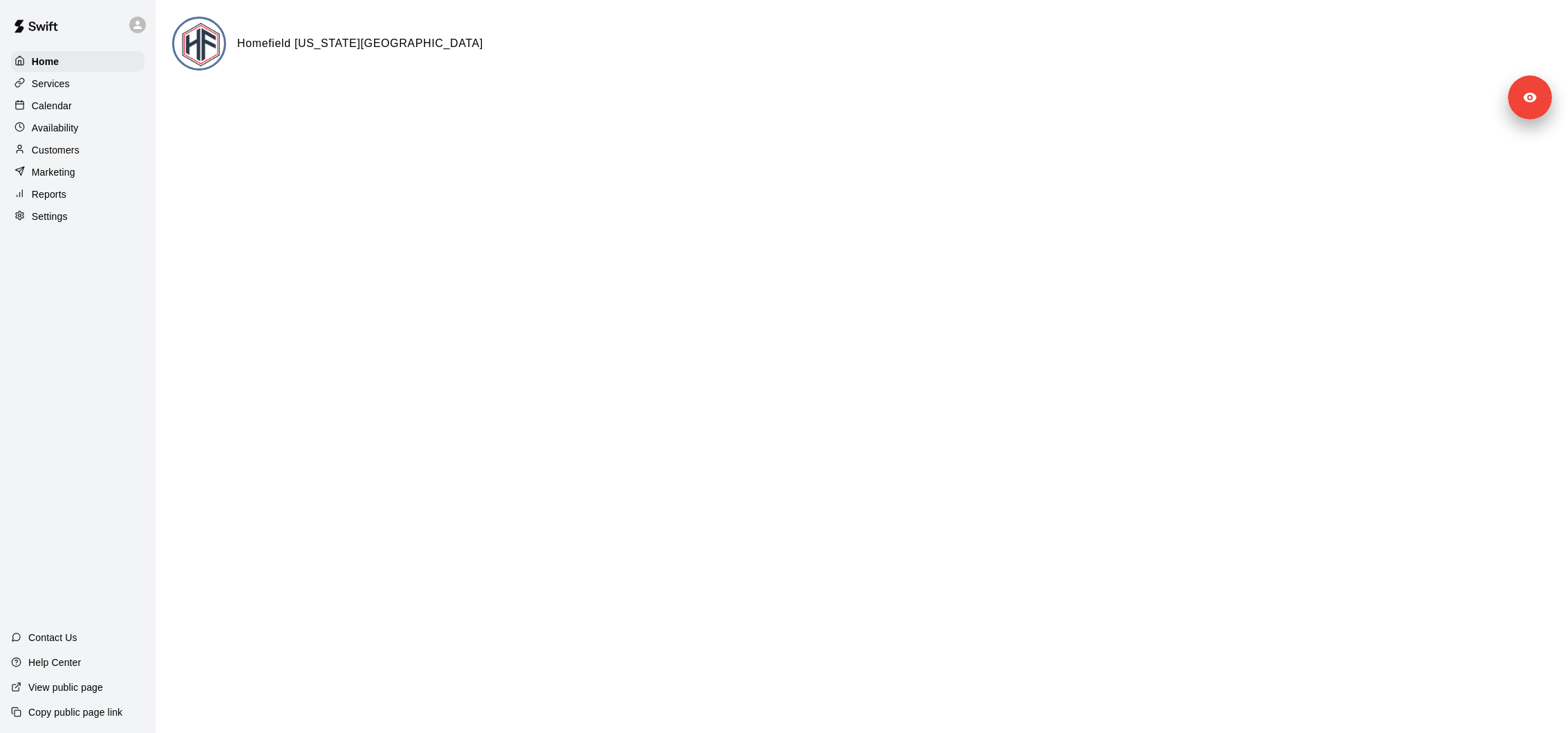
click at [63, 225] on div "Settings" at bounding box center [78, 217] width 133 height 21
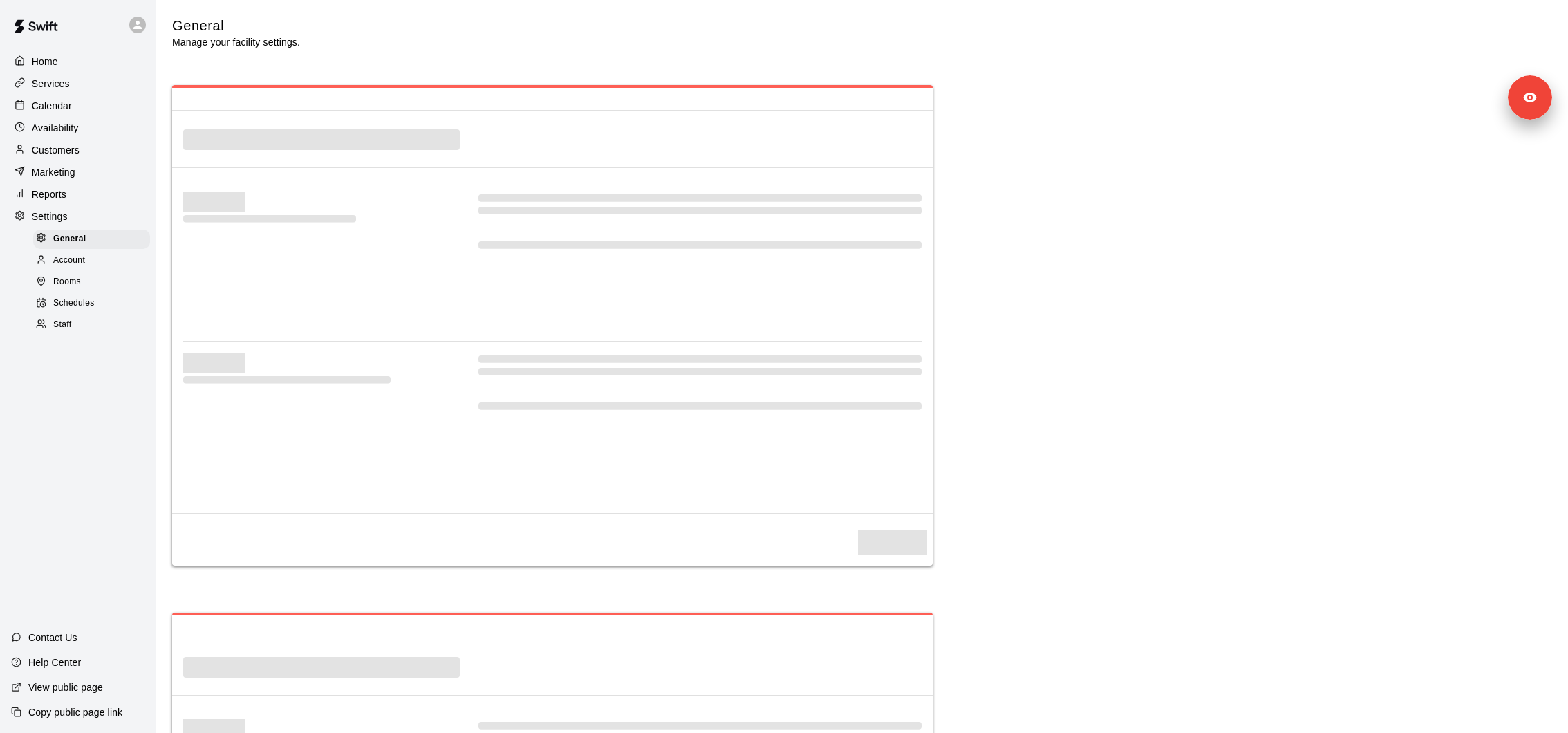
select select "**"
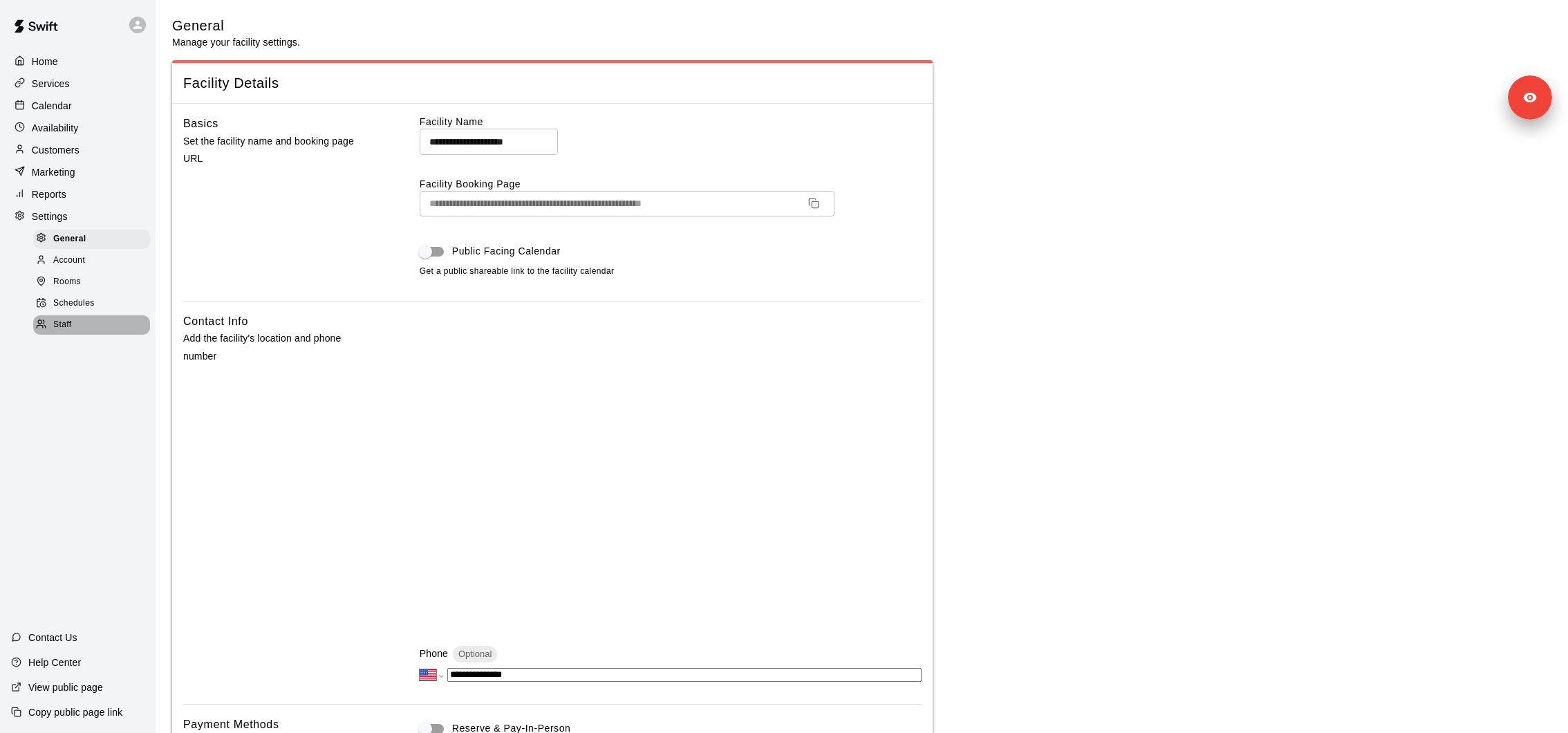
click at [97, 317] on div "Staff" at bounding box center [92, 325] width 117 height 19
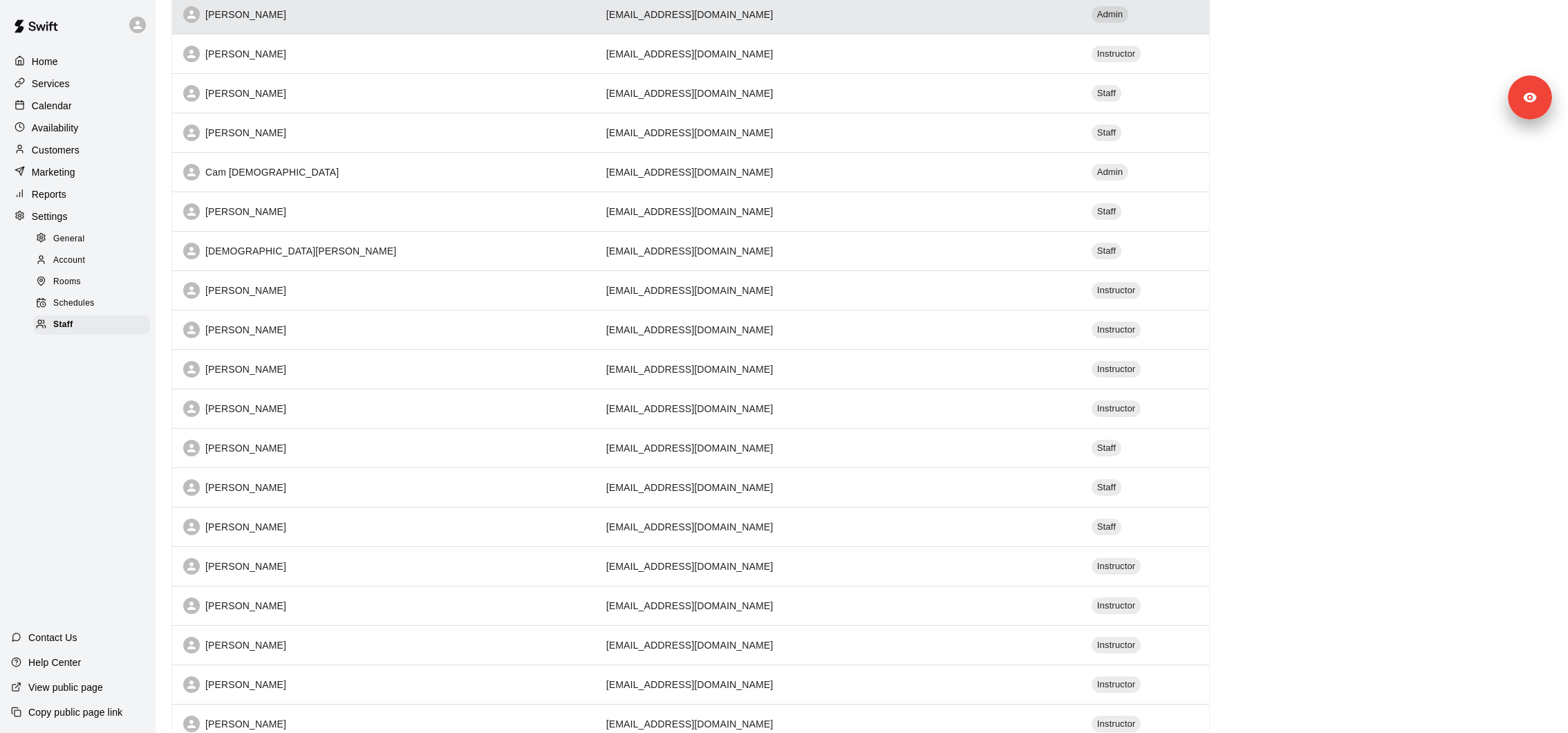
scroll to position [503, 0]
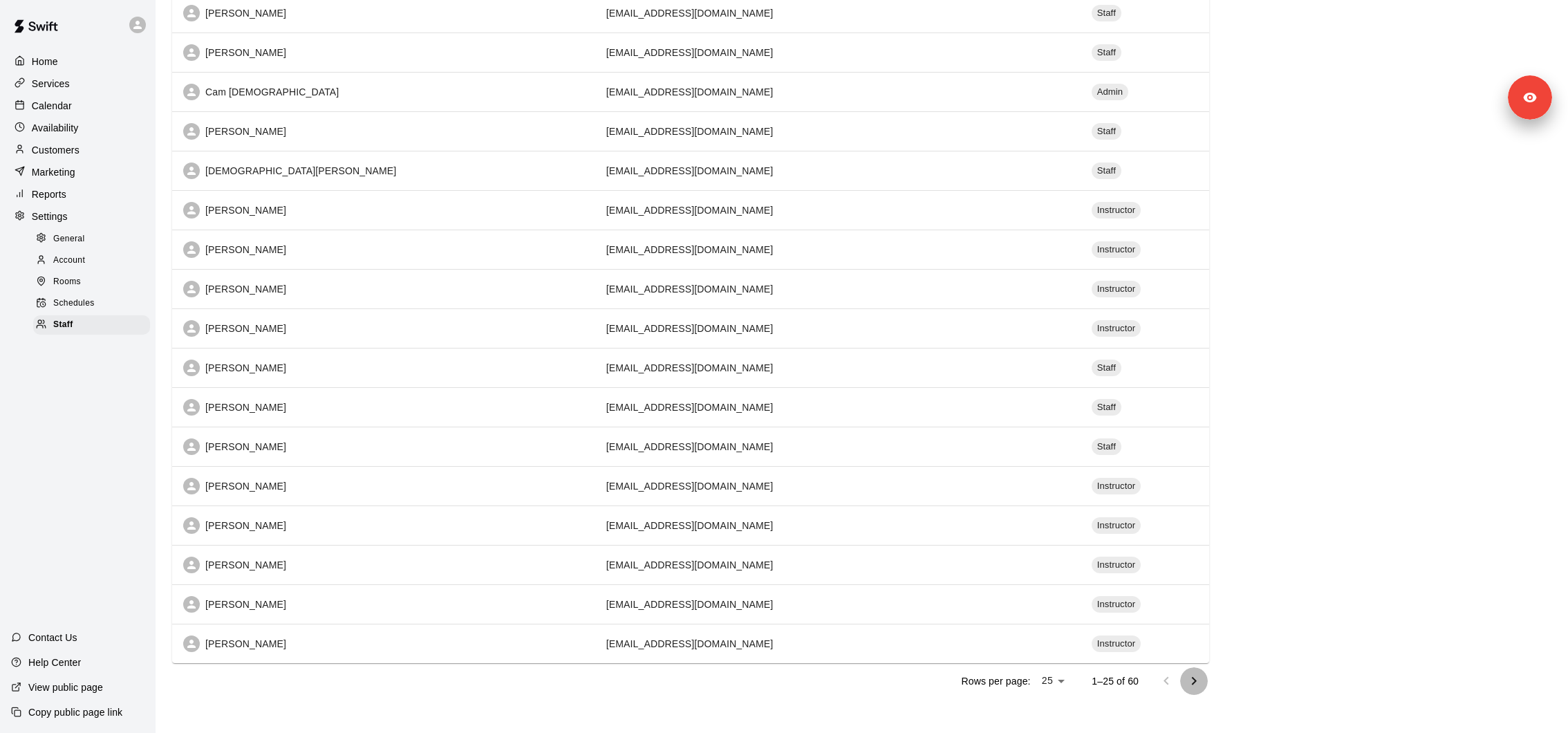
click at [1200, 682] on icon "Go to next page" at bounding box center [1194, 681] width 17 height 17
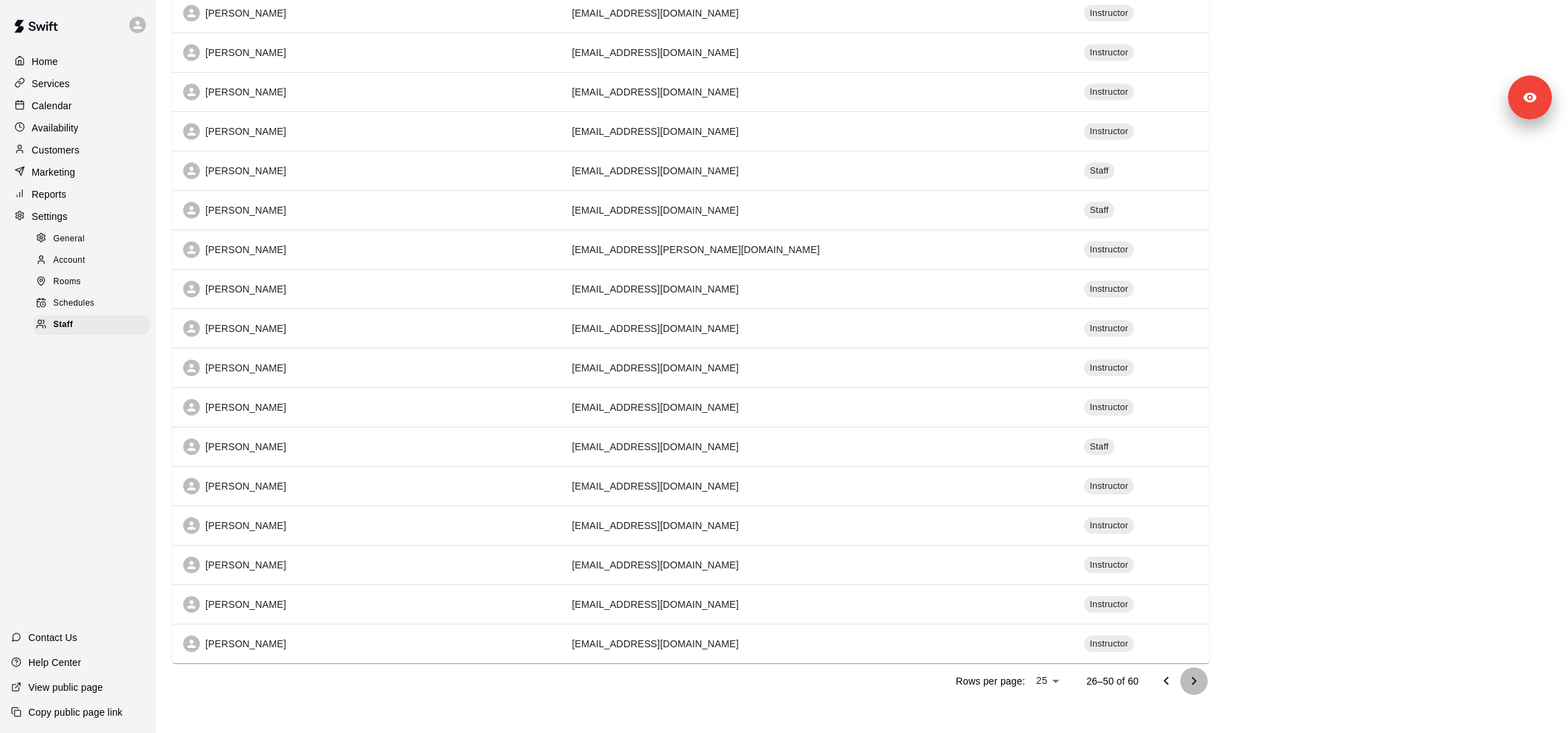
click at [1190, 673] on icon "Go to next page" at bounding box center [1194, 681] width 17 height 17
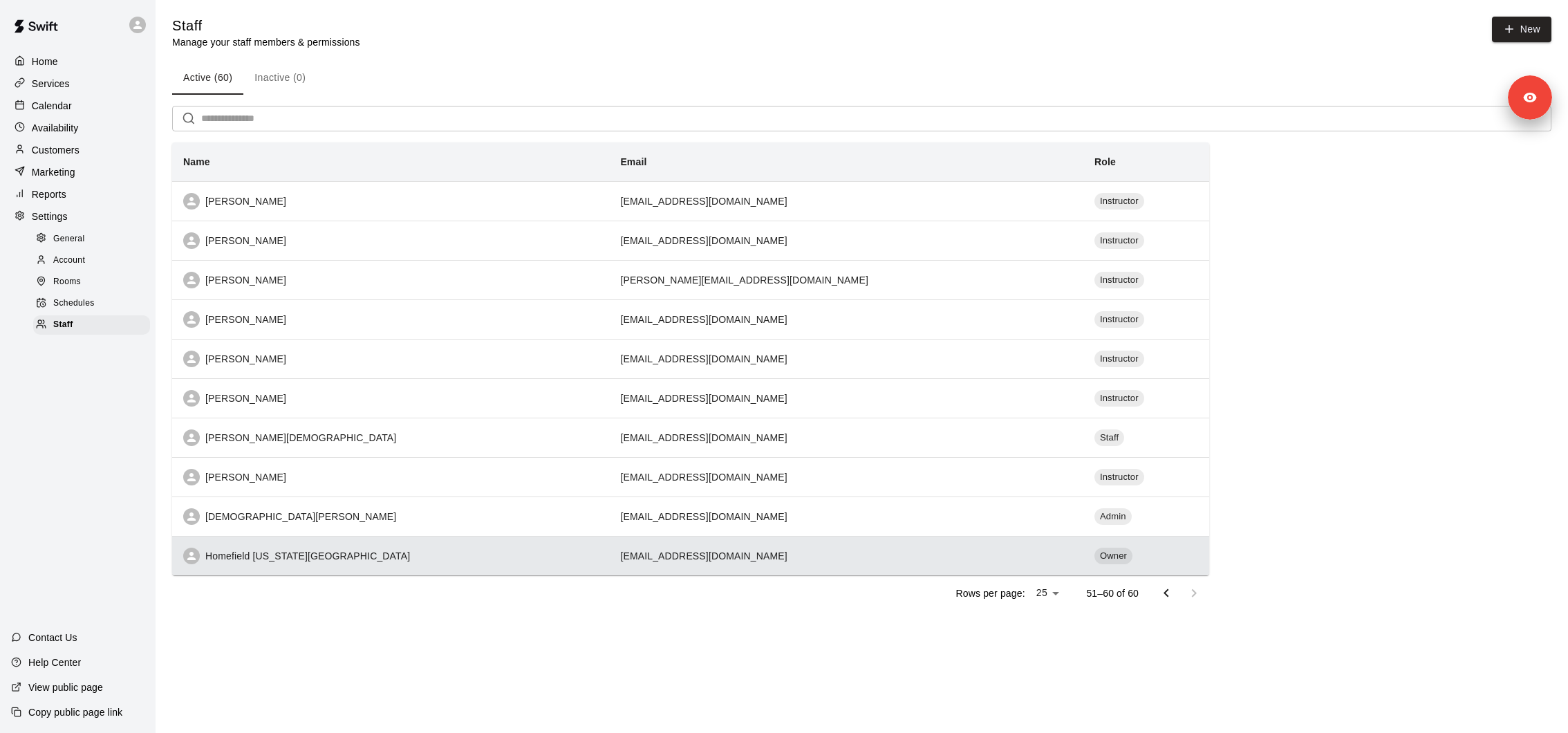
click at [948, 557] on td "accounting@homefieldkc.com" at bounding box center [846, 555] width 474 height 40
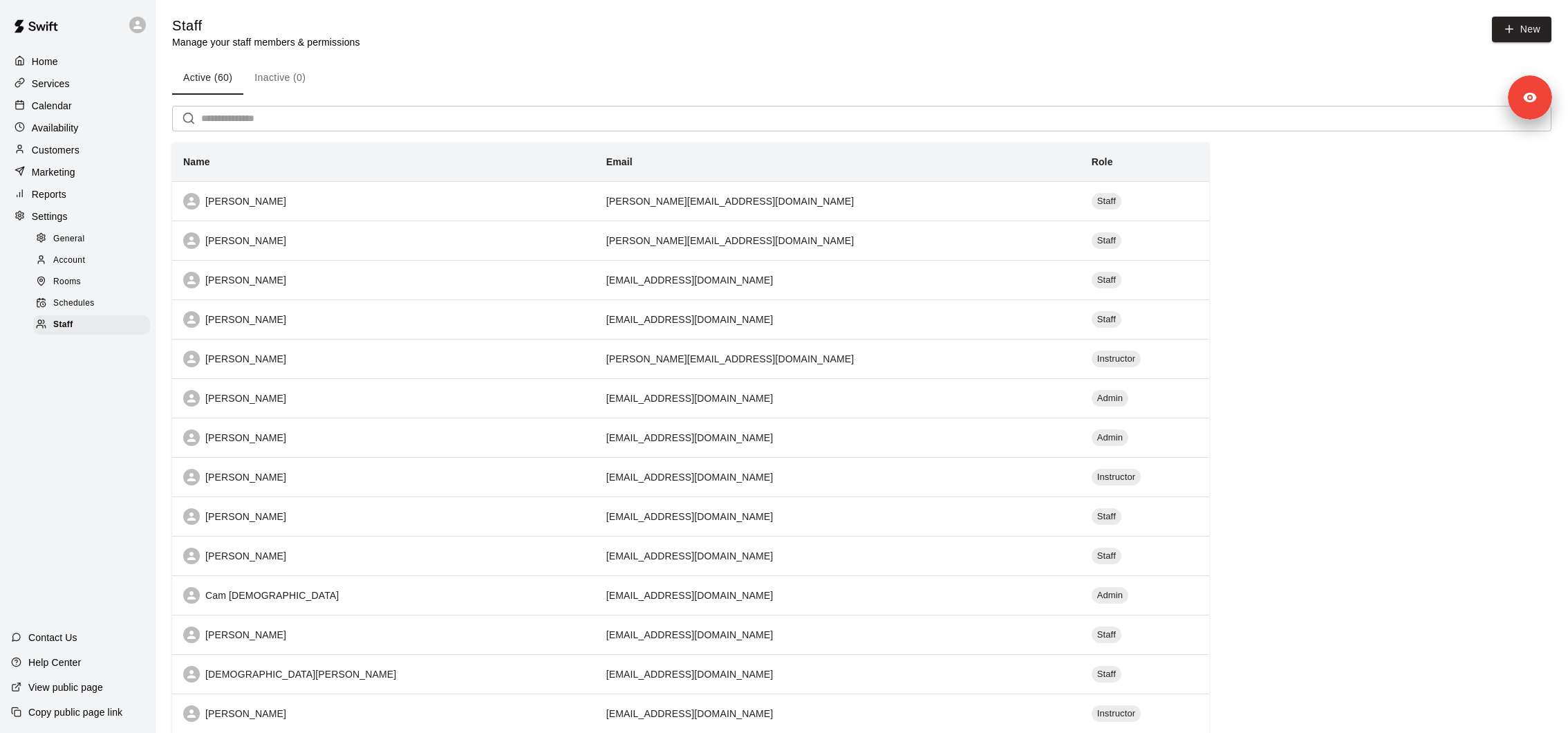
scroll to position [503, 0]
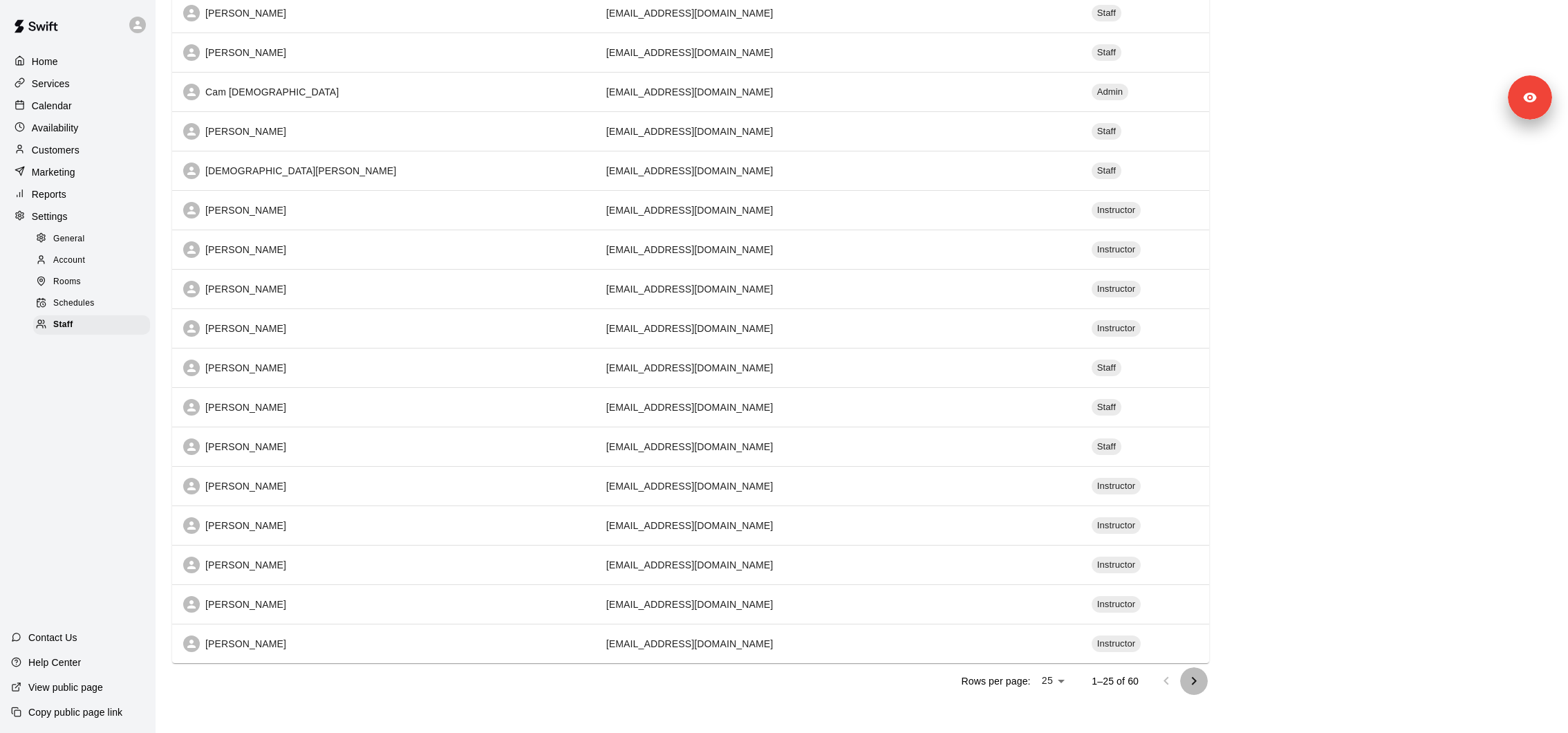
click at [1194, 677] on icon "Go to next page" at bounding box center [1194, 681] width 17 height 17
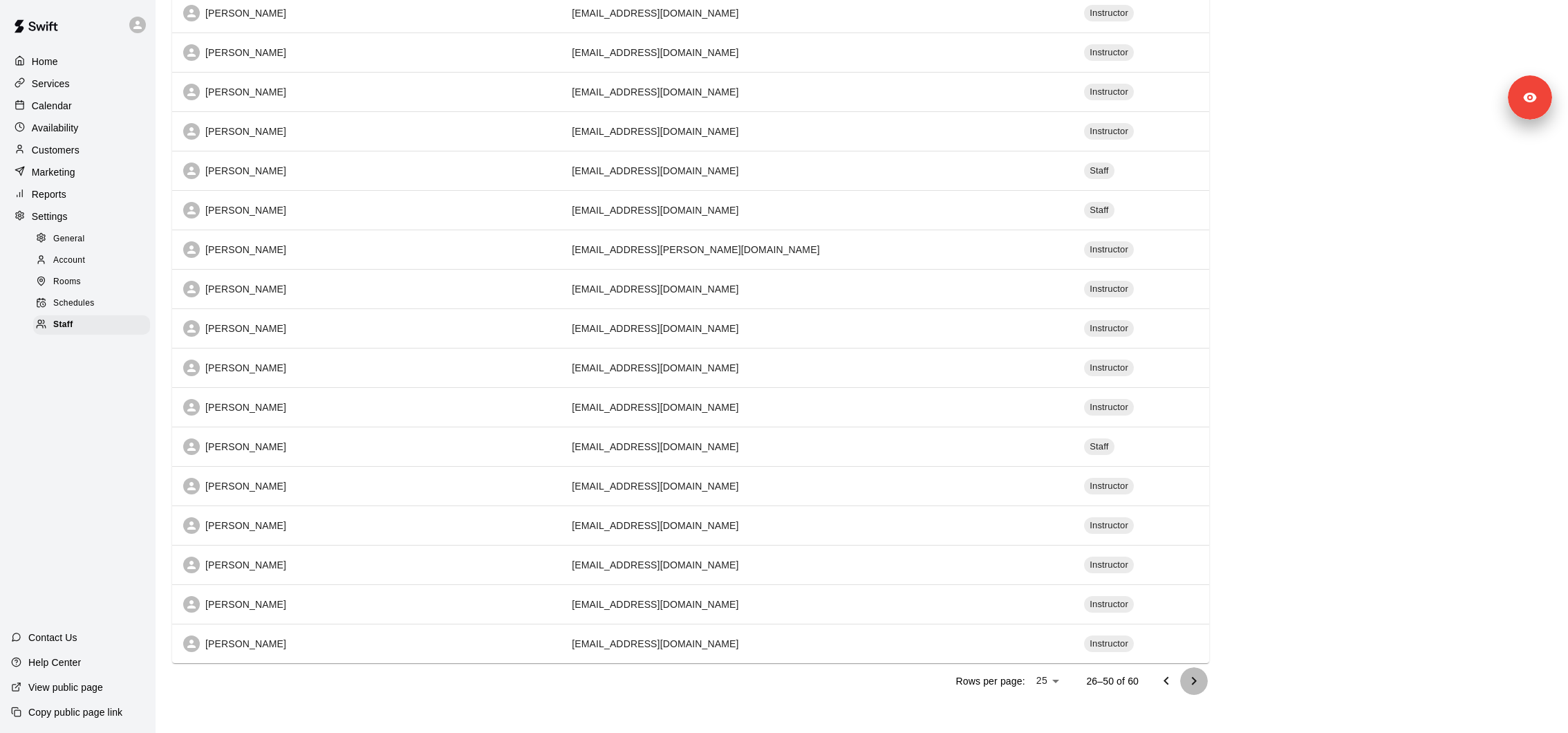
click at [1194, 677] on icon "Go to next page" at bounding box center [1194, 681] width 17 height 17
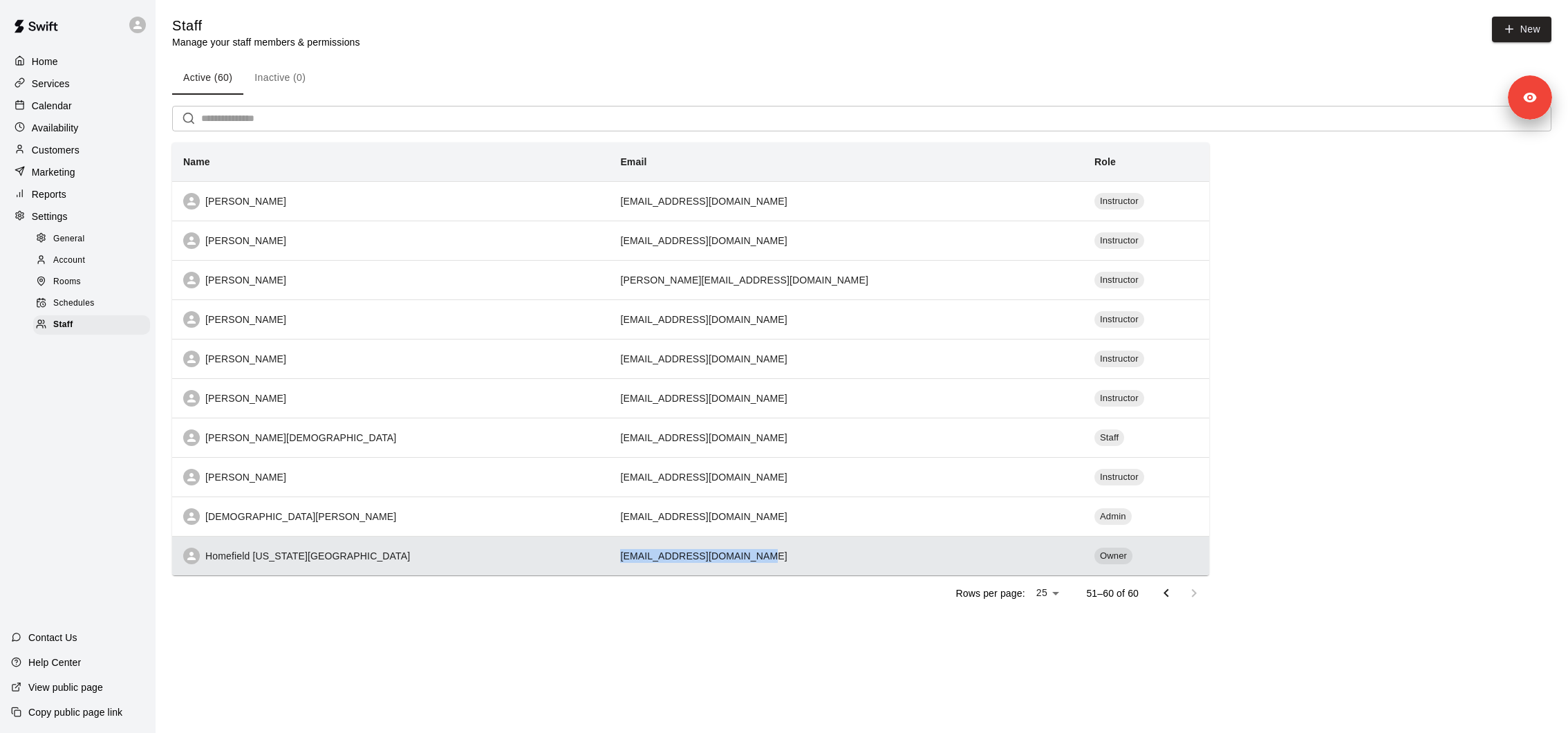
drag, startPoint x: 576, startPoint y: 553, endPoint x: 707, endPoint y: 557, distance: 131.1
click at [707, 557] on td "accounting@homefieldkc.com" at bounding box center [846, 555] width 474 height 40
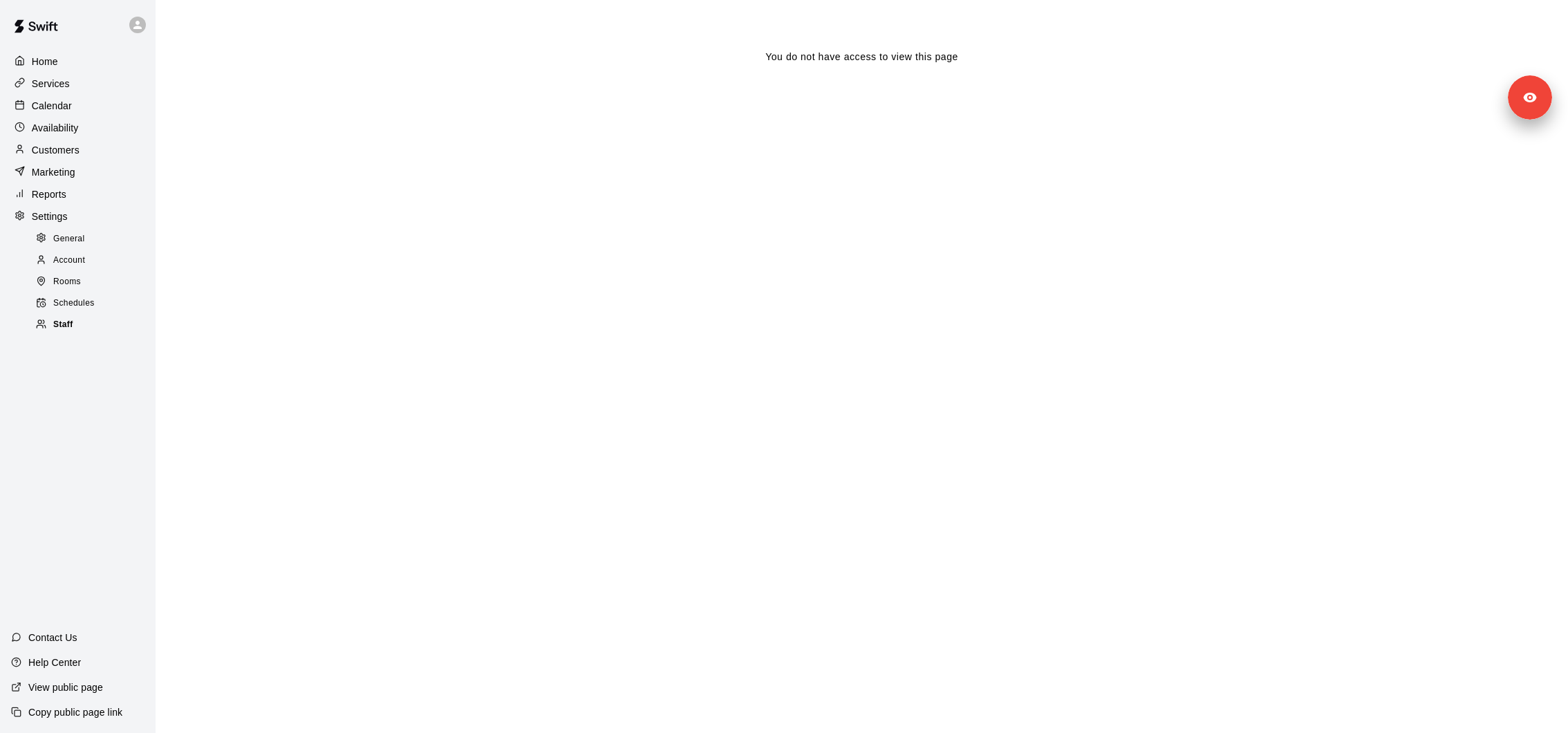
click at [99, 315] on div "Staff" at bounding box center [92, 325] width 117 height 19
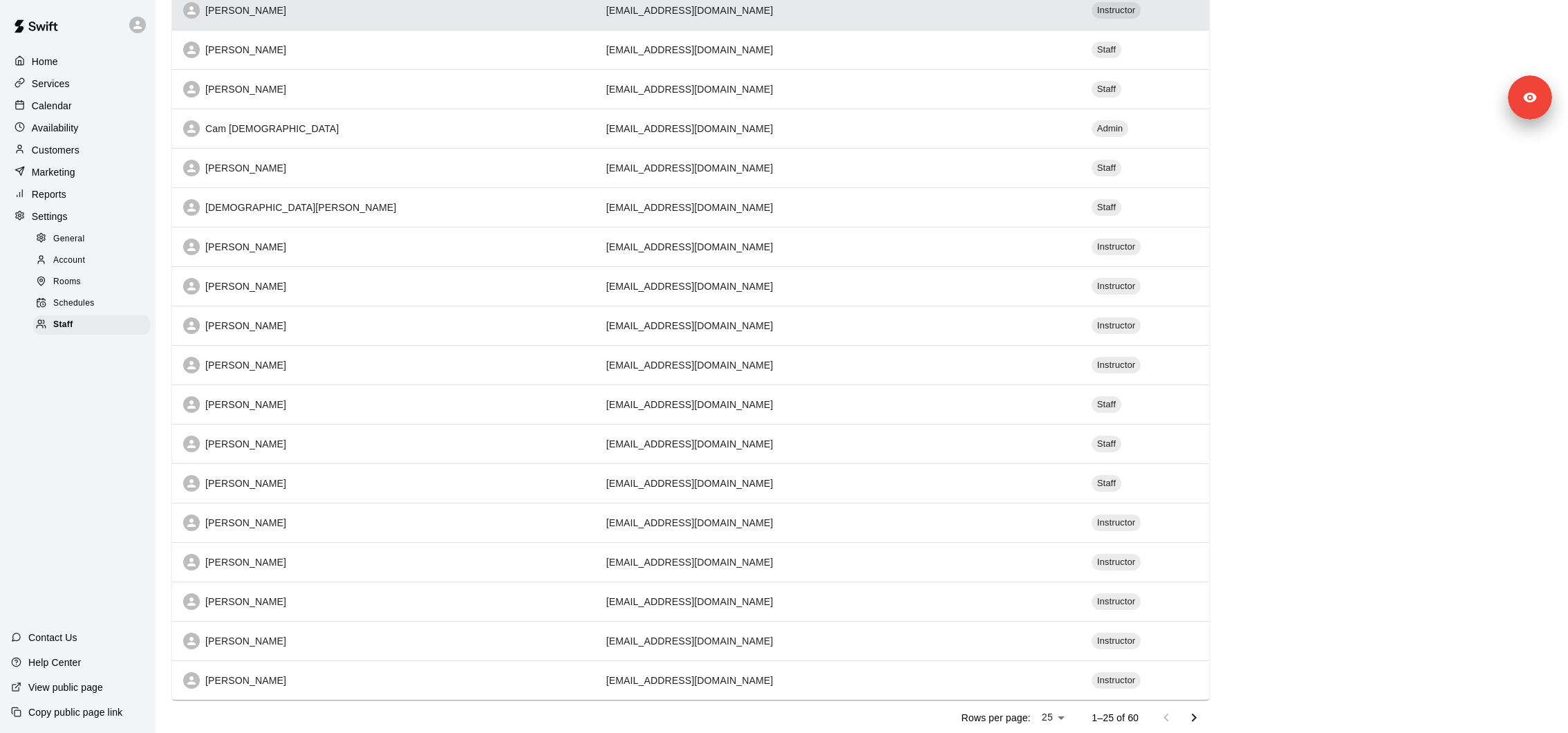
scroll to position [503, 0]
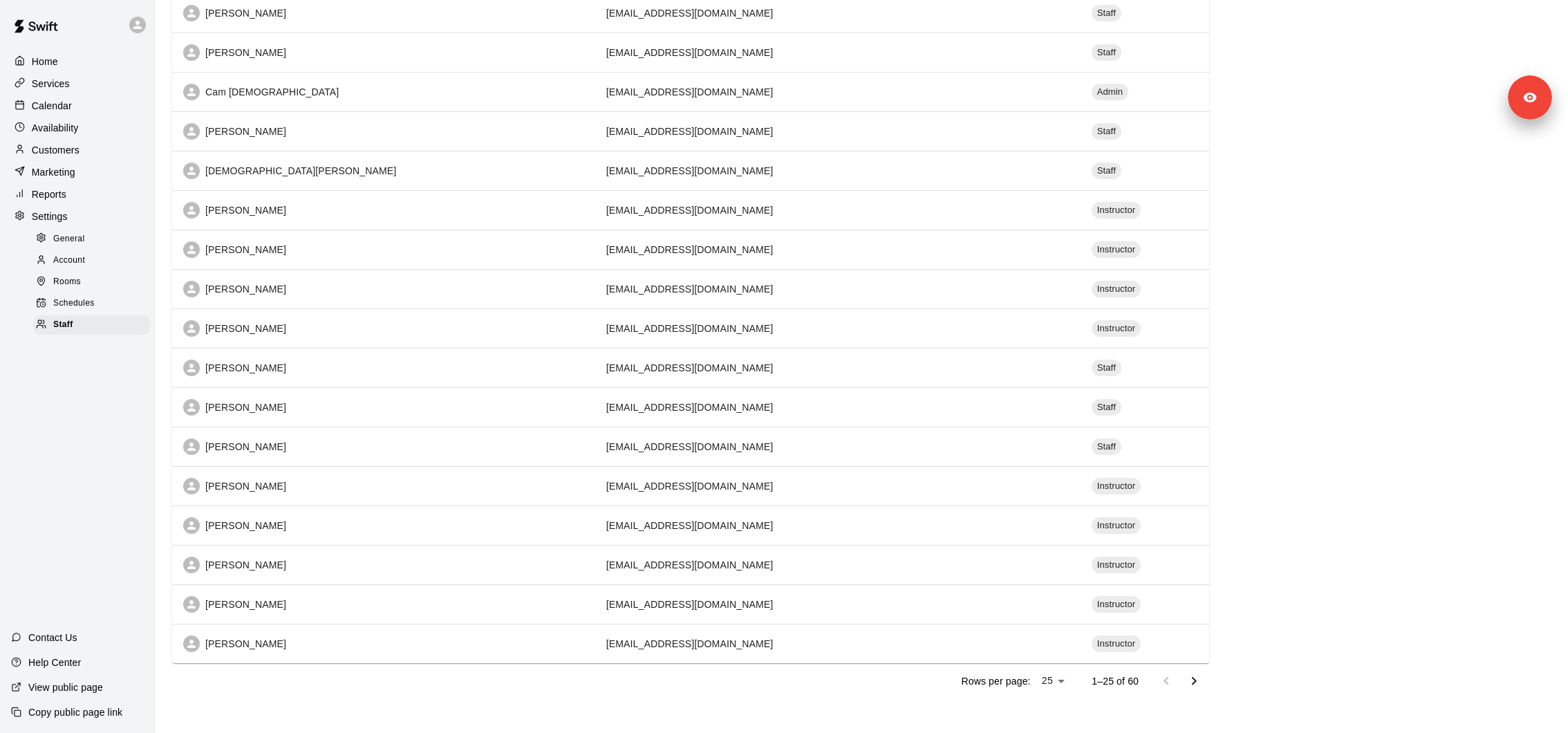
click at [1195, 677] on icon "Go to next page" at bounding box center [1194, 681] width 5 height 8
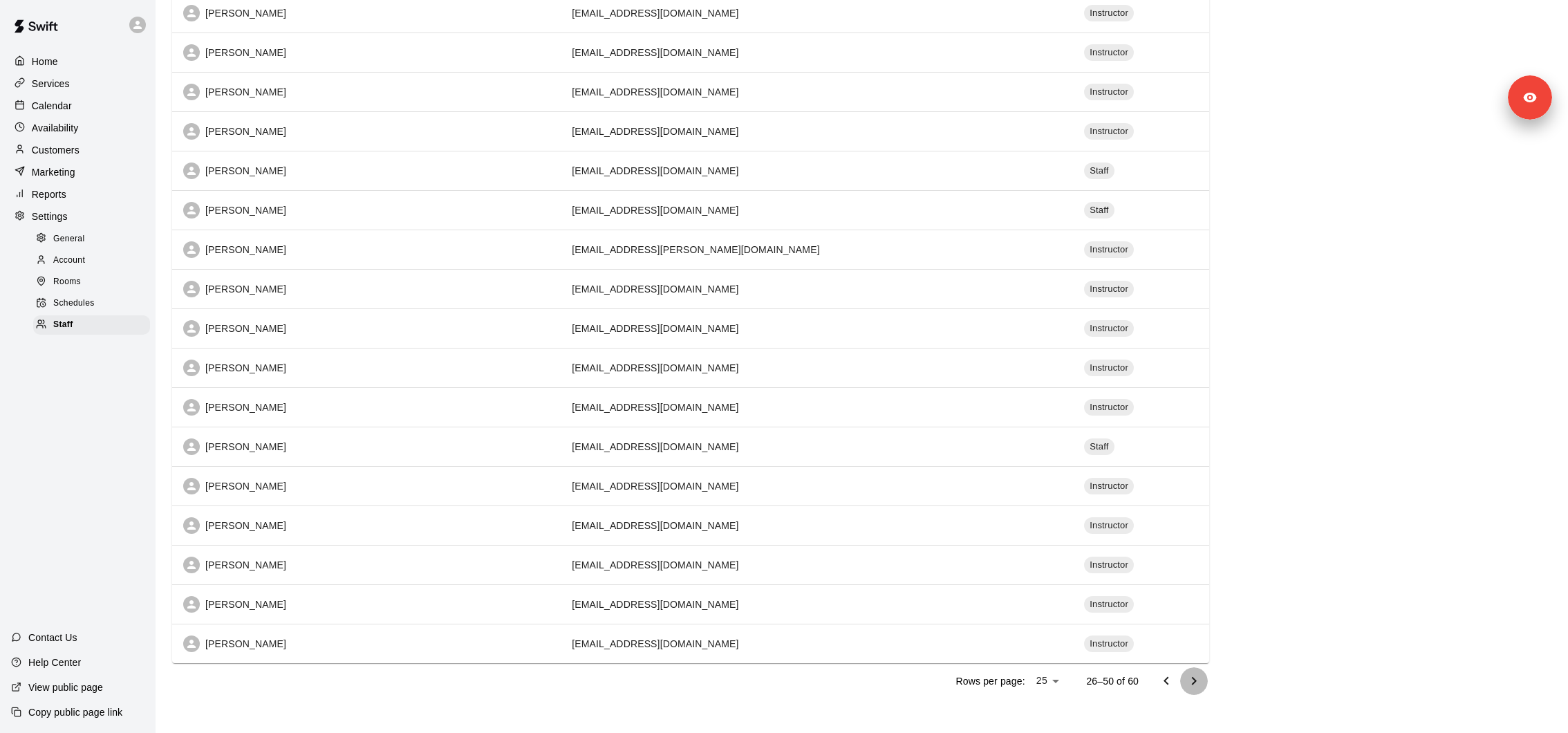
click at [1195, 677] on icon "Go to next page" at bounding box center [1194, 681] width 5 height 8
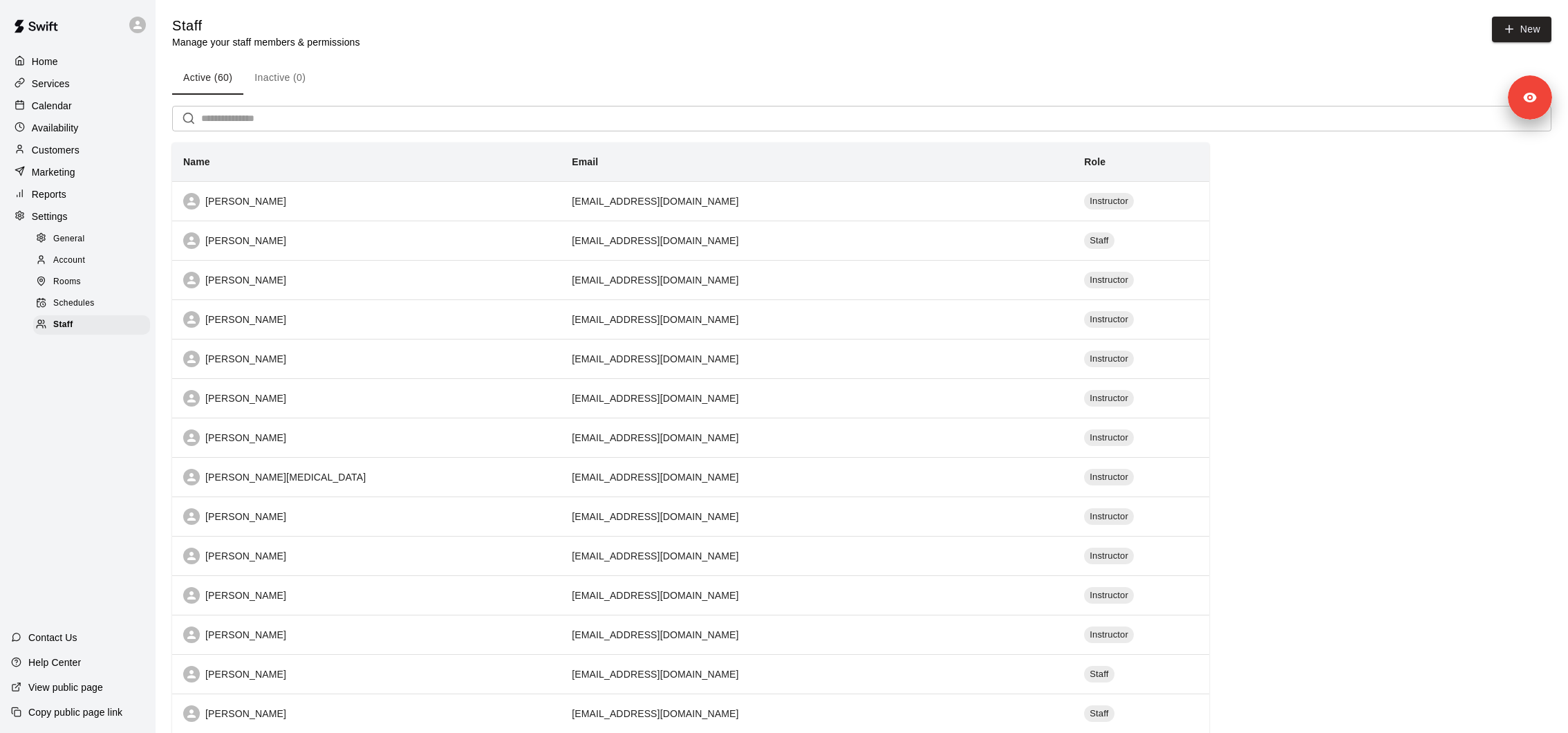
click at [1195, 677] on html "Home Services Calendar Availability Customers Marketing Reports Settings Genera…" at bounding box center [784, 621] width 1568 height 1241
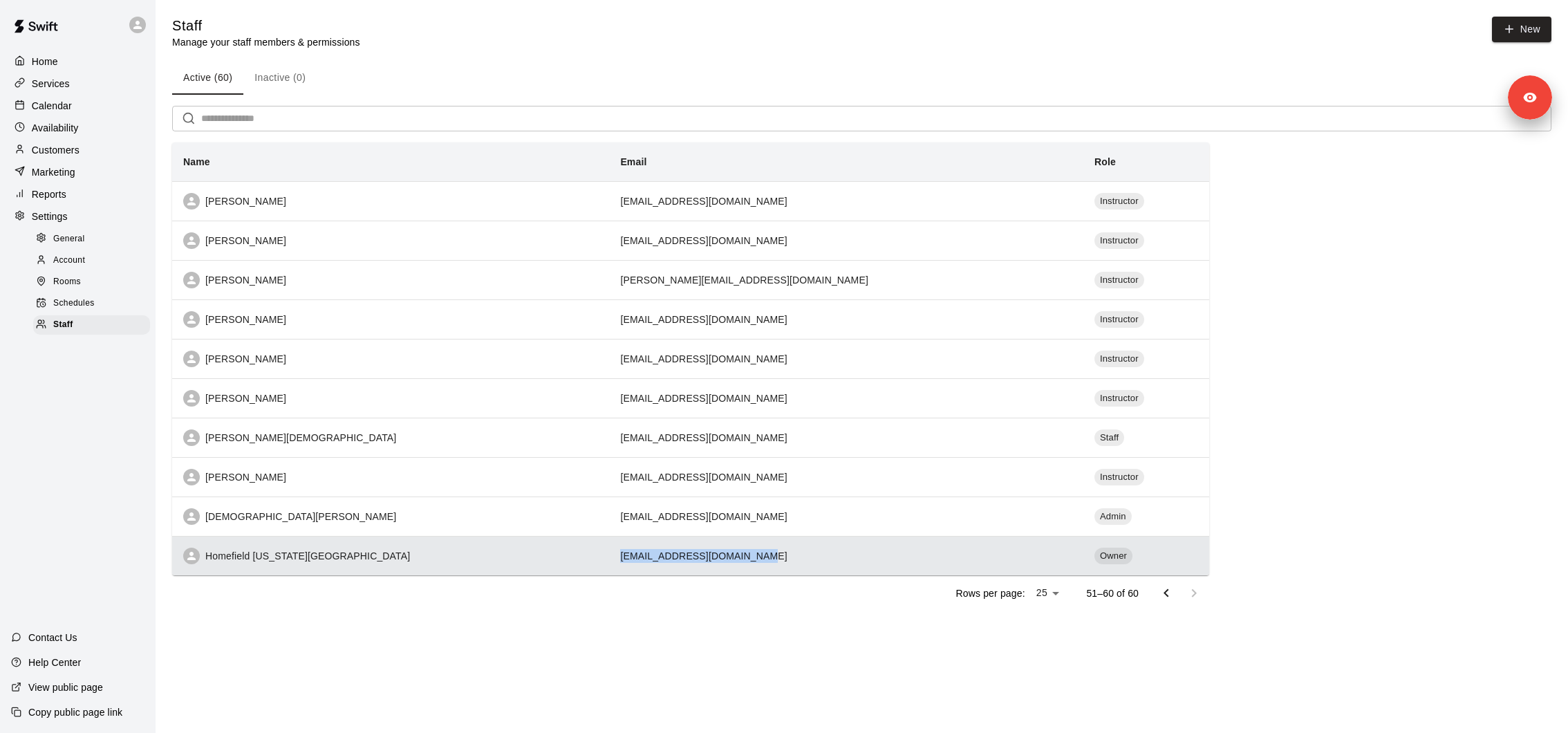
copy td "accounting@homefieldkc.com"
drag, startPoint x: 567, startPoint y: 556, endPoint x: 707, endPoint y: 555, distance: 140.0
click at [707, 555] on td "accounting@homefieldkc.com" at bounding box center [846, 555] width 474 height 40
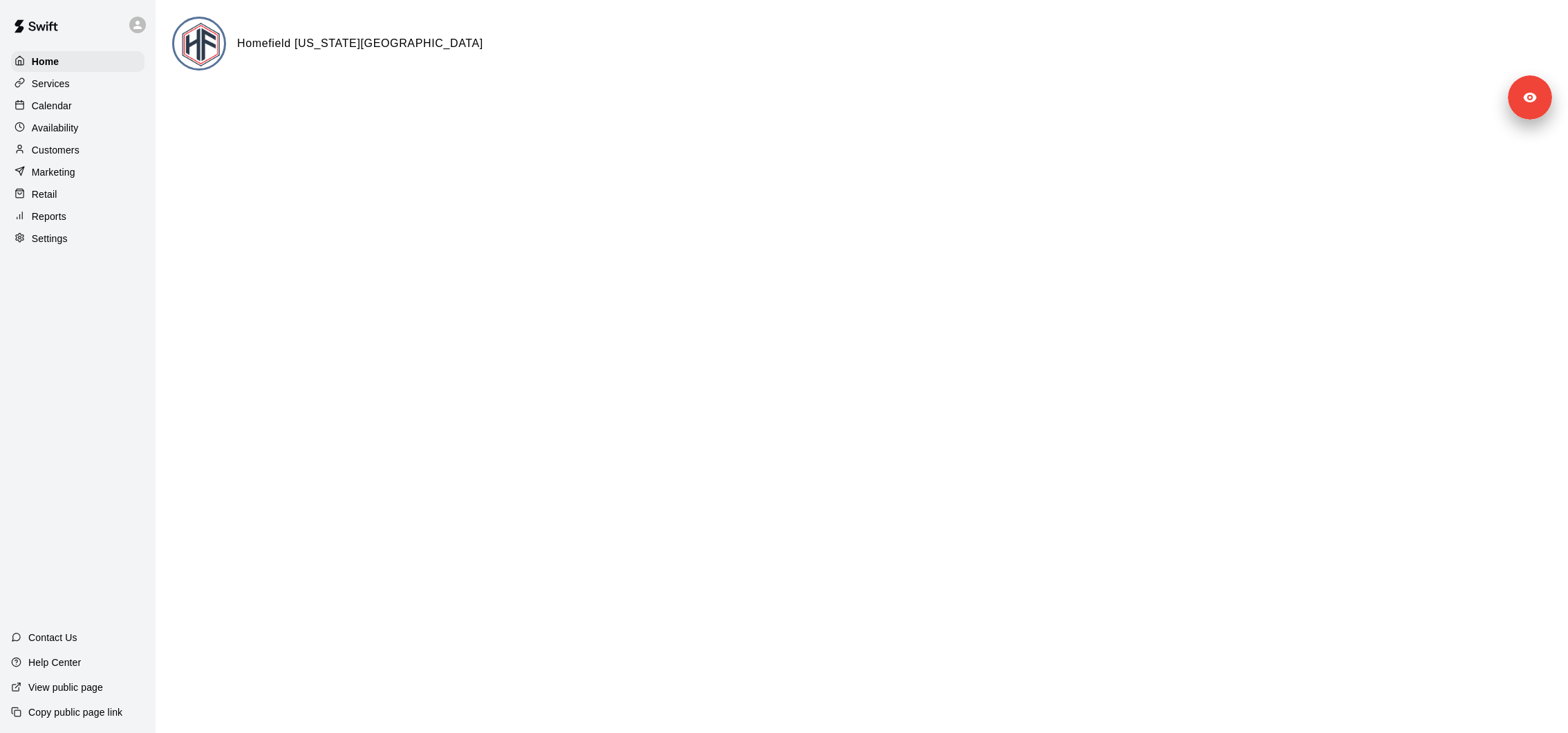
click at [58, 109] on p "Calendar" at bounding box center [52, 106] width 40 height 14
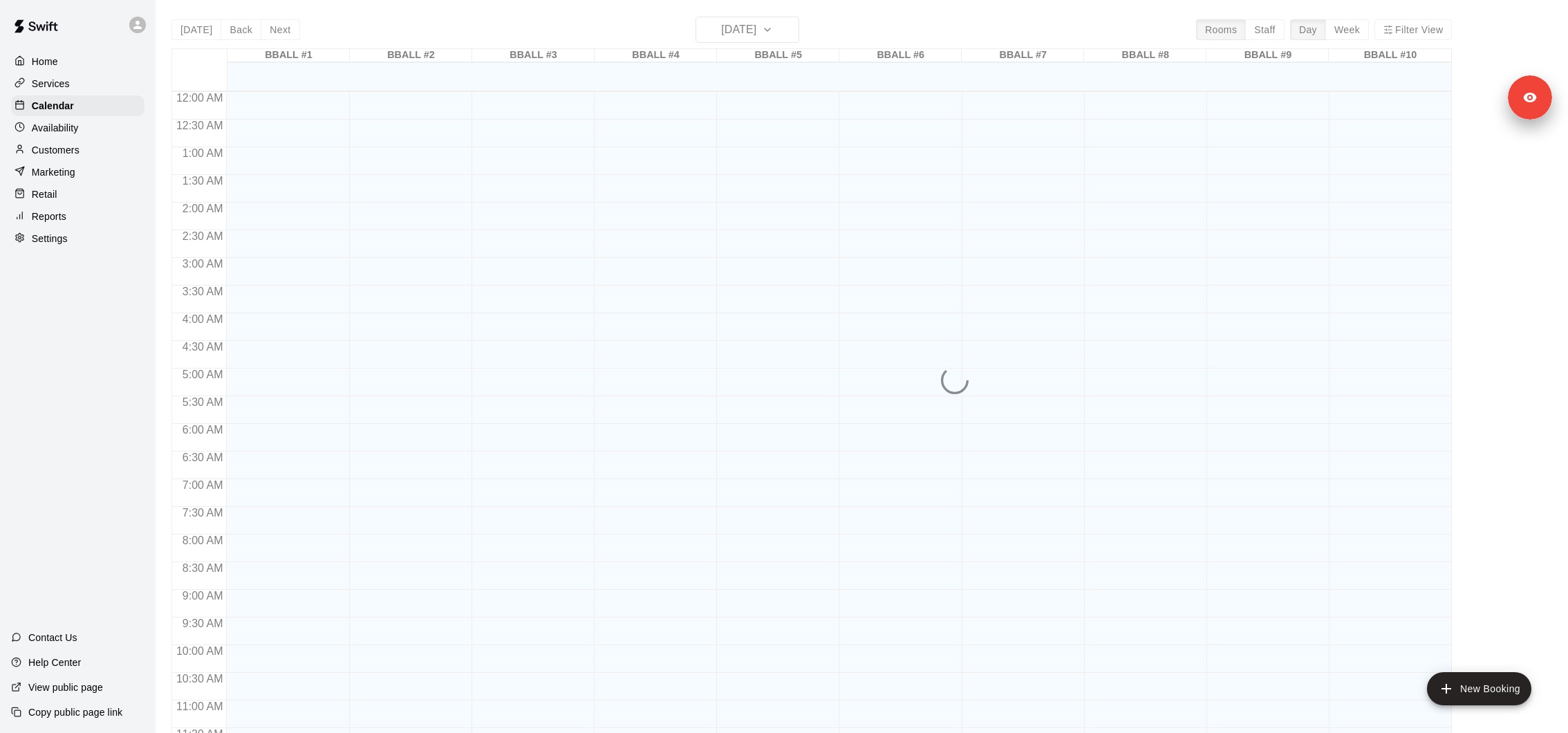
scroll to position [628, 0]
click at [716, 20] on div "[DATE] Back [DATE][DATE] Rooms Staff Day Week Filter View BBALL #1 14 Tue BBALL…" at bounding box center [811, 383] width 1281 height 733
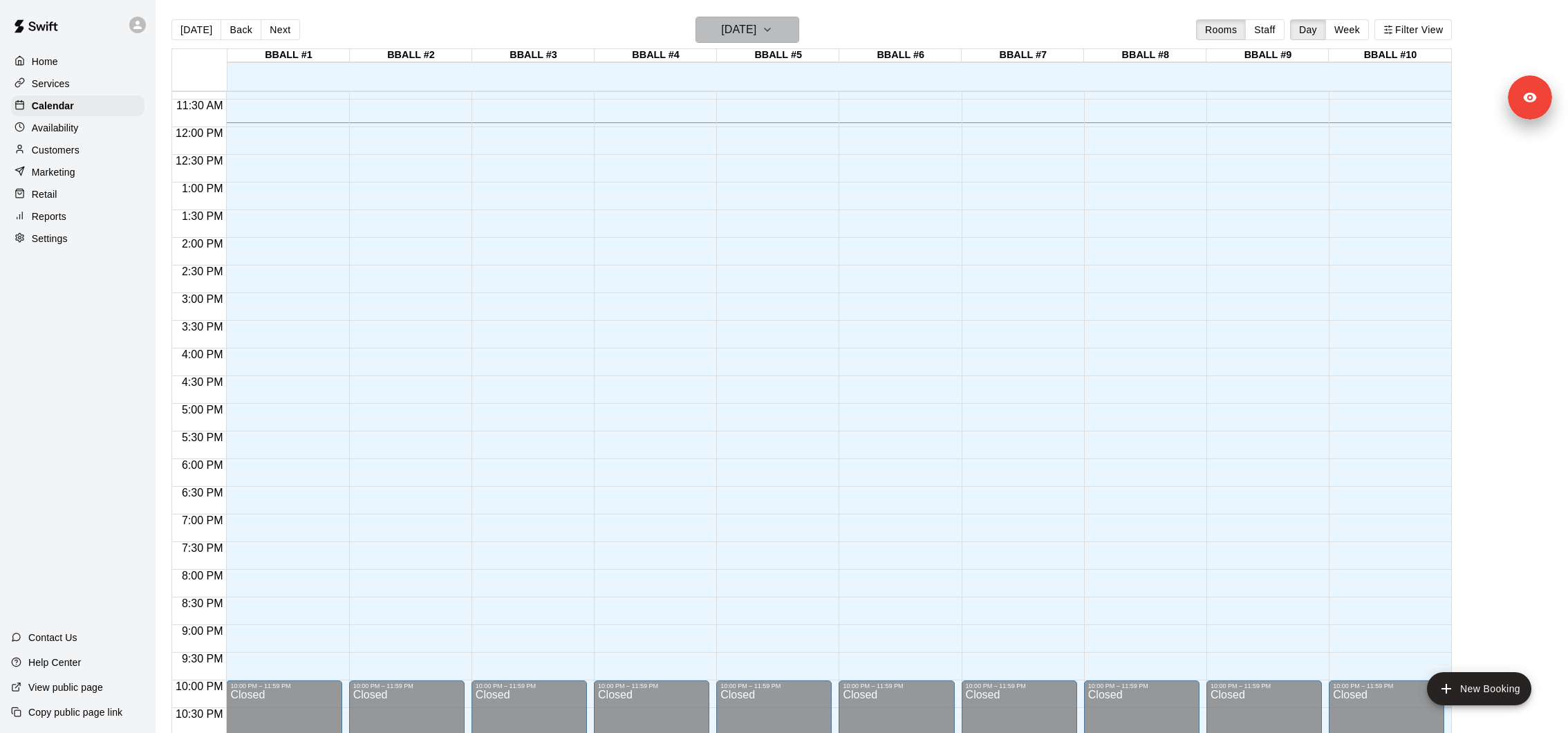
click at [729, 22] on h6 "[DATE]" at bounding box center [739, 30] width 35 height 19
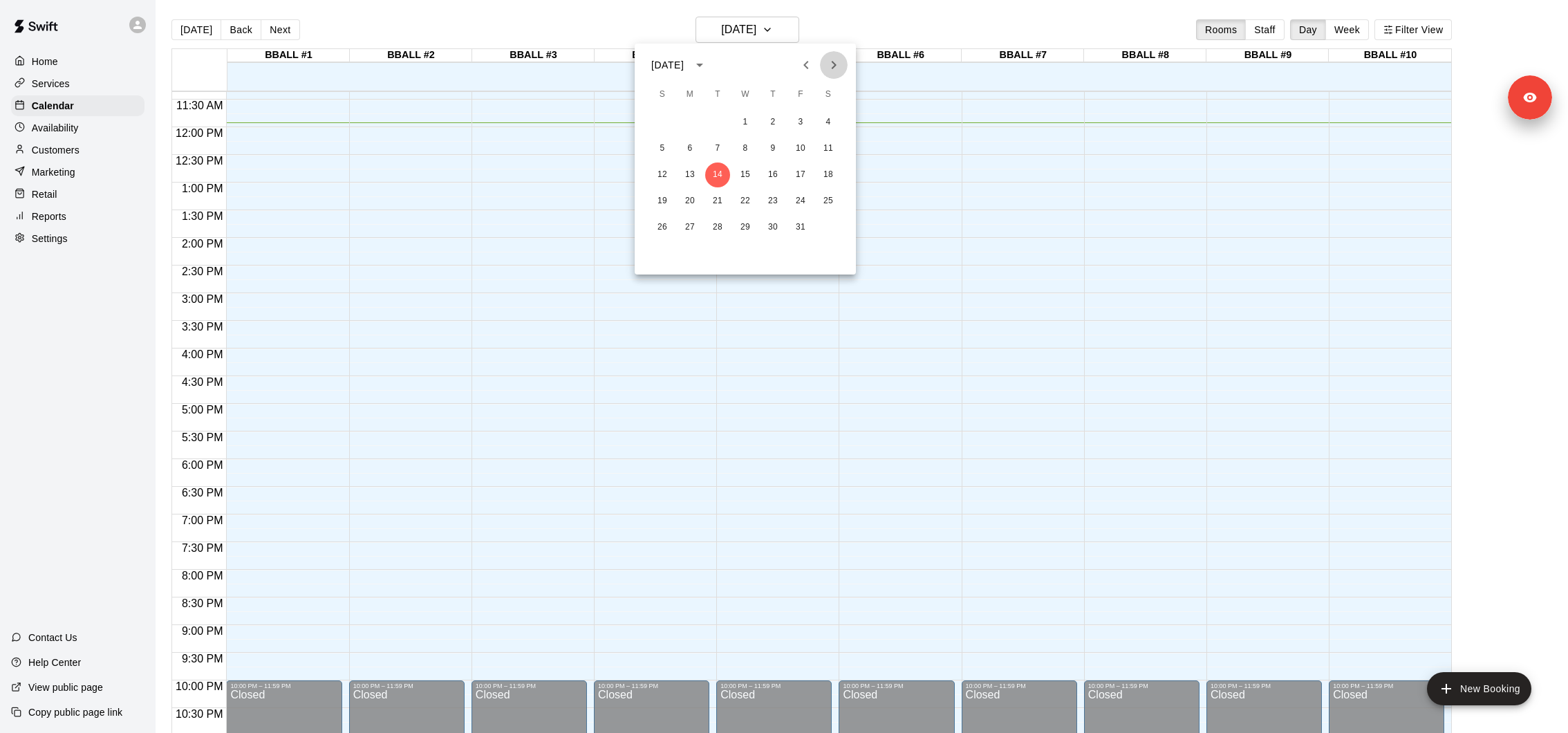
click at [838, 59] on icon "Next month" at bounding box center [834, 65] width 17 height 17
click at [691, 147] on button "3" at bounding box center [690, 149] width 25 height 25
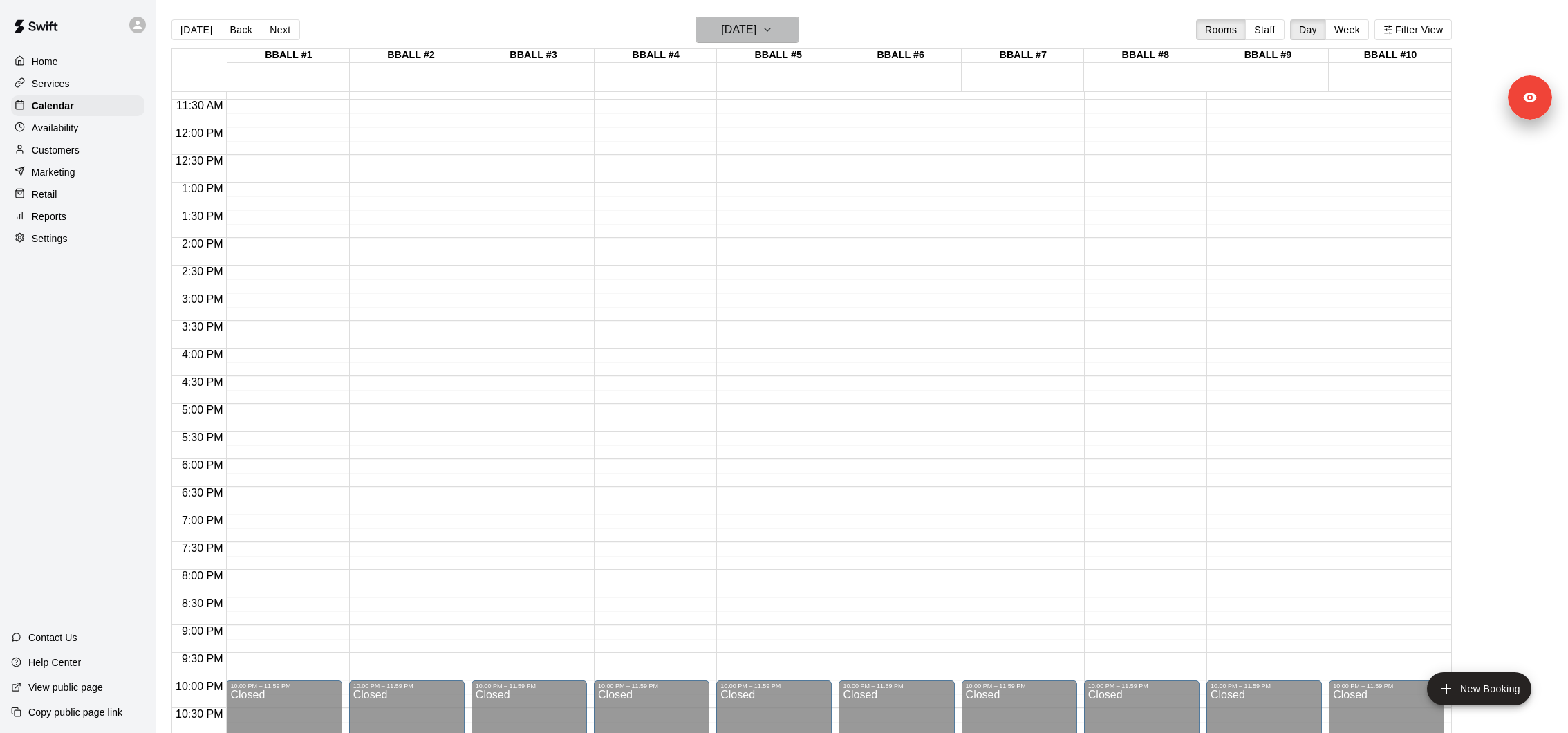
click at [773, 26] on icon "button" at bounding box center [768, 30] width 11 height 17
click at [691, 181] on button "10" at bounding box center [690, 175] width 25 height 25
click at [1431, 32] on button "Filter View" at bounding box center [1413, 30] width 78 height 21
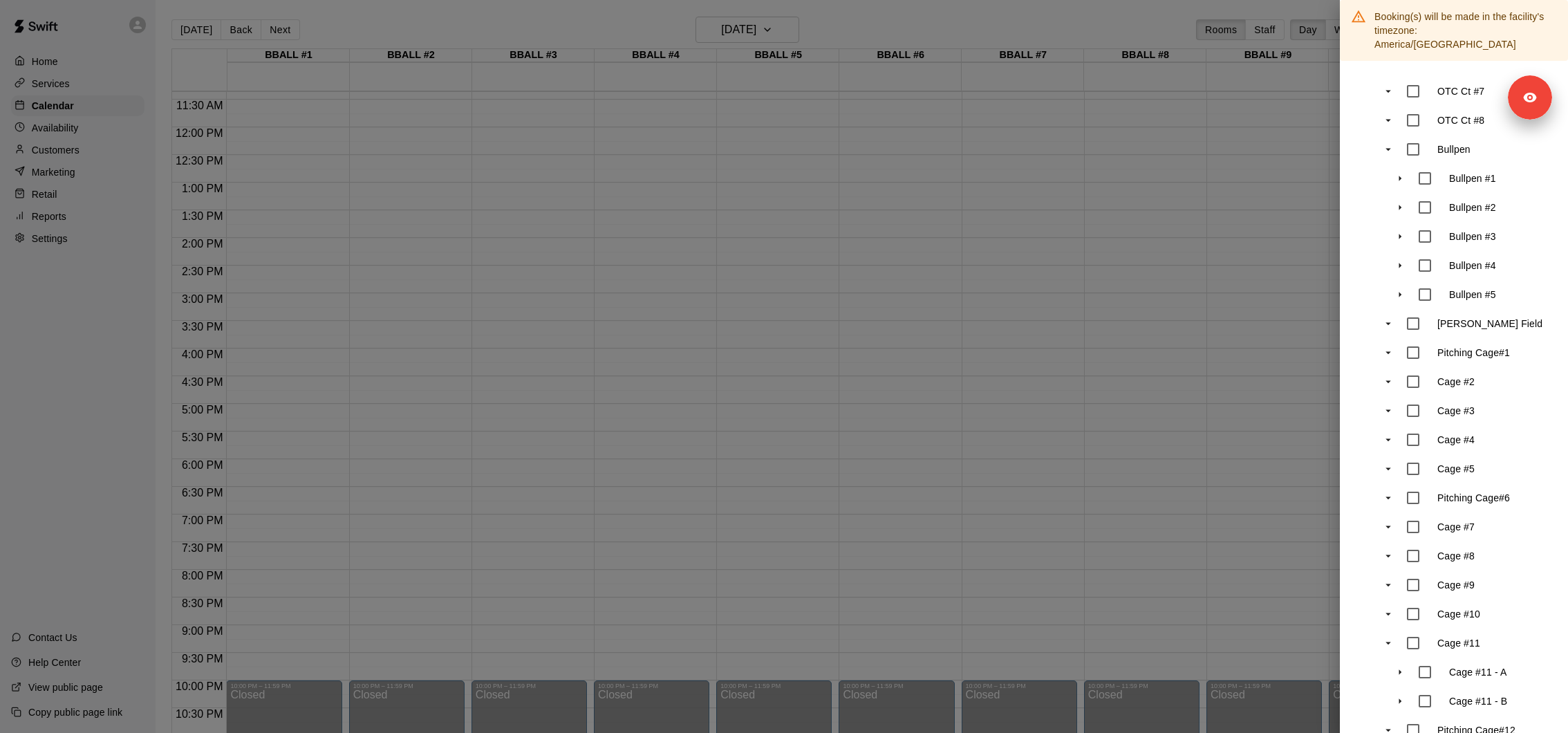
scroll to position [0, 0]
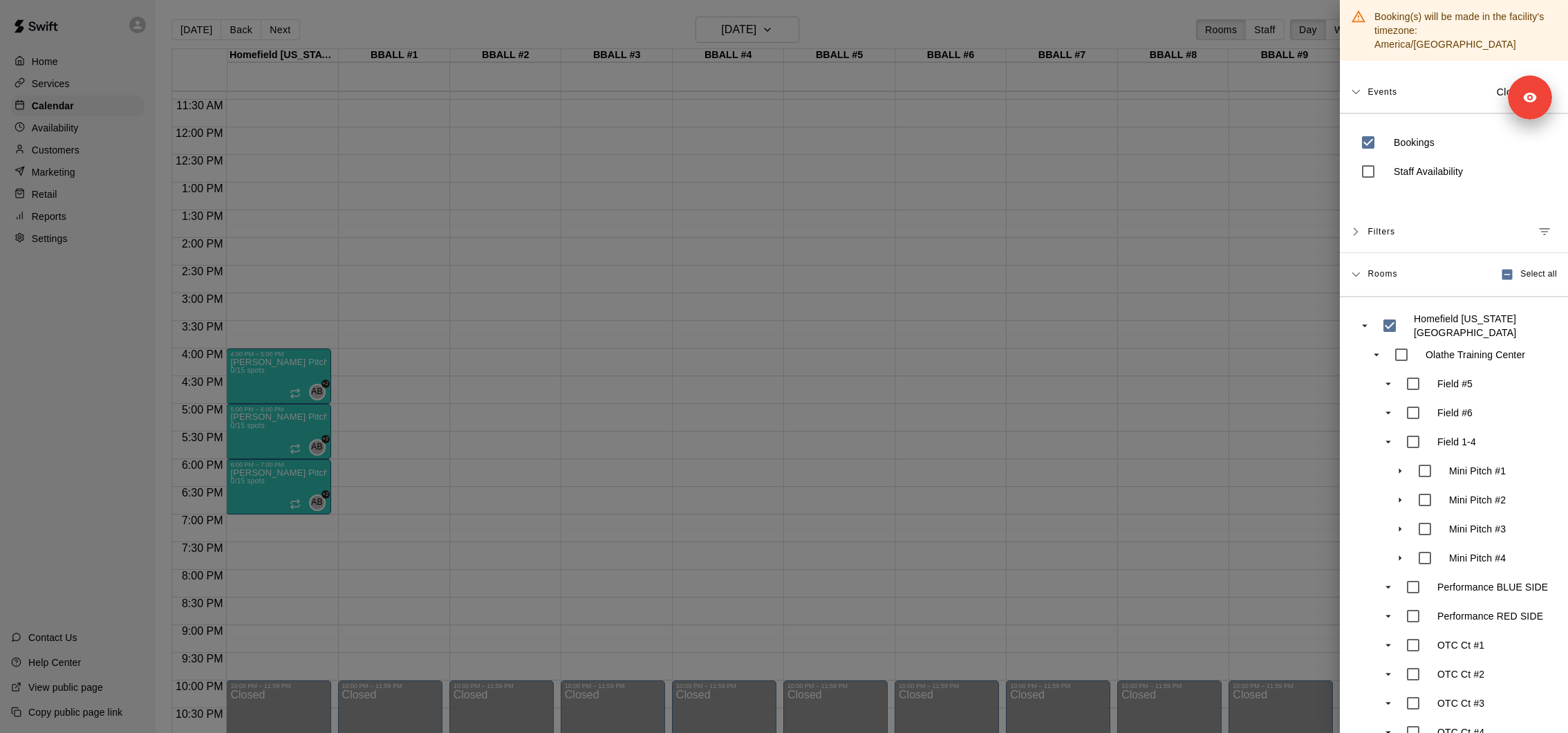
click at [1094, 274] on div at bounding box center [784, 366] width 1568 height 733
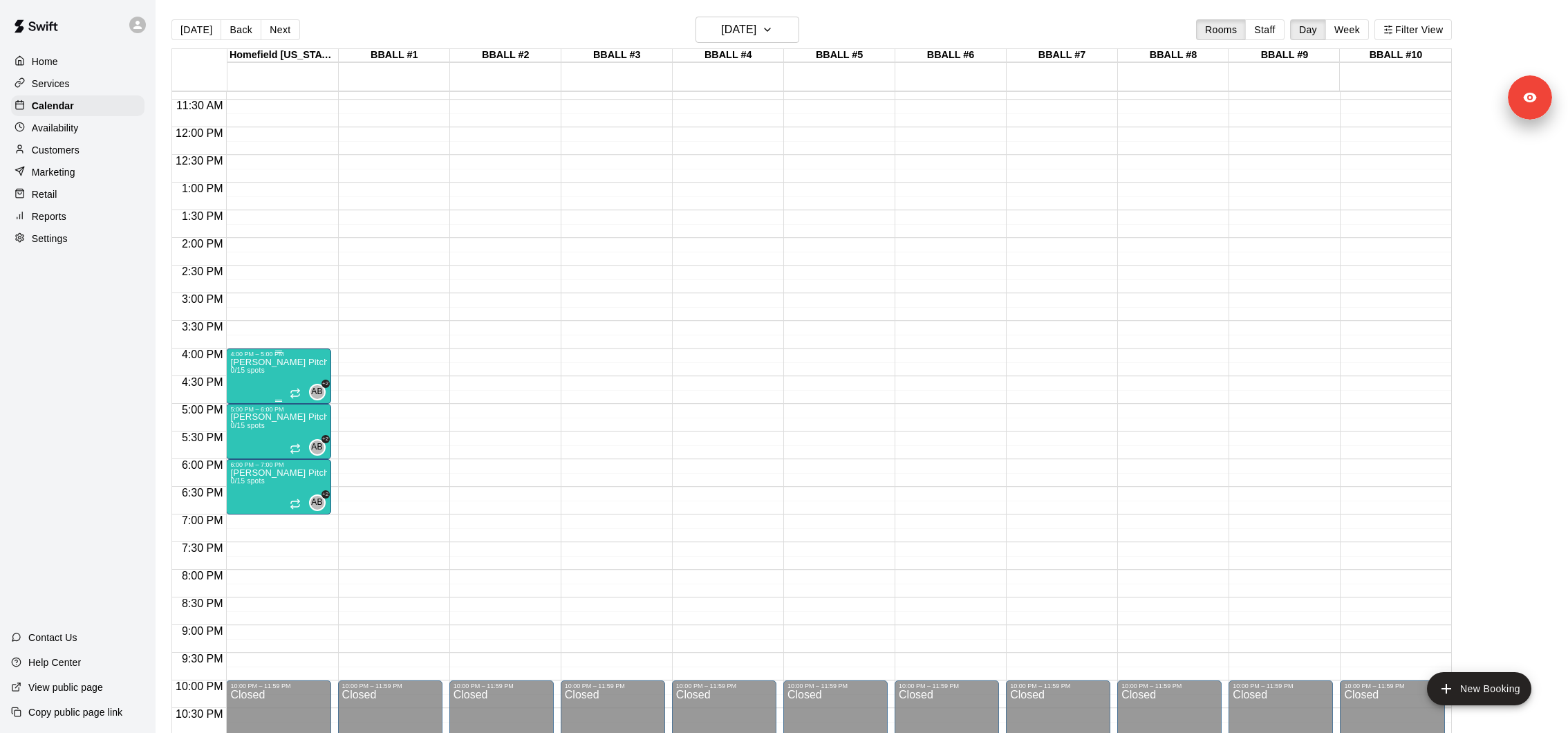
click at [264, 362] on p "Karve Pitching Program" at bounding box center [278, 362] width 96 height 0
click at [239, 445] on icon "delete" at bounding box center [244, 442] width 17 height 17
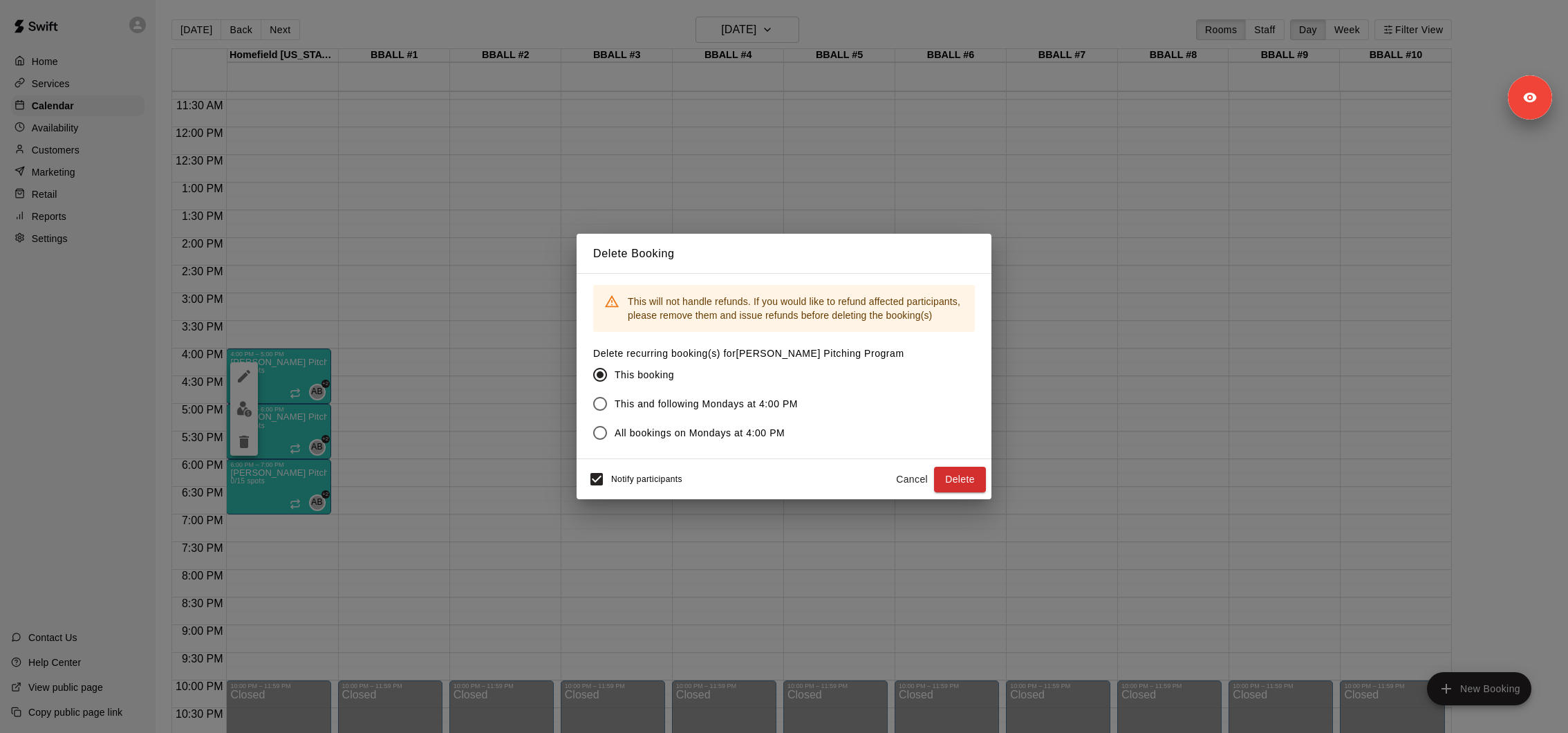
click at [909, 469] on button "Cancel" at bounding box center [912, 479] width 44 height 26
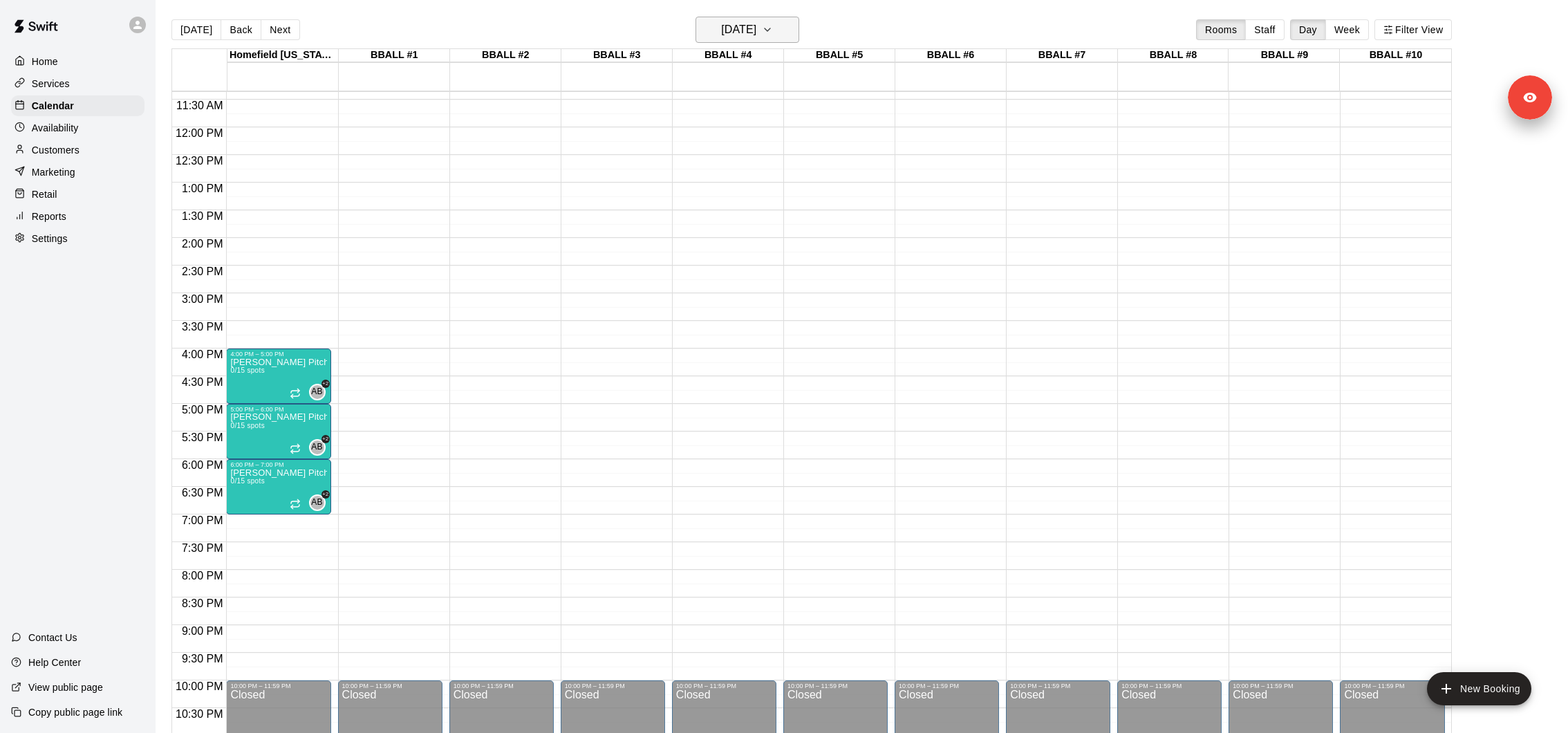
click at [752, 35] on h6 "Monday Nov 10" at bounding box center [739, 30] width 35 height 19
click at [688, 147] on button "3" at bounding box center [690, 149] width 25 height 25
click at [272, 373] on div "Karve Pitching Program 0/15 spots" at bounding box center [278, 724] width 96 height 733
click at [242, 437] on icon "delete" at bounding box center [244, 437] width 10 height 12
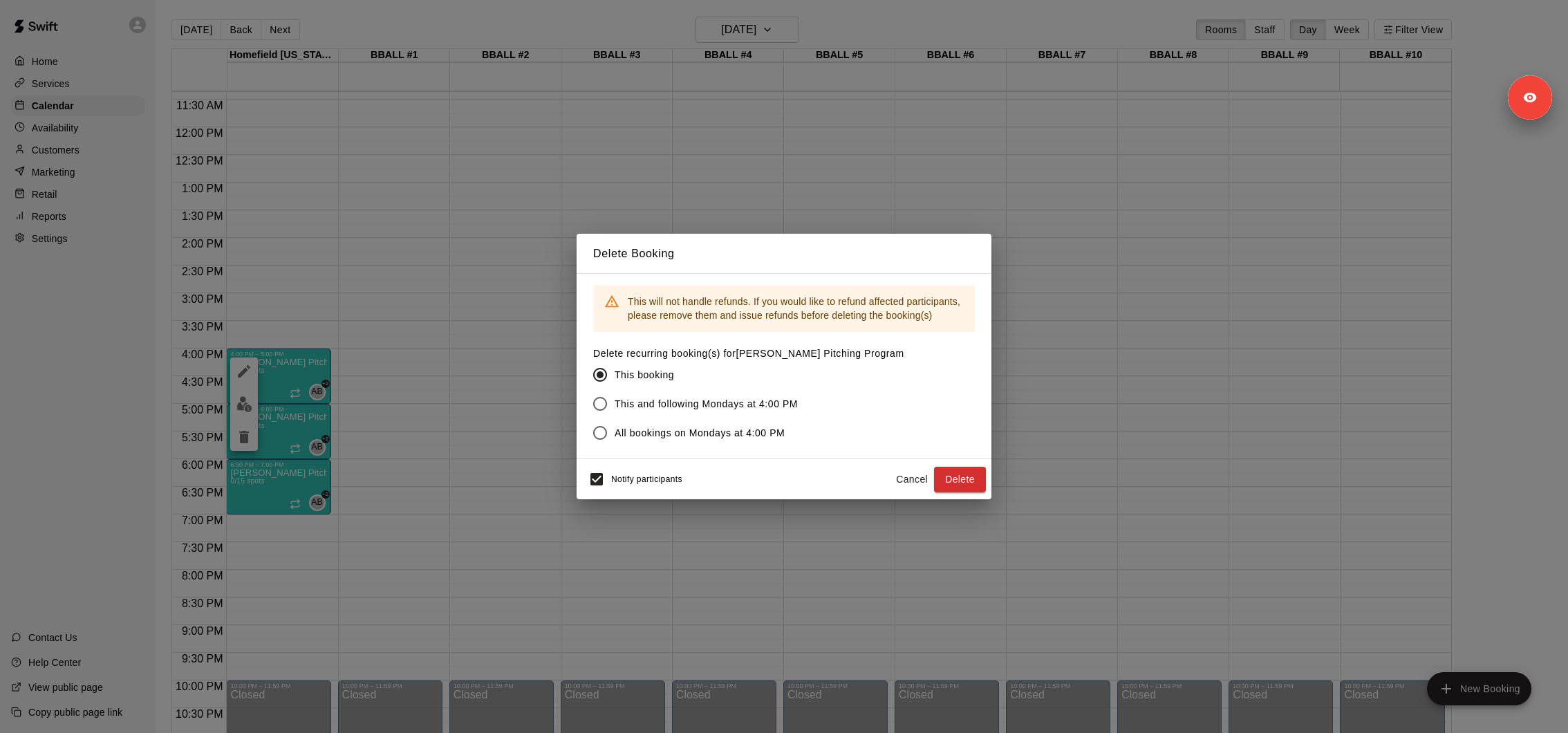
click at [654, 428] on span "All bookings on Mondays at 4:00 PM" at bounding box center [699, 433] width 170 height 15
click at [971, 483] on button "Delete" at bounding box center [960, 479] width 52 height 26
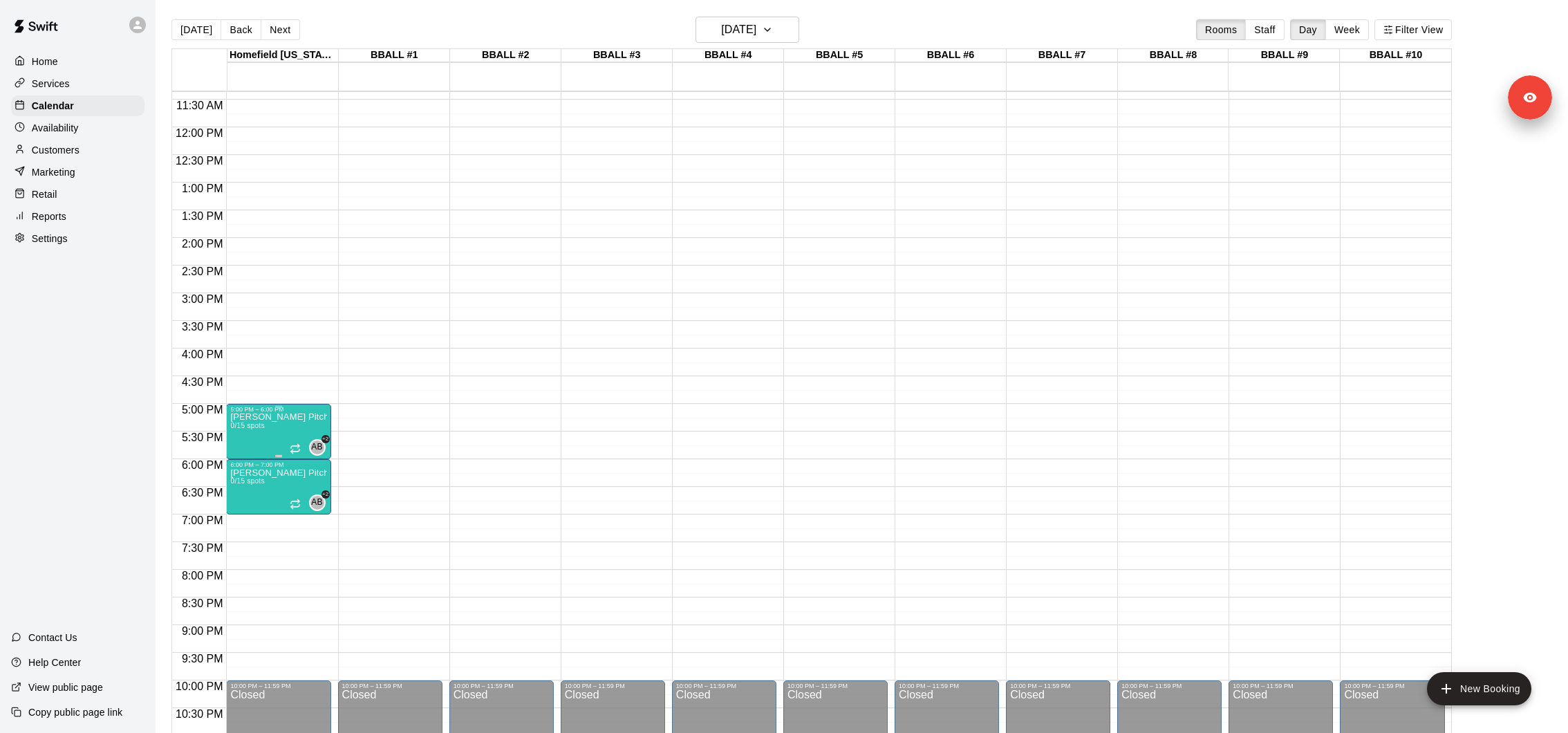
click at [272, 417] on p "Karve Pitching Program" at bounding box center [278, 417] width 96 height 0
click at [246, 497] on icon "delete" at bounding box center [244, 497] width 10 height 12
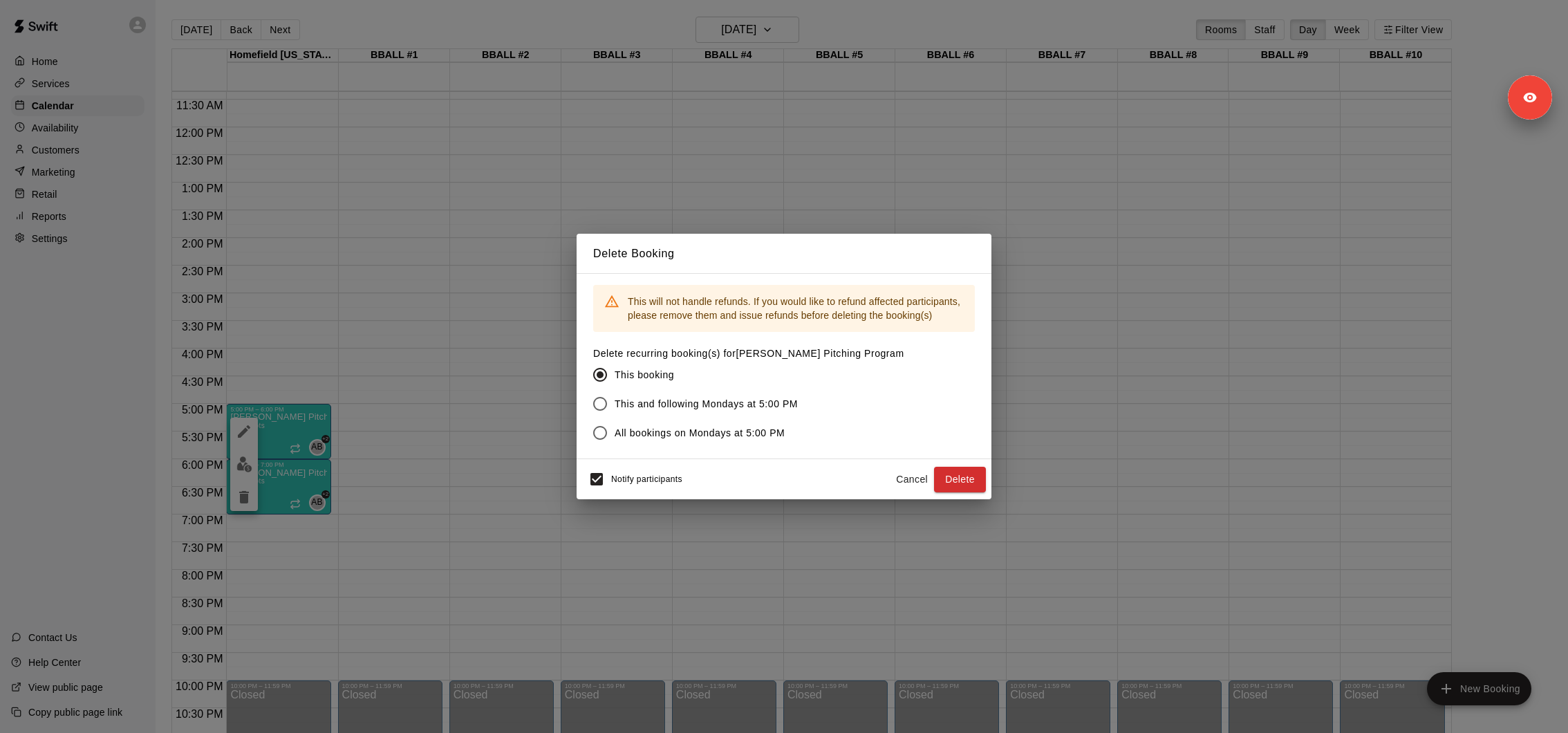
click at [673, 395] on label "This and following Mondays at 5:00 PM" at bounding box center [739, 404] width 307 height 29
click at [639, 435] on span "All bookings on Mondays at 5:00 PM" at bounding box center [699, 433] width 170 height 15
click at [936, 486] on button "Delete" at bounding box center [960, 479] width 52 height 26
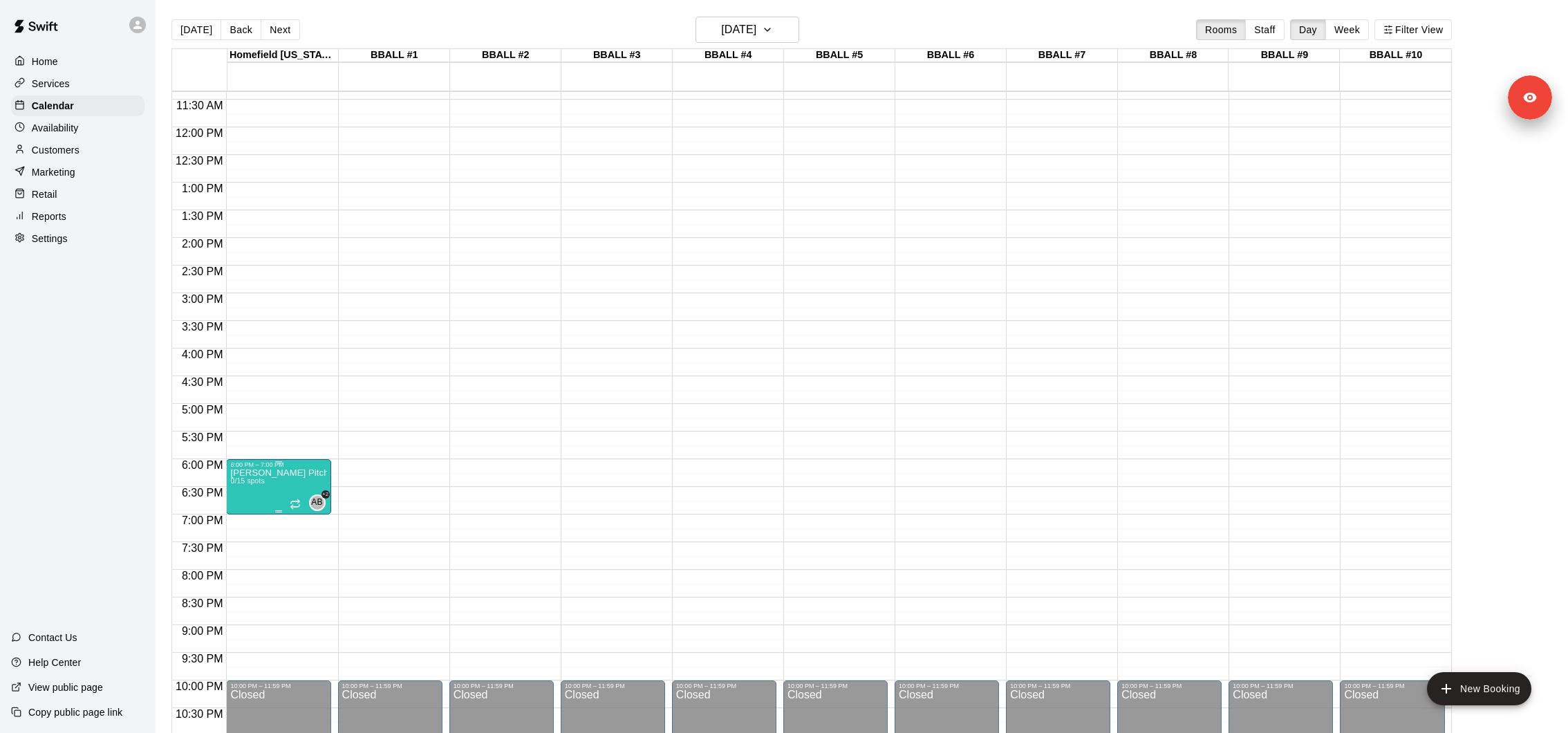
click at [276, 473] on p "Karve Pitching Program" at bounding box center [278, 473] width 96 height 0
click at [243, 551] on icon "delete" at bounding box center [244, 553] width 10 height 12
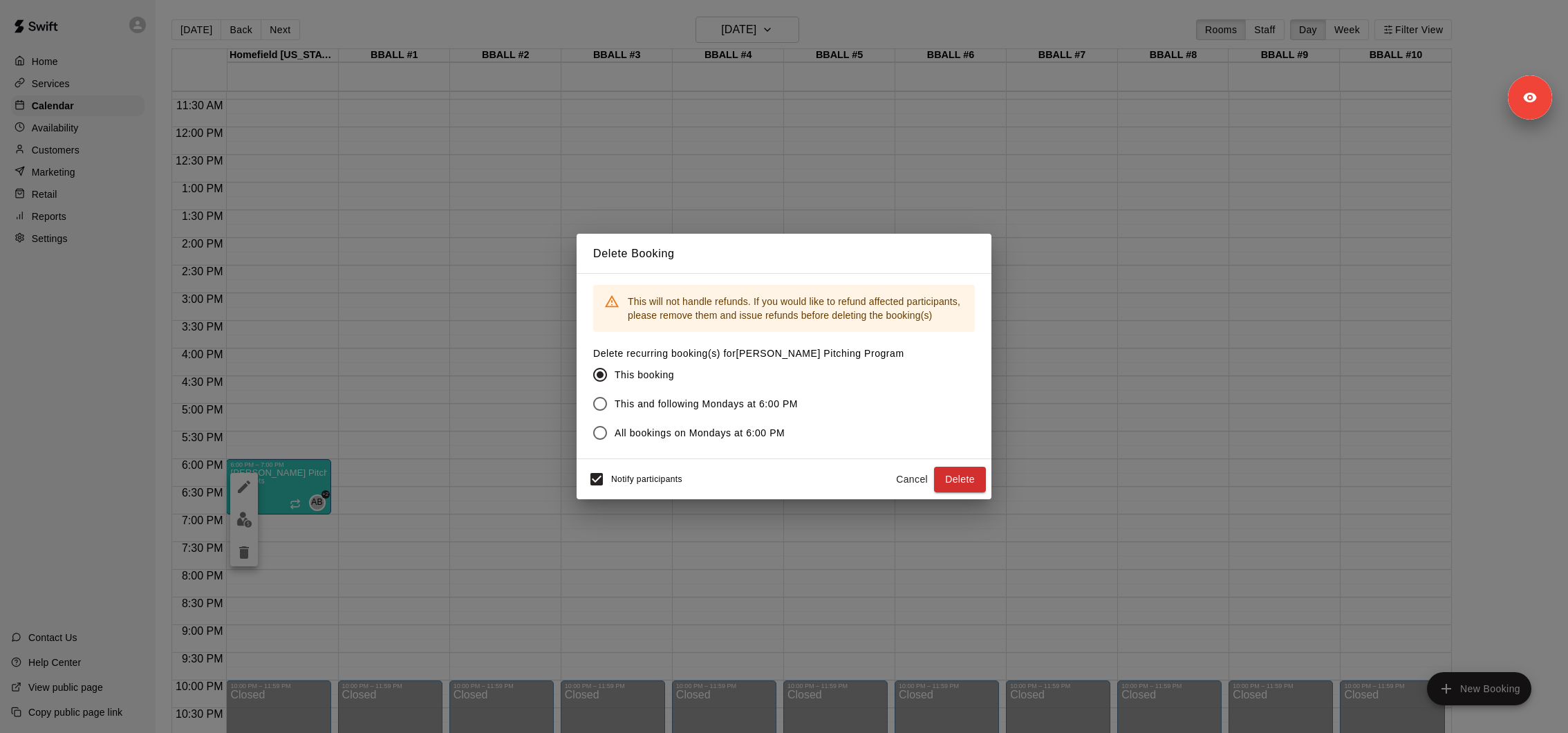
click at [644, 427] on span "All bookings on Mondays at 6:00 PM" at bounding box center [699, 433] width 170 height 15
click at [949, 480] on button "Delete" at bounding box center [960, 479] width 52 height 26
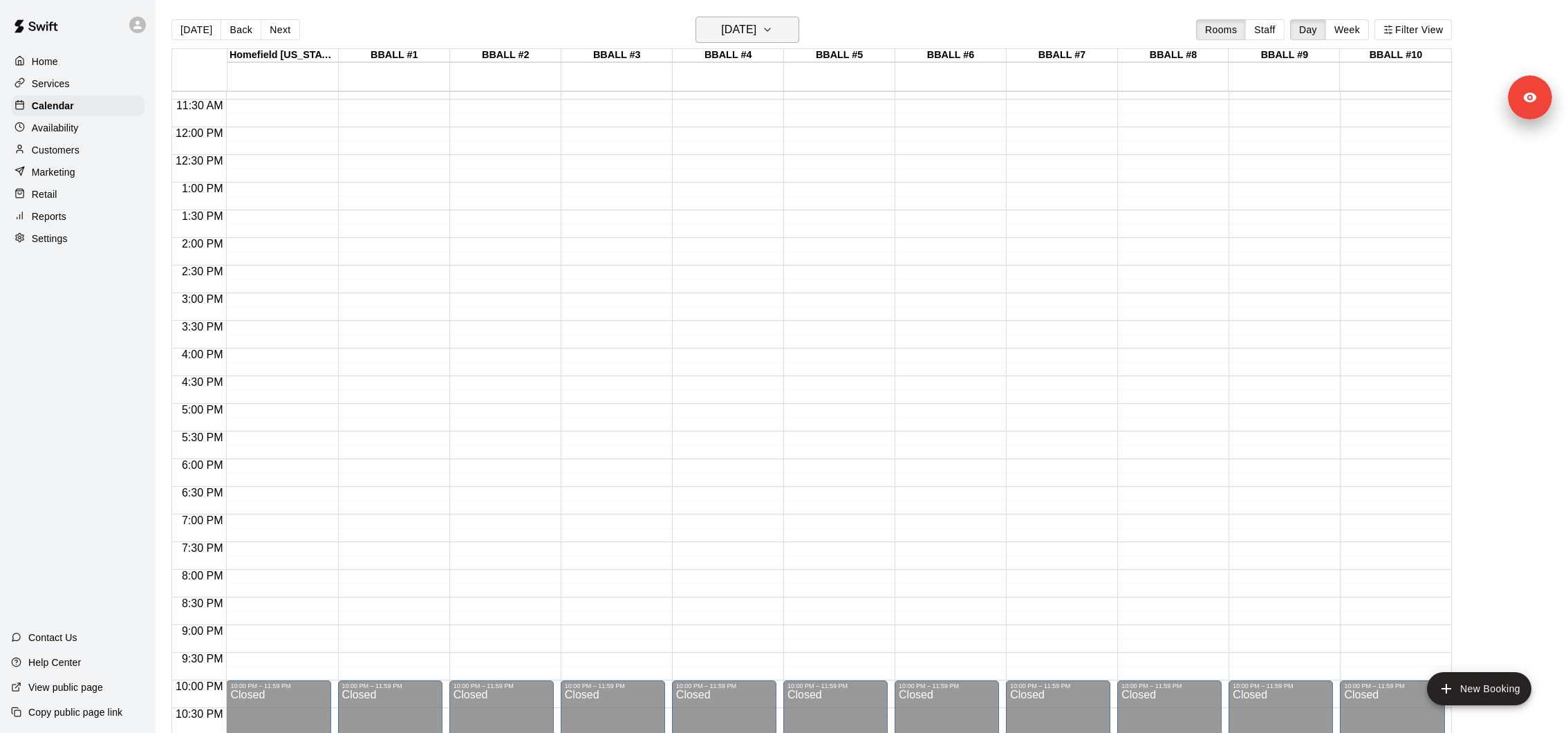
click at [752, 35] on h6 "Monday Nov 03" at bounding box center [739, 30] width 35 height 19
click at [685, 187] on div "1 2 3 4 5 6 7 8 9 10 11 12 13 14 15 16 17 18 19 20 21 22 23 24 25 26 27 28 29 30" at bounding box center [745, 187] width 221 height 159
click at [686, 178] on button "10" at bounding box center [690, 175] width 25 height 25
click at [778, 25] on button "Monday Nov 10" at bounding box center [747, 30] width 103 height 26
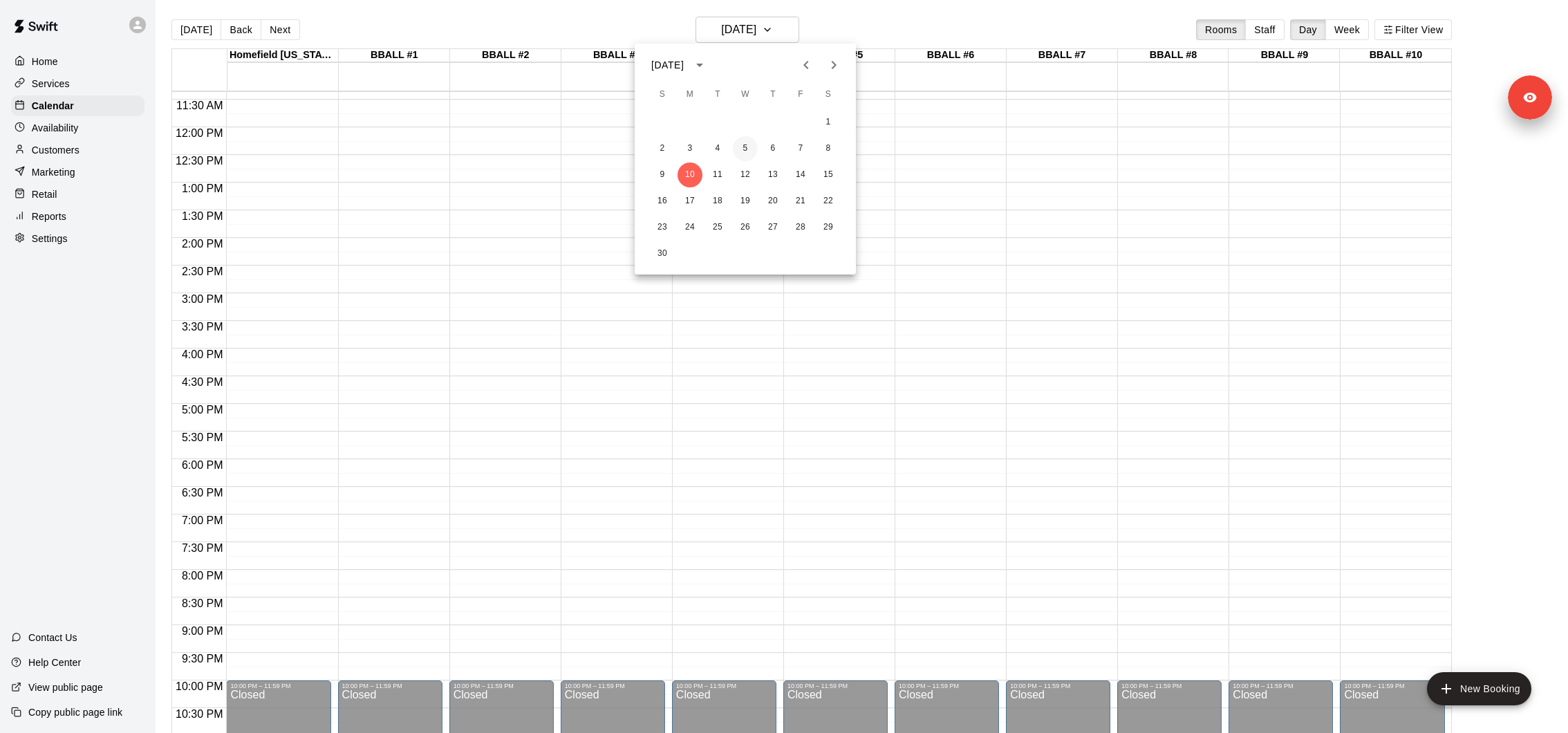
click at [756, 145] on button "5" at bounding box center [745, 149] width 25 height 25
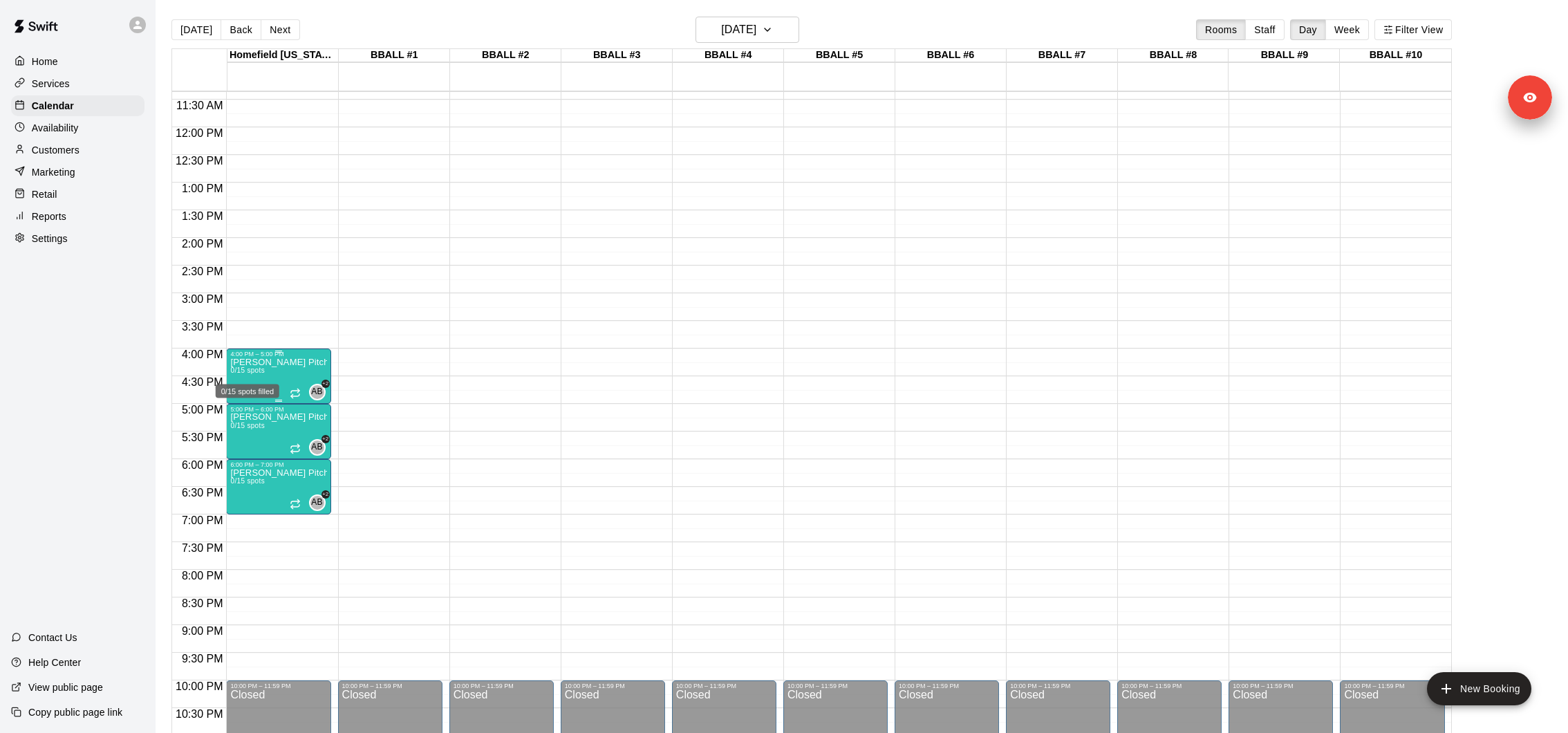
click at [251, 369] on span "0/15 spots" at bounding box center [247, 370] width 34 height 8
click at [251, 445] on icon "delete" at bounding box center [244, 446] width 17 height 17
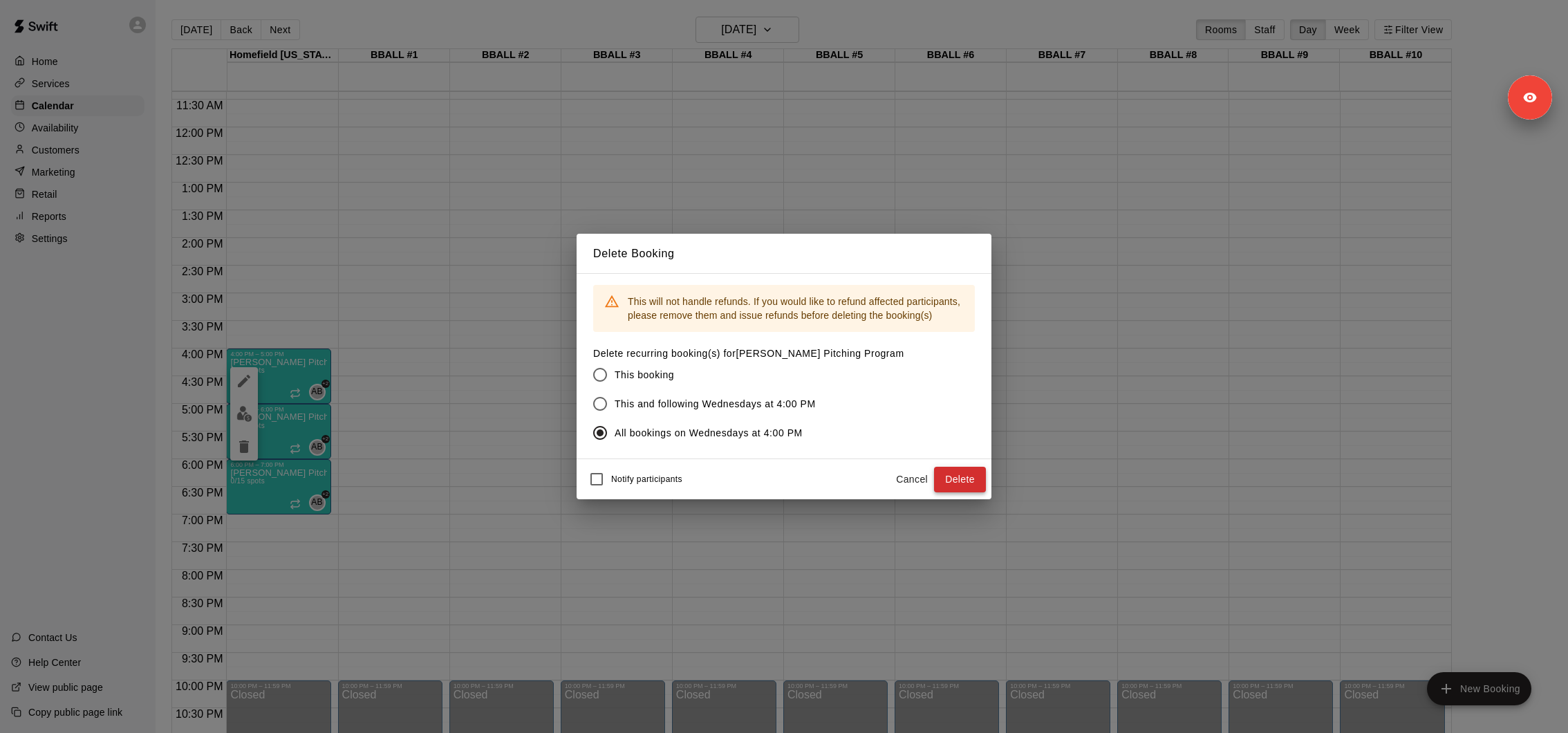
click at [951, 475] on button "Delete" at bounding box center [960, 479] width 52 height 26
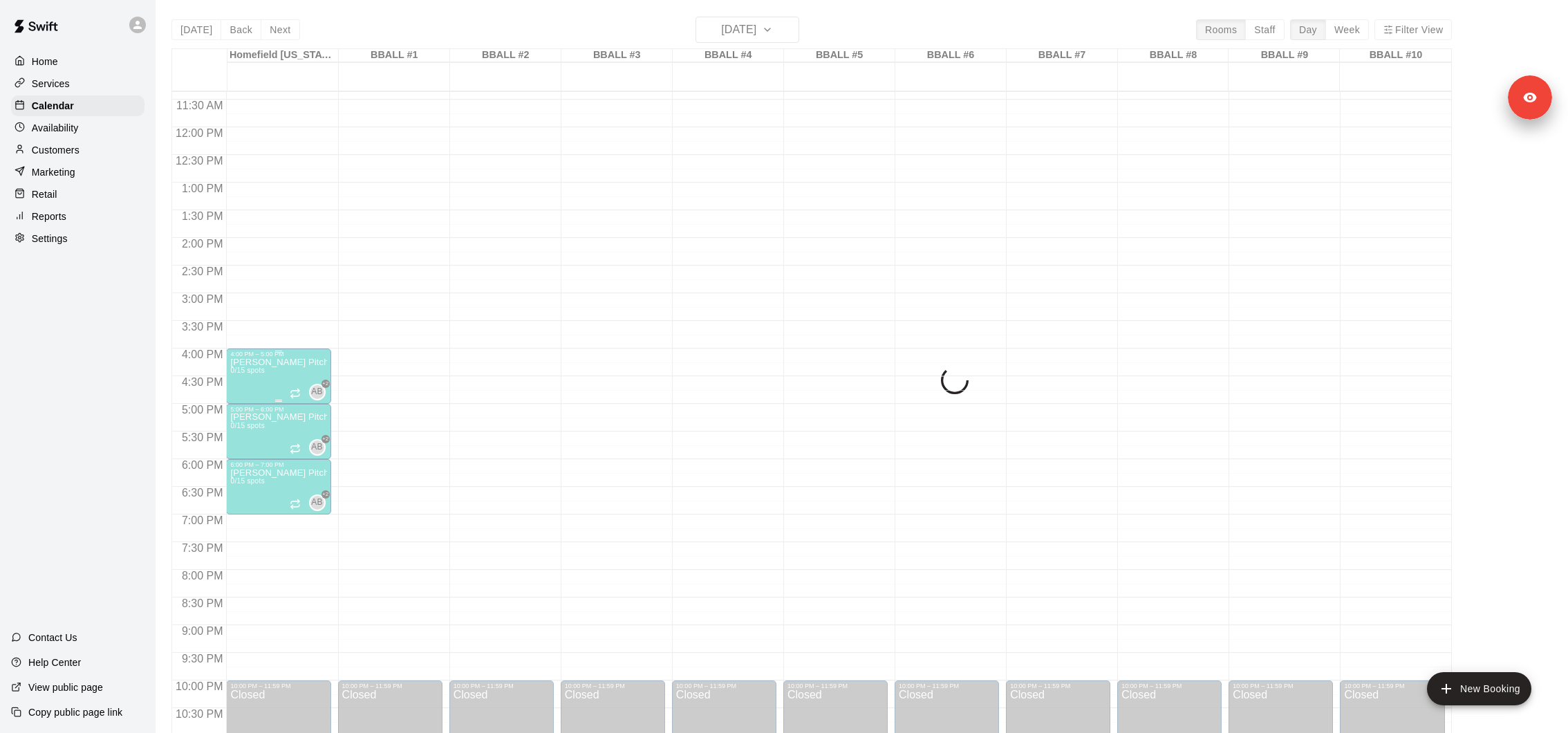
click at [288, 425] on div "Karve Pitching Program 0/15 spots" at bounding box center [278, 724] width 96 height 733
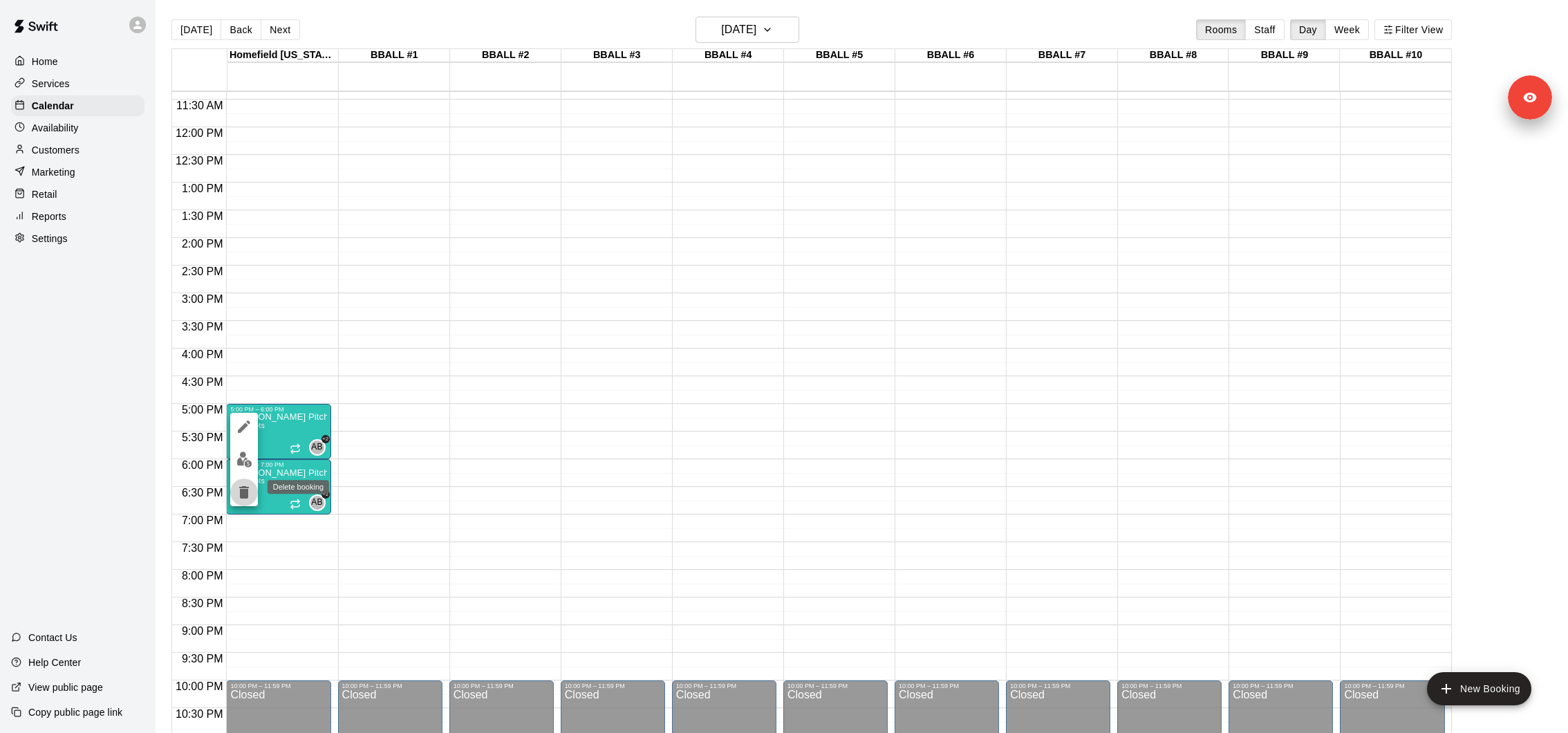
click at [244, 497] on icon "delete" at bounding box center [244, 492] width 10 height 12
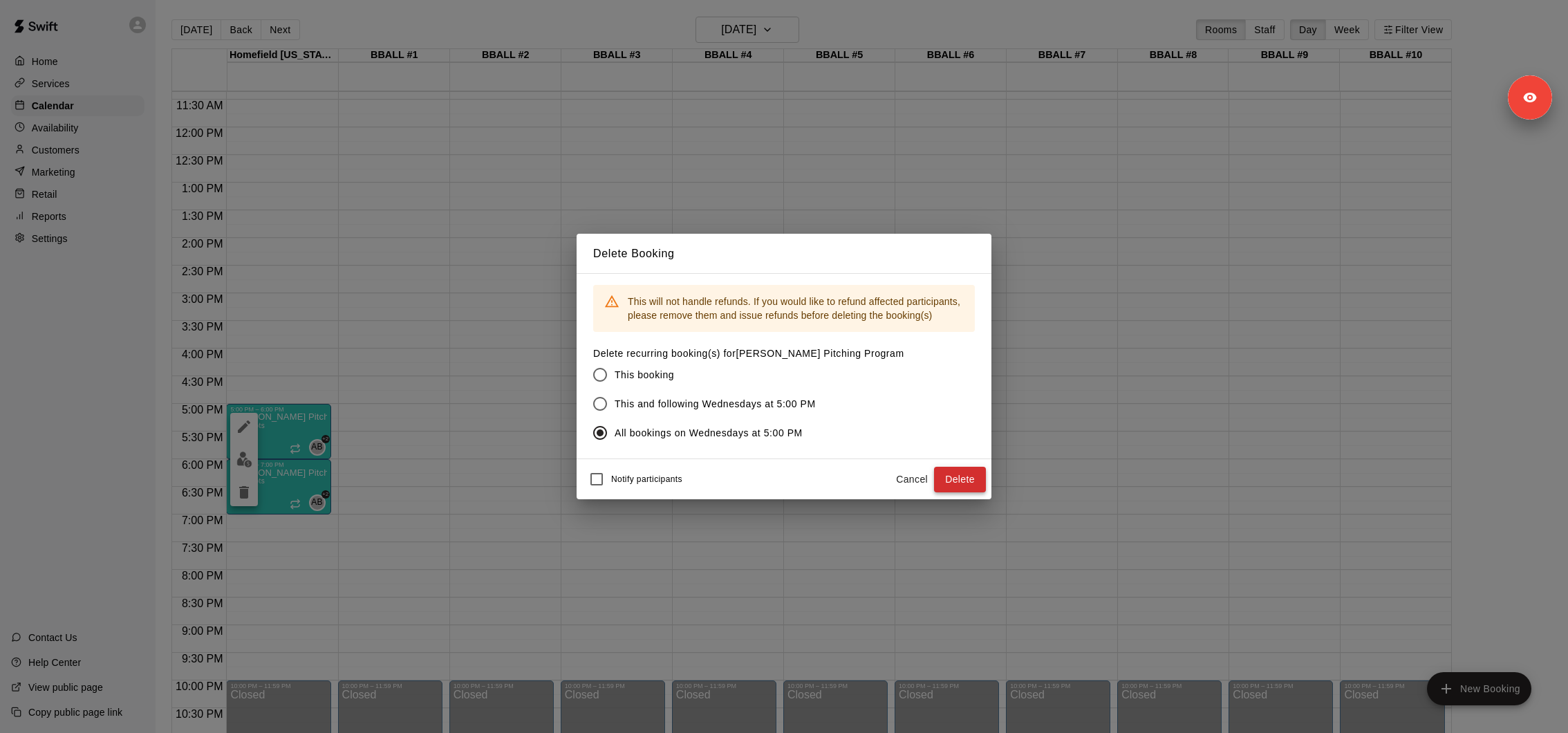
click at [945, 473] on button "Delete" at bounding box center [960, 479] width 52 height 26
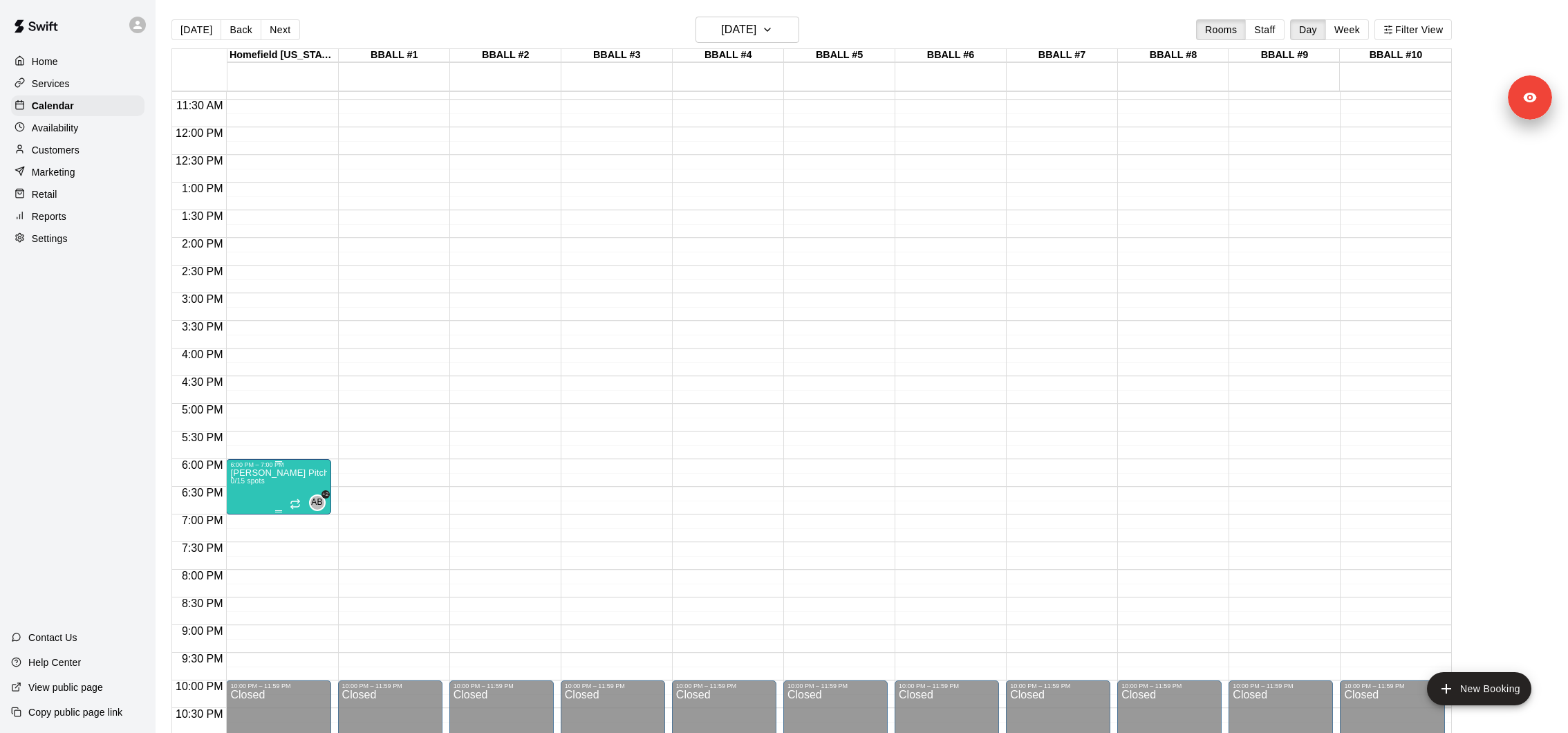
click at [243, 547] on icon "delete" at bounding box center [244, 548] width 10 height 12
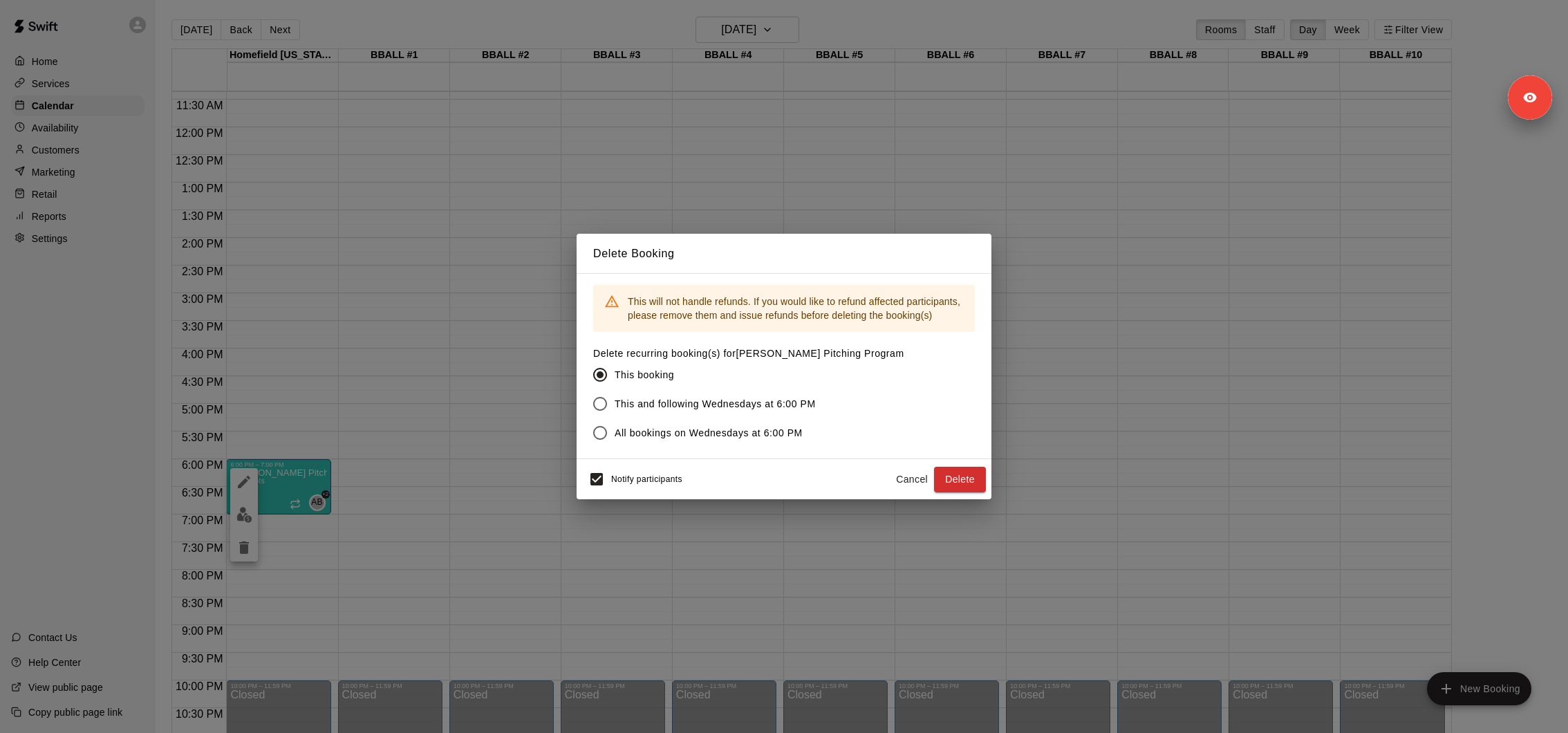
click at [649, 404] on span "This and following Wednesdays at 6:00 PM" at bounding box center [715, 404] width 201 height 15
click at [622, 437] on span "All bookings on Wednesdays at 6:00 PM" at bounding box center [708, 433] width 188 height 15
click at [984, 480] on button "Delete" at bounding box center [960, 479] width 52 height 26
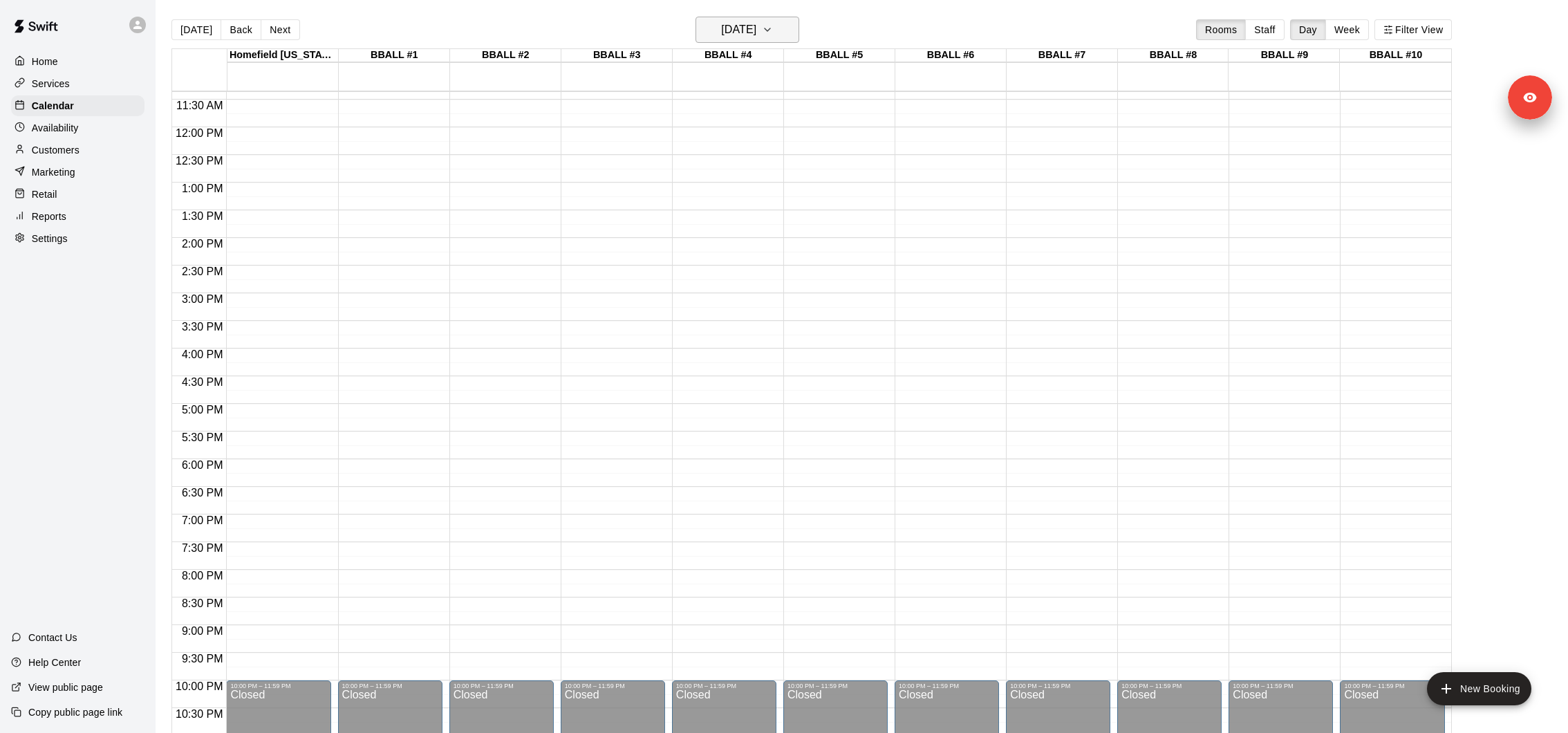
click at [757, 33] on h6 "Wednesday Nov 05" at bounding box center [739, 30] width 35 height 19
click at [778, 147] on button "6" at bounding box center [773, 149] width 25 height 25
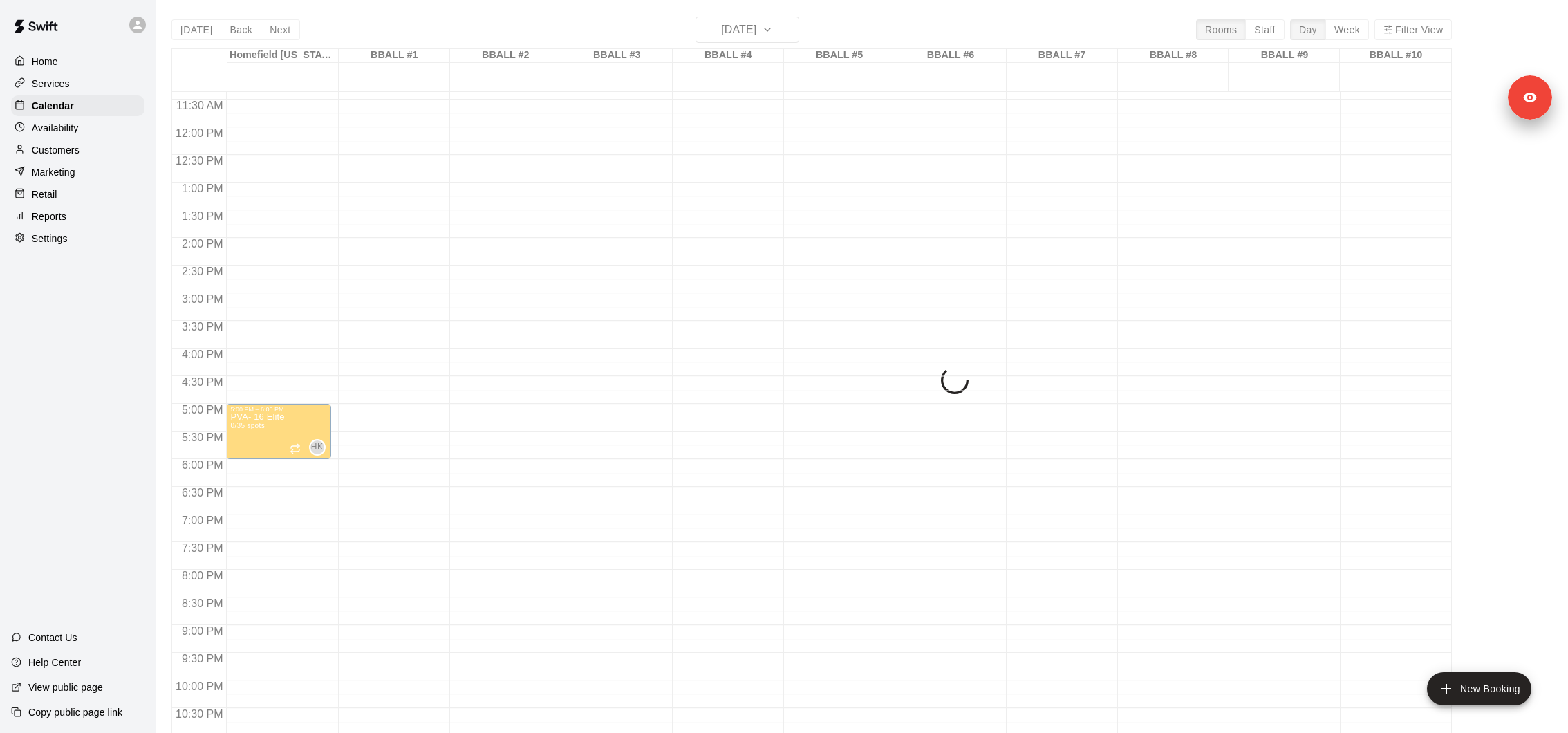
click at [757, 32] on div "Today Back Next Thursday Nov 06 Rooms Staff Day Week Filter View Homefield Kans…" at bounding box center [811, 383] width 1281 height 733
click at [757, 33] on h6 "Thursday Nov 06" at bounding box center [739, 30] width 35 height 19
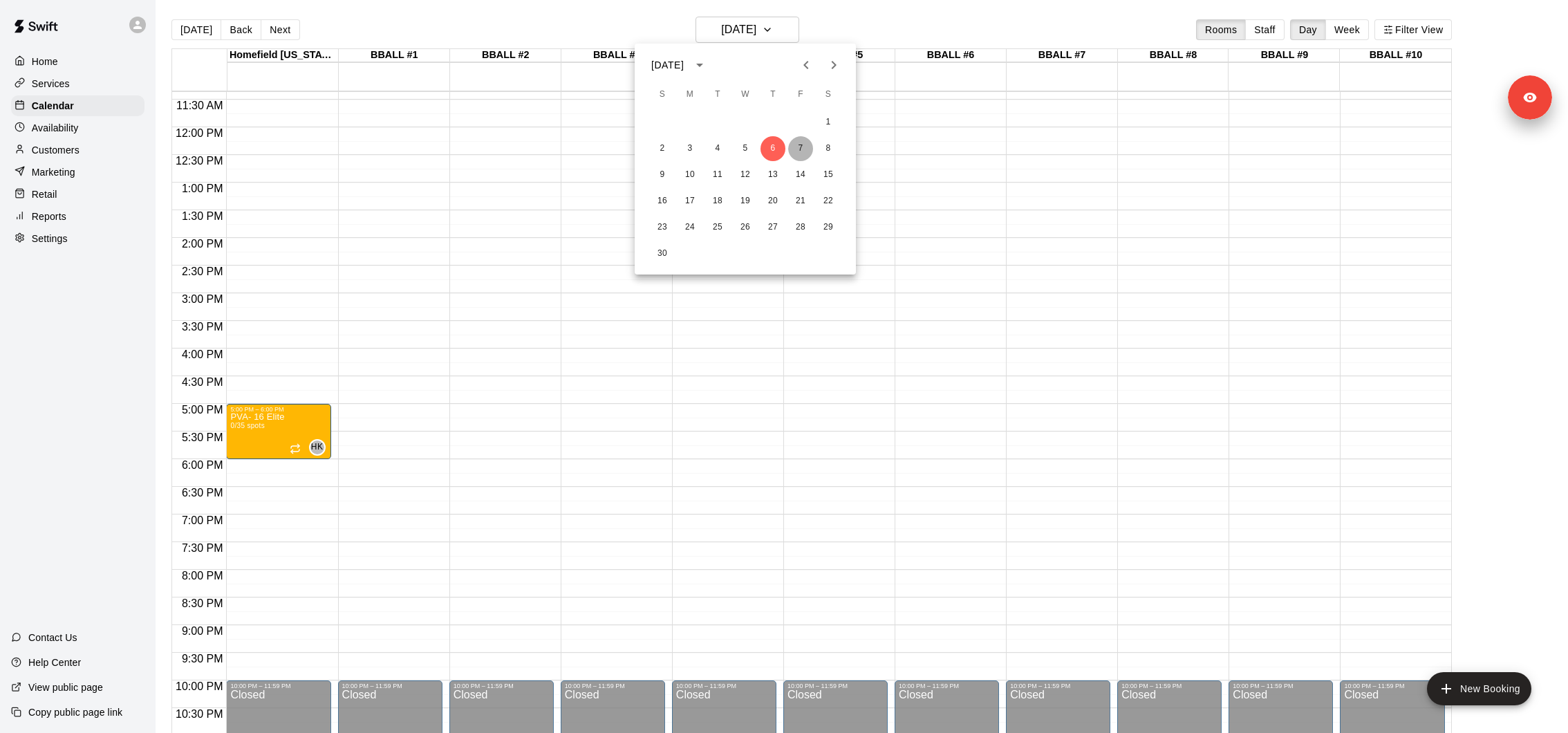
click at [796, 143] on button "7" at bounding box center [800, 149] width 25 height 25
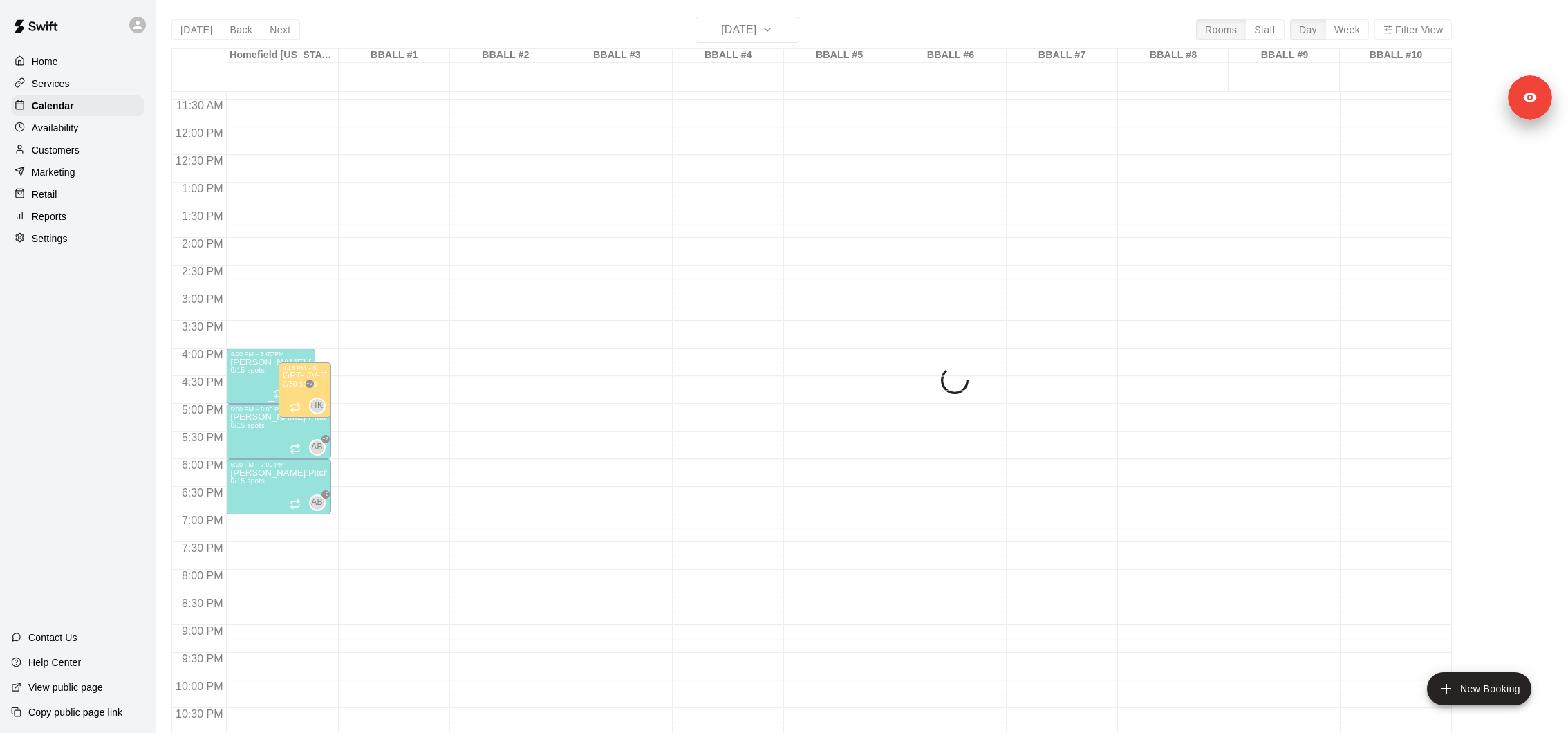
click at [247, 386] on div "Karve Pitching Program 0/15 spots" at bounding box center [271, 724] width 81 height 733
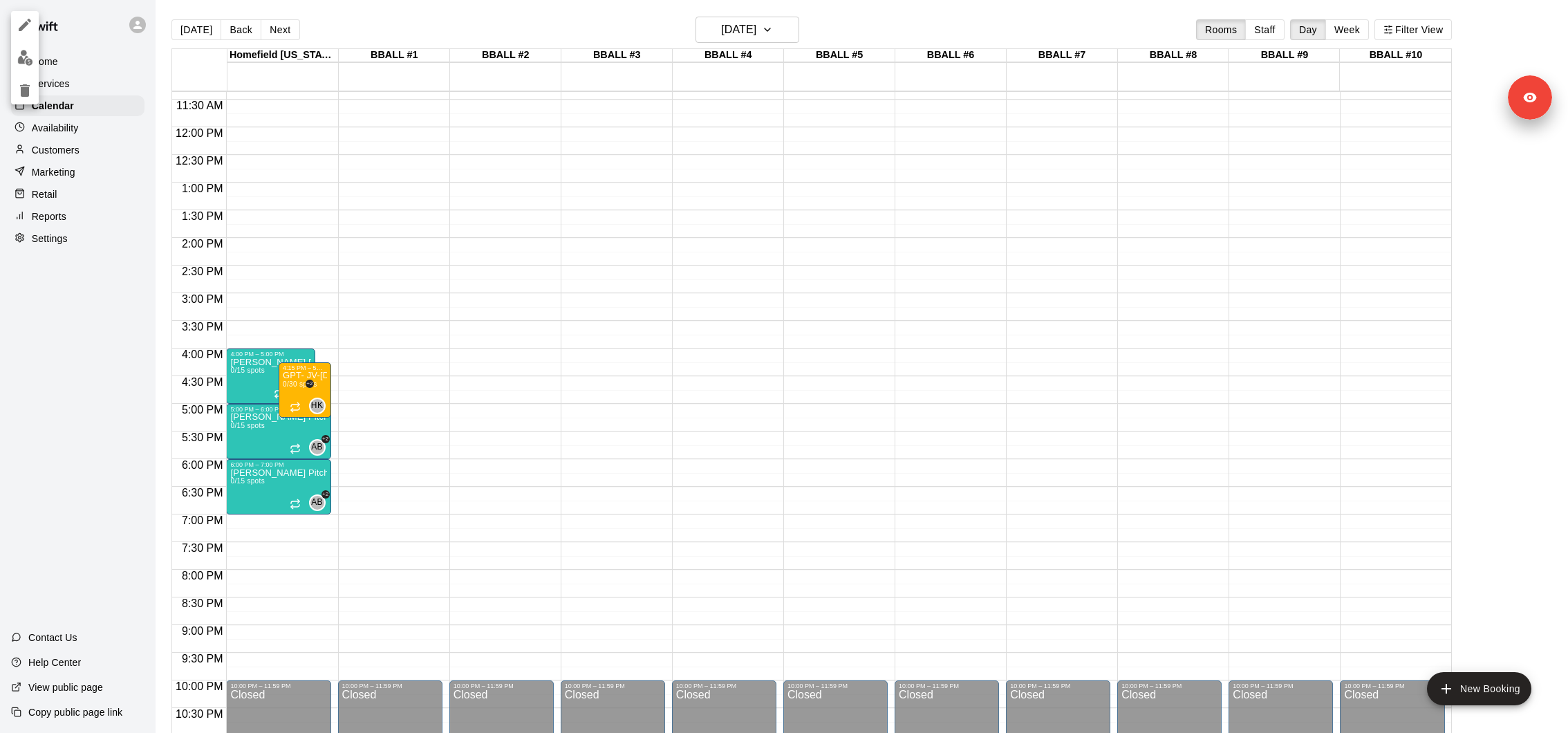
click at [251, 435] on div at bounding box center [784, 366] width 1568 height 733
click at [249, 389] on div "Karve Pitching Program 0/15 spots" at bounding box center [271, 724] width 81 height 733
click at [241, 439] on icon "delete" at bounding box center [244, 437] width 10 height 12
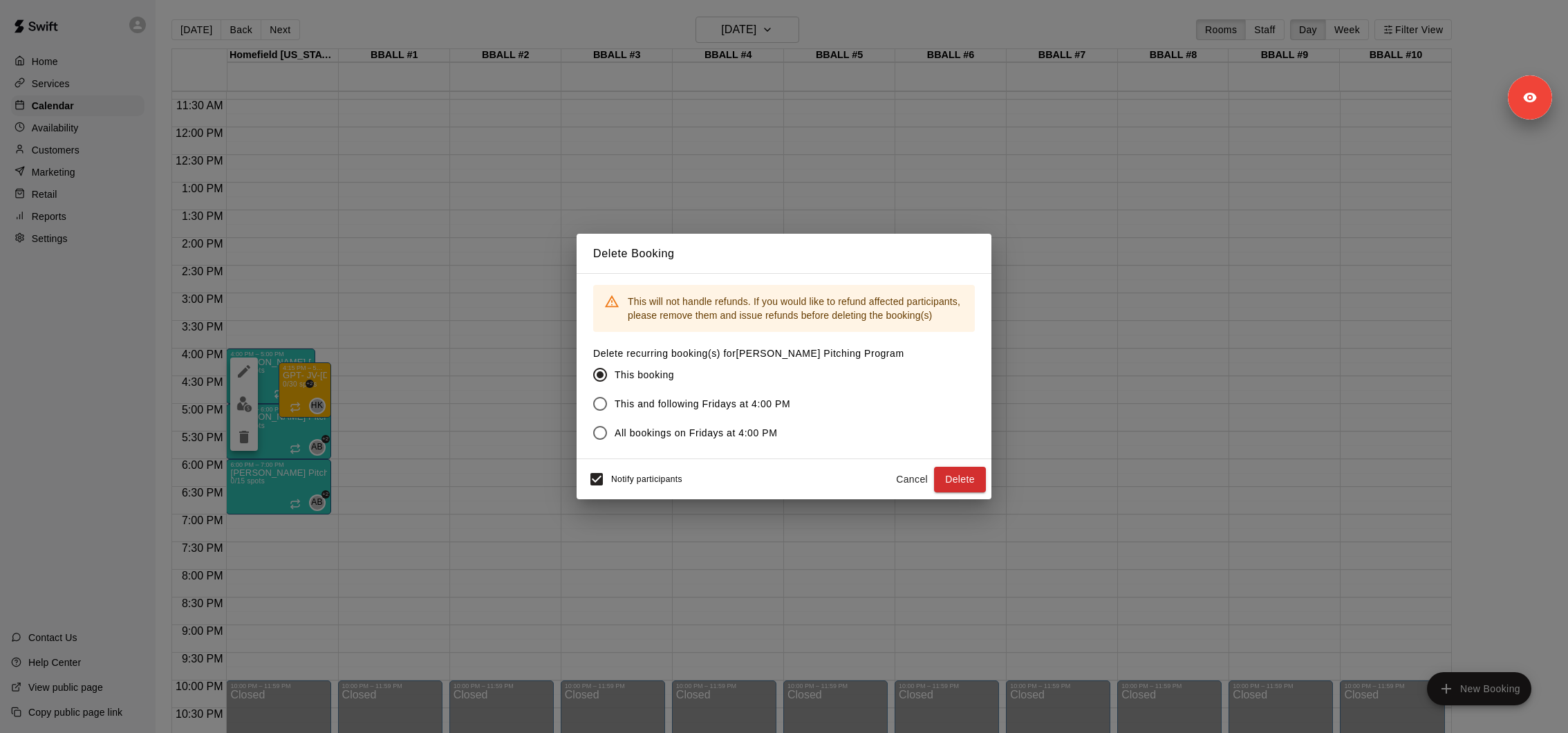
click at [737, 405] on span "This and following Fridays at 4:00 PM" at bounding box center [702, 404] width 176 height 15
click at [711, 448] on div "This will not handle refunds. If you would like to refund affected participants…" at bounding box center [784, 366] width 415 height 186
click at [701, 439] on span "All bookings on Fridays at 4:00 PM" at bounding box center [696, 433] width 162 height 15
click at [968, 481] on button "Delete" at bounding box center [960, 479] width 52 height 26
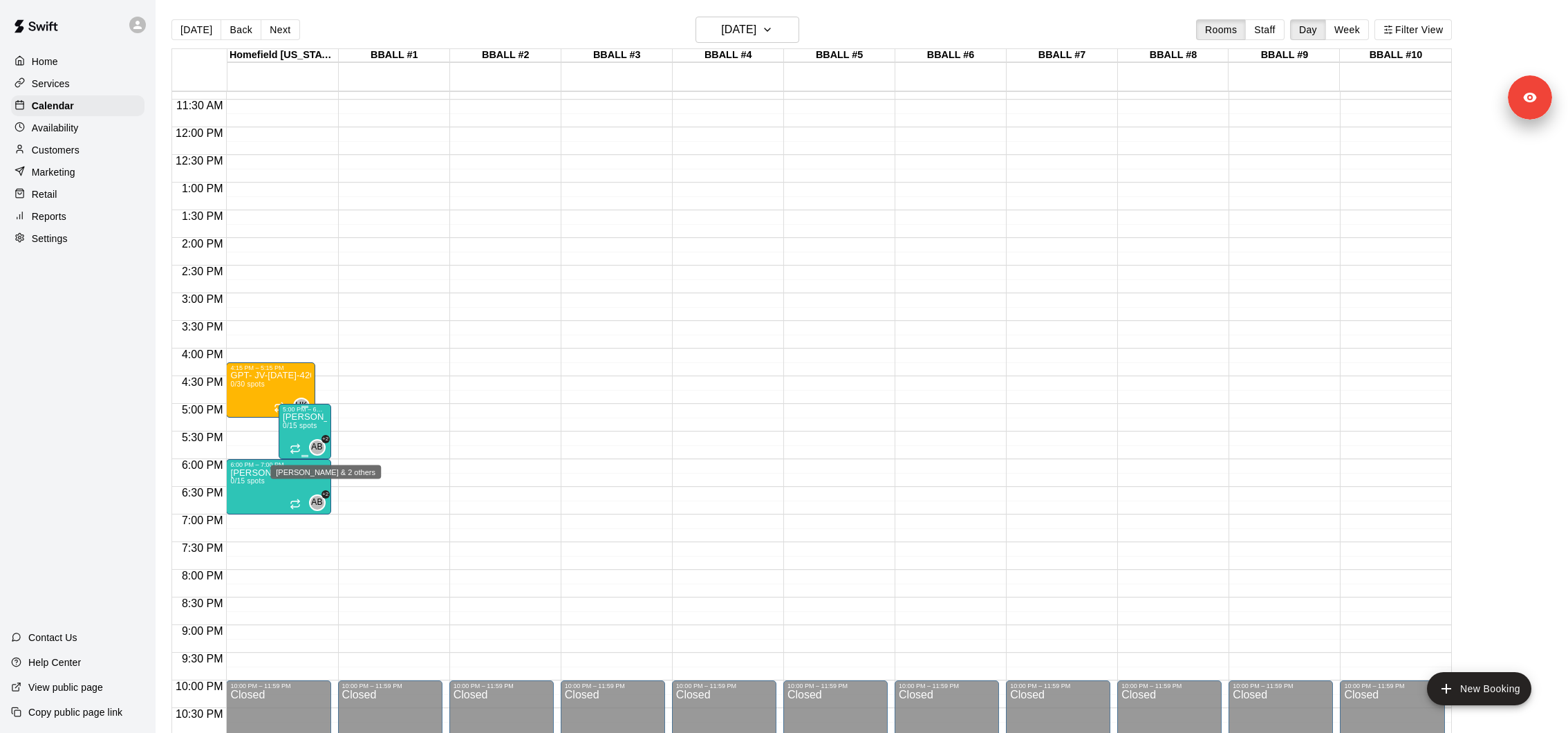
click at [326, 437] on span "+2" at bounding box center [326, 439] width 8 height 8
click at [337, 516] on icon "delete" at bounding box center [335, 515] width 10 height 12
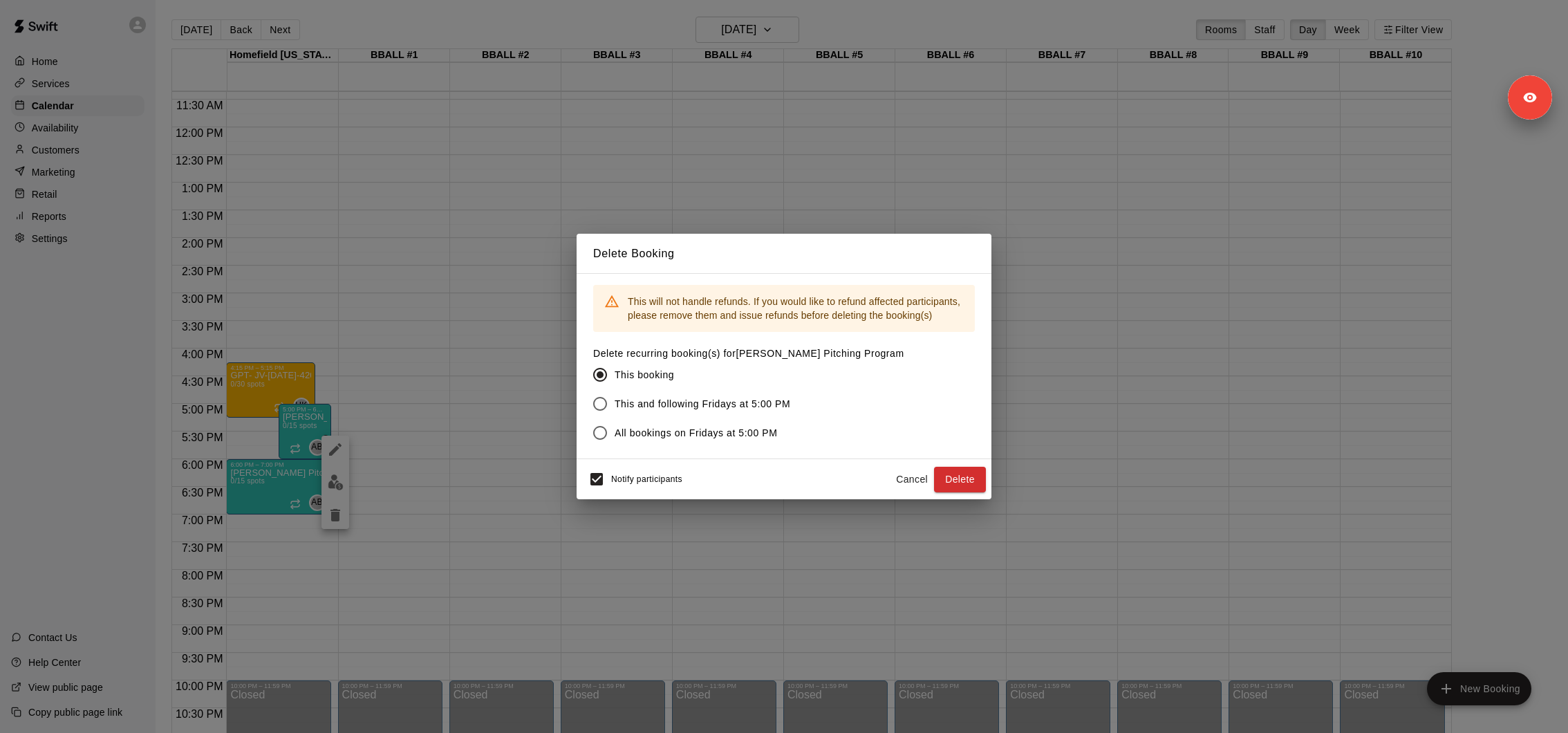
click at [684, 432] on span "All bookings on Fridays at 5:00 PM" at bounding box center [696, 433] width 162 height 15
click at [666, 485] on div "Notify participants" at bounding box center [632, 479] width 100 height 29
click at [956, 473] on button "Delete" at bounding box center [960, 479] width 52 height 26
click at [253, 483] on div "Delete Booking This will not handle refunds. If you would like to refund affect…" at bounding box center [784, 366] width 1568 height 733
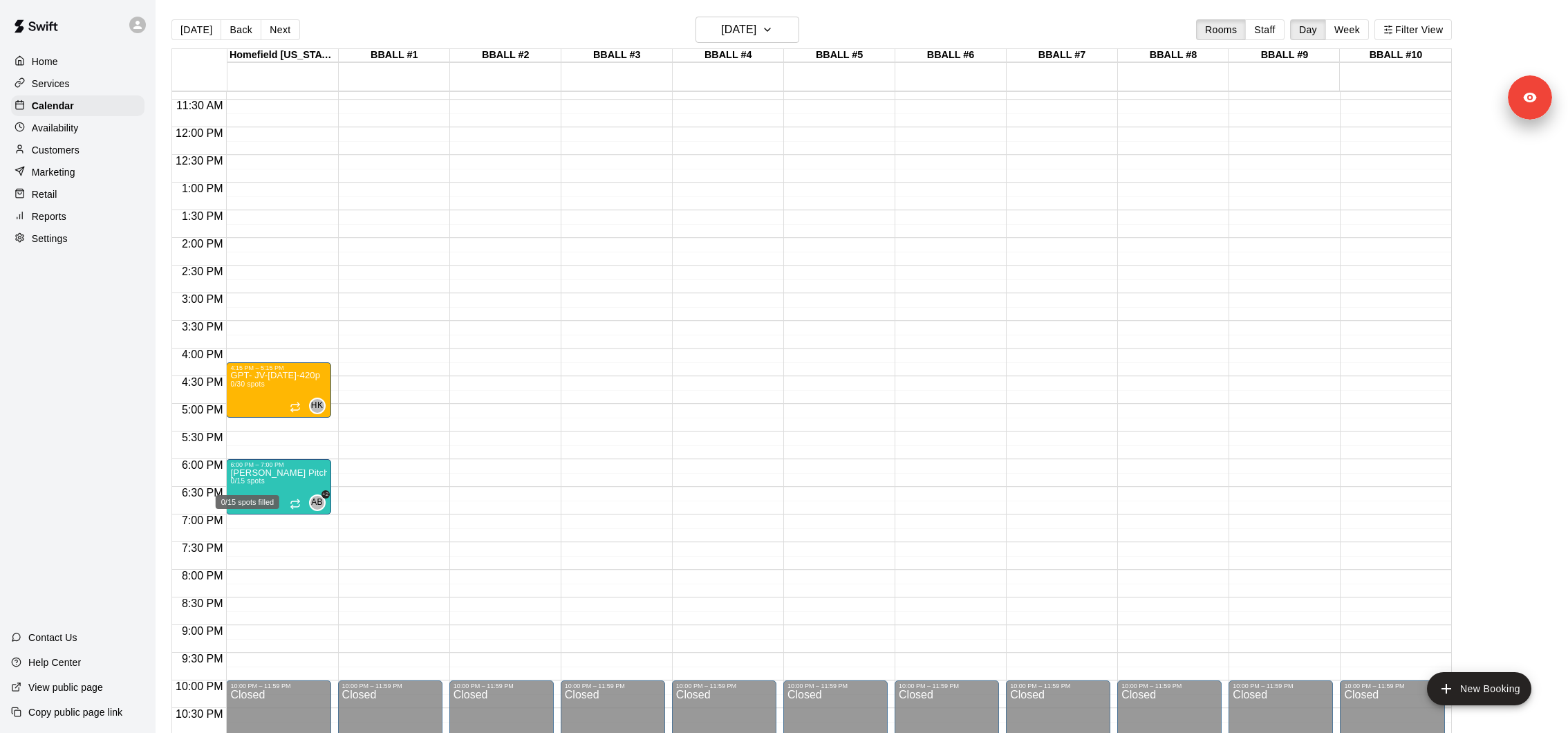
click at [253, 483] on span "0/15 spots" at bounding box center [247, 480] width 34 height 8
click at [243, 545] on button "delete" at bounding box center [244, 557] width 28 height 28
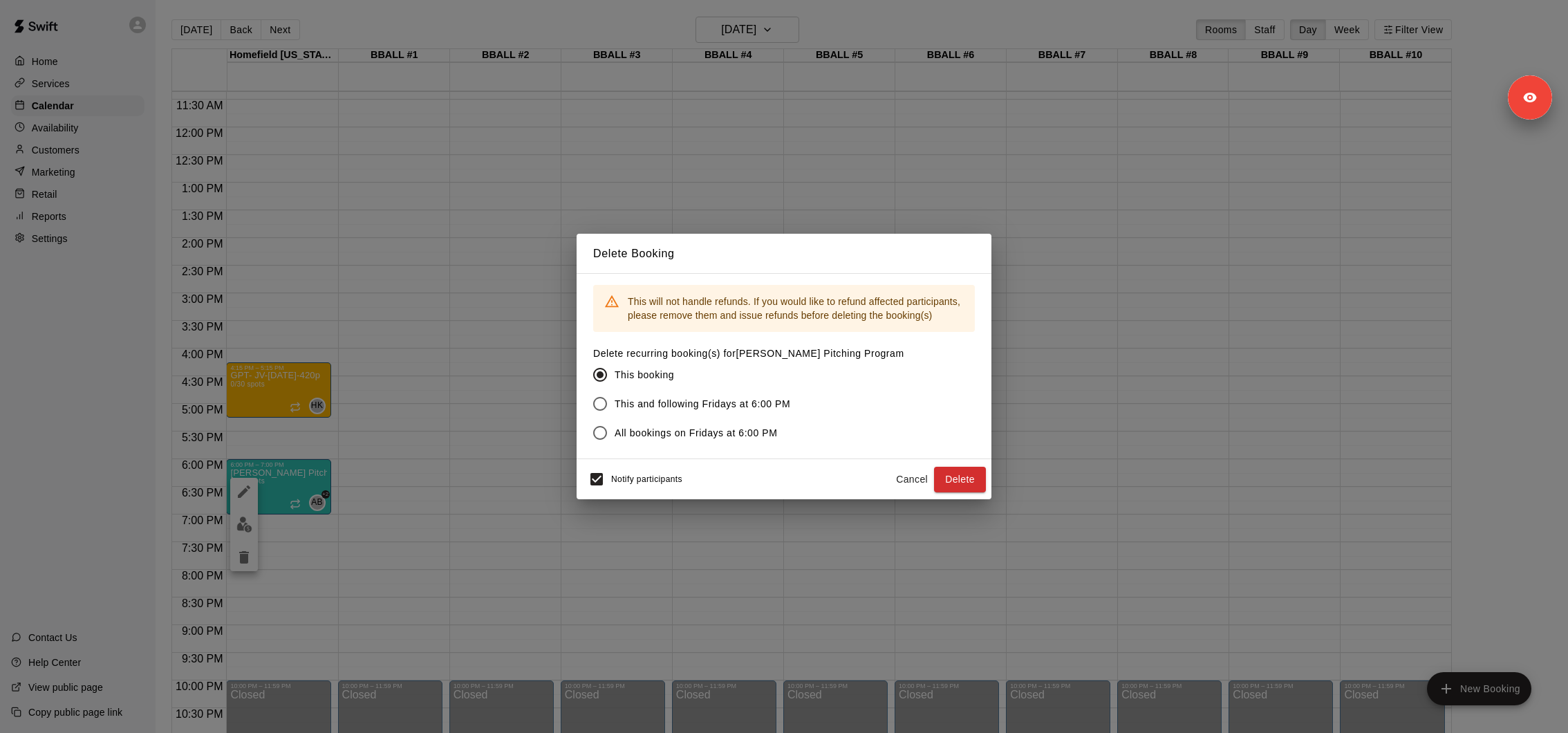
click at [618, 427] on span "All bookings on Fridays at 6:00 PM" at bounding box center [696, 433] width 162 height 15
click at [961, 485] on button "Delete" at bounding box center [960, 479] width 52 height 26
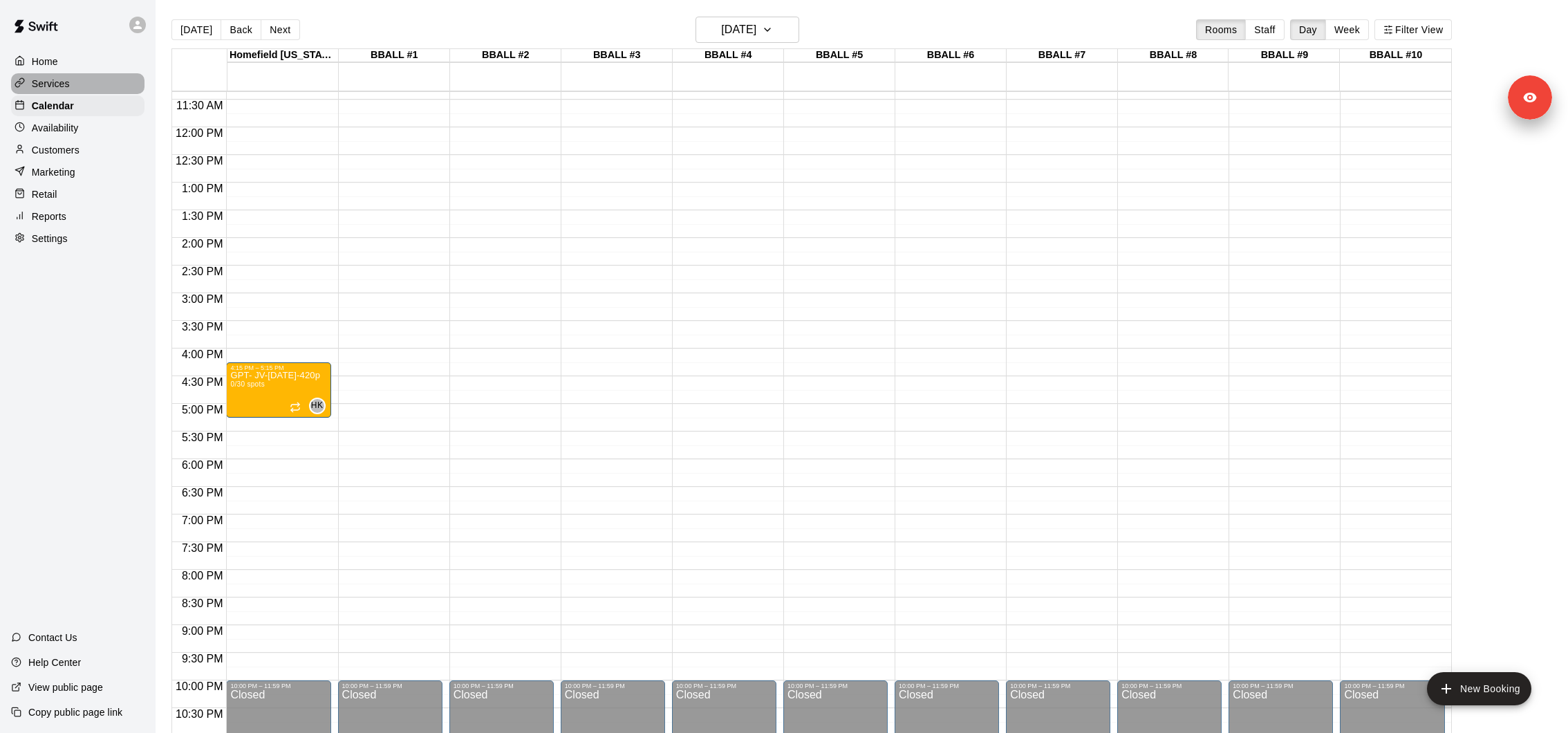
click at [72, 87] on div "Services" at bounding box center [78, 84] width 133 height 21
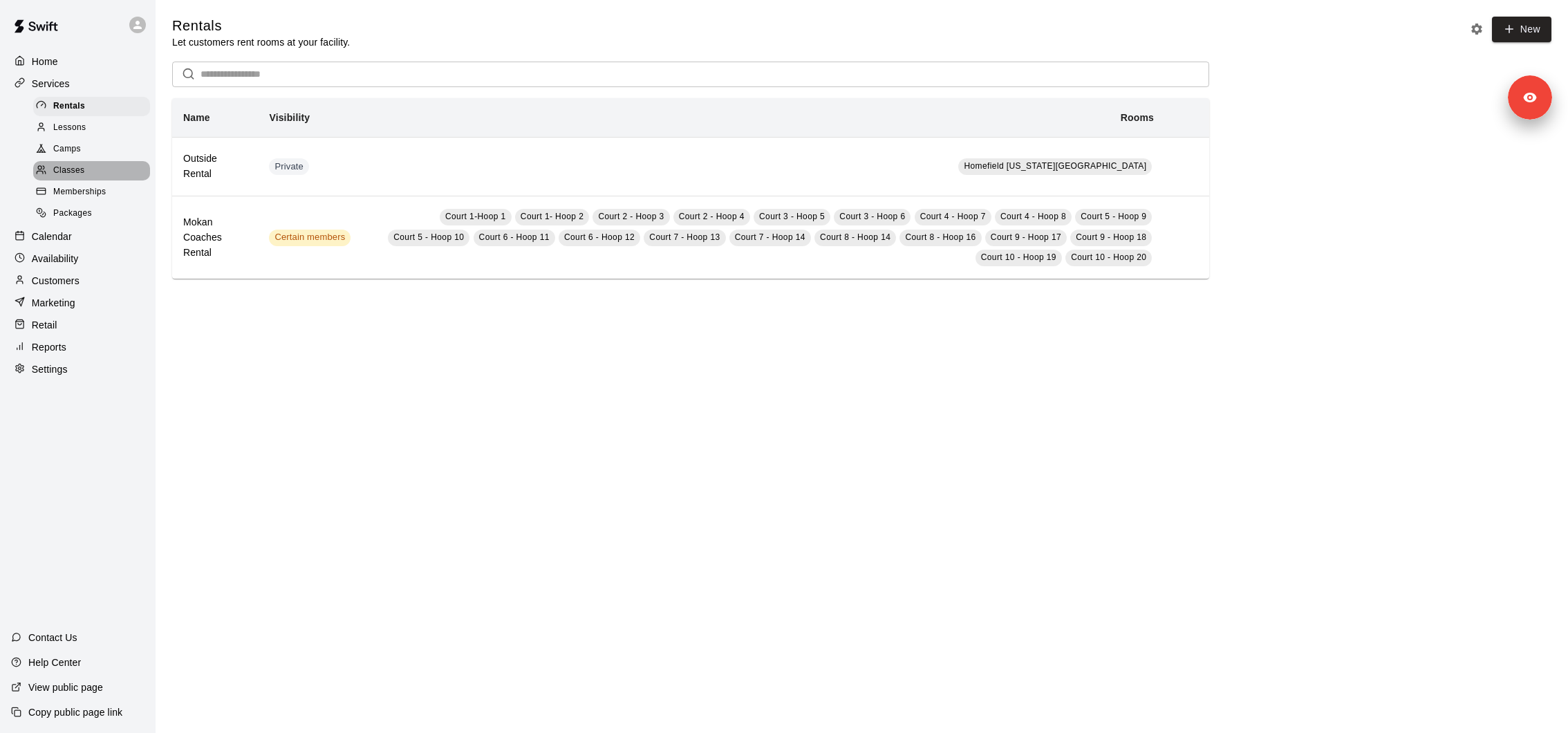
click at [78, 169] on span "Classes" at bounding box center [69, 171] width 31 height 14
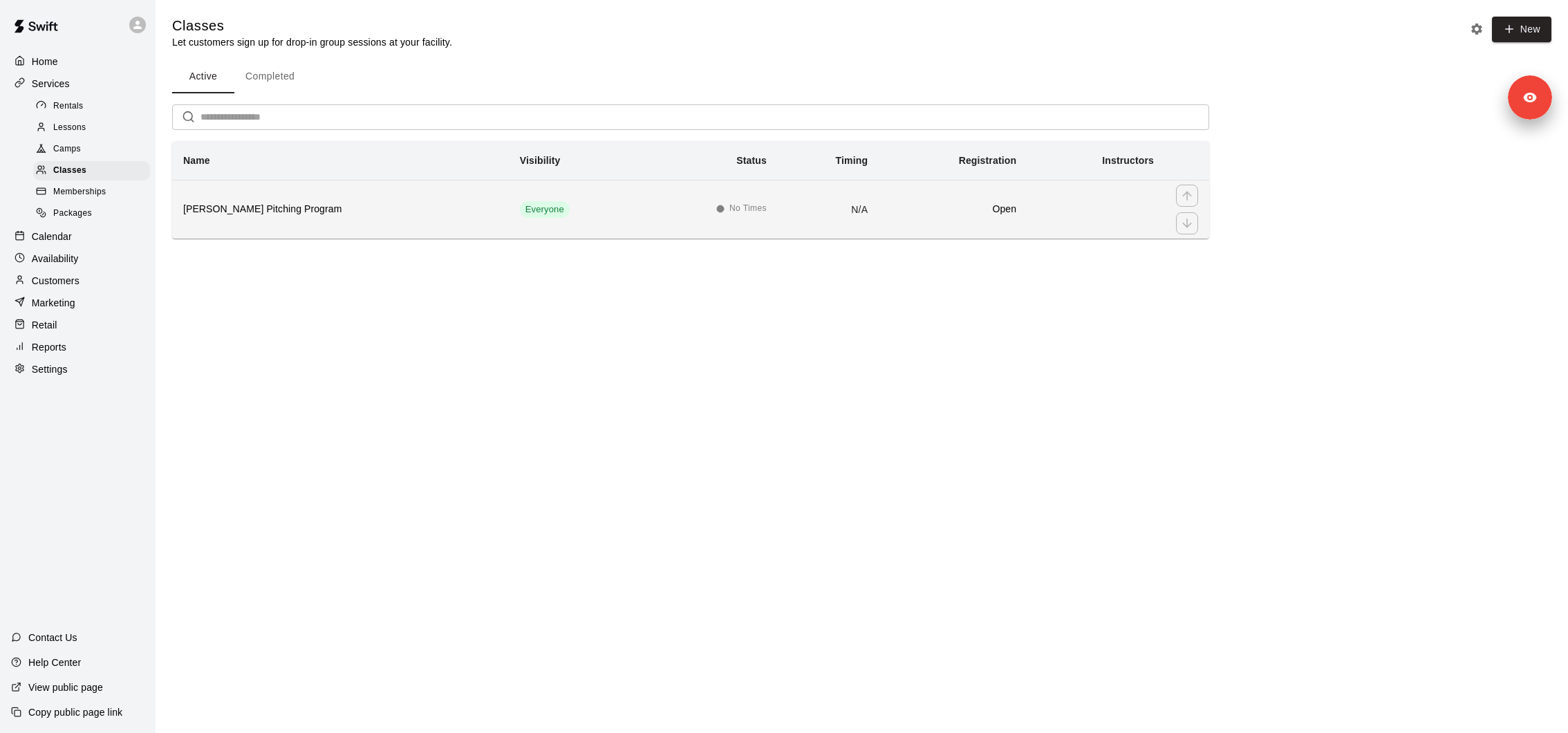
click at [276, 218] on th "Karve Pitching Program" at bounding box center [340, 209] width 337 height 59
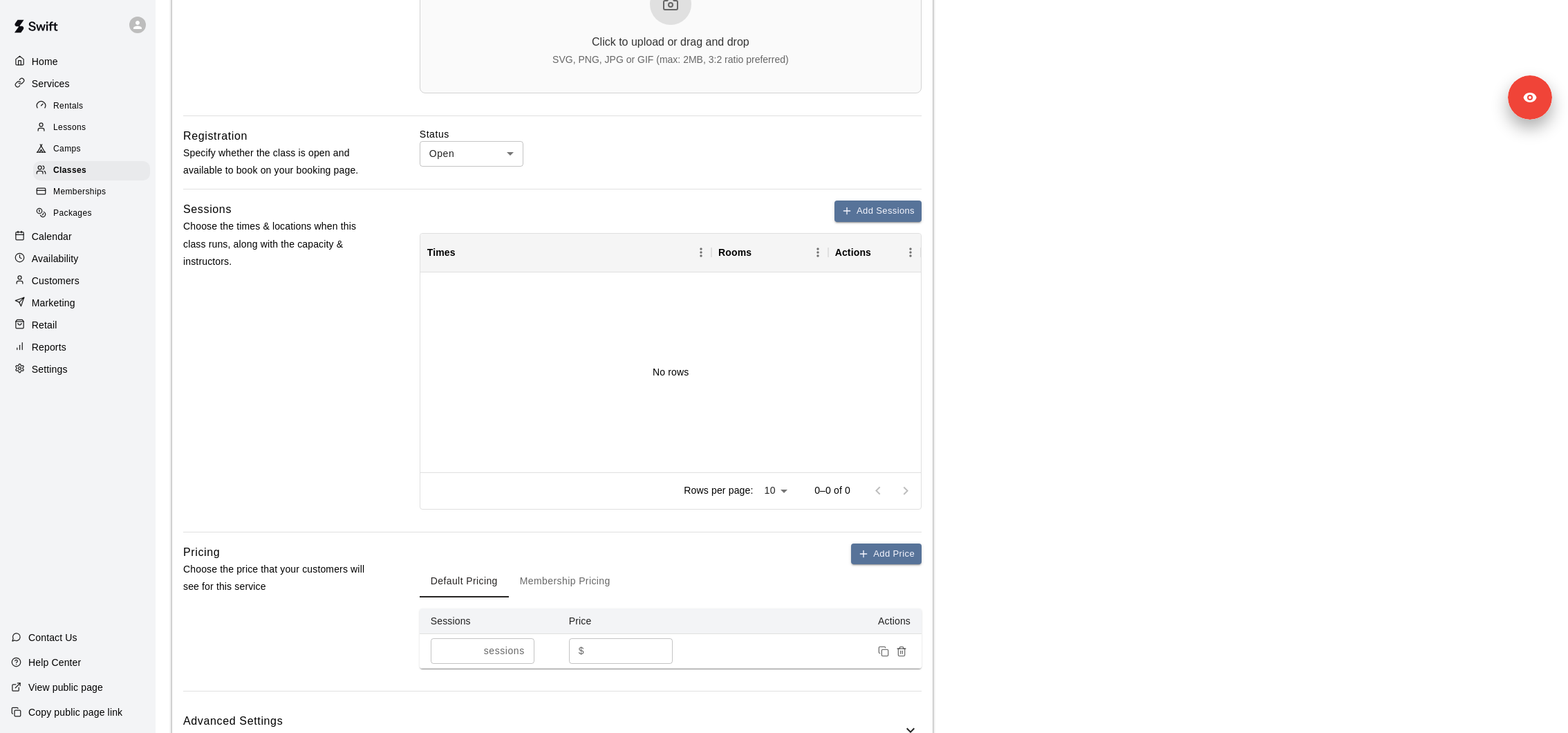
scroll to position [881, 0]
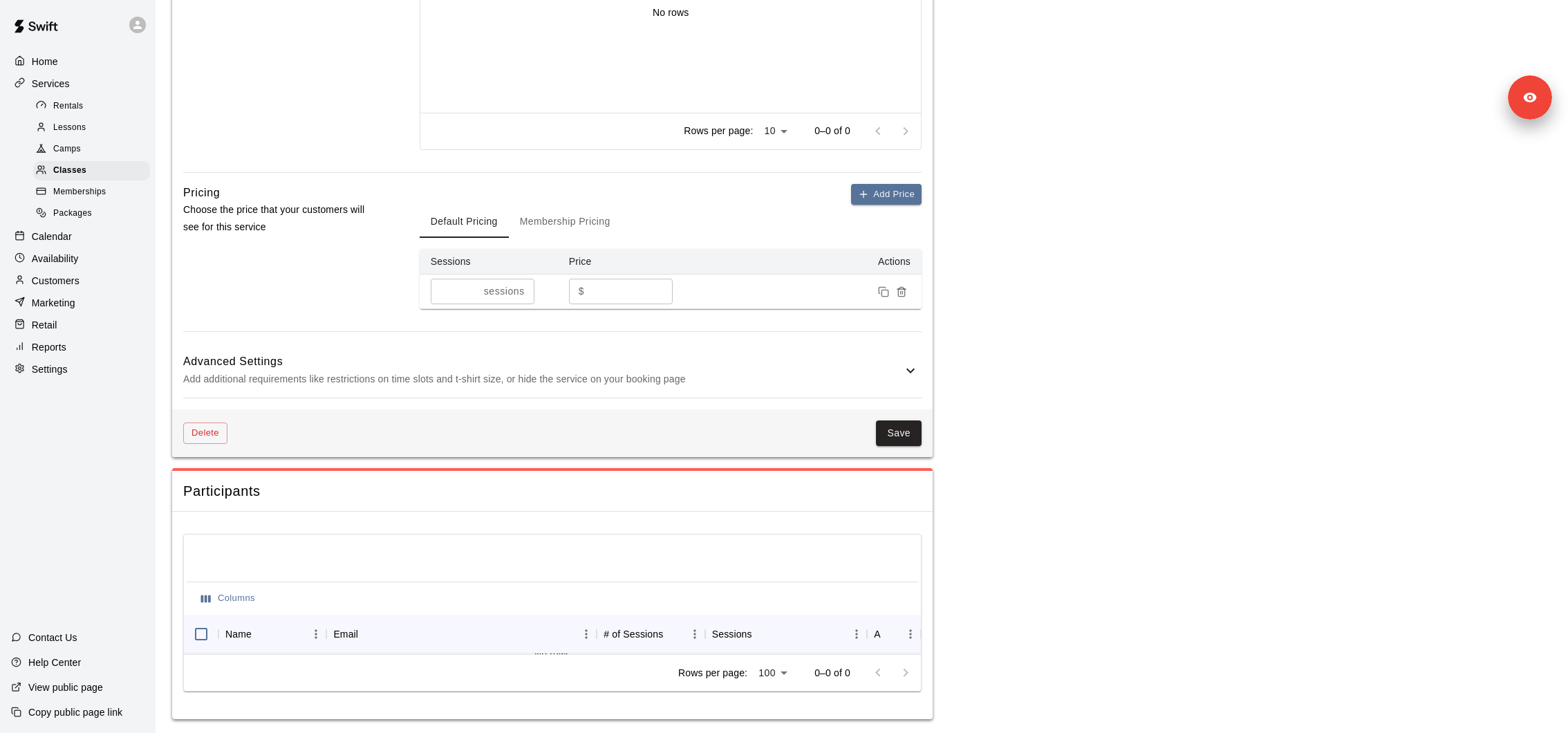
click at [221, 420] on div "Delete Save" at bounding box center [553, 433] width 761 height 48
click at [212, 434] on button "Delete" at bounding box center [205, 433] width 44 height 22
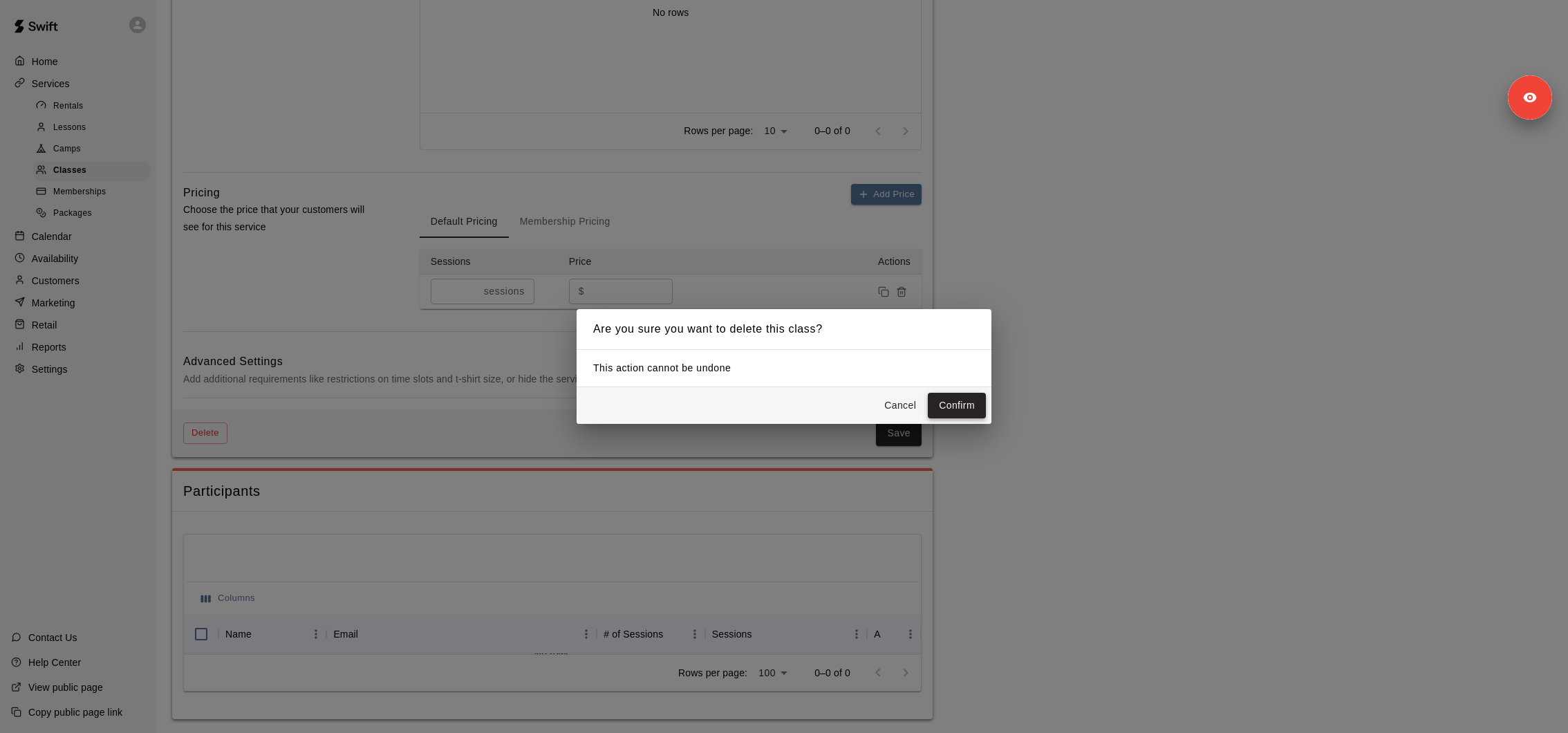
click at [957, 400] on button "Confirm" at bounding box center [957, 405] width 58 height 26
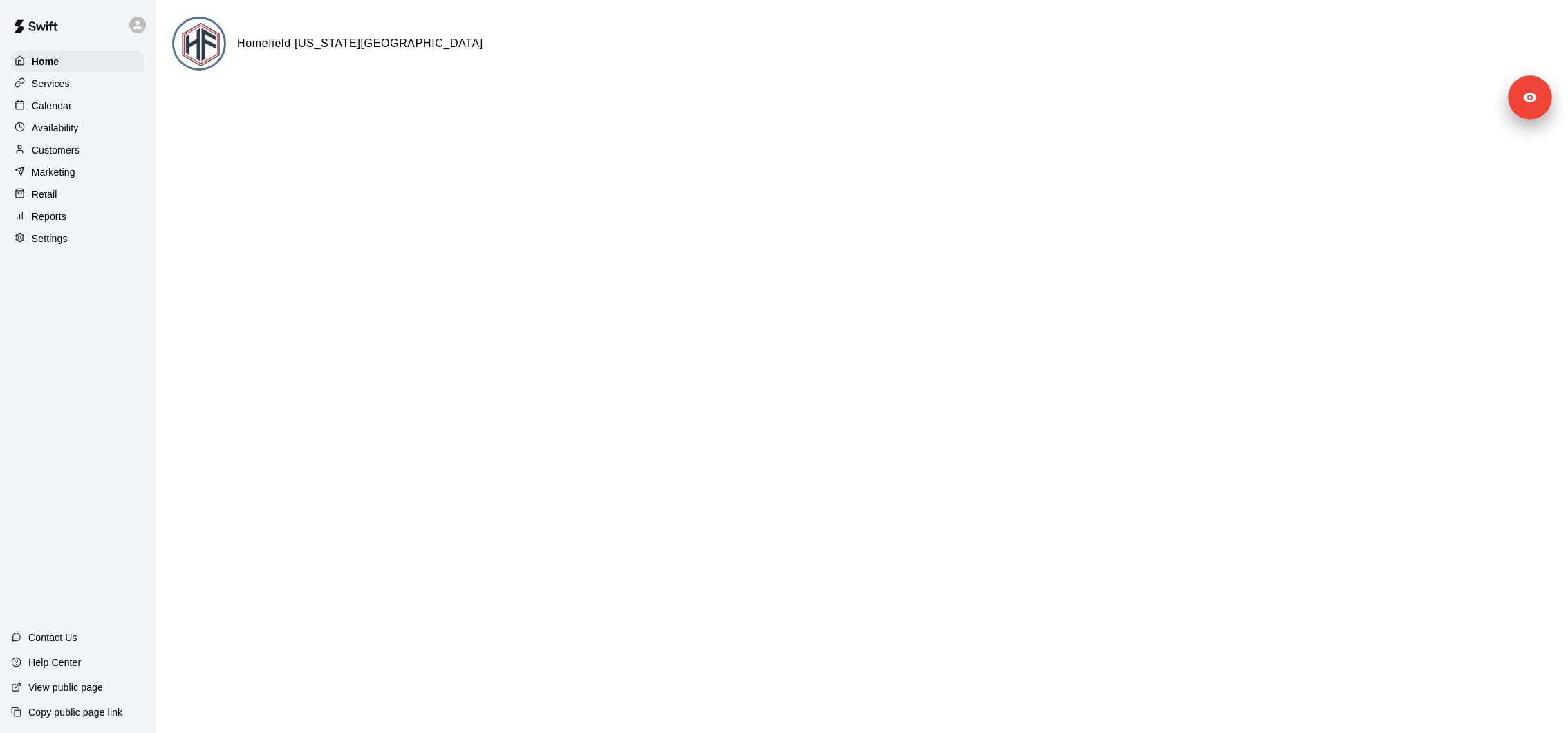
click at [78, 718] on p "Copy public page link" at bounding box center [75, 712] width 94 height 14
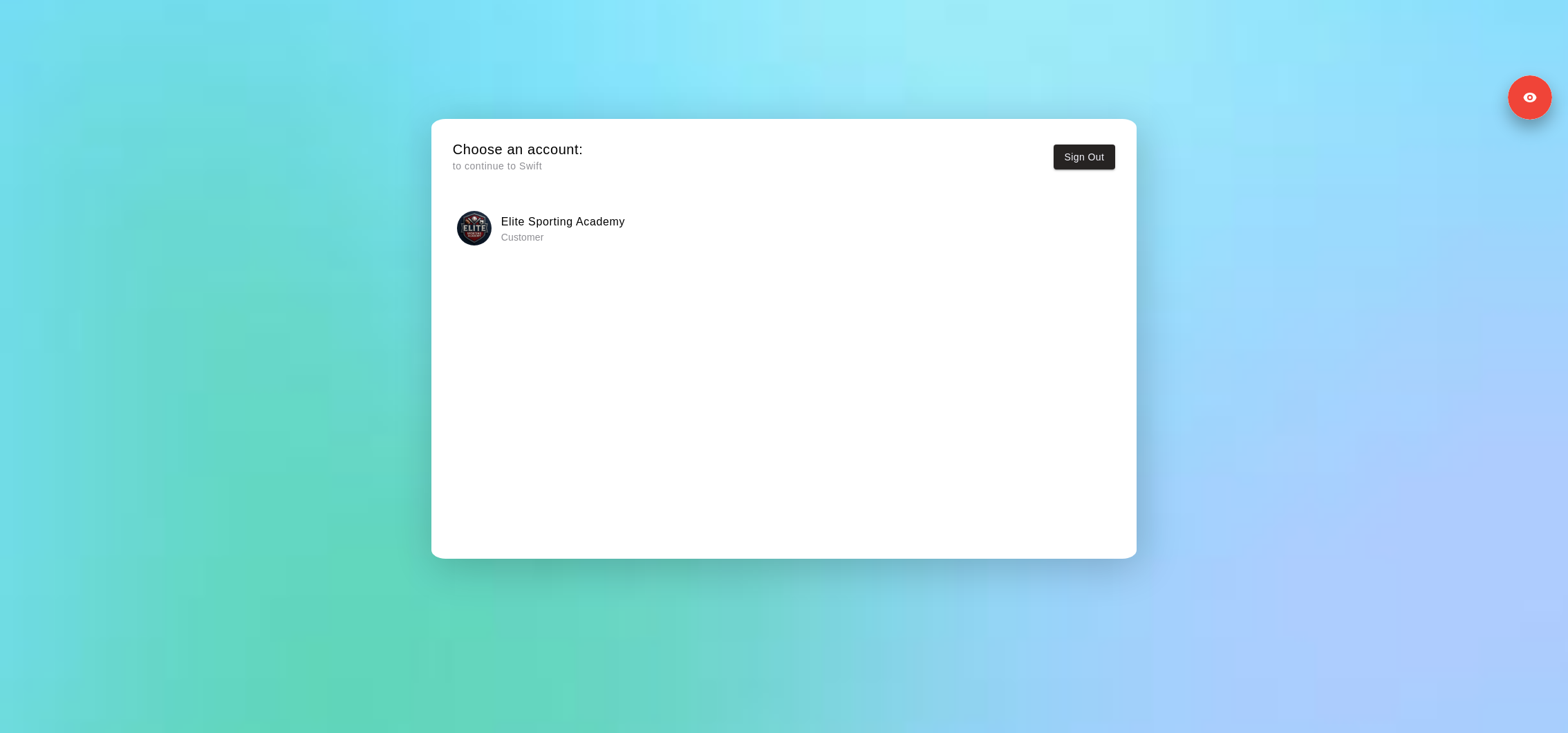
click at [670, 230] on div "Elite Sporting Academy Customer" at bounding box center [783, 228] width 653 height 35
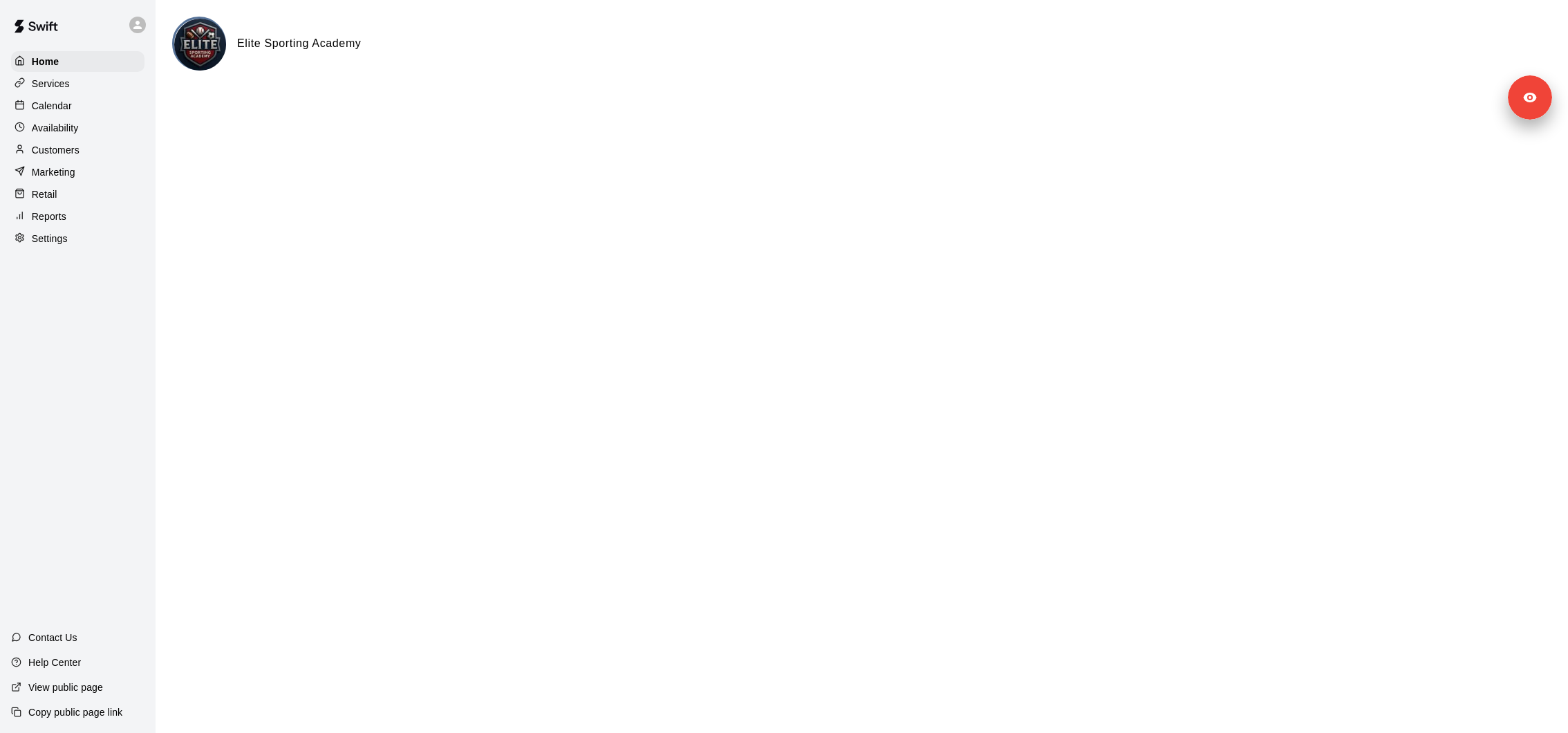
click at [87, 224] on div "Reports" at bounding box center [78, 217] width 133 height 21
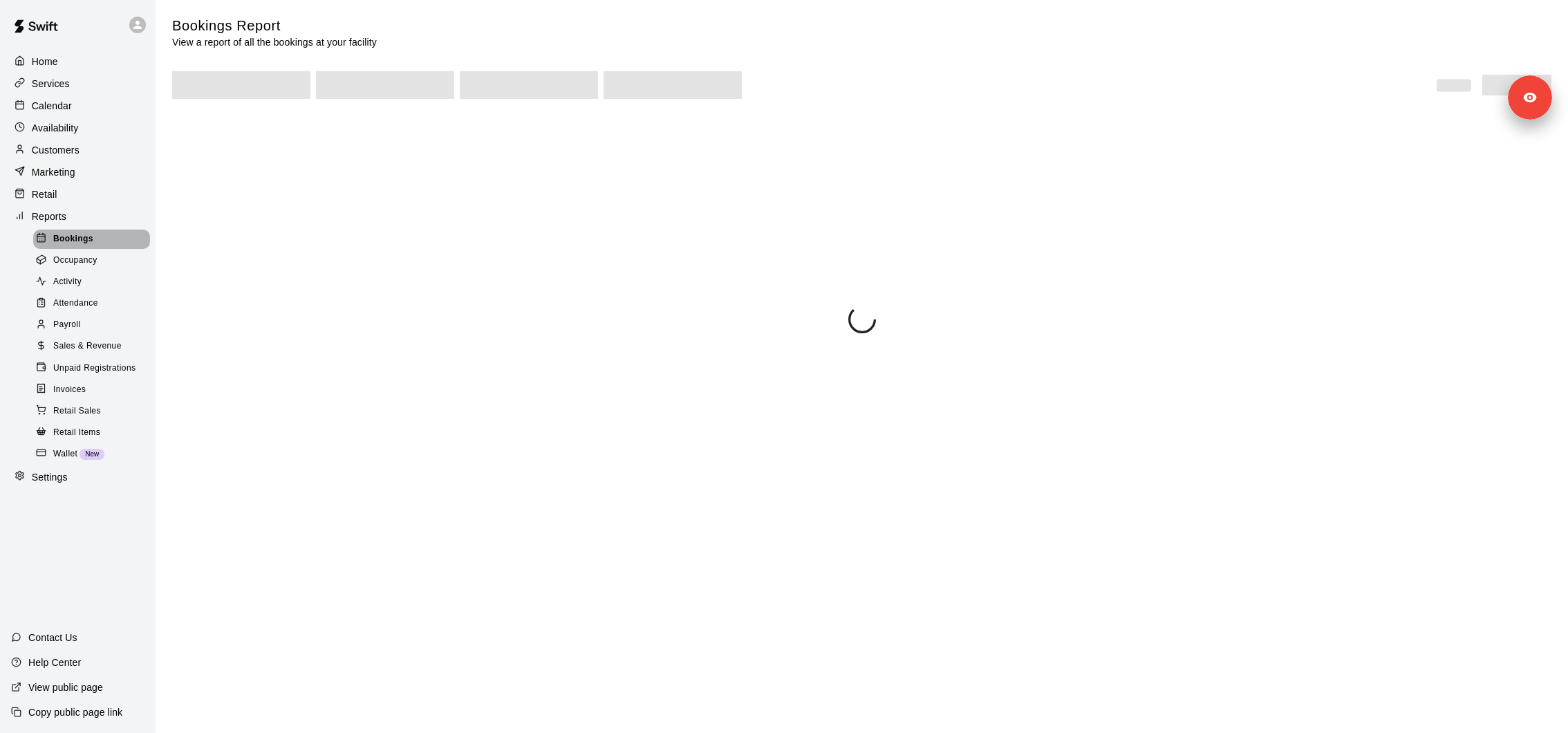
click at [87, 238] on span "Bookings" at bounding box center [74, 239] width 40 height 14
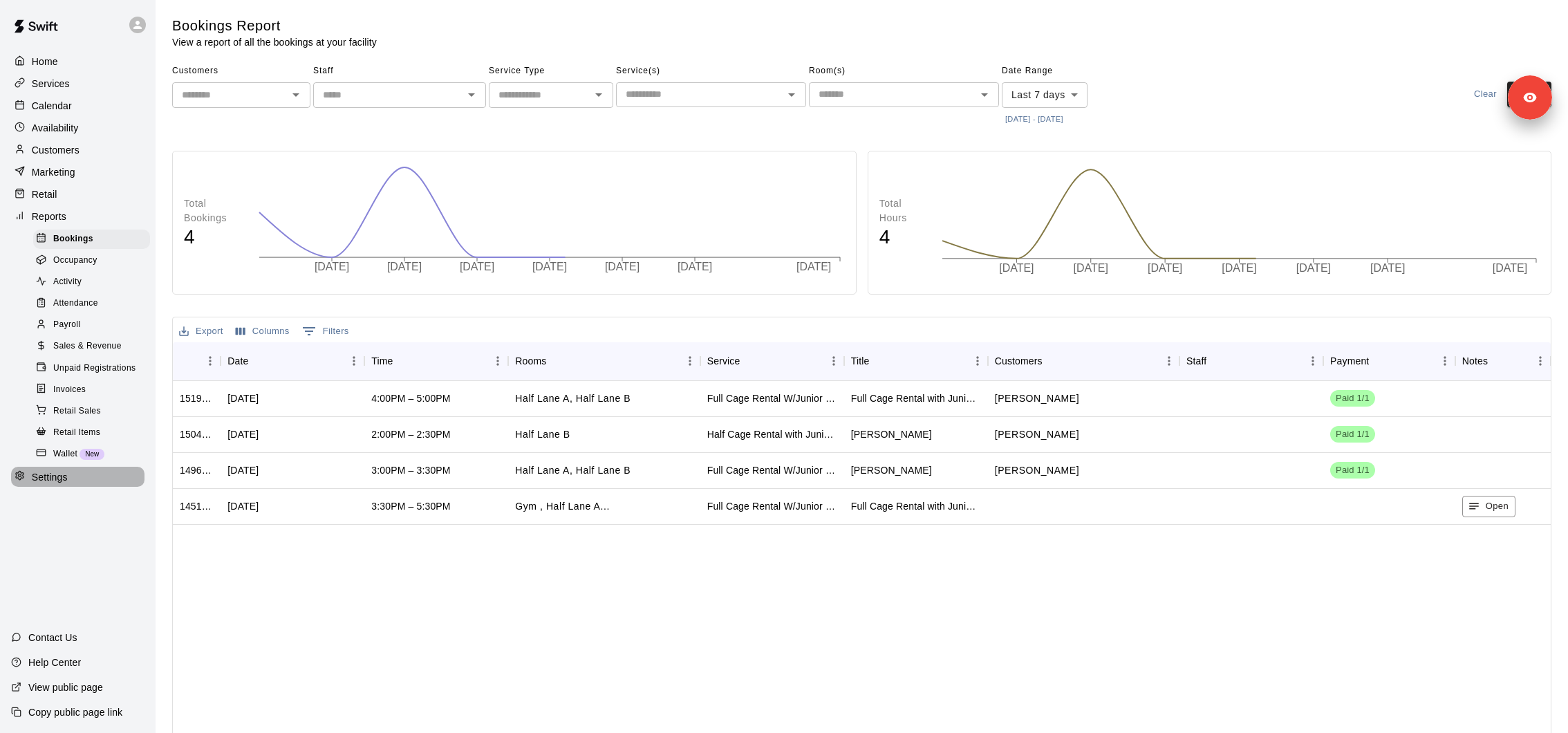
click at [54, 471] on p "Settings" at bounding box center [50, 477] width 36 height 14
select select "**"
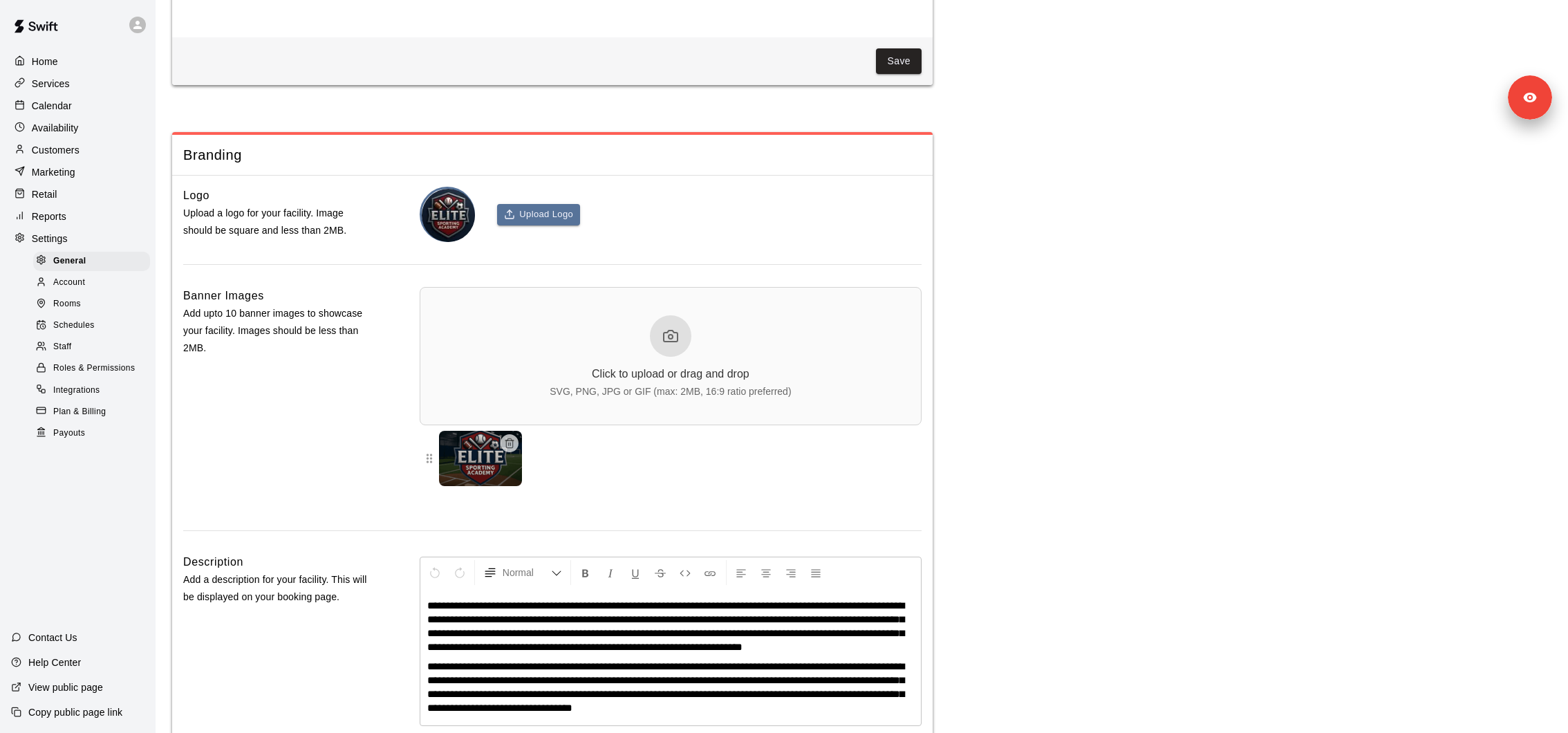
scroll to position [2949, 0]
click at [75, 344] on div "Staff" at bounding box center [92, 347] width 117 height 19
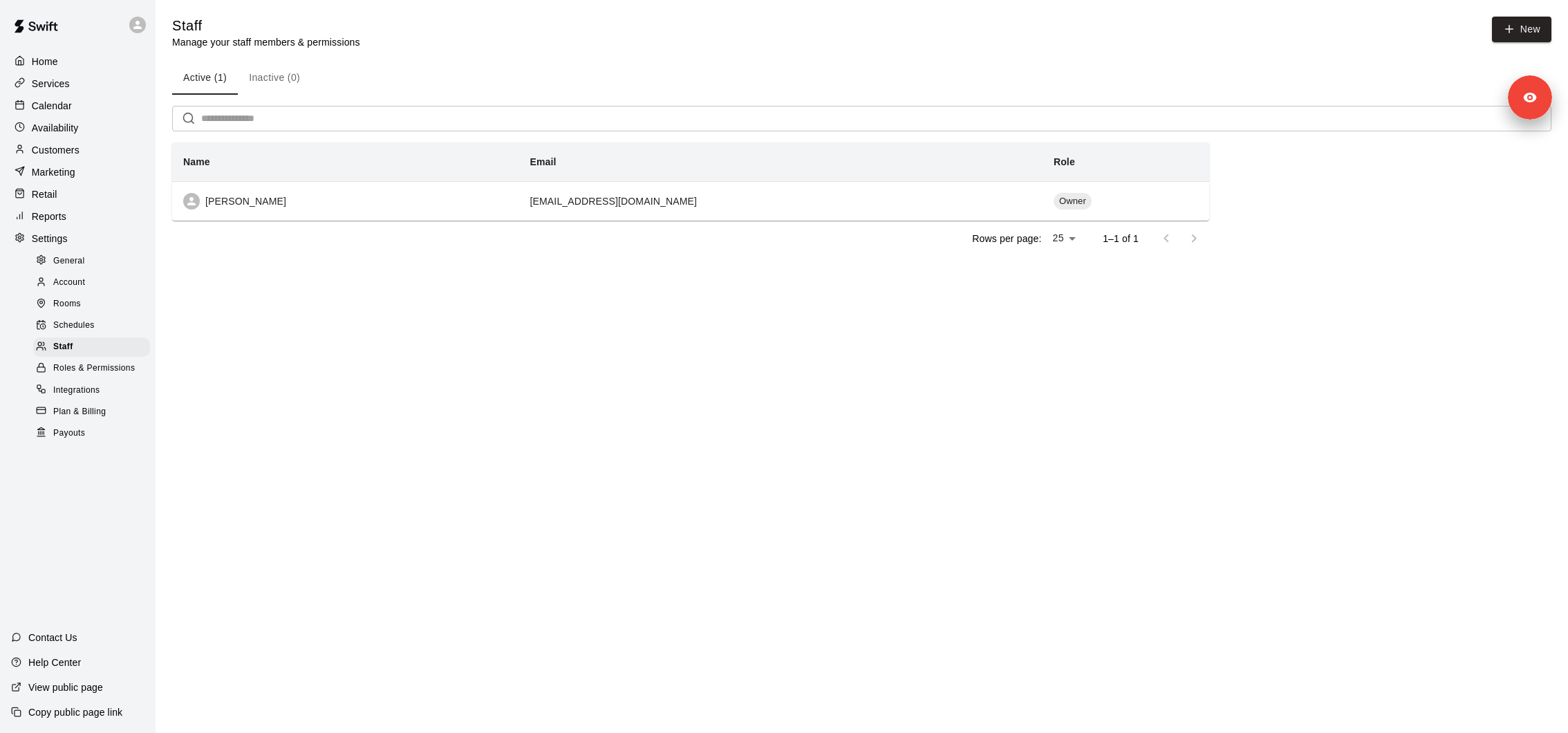
click at [87, 95] on div "Calendar" at bounding box center [78, 106] width 133 height 21
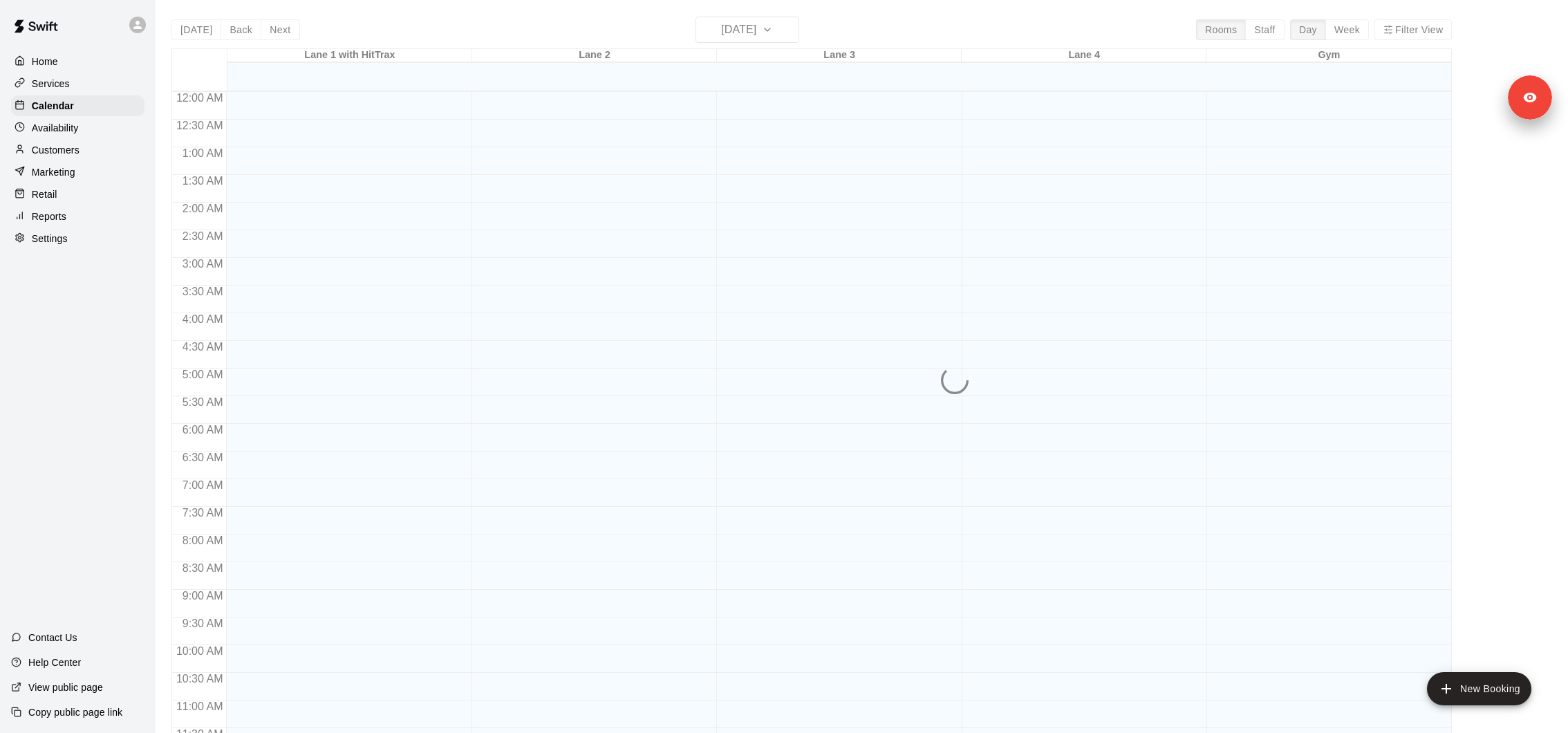
click at [87, 88] on div "Services" at bounding box center [78, 84] width 133 height 21
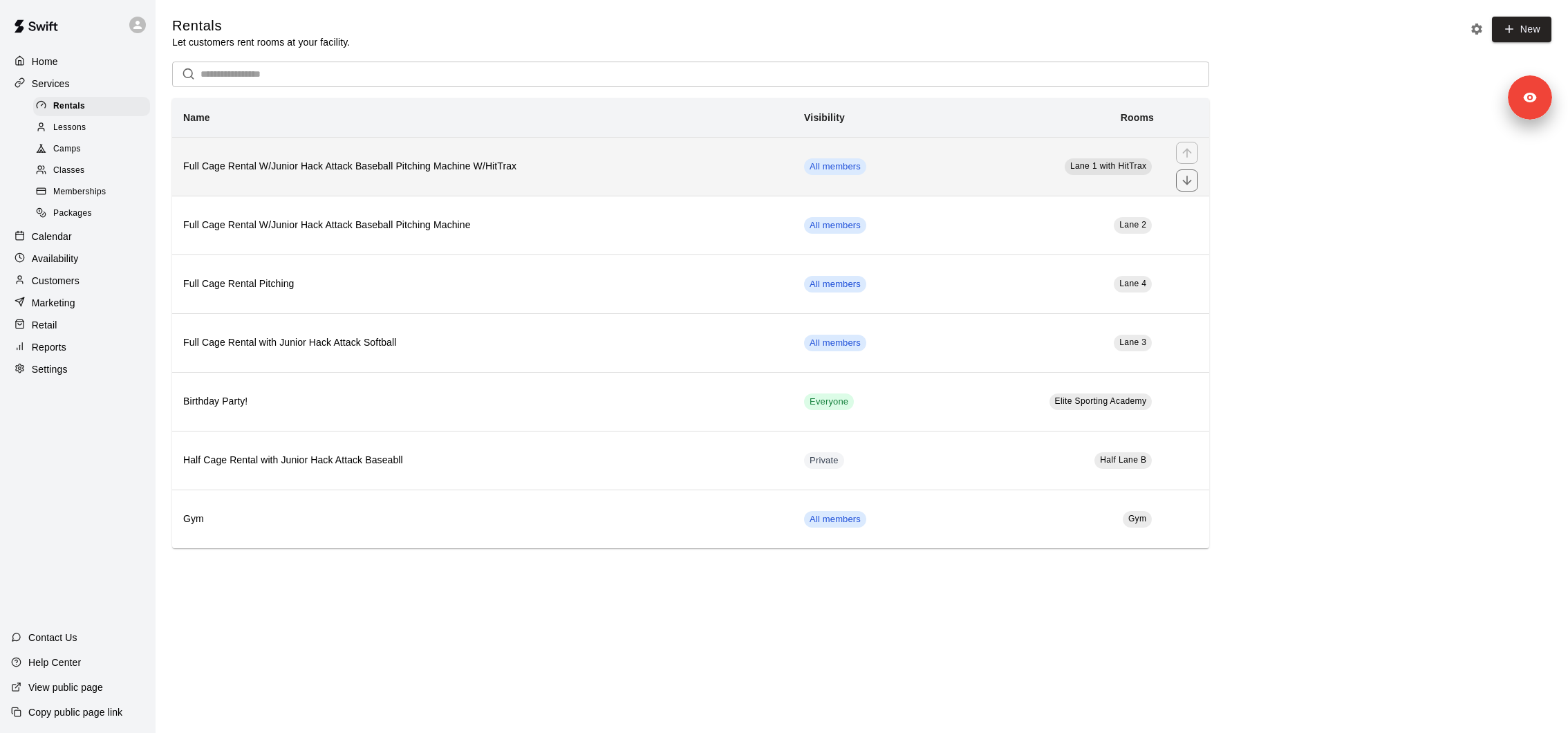
click at [372, 151] on th "Full Cage Rental W/Junior Hack Attack Baseball Pitching Machine W/HitTrax" at bounding box center [482, 166] width 621 height 59
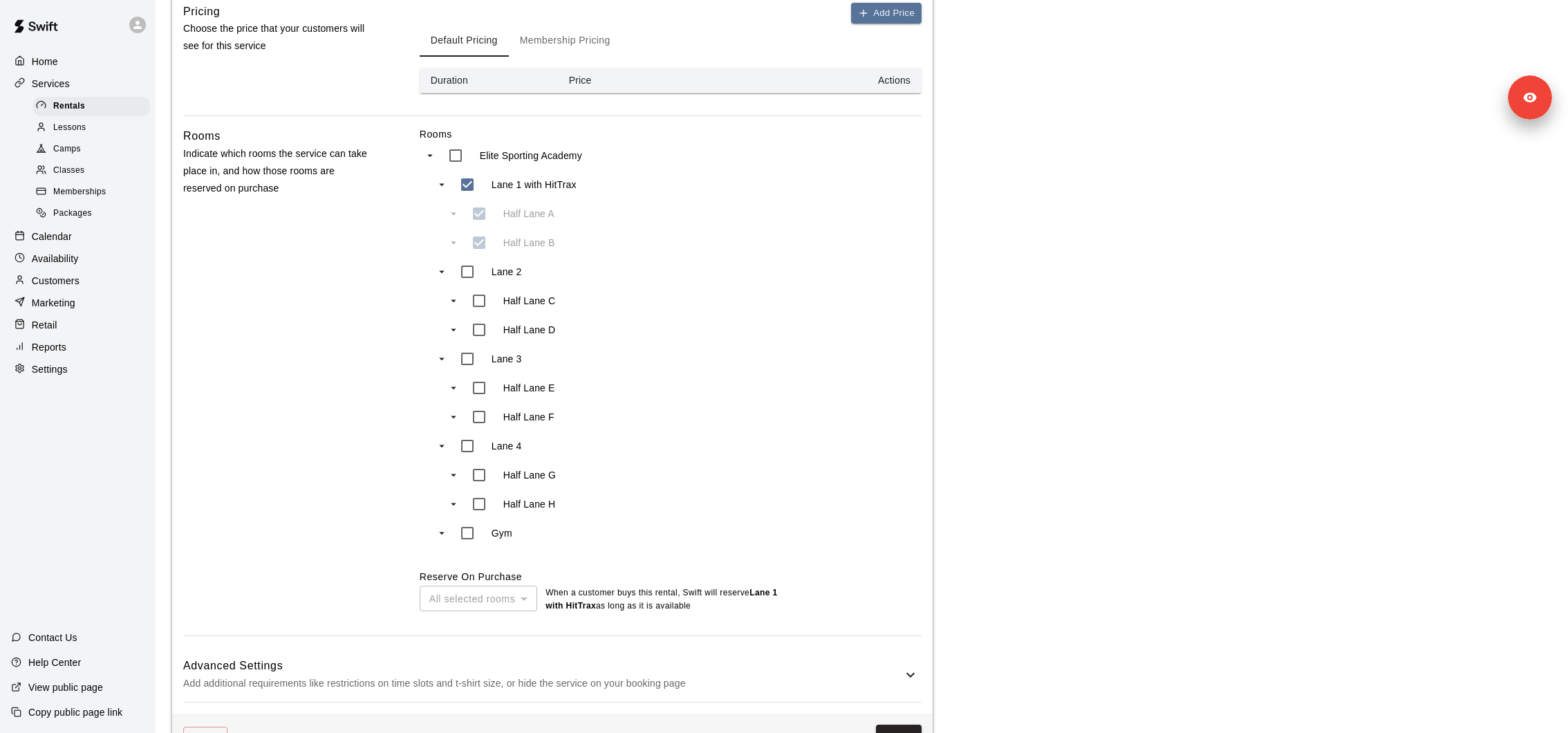
scroll to position [690, 0]
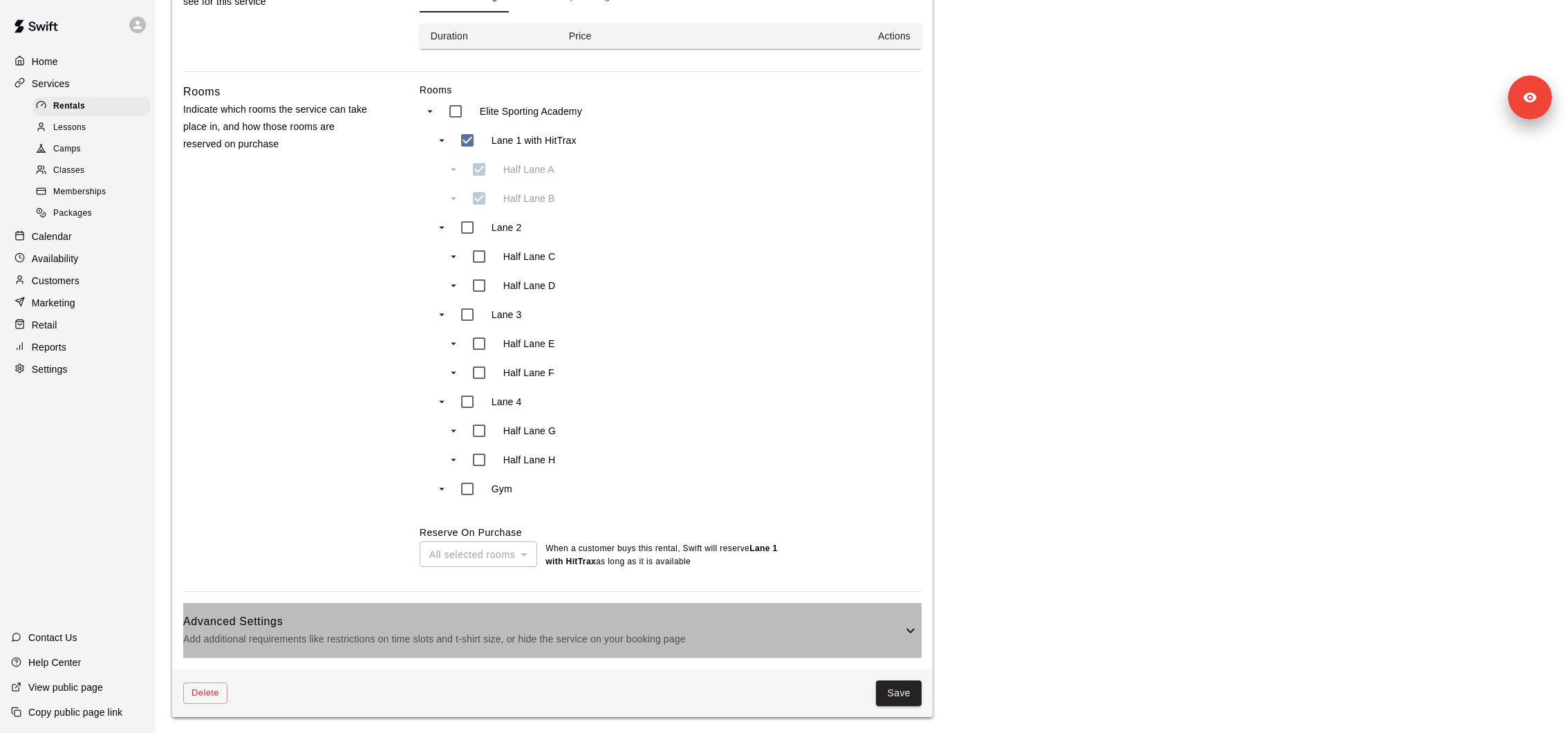
click at [471, 638] on p "Add additional requirements like restrictions on time slots and t-shirt size, o…" at bounding box center [543, 639] width 719 height 17
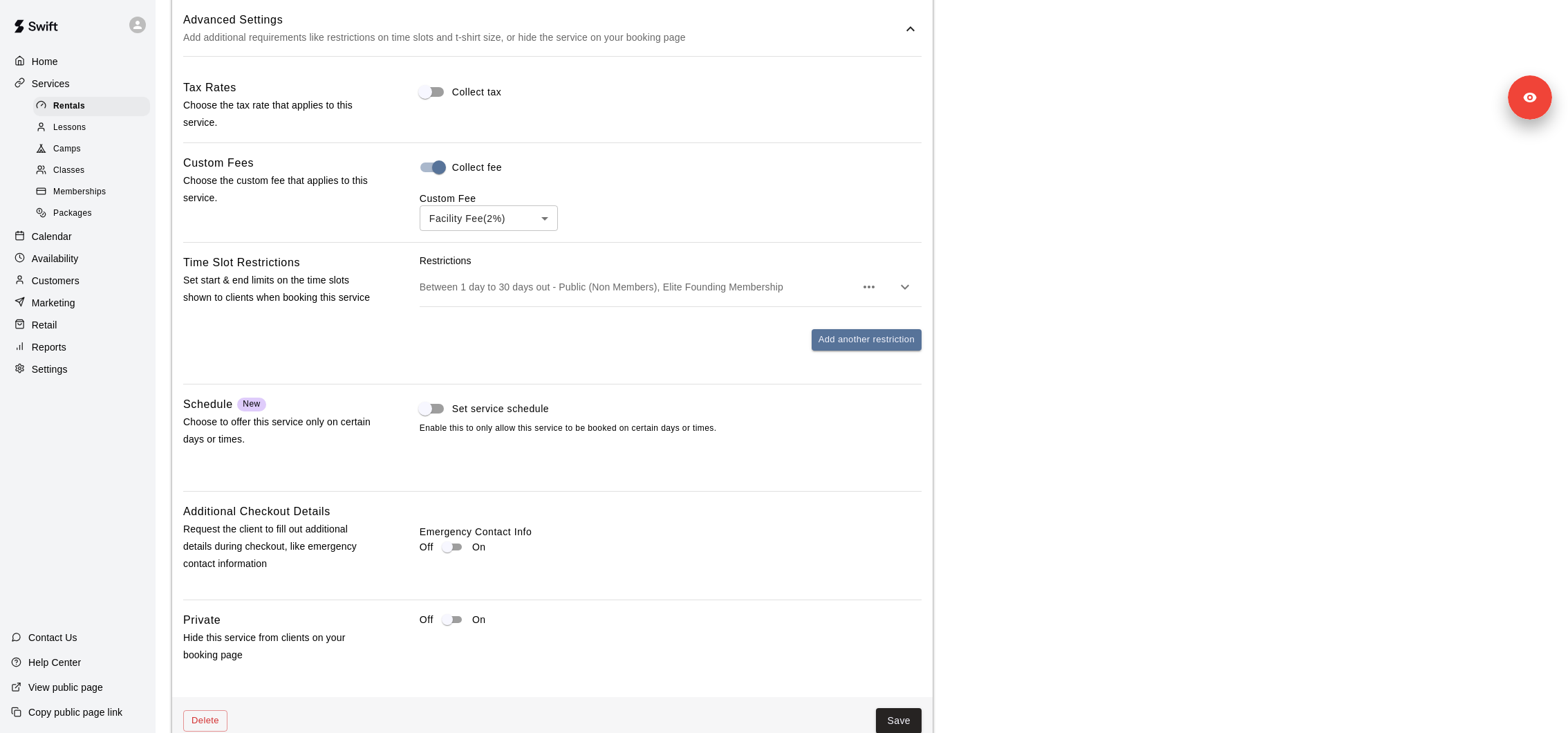
scroll to position [1319, 0]
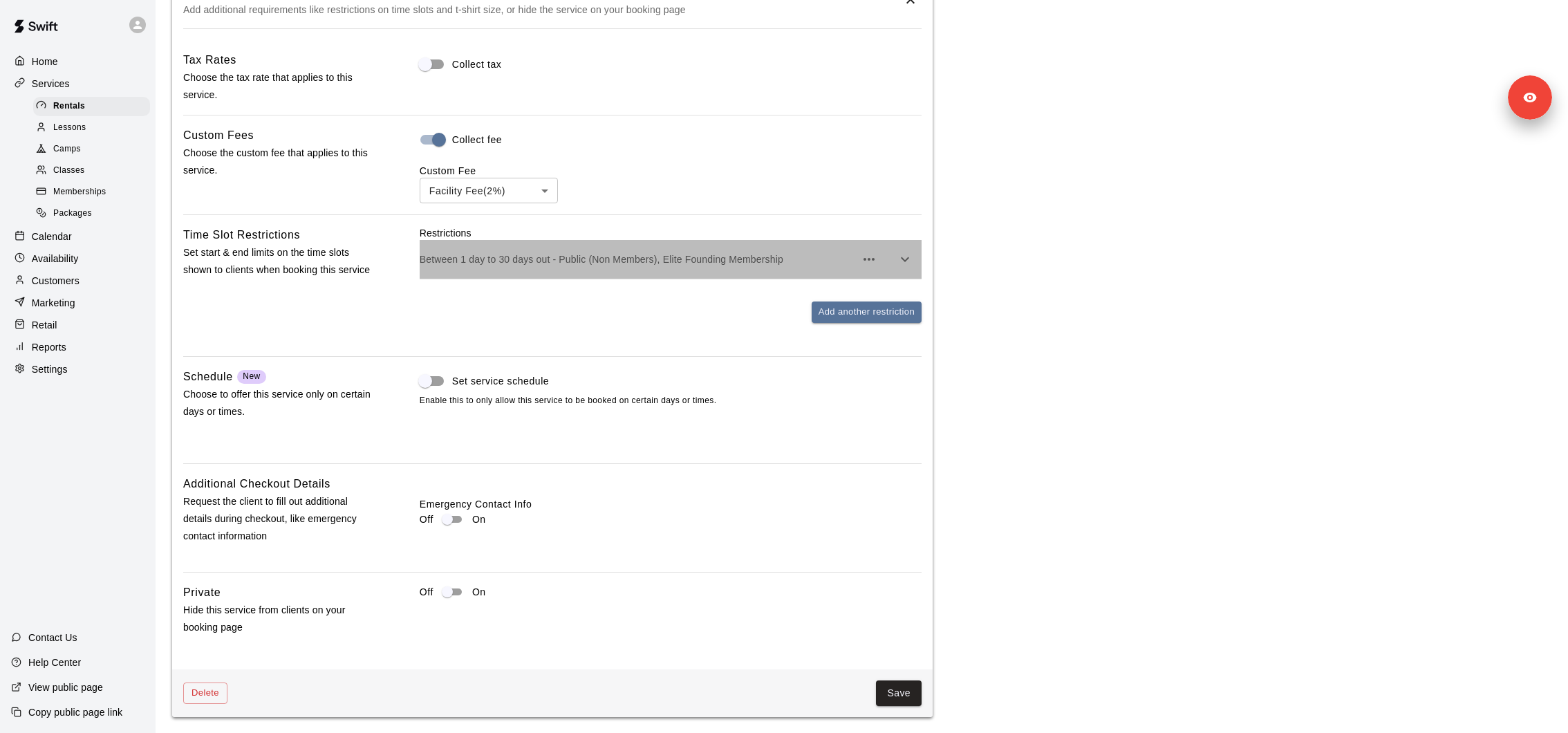
click at [548, 264] on p "Between 1 day to 30 days out - Public (Non Members), Elite Founding Membership" at bounding box center [638, 260] width 436 height 14
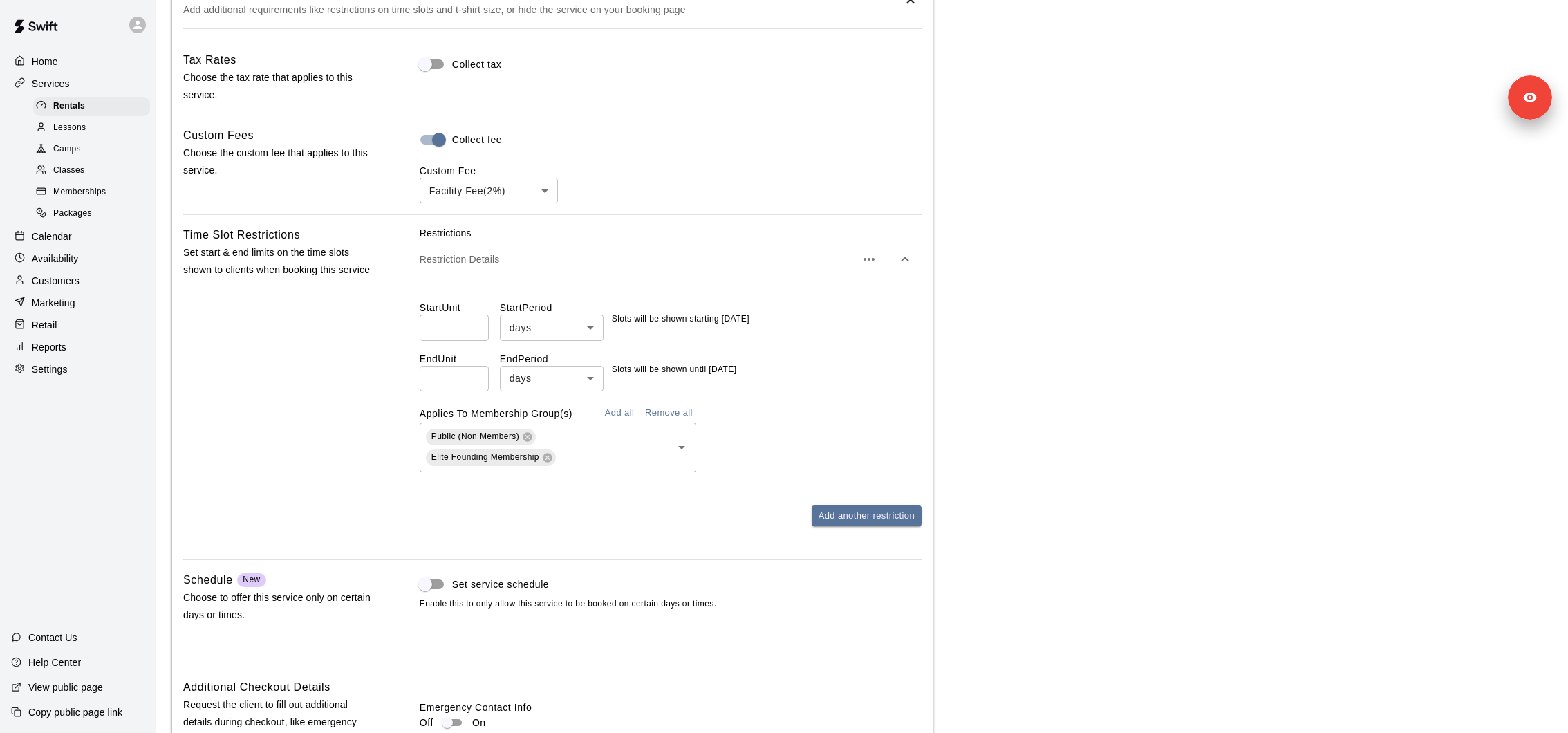
click at [95, 118] on div "Lessons" at bounding box center [92, 128] width 117 height 19
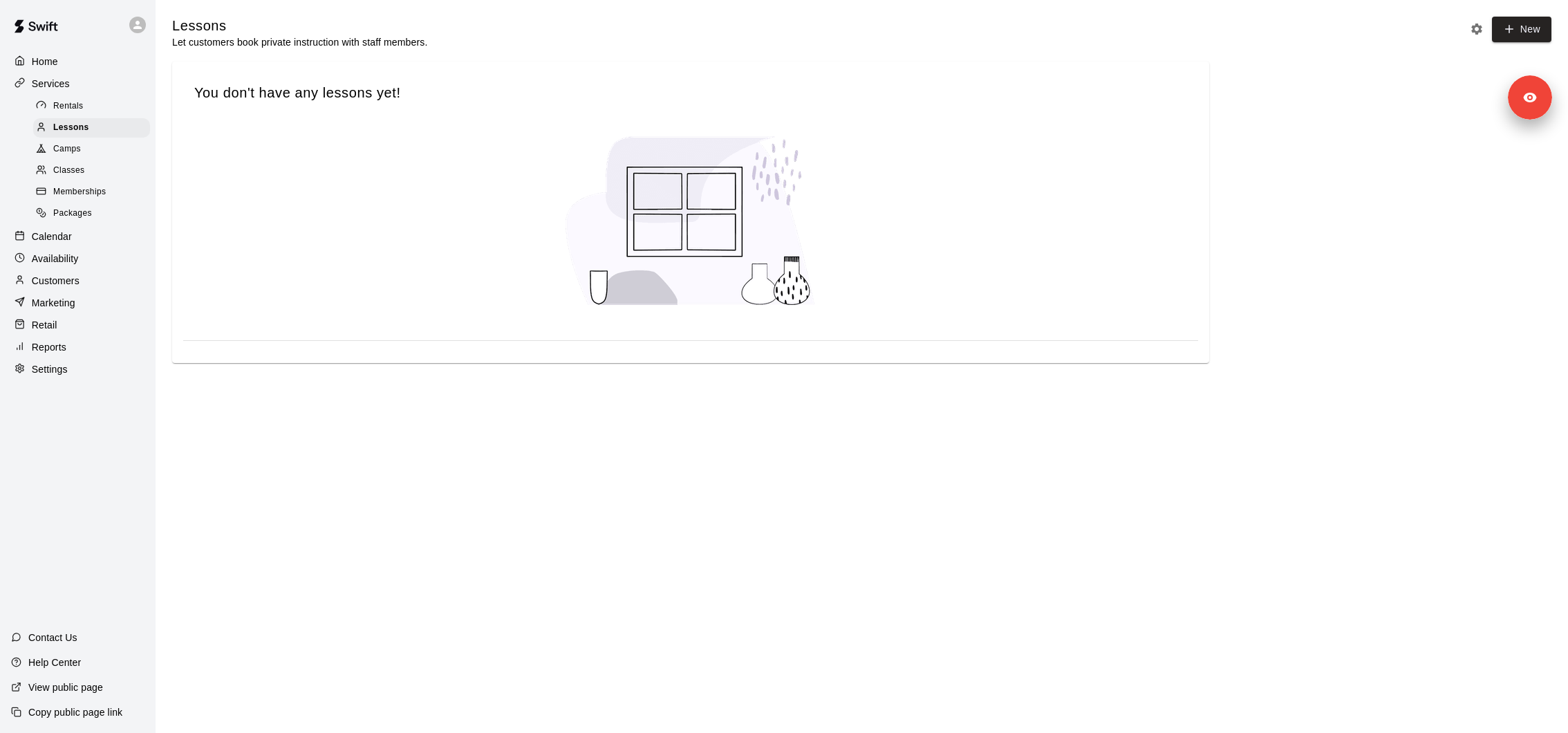
click at [92, 100] on div "Rentals" at bounding box center [92, 106] width 117 height 19
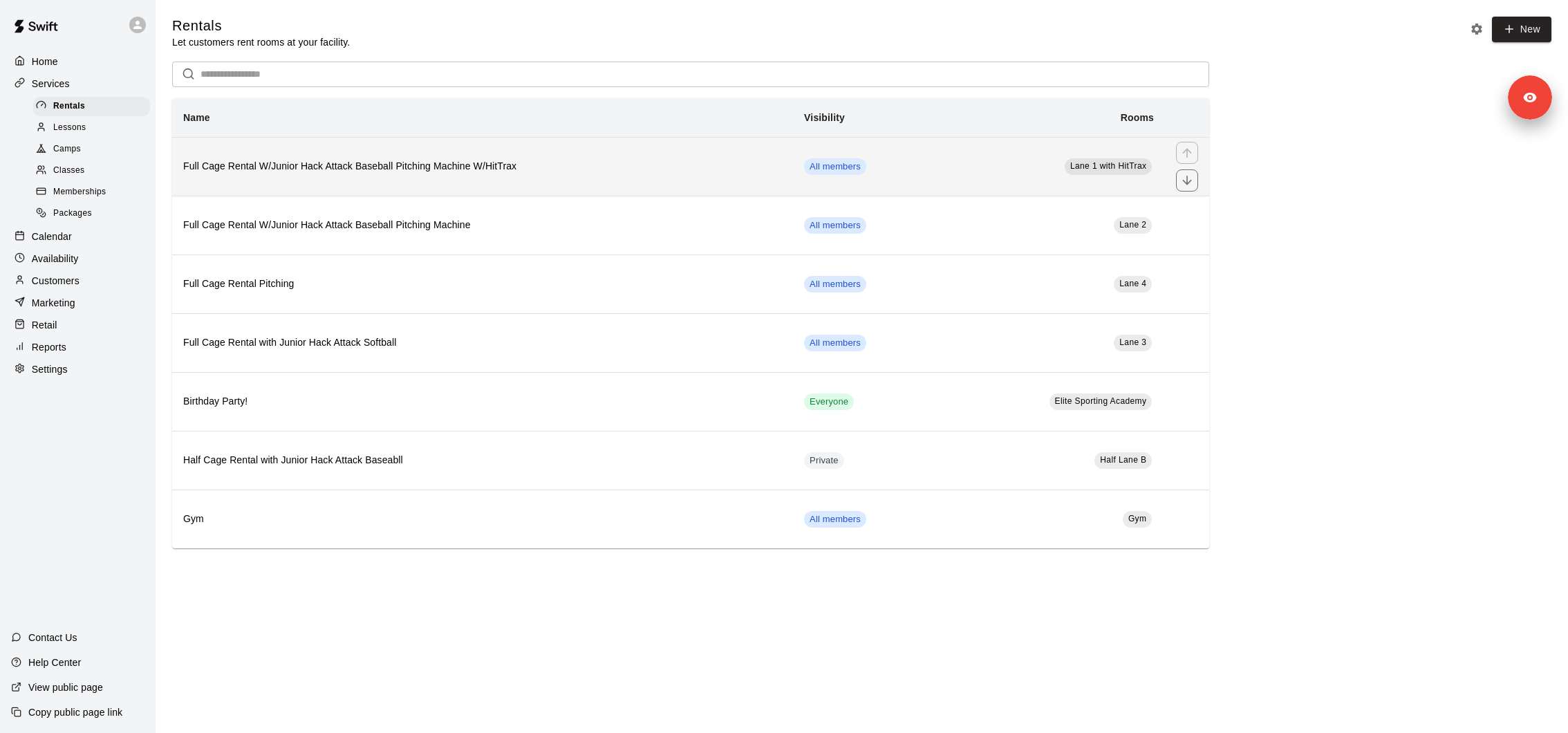
click at [413, 172] on h6 "Full Cage Rental W/Junior Hack Attack Baseball Pitching Machine W/HitTrax" at bounding box center [482, 167] width 599 height 15
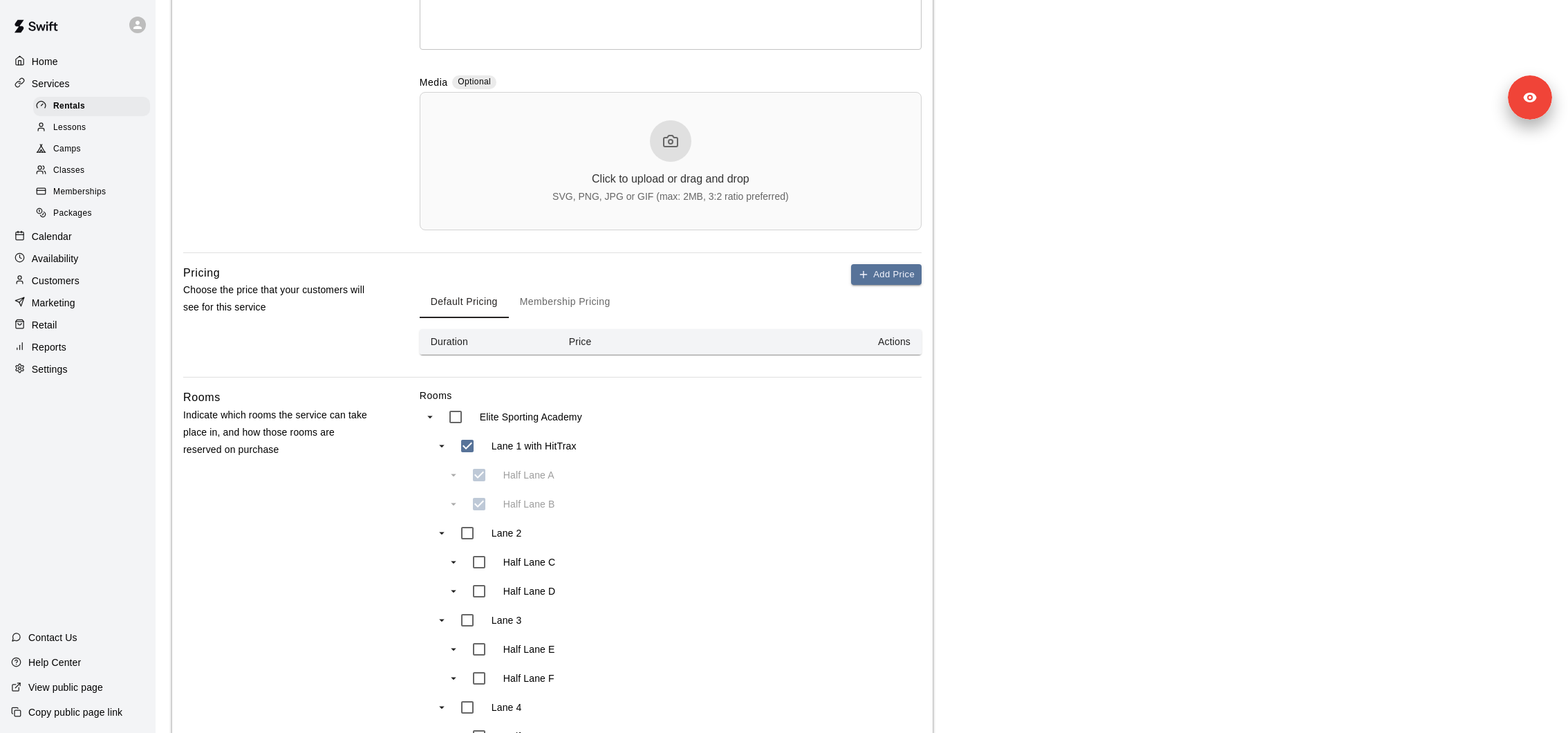
scroll to position [690, 0]
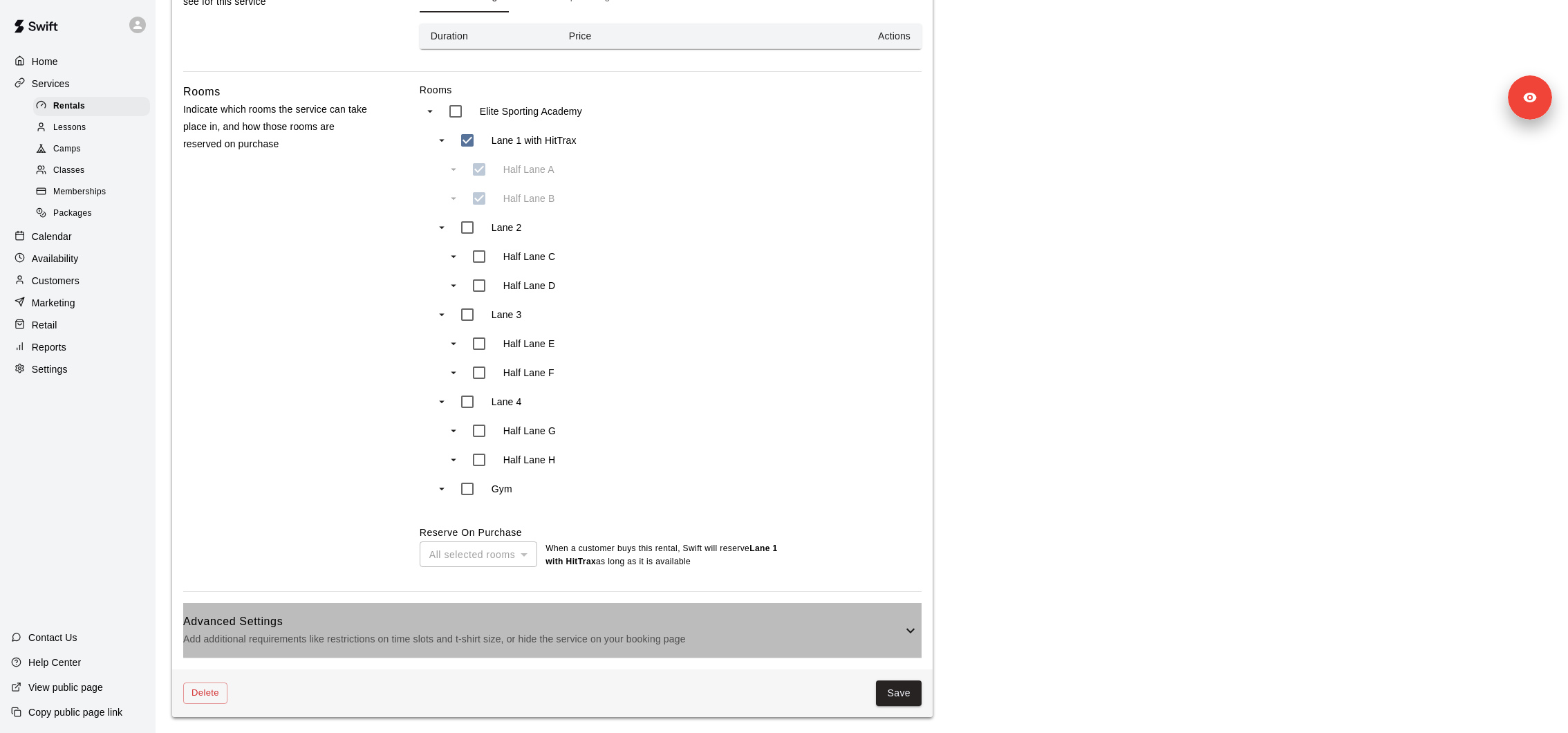
click at [741, 649] on div "Advanced Settings Add additional requirements like restrictions on time slots a…" at bounding box center [553, 630] width 739 height 55
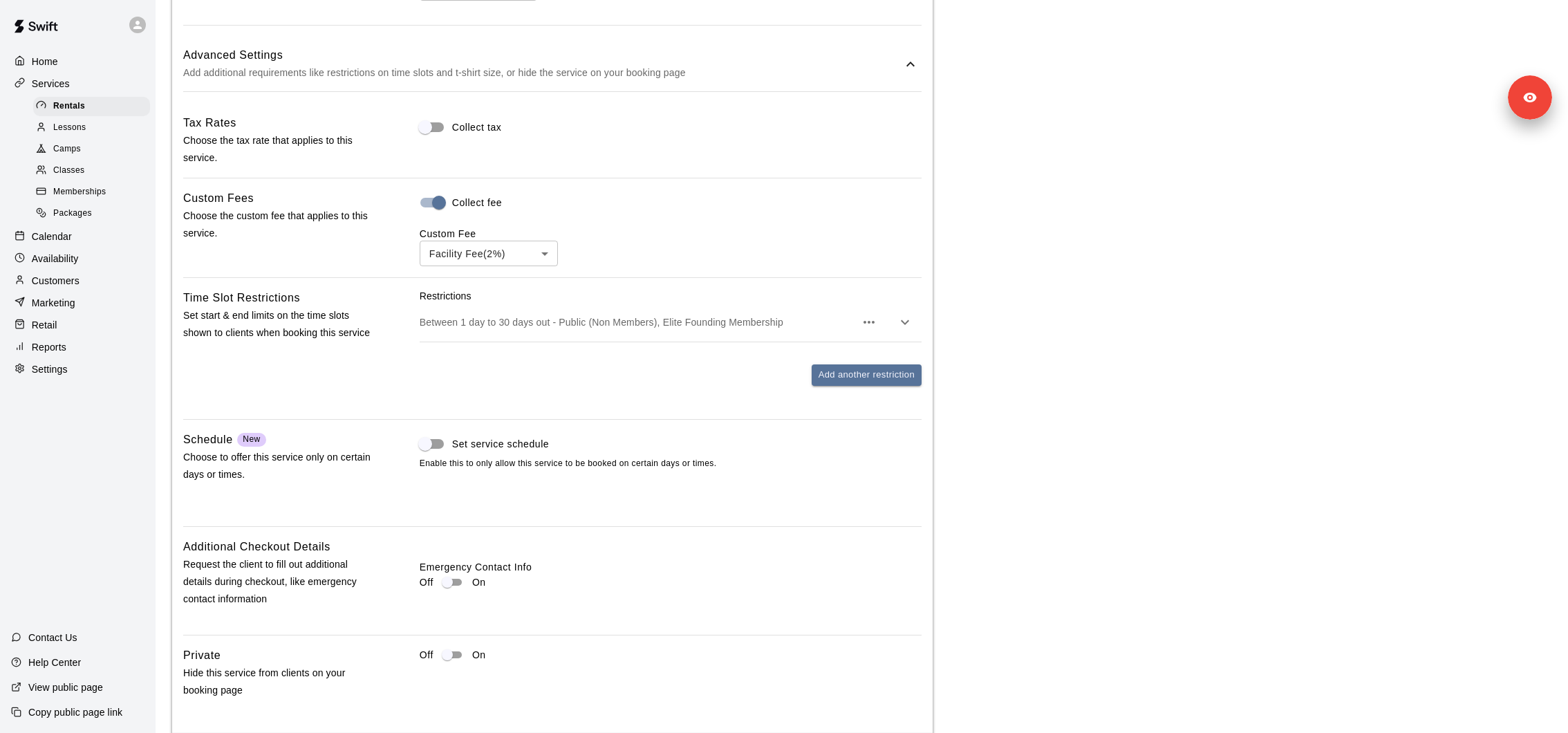
scroll to position [1319, 0]
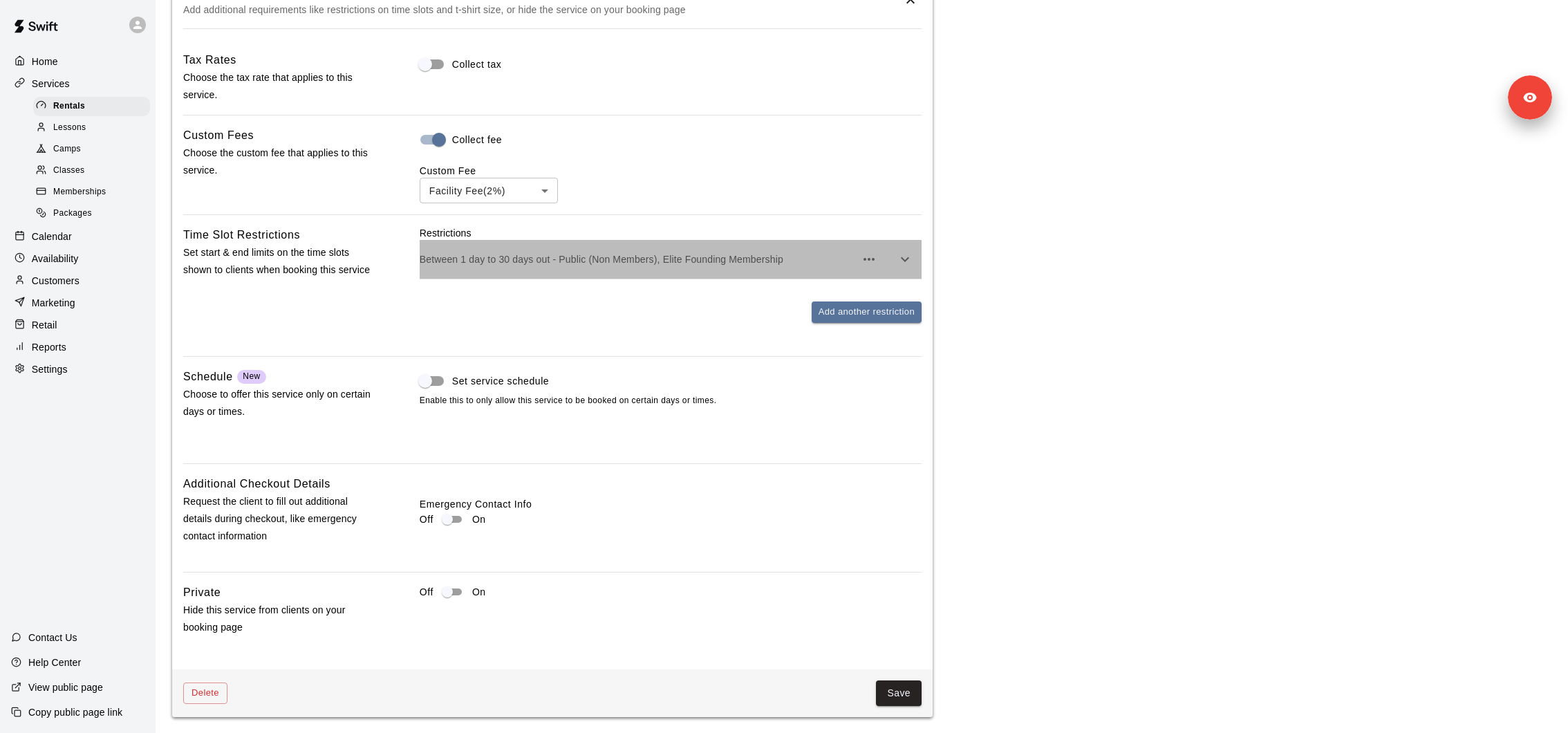
click at [702, 276] on div "Between 1 day to 30 days out - Public (Non Members), Elite Founding Membership" at bounding box center [671, 260] width 502 height 39
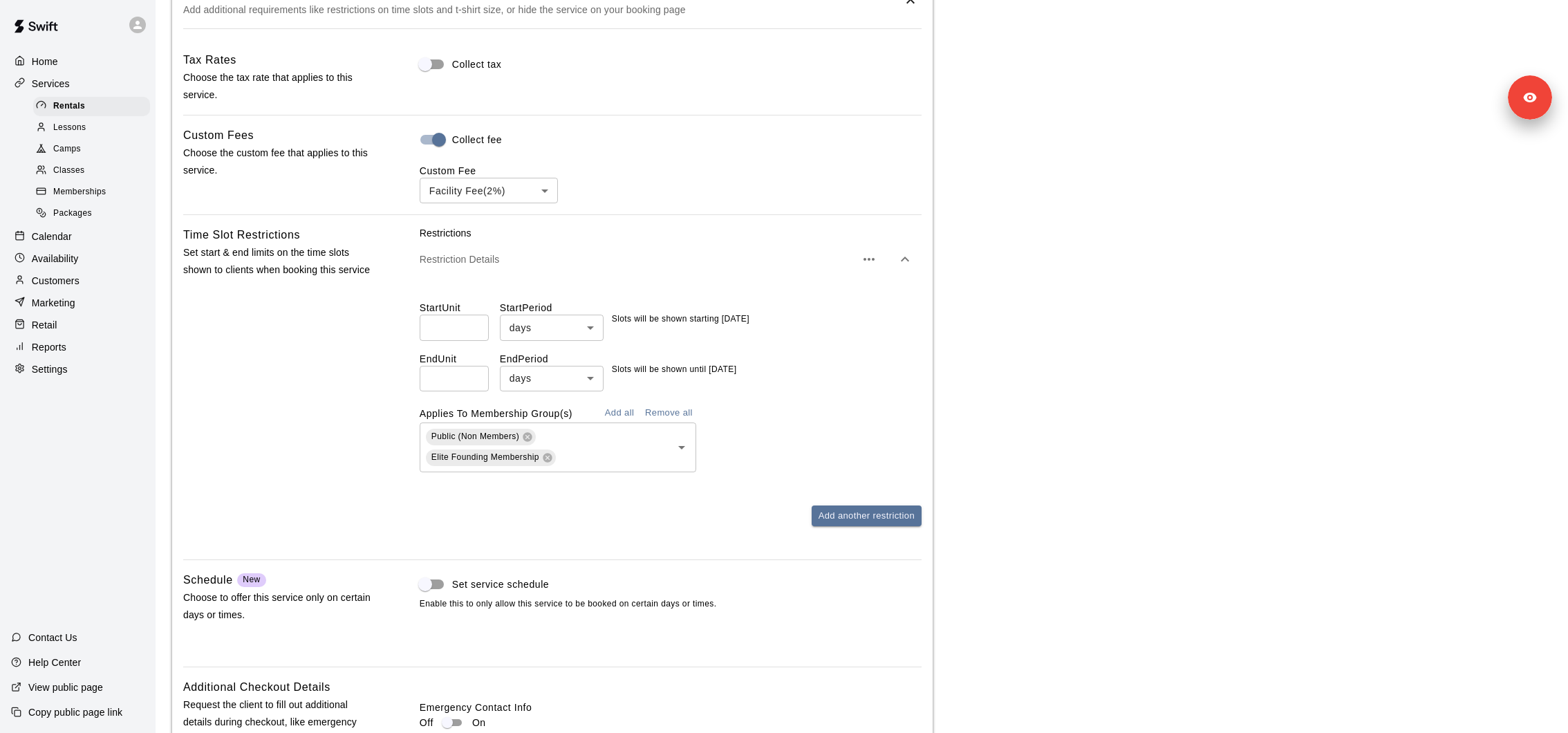
click at [90, 186] on span "Memberships" at bounding box center [80, 192] width 53 height 14
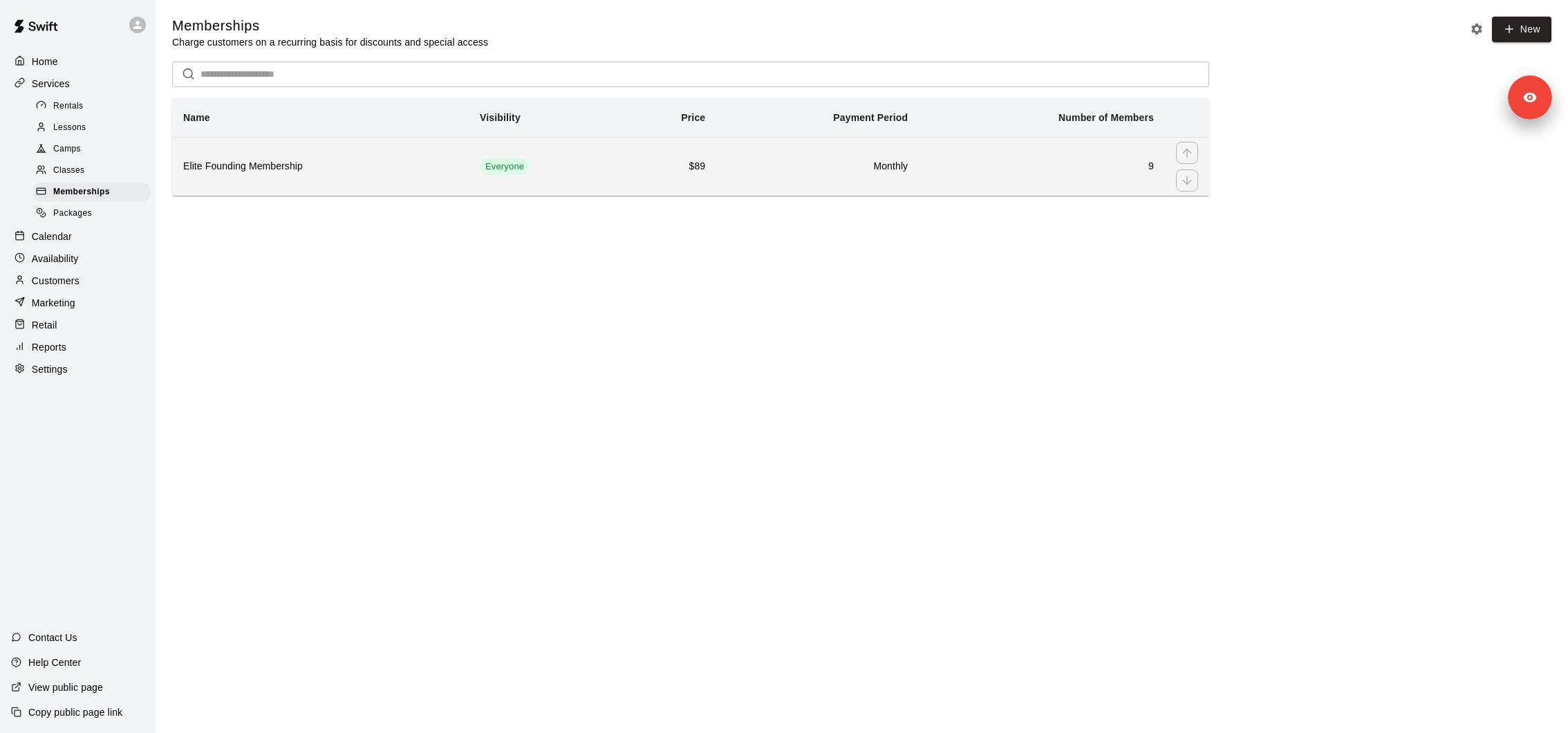
click at [269, 182] on th "Elite Founding Membership" at bounding box center [320, 166] width 296 height 59
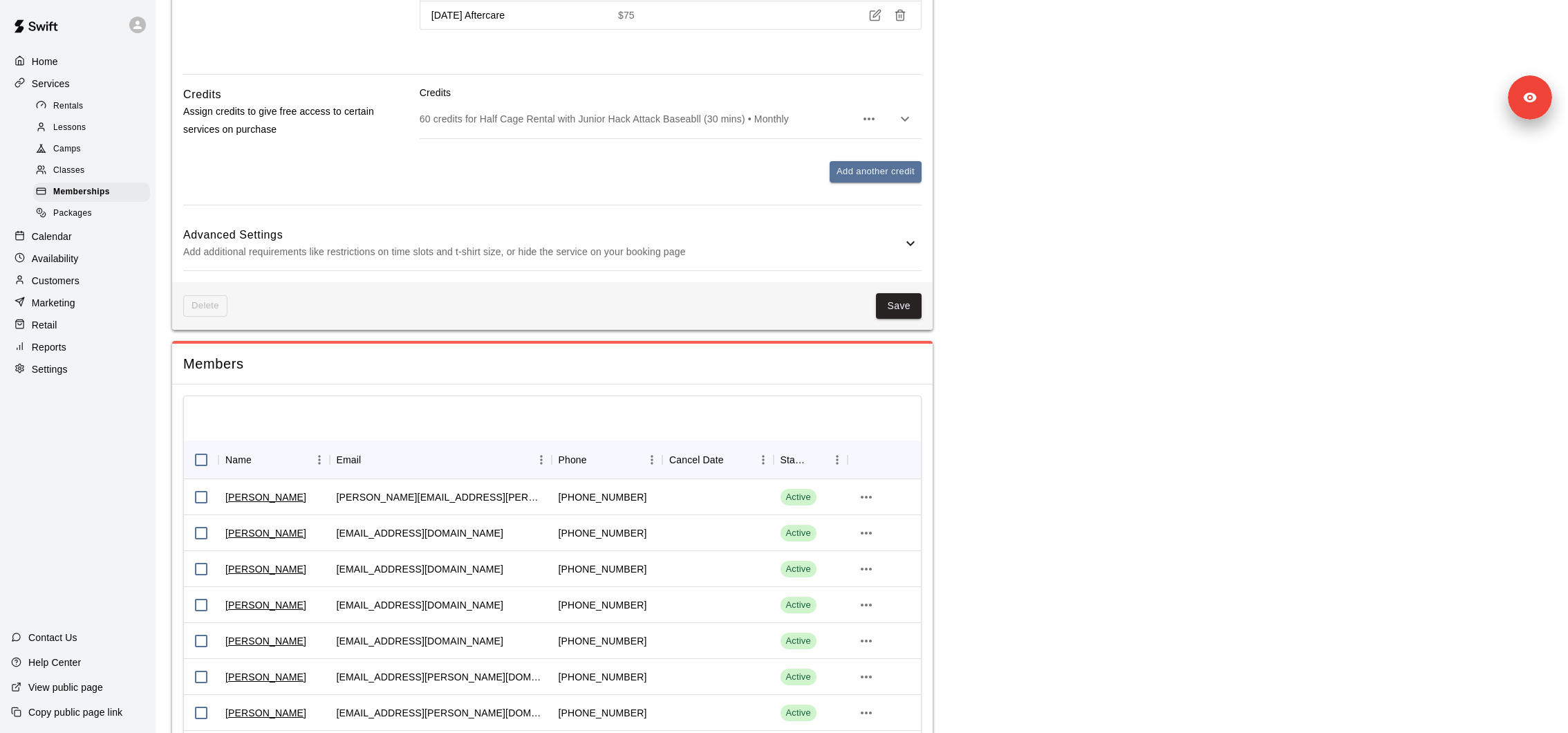
scroll to position [1133, 0]
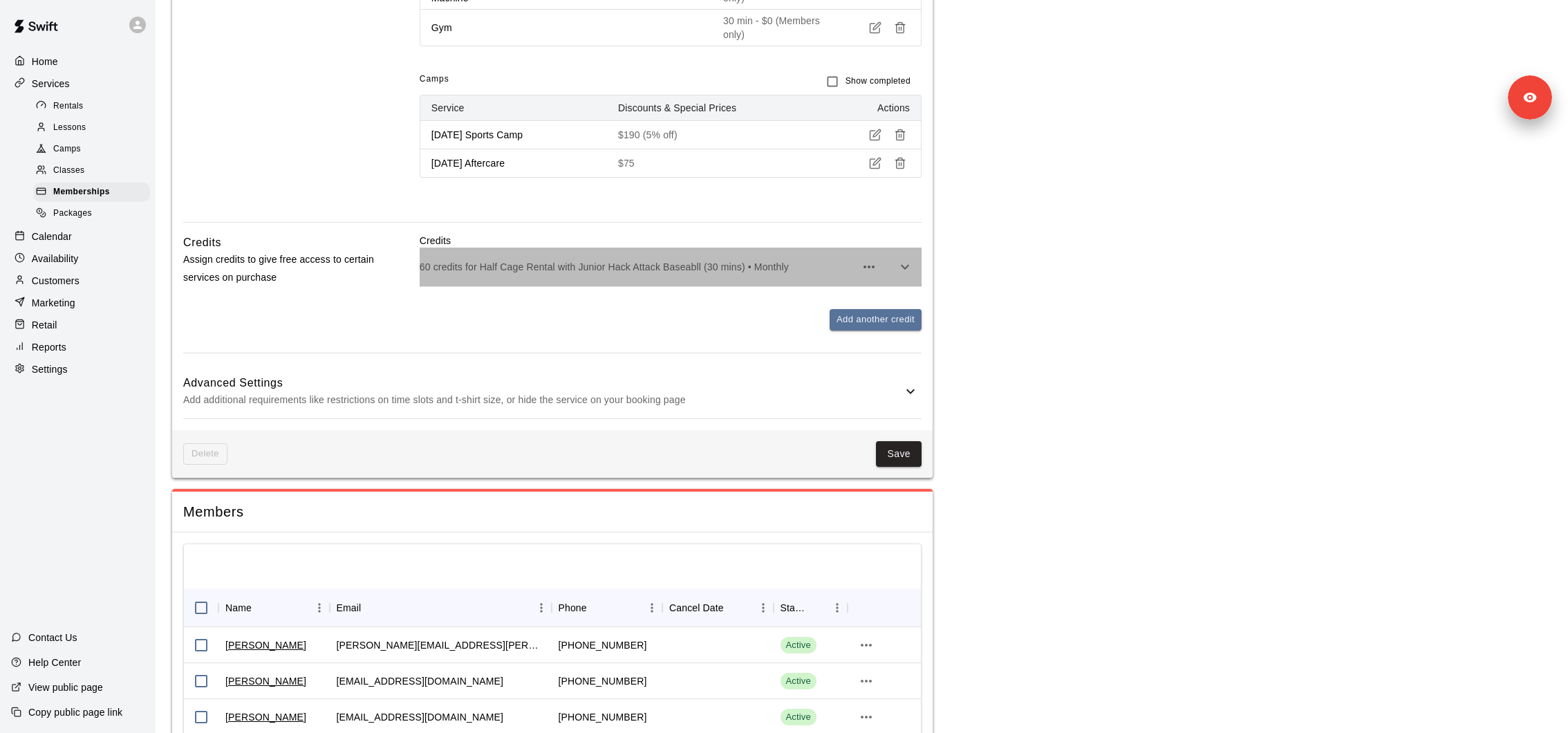
click at [616, 273] on p "60 credits for Half Cage Rental with Junior Hack Attack Baseabll (30 mins) • Mo…" at bounding box center [638, 267] width 436 height 14
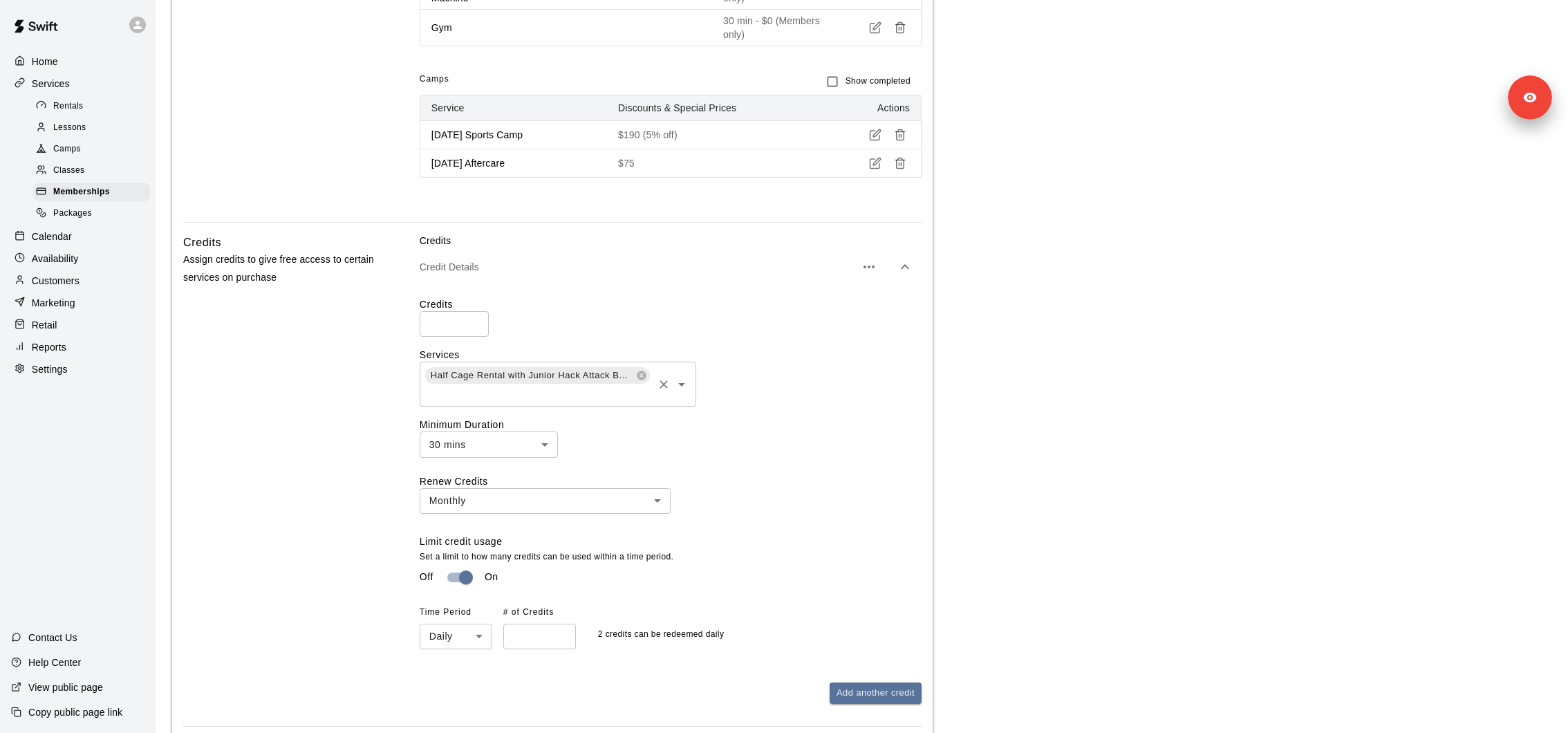
click at [680, 393] on icon "Open" at bounding box center [682, 385] width 17 height 17
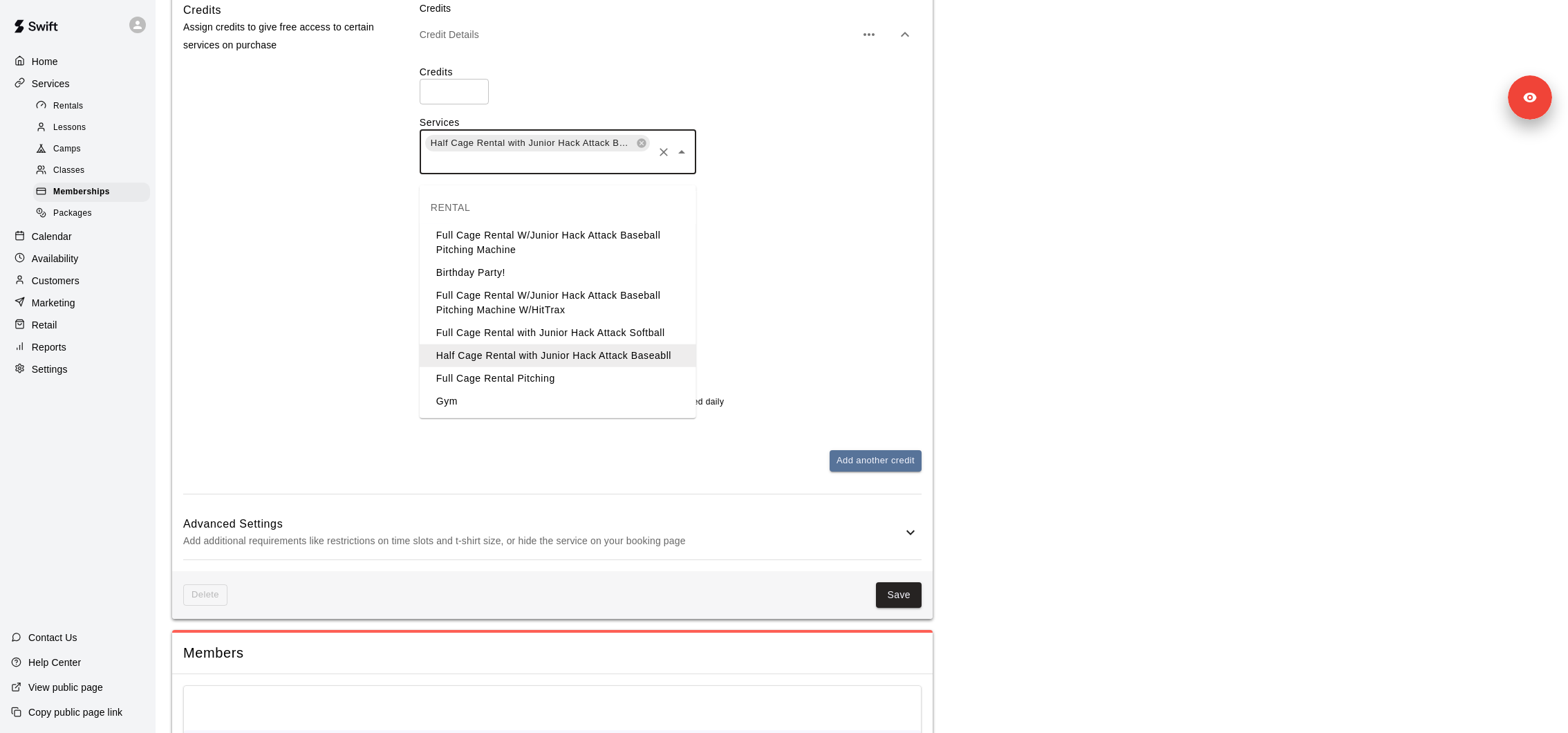
scroll to position [1315, 0]
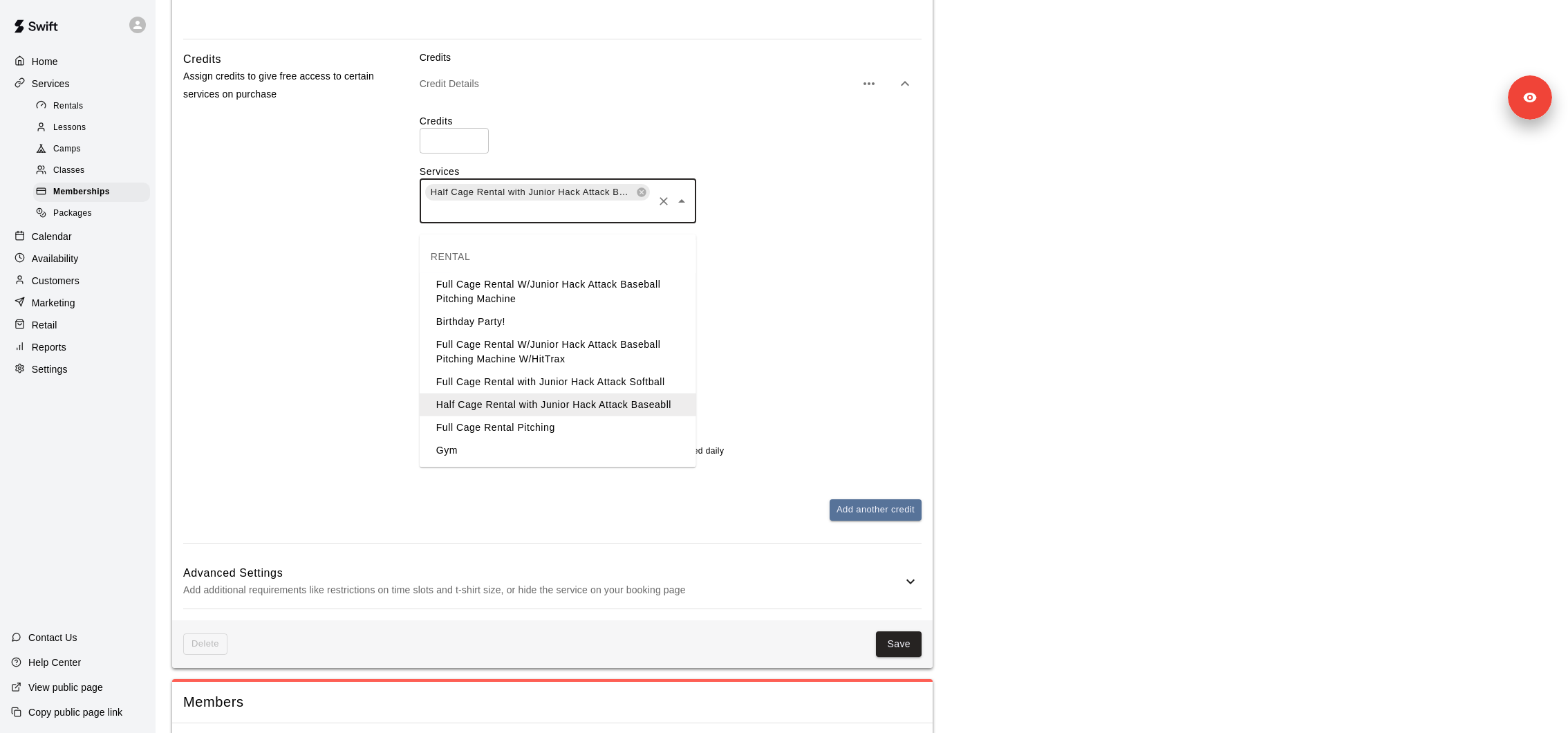
click at [83, 110] on span "Rentals" at bounding box center [69, 106] width 31 height 14
